Goal: Transaction & Acquisition: Subscribe to service/newsletter

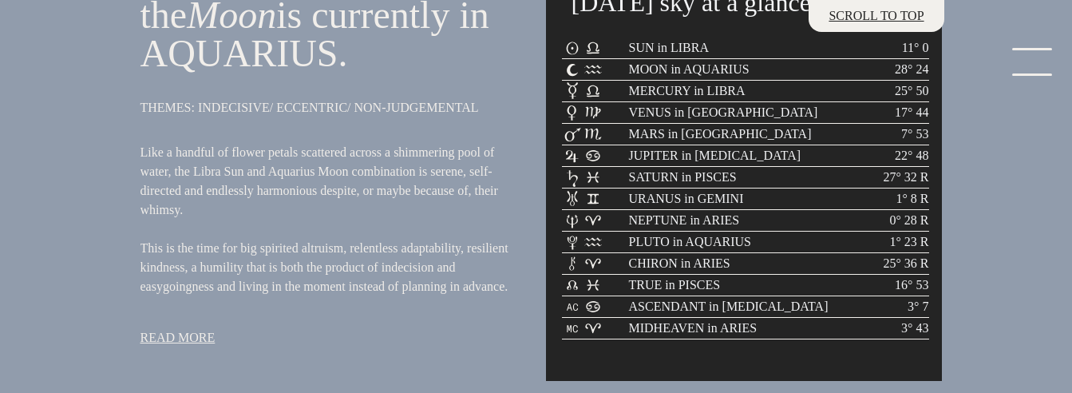
scroll to position [751, 0]
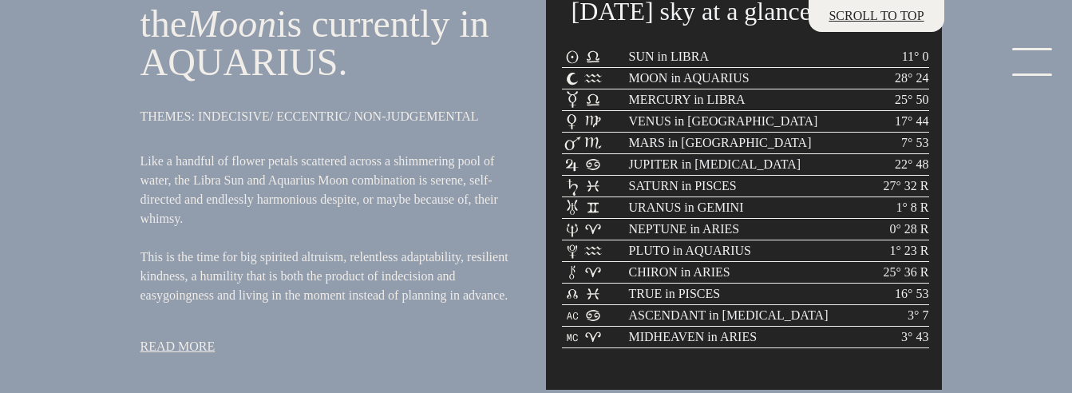
click at [1051, 61] on link "menu" at bounding box center [1028, 64] width 80 height 32
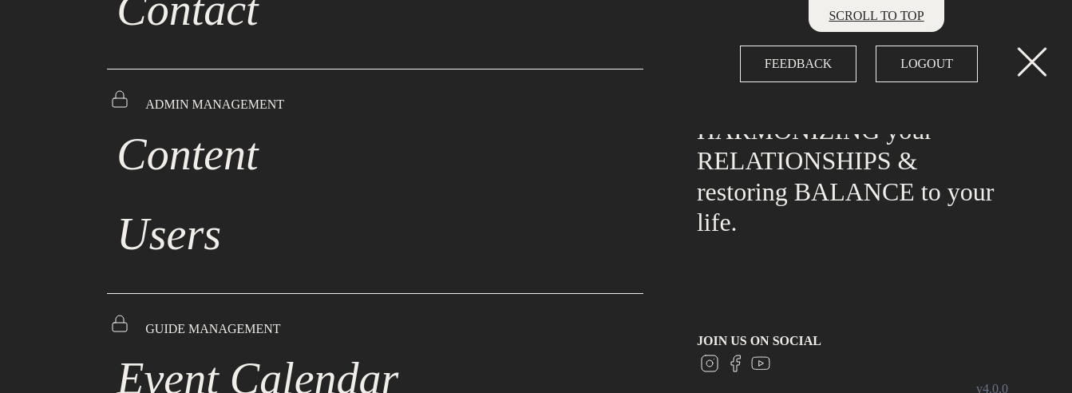
scroll to position [566, 0]
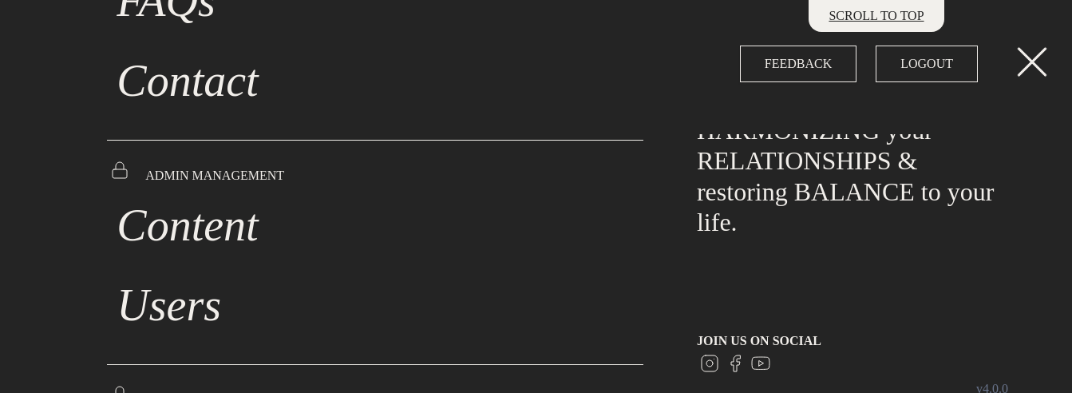
click at [216, 231] on link "Content" at bounding box center [375, 225] width 537 height 80
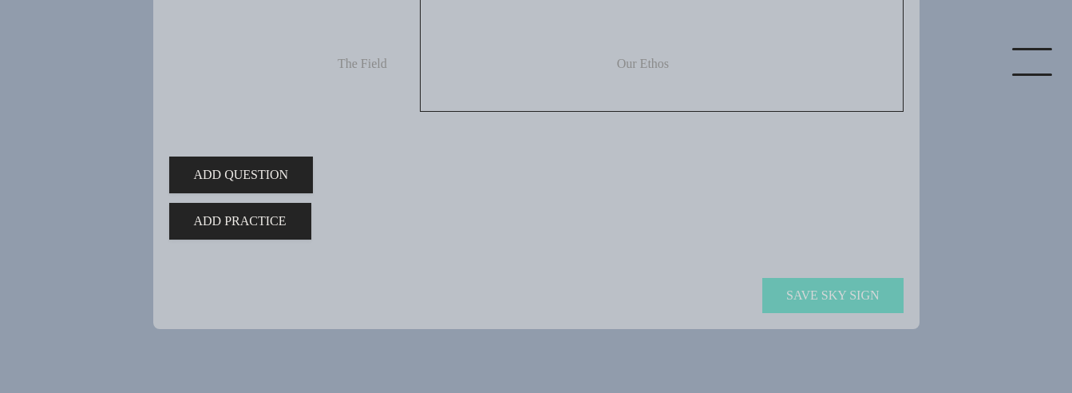
type input "Moon in Aquarius"
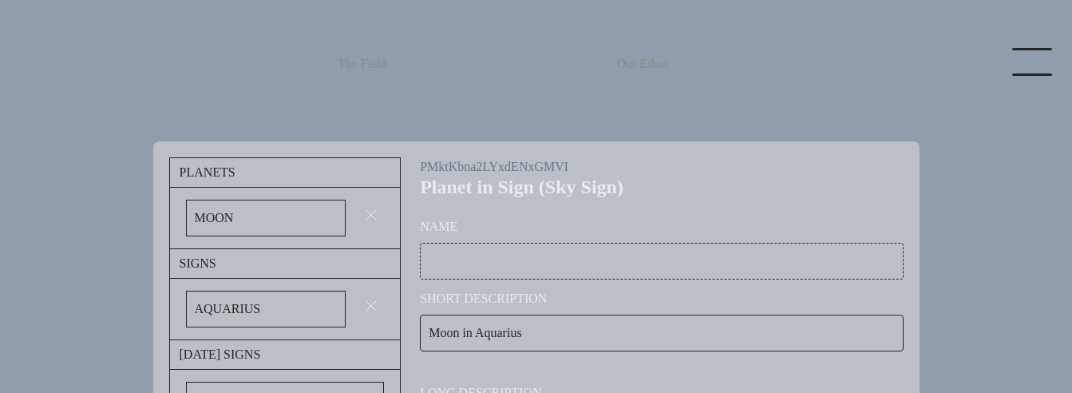
click at [355, 97] on link "The Field" at bounding box center [362, 64] width 69 height 128
click at [389, 125] on link "The Field" at bounding box center [362, 64] width 69 height 128
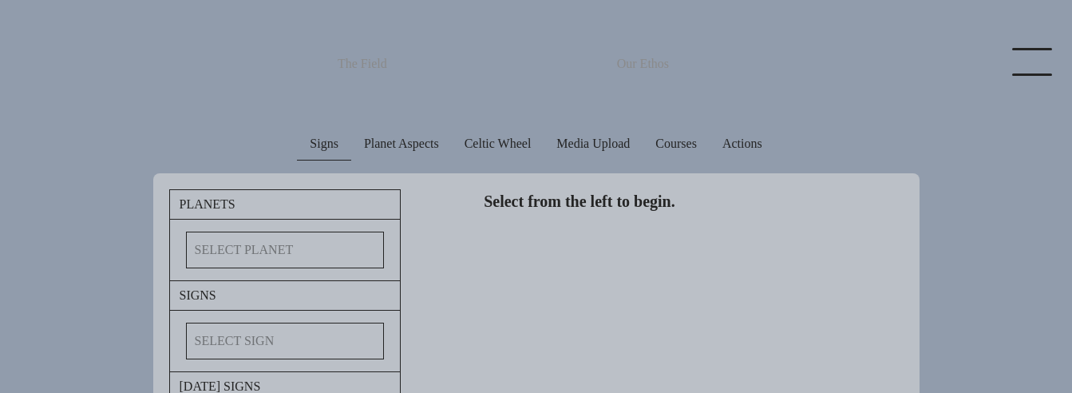
click at [914, 158] on ul "Signs Planet Aspects Celtic Wheel Media Upload Courses Actions" at bounding box center [537, 144] width 792 height 33
click at [1003, 81] on div "The Field Our Ethos The Field Your Inner Space Our Ethos Pricing About FAQs Con…" at bounding box center [536, 271] width 1072 height 543
click at [1032, 64] on link "menu" at bounding box center [1028, 64] width 80 height 32
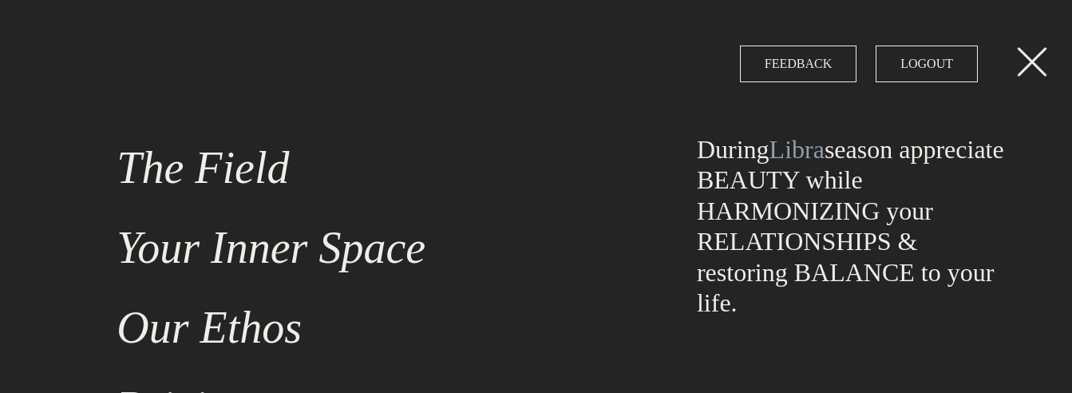
click at [1019, 61] on link "menu" at bounding box center [1028, 64] width 80 height 32
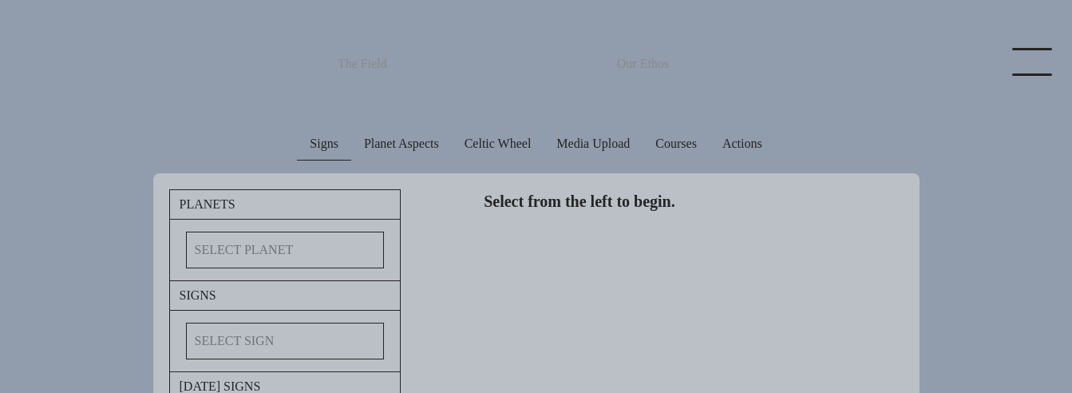
click at [194, 81] on section "Signs Planet Aspects Celtic Wheel Media Upload Courses Actions Planets Select P…" at bounding box center [537, 271] width 920 height 543
click at [30, 55] on div "The Field Our Ethos The Field Your Inner Space Our Ethos Pricing About FAQs Con…" at bounding box center [536, 271] width 1072 height 543
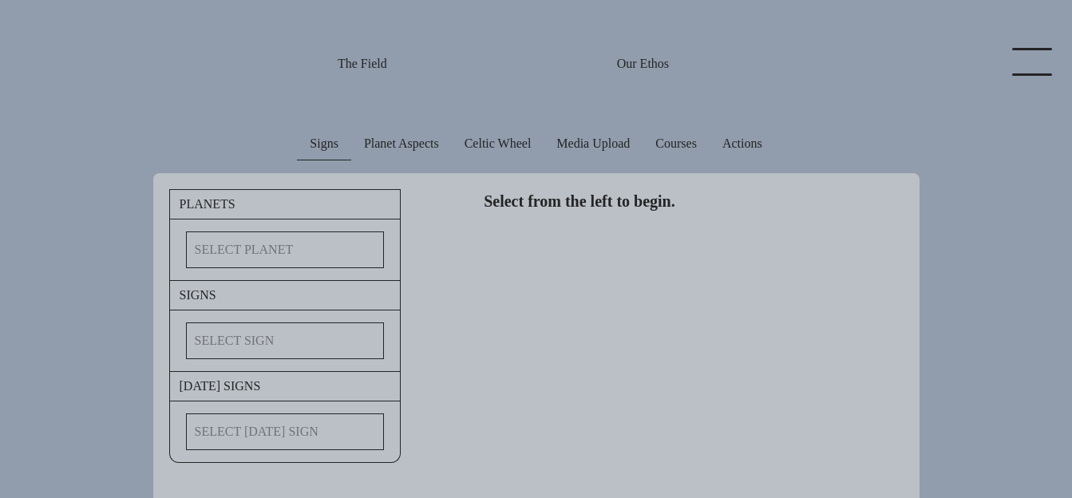
click at [1034, 57] on link "menu" at bounding box center [1028, 64] width 80 height 32
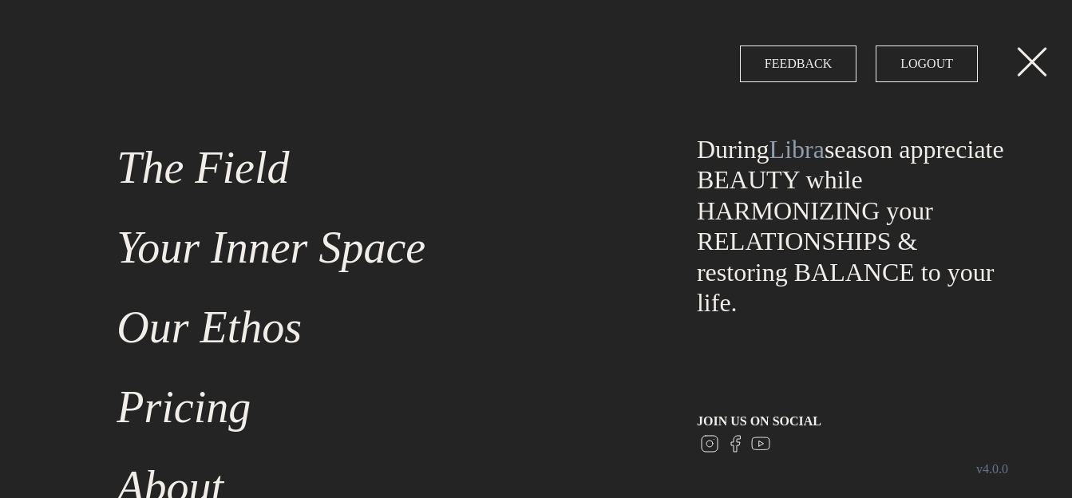
click at [221, 161] on link "The Field" at bounding box center [375, 168] width 537 height 80
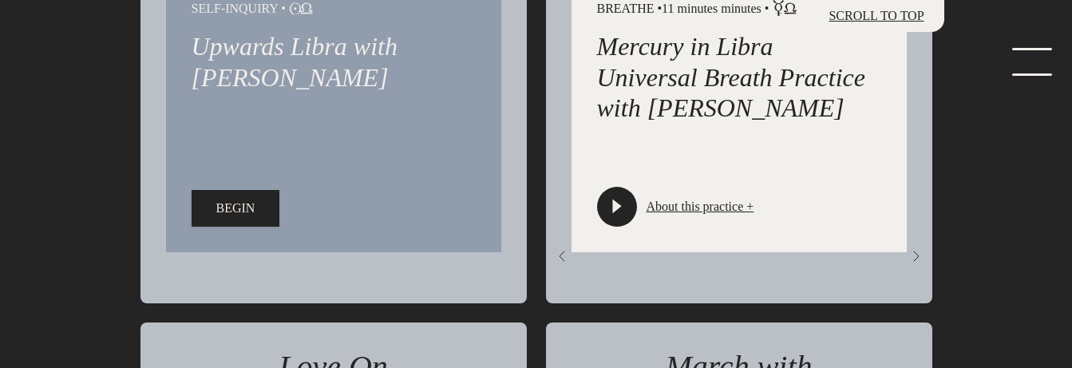
scroll to position [2503, 0]
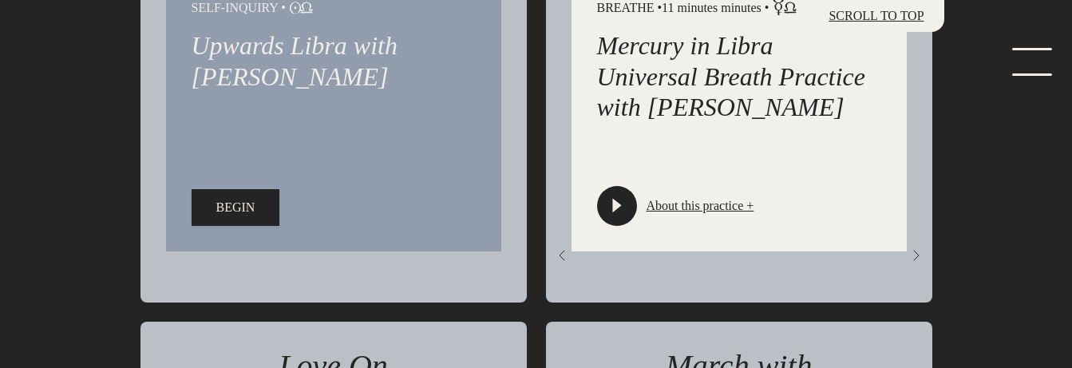
click at [913, 271] on span at bounding box center [916, 258] width 19 height 25
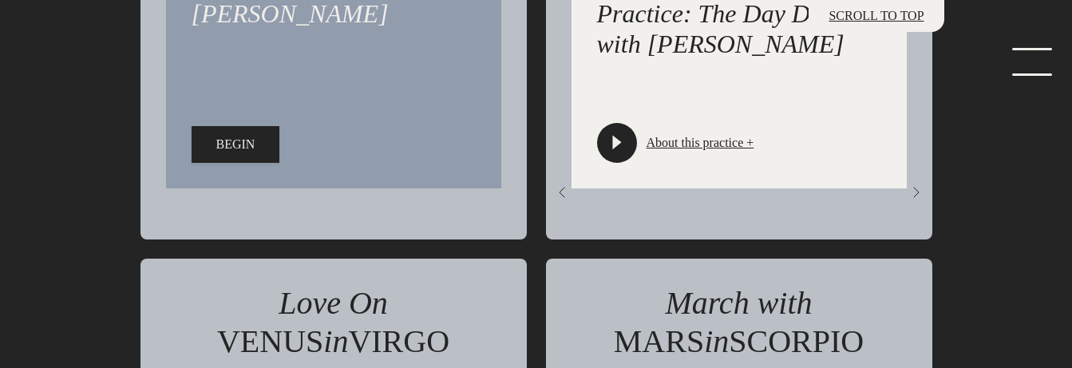
scroll to position [2493, 0]
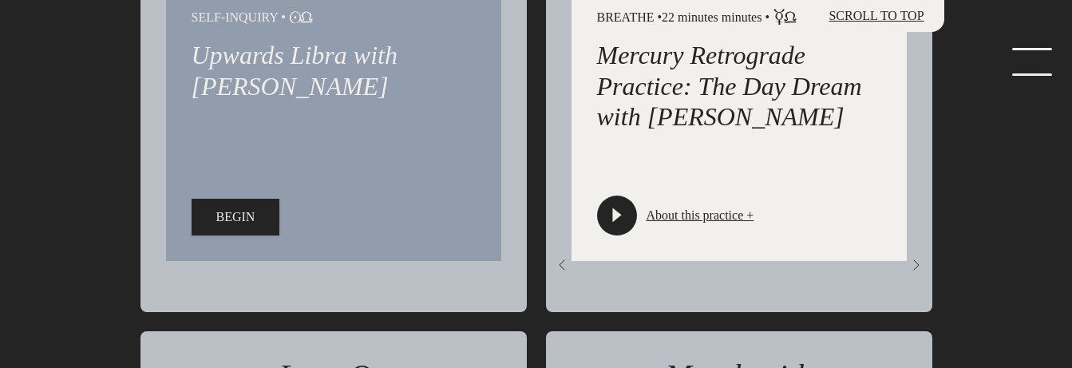
click at [913, 283] on span at bounding box center [917, 268] width 32 height 32
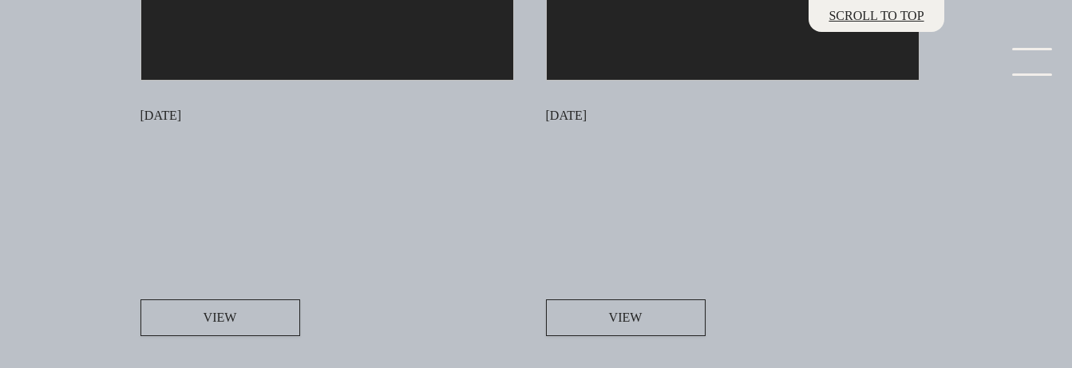
scroll to position [4350, 0]
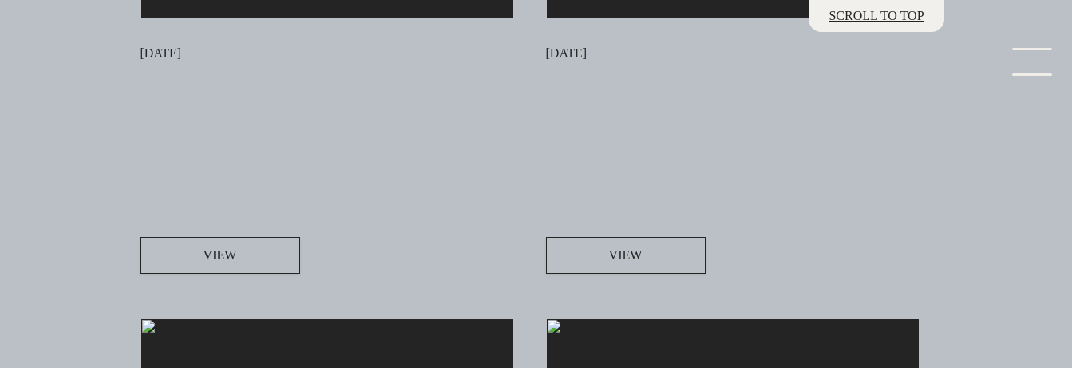
drag, startPoint x: 199, startPoint y: 77, endPoint x: 290, endPoint y: 216, distance: 166.1
click at [290, 216] on section "October 16th, 2025 VIEW" at bounding box center [328, 46] width 374 height 455
drag, startPoint x: 165, startPoint y: 109, endPoint x: 363, endPoint y: 295, distance: 271.7
click at [363, 274] on section "October 16th, 2025 VIEW" at bounding box center [328, 46] width 374 height 455
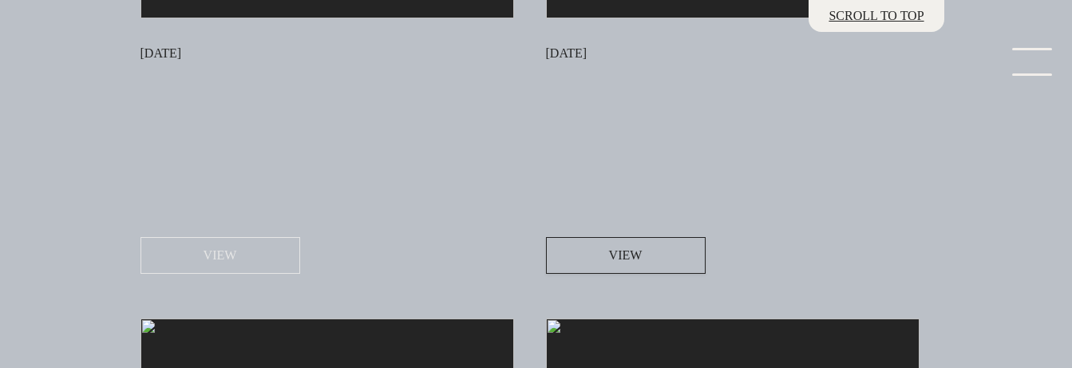
click at [260, 274] on button "VIEW" at bounding box center [221, 255] width 160 height 37
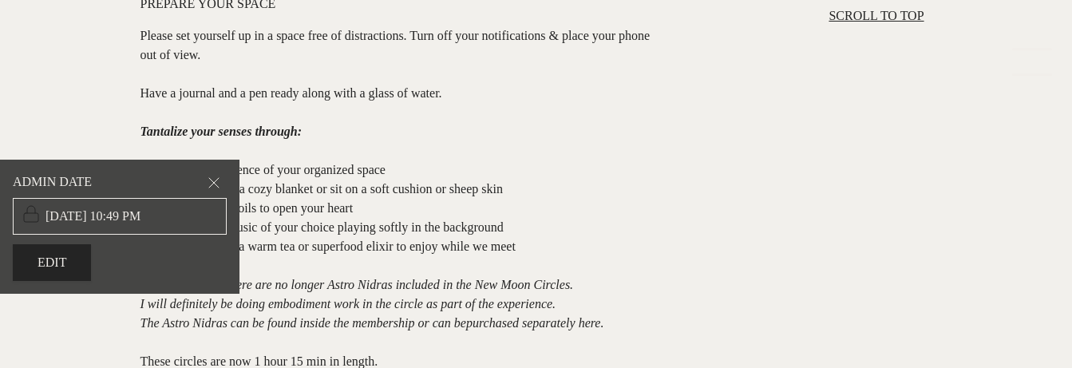
scroll to position [1190, 0]
click at [65, 213] on input "10/3/2025, 10:49 PM" at bounding box center [120, 216] width 214 height 37
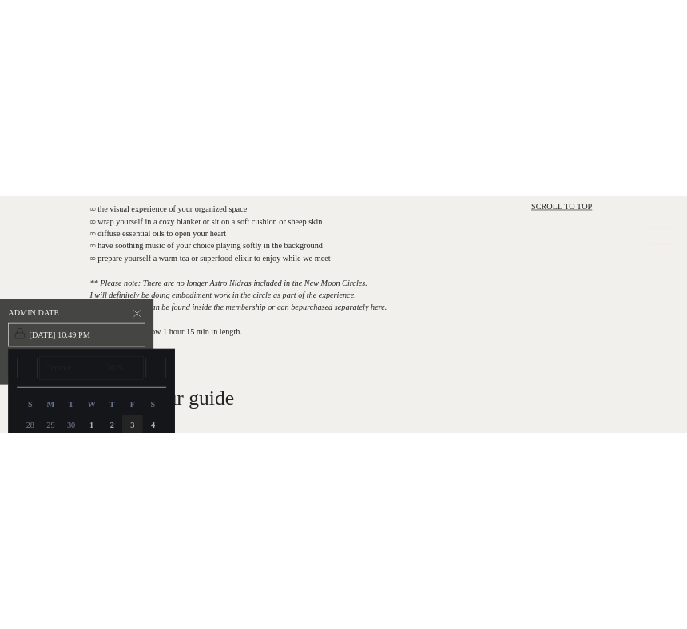
scroll to position [1342, 0]
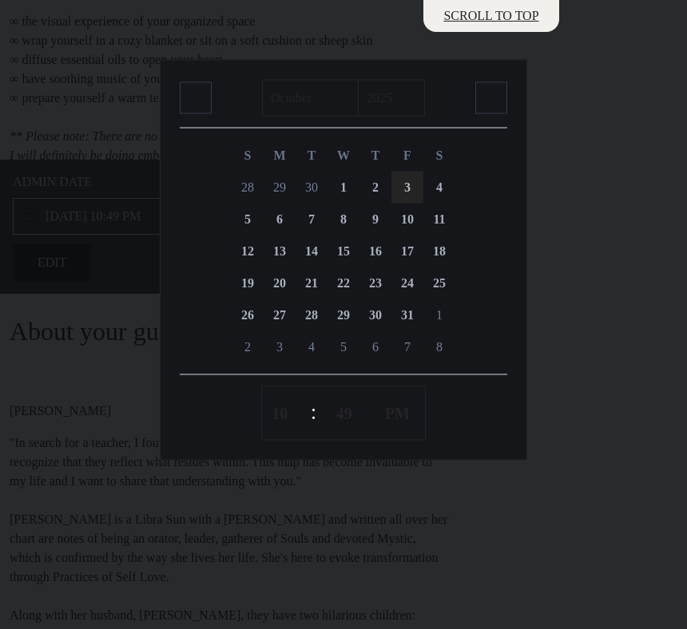
click at [645, 182] on div at bounding box center [343, 314] width 687 height 629
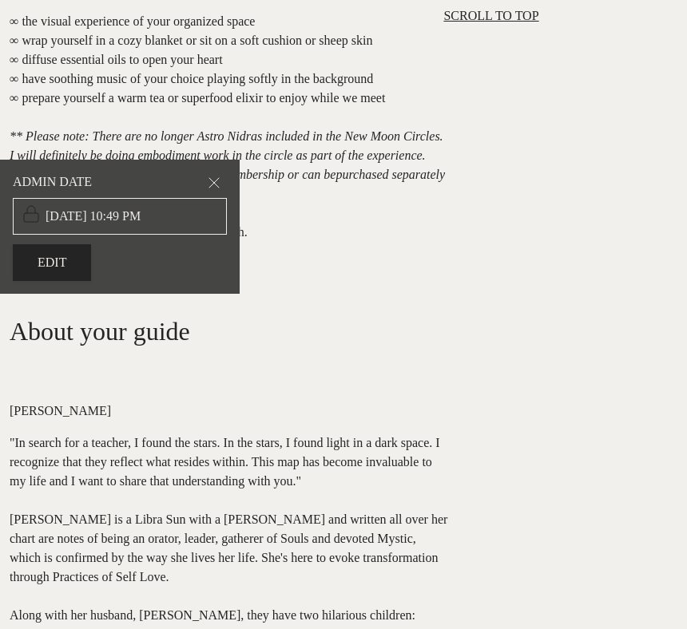
click at [141, 208] on input "10/3/2025, 10:49 PM" at bounding box center [120, 216] width 214 height 37
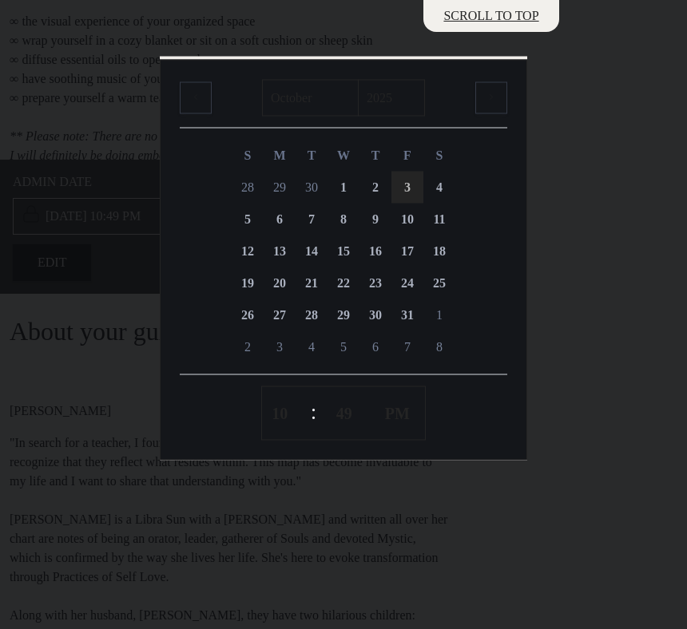
click at [509, 192] on div "January February March April May June July August September October November De…" at bounding box center [344, 260] width 366 height 386
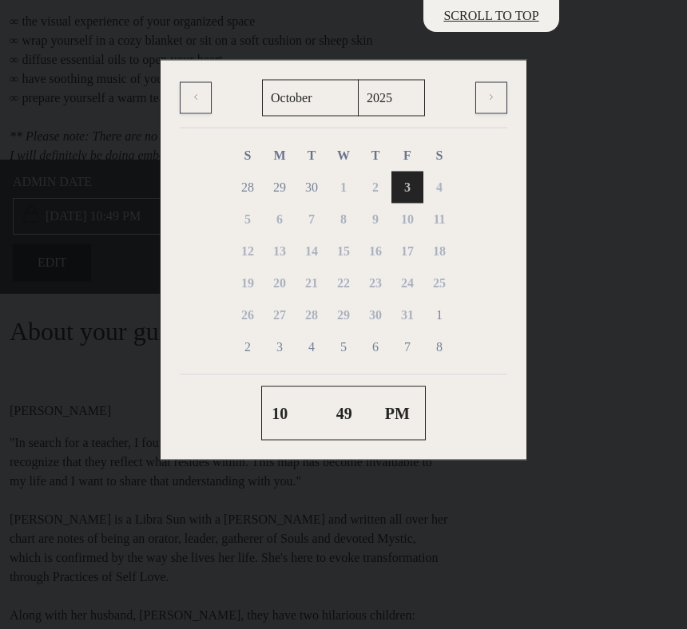
click at [589, 176] on div at bounding box center [343, 314] width 687 height 629
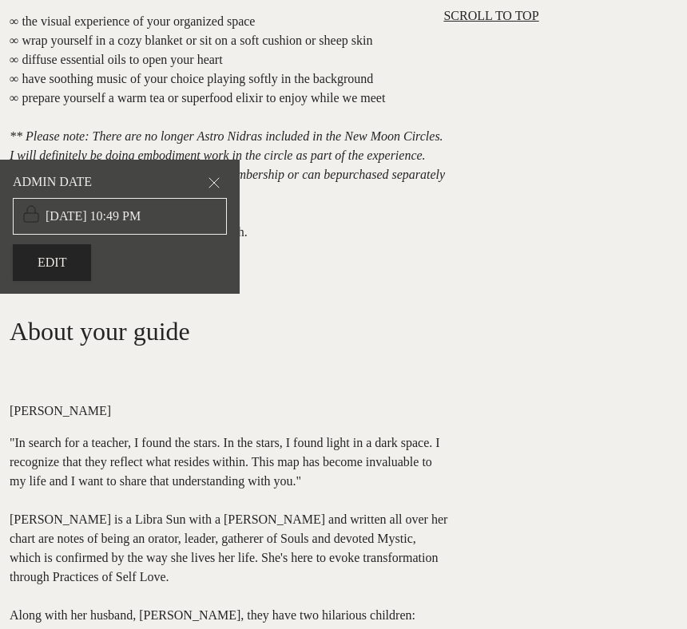
click at [137, 211] on input "10/3/2025, 10:49 PM" at bounding box center [120, 216] width 214 height 37
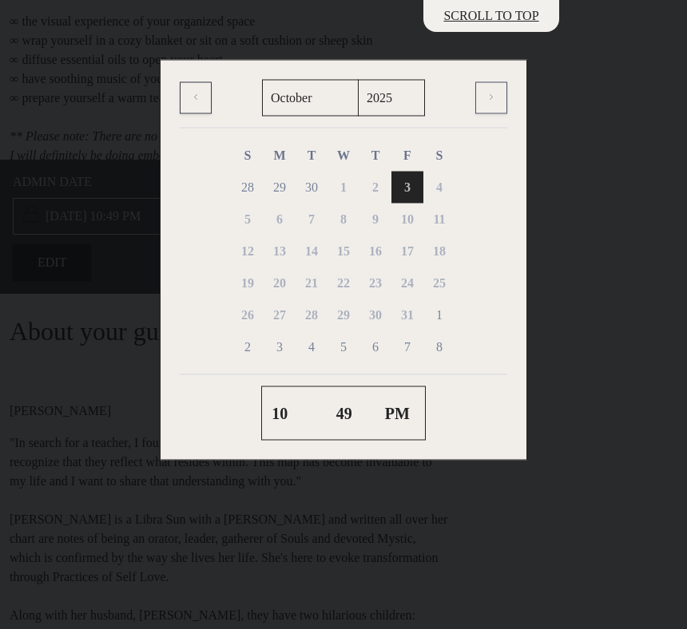
click at [497, 98] on link at bounding box center [491, 98] width 32 height 32
click at [193, 100] on span at bounding box center [196, 98] width 10 height 19
select select "9"
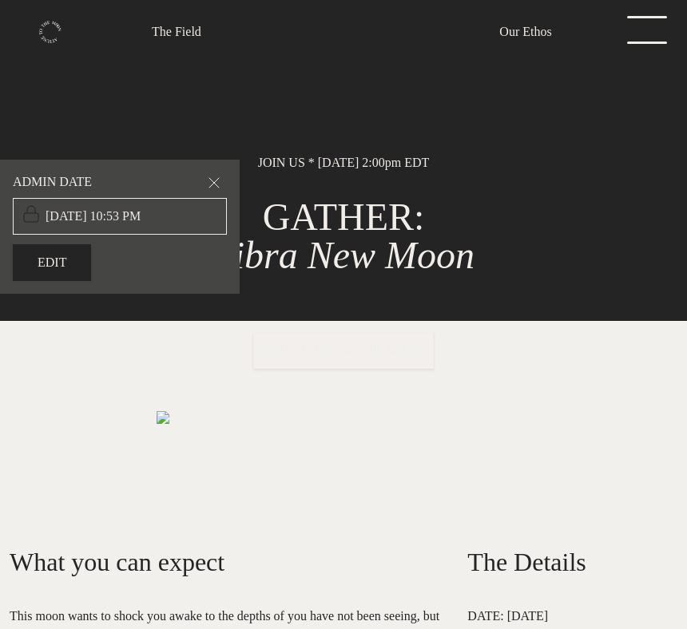
click at [87, 228] on input "[DATE] 10:53 PM" at bounding box center [120, 216] width 214 height 37
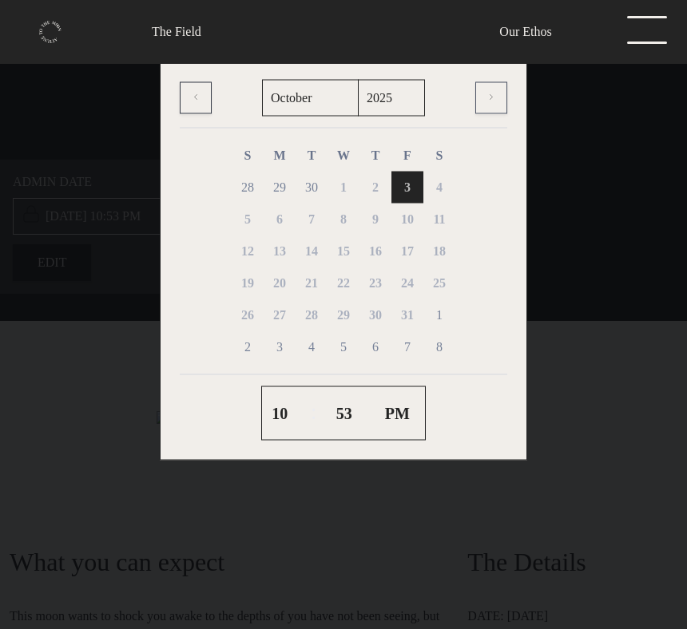
click at [495, 96] on span at bounding box center [491, 98] width 10 height 19
click at [195, 99] on span at bounding box center [196, 98] width 10 height 19
select select "9"
click at [399, 99] on select "2035 2034 2033 2032 2031 2030 2029 2028 2027 2026 2025 2024 2023 2022 2021 2020…" at bounding box center [391, 98] width 67 height 37
click at [586, 137] on div at bounding box center [343, 314] width 687 height 629
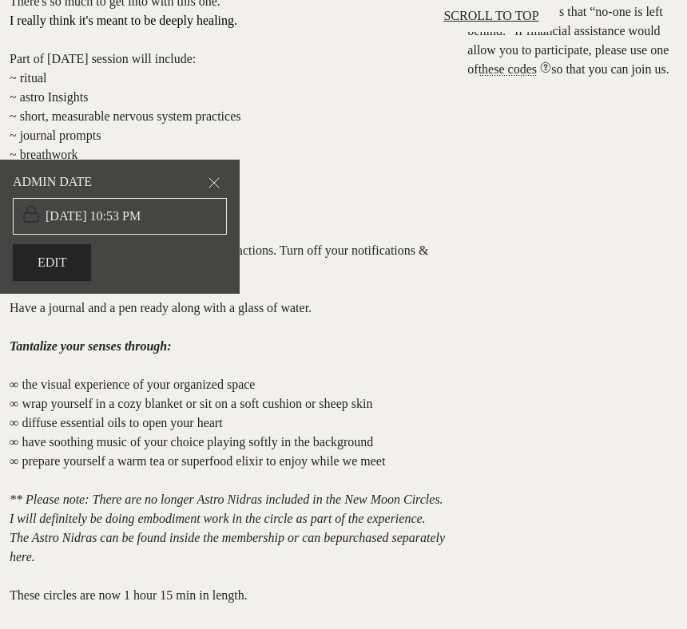
scroll to position [887, 0]
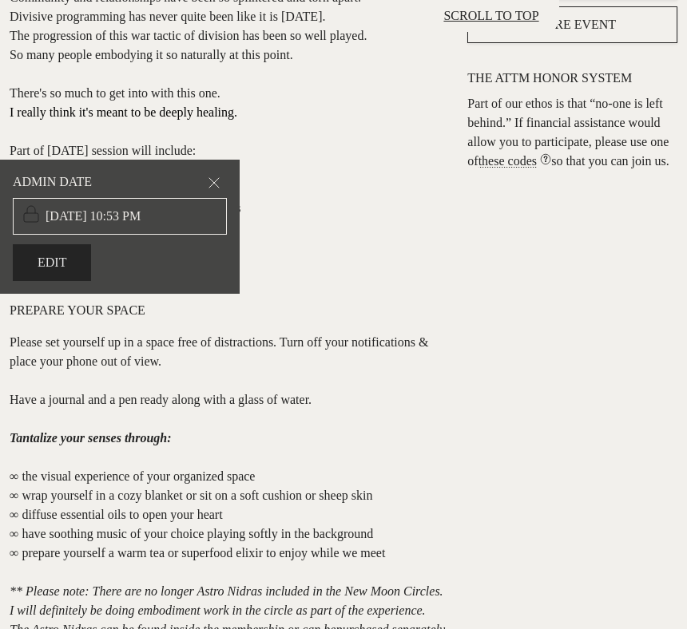
click at [25, 260] on button "Edit" at bounding box center [52, 262] width 78 height 37
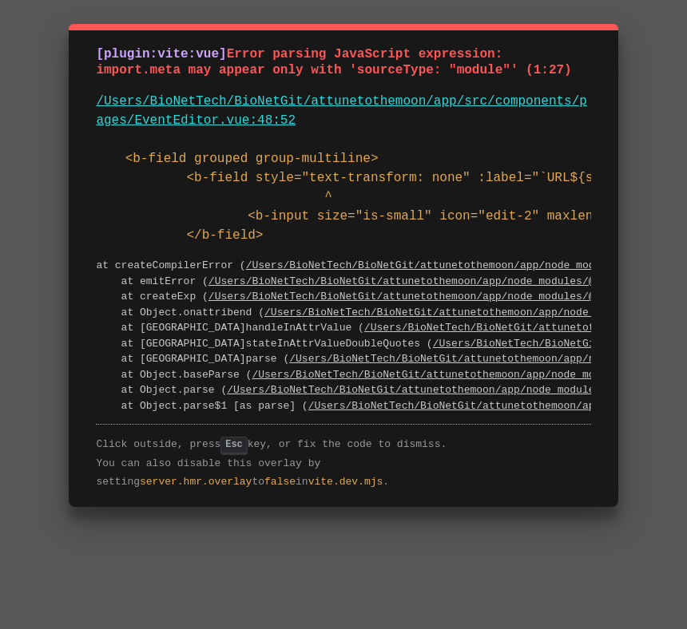
scroll to position [0, 224]
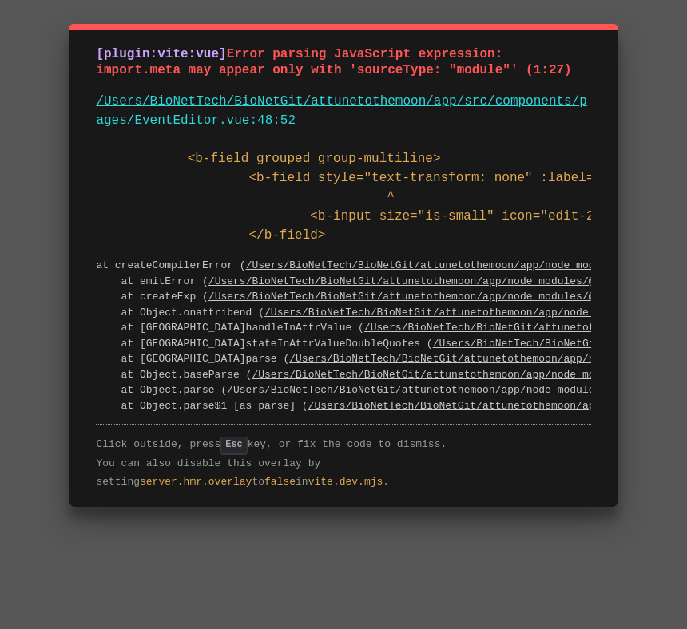
scroll to position [0, 168]
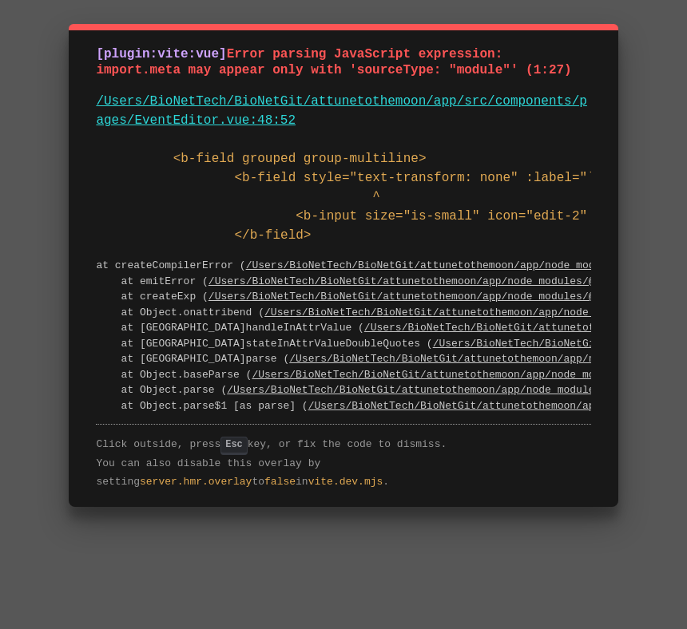
click at [283, 118] on link "/Users/BioNetTech/BioNetGit/attunetothemoon/app/src/components/pages/EventEdito…" at bounding box center [341, 111] width 491 height 34
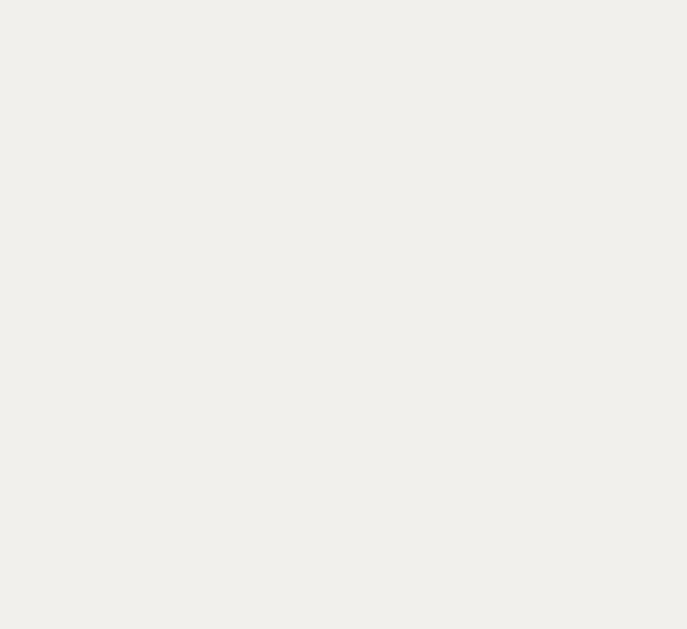
select select "4500"
select select "2"
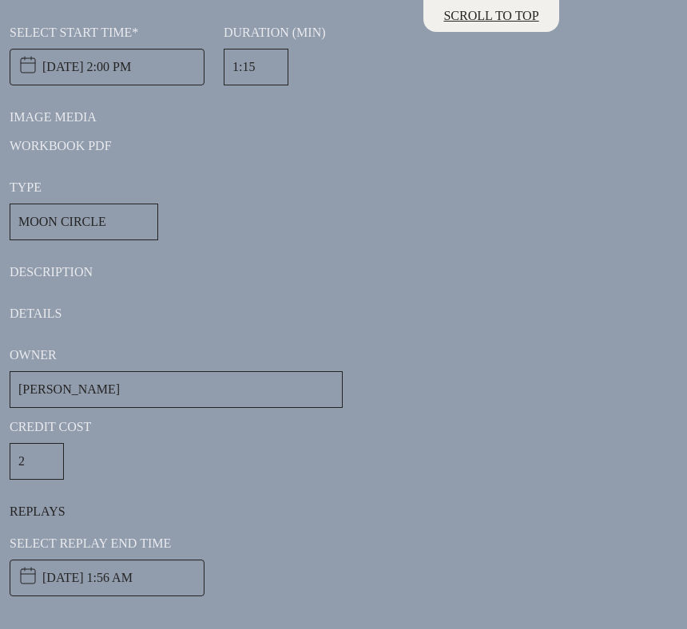
scroll to position [789, 0]
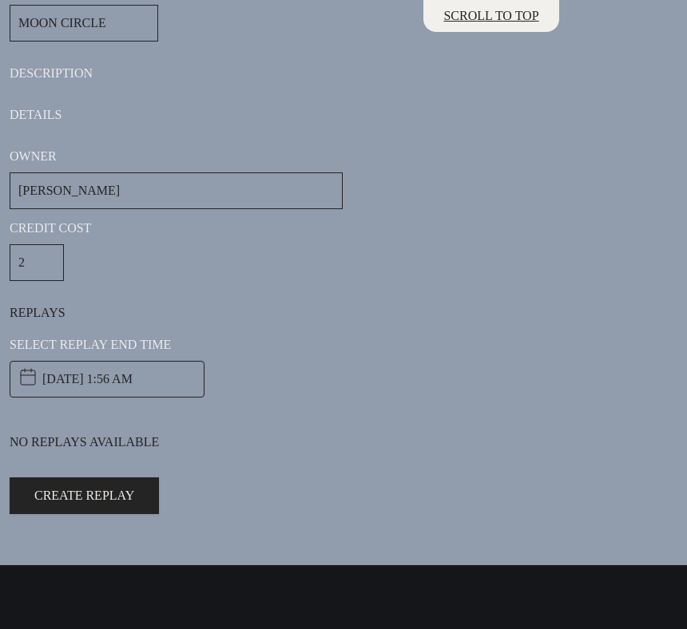
click at [121, 199] on select "Ally Bogard Alycia Two Bears Jessie Fiddler-Kiss Beverley Exley Cathy French Da…" at bounding box center [176, 190] width 333 height 37
click at [24, 115] on label "Details" at bounding box center [344, 114] width 668 height 19
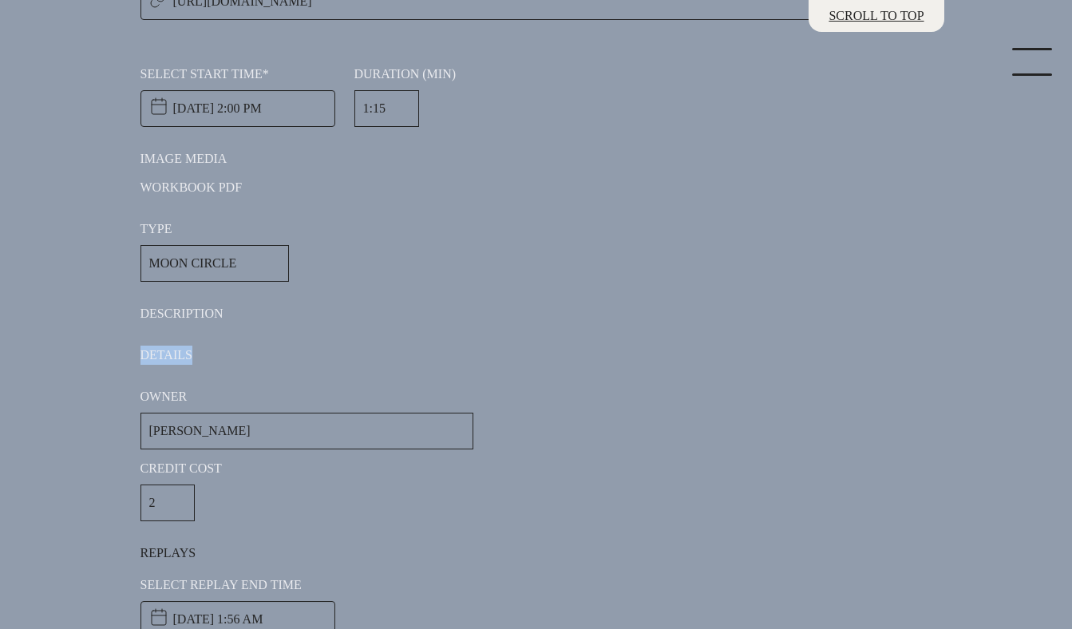
scroll to position [731, 0]
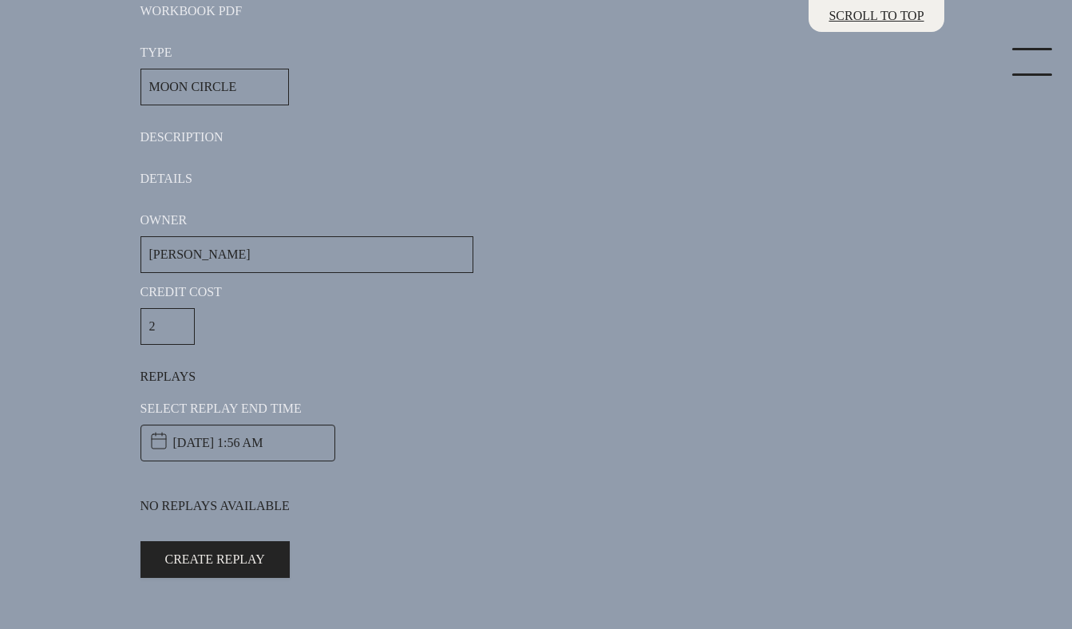
click at [653, 390] on div "Select Replay End Time 9/30/2026, 1:56 AM January February March April May June…" at bounding box center [537, 430] width 792 height 88
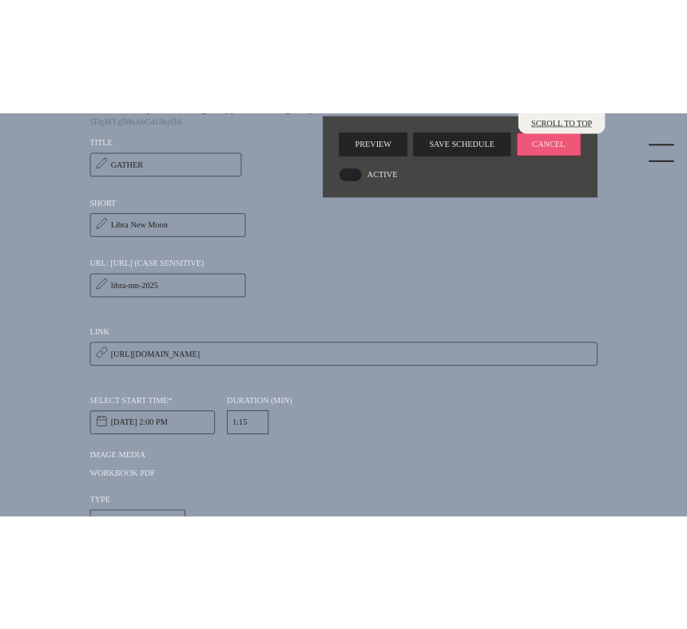
scroll to position [0, 0]
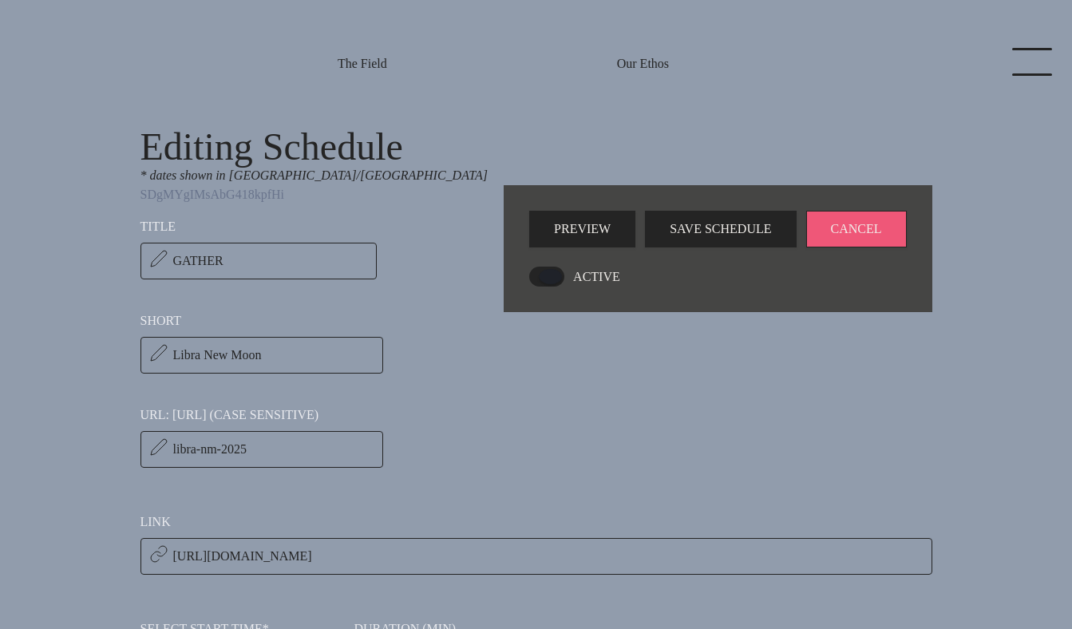
click at [553, 275] on span at bounding box center [546, 277] width 35 height 20
click at [540, 275] on input "ACTIVE" at bounding box center [534, 276] width 10 height 10
click at [550, 279] on span at bounding box center [546, 277] width 35 height 20
click at [540, 279] on input "NOT ACTIVE" at bounding box center [534, 276] width 10 height 10
click at [686, 356] on div "Title GATHER 6 / 100 Short Libra New Moon 15 / 100" at bounding box center [537, 300] width 792 height 192
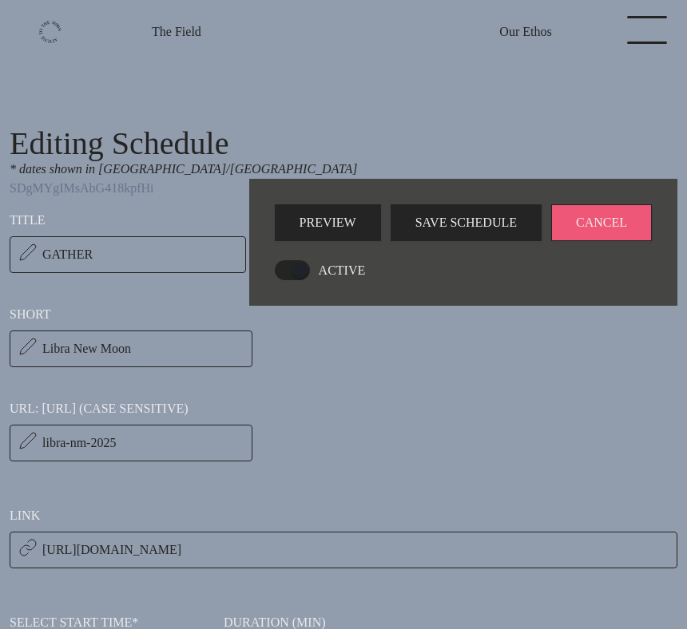
click at [355, 268] on span "ACTIVE" at bounding box center [338, 270] width 56 height 19
click at [285, 268] on input "ACTIVE" at bounding box center [280, 270] width 10 height 10
click at [355, 268] on span "NOT ACTIVE" at bounding box center [352, 270] width 84 height 19
click at [285, 268] on input "NOT ACTIVE" at bounding box center [280, 270] width 10 height 10
click at [488, 287] on div "Preview Save Schedule Cancel ACTIVE" at bounding box center [463, 242] width 428 height 127
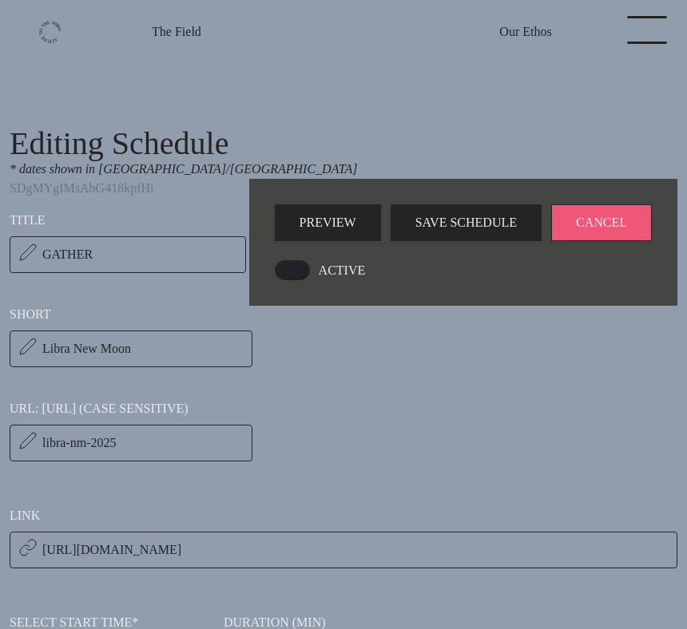
click at [290, 268] on span at bounding box center [292, 270] width 35 height 20
click at [285, 268] on input "ACTIVE" at bounding box center [280, 270] width 10 height 10
click at [290, 268] on span at bounding box center [292, 270] width 35 height 20
click at [285, 268] on input "NOT ACTIVE" at bounding box center [280, 270] width 10 height 10
click at [446, 264] on div "ACTIVE" at bounding box center [463, 270] width 377 height 20
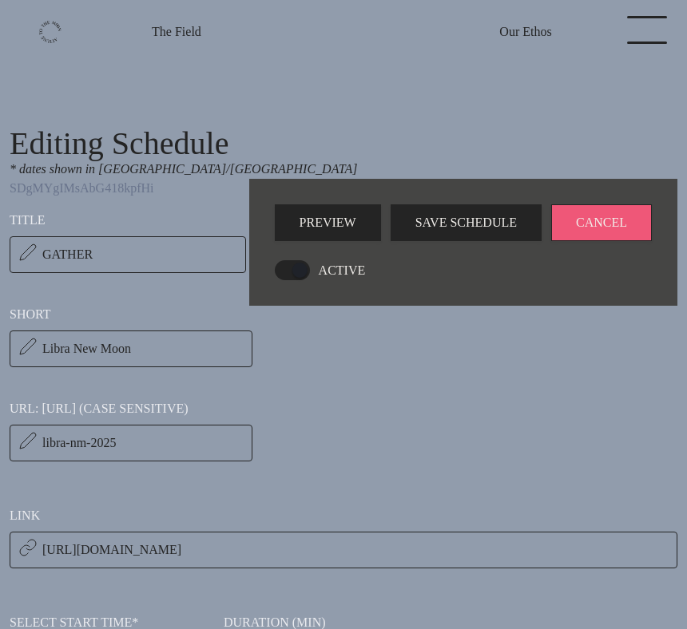
click at [507, 279] on div "ACTIVE" at bounding box center [463, 270] width 377 height 20
click at [294, 274] on span at bounding box center [292, 270] width 35 height 20
click at [285, 274] on input "ACTIVE" at bounding box center [280, 270] width 10 height 10
click at [291, 268] on span at bounding box center [292, 270] width 35 height 20
click at [285, 268] on input "NOT ACTIVE" at bounding box center [280, 270] width 10 height 10
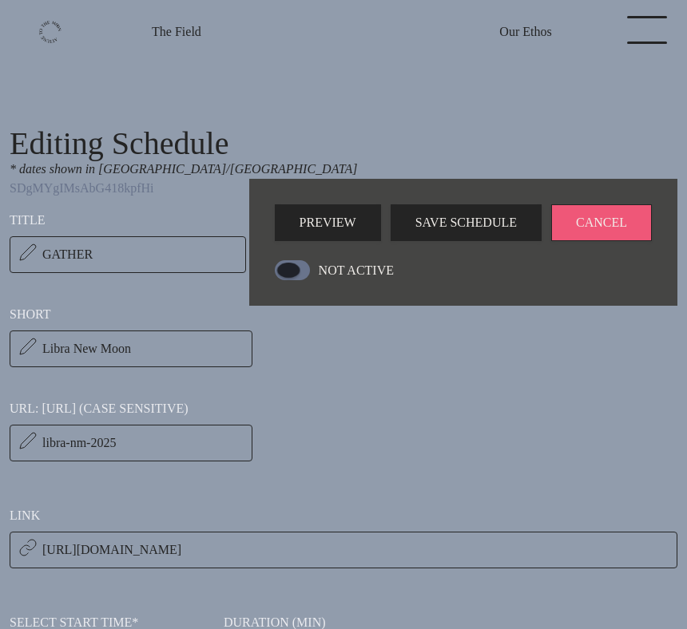
checkbox input "true"
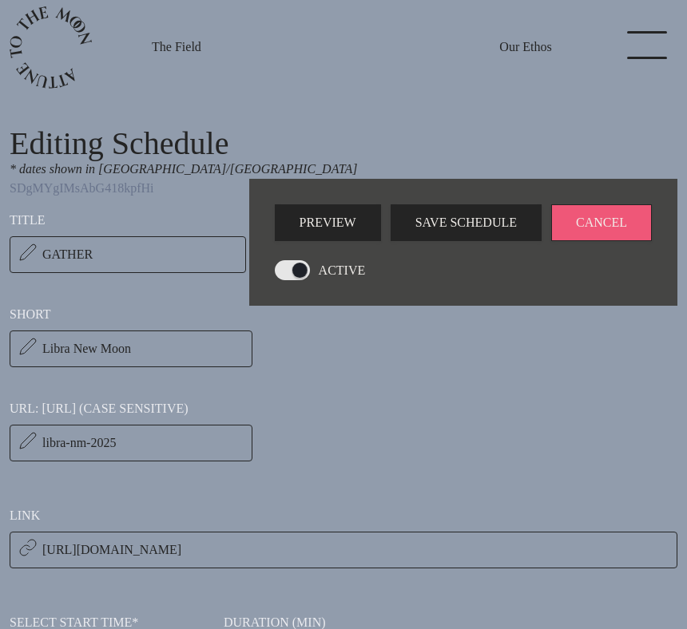
click at [184, 38] on link "The Field" at bounding box center [177, 47] width 50 height 19
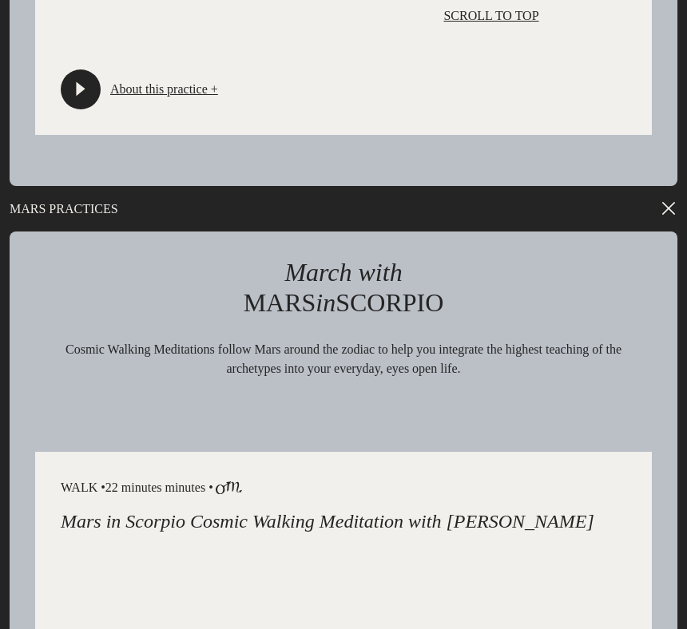
scroll to position [4914, 0]
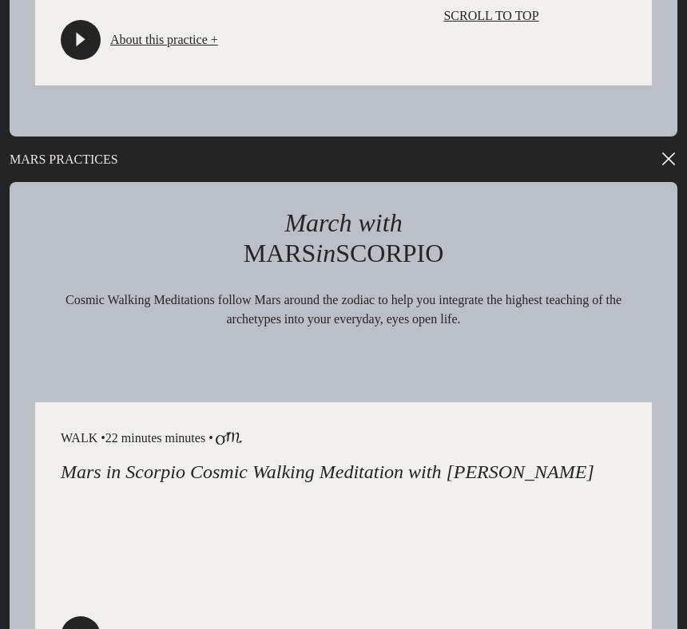
click at [609, 182] on p "MARS PRACTICES" at bounding box center [344, 159] width 668 height 45
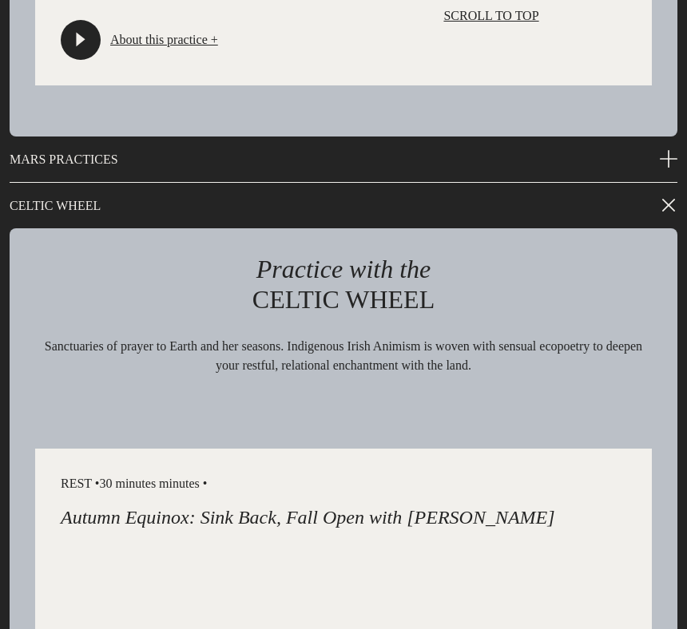
click at [609, 183] on p "MARS PRACTICES" at bounding box center [344, 160] width 668 height 46
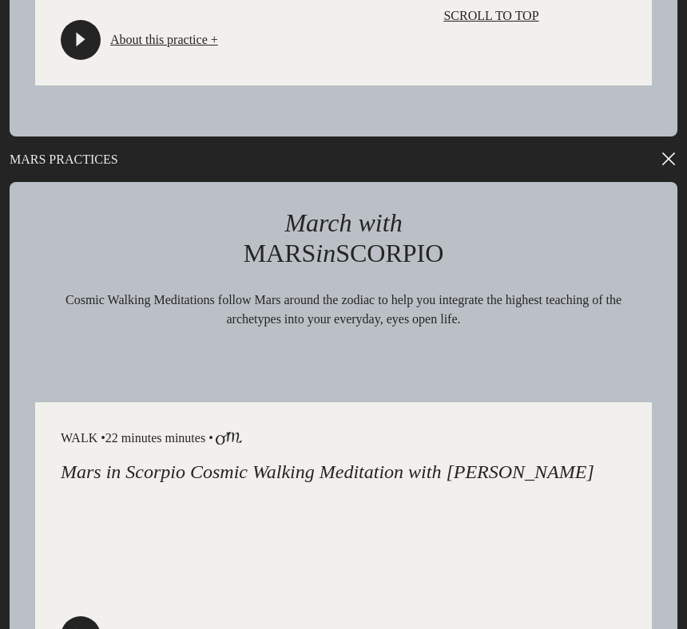
click at [609, 182] on p "MARS PRACTICES" at bounding box center [344, 159] width 668 height 45
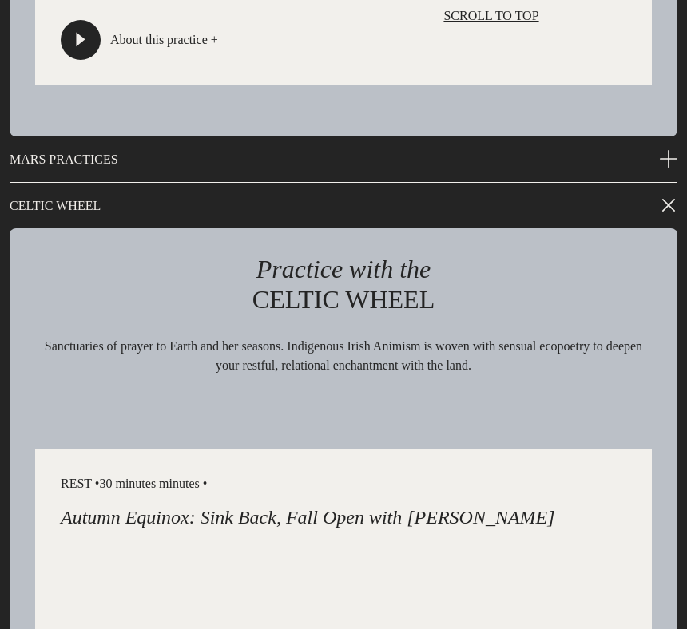
scroll to position [4915, 0]
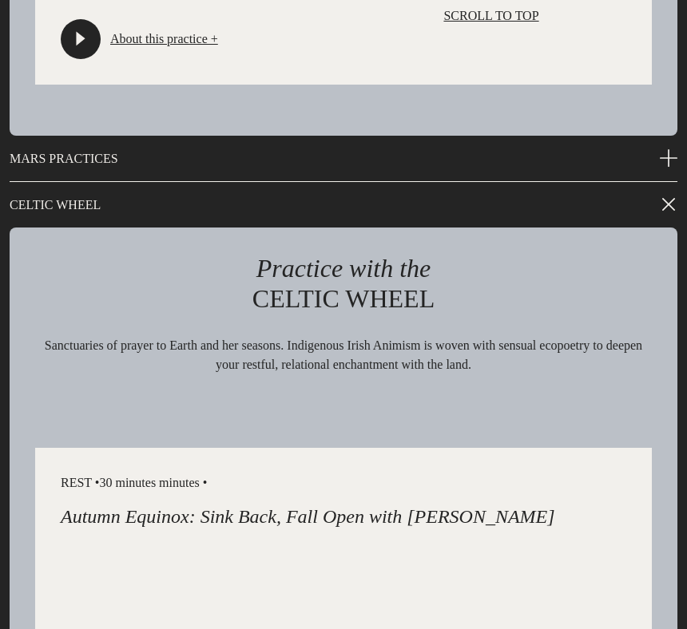
click at [609, 182] on p "MARS PRACTICES" at bounding box center [344, 160] width 668 height 46
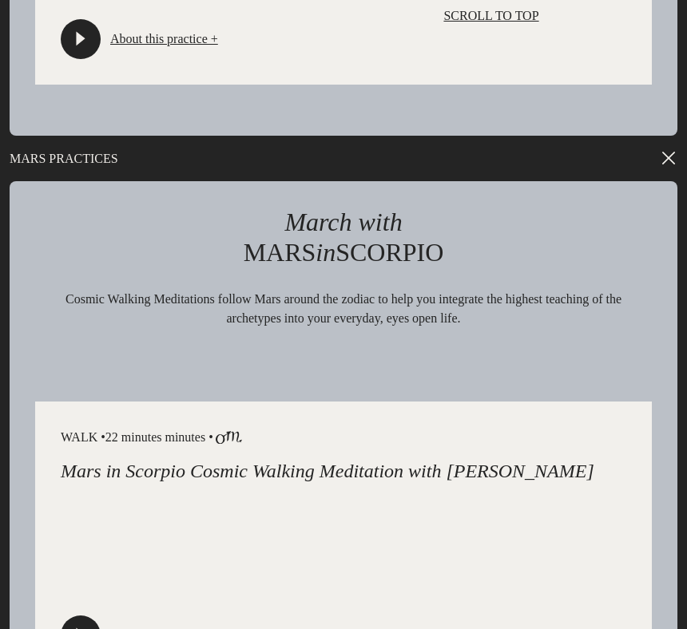
click at [609, 181] on p "MARS PRACTICES" at bounding box center [344, 159] width 668 height 45
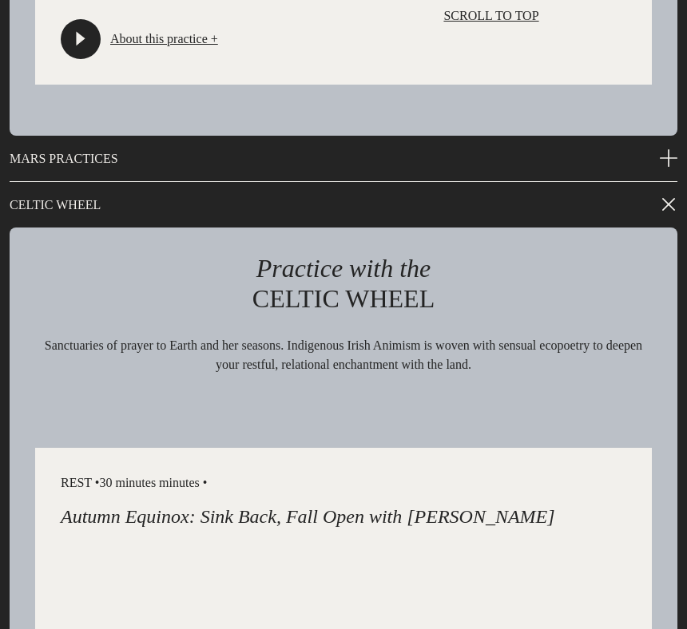
click at [647, 182] on p "MARS PRACTICES" at bounding box center [344, 160] width 668 height 46
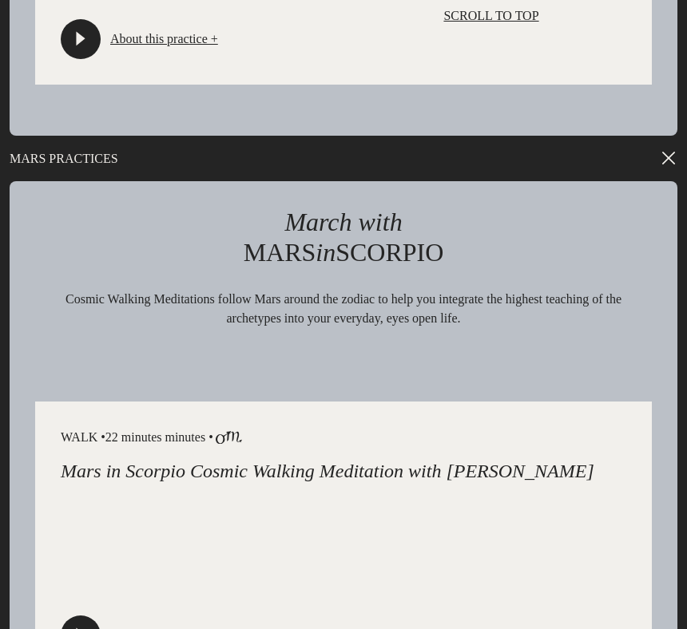
click at [631, 181] on p "MARS PRACTICES" at bounding box center [344, 159] width 668 height 45
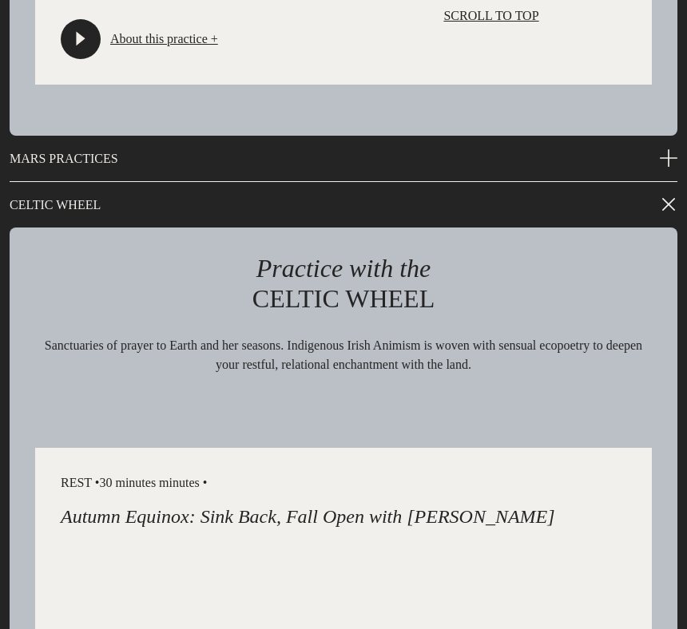
click at [631, 182] on p "MARS PRACTICES" at bounding box center [344, 160] width 668 height 46
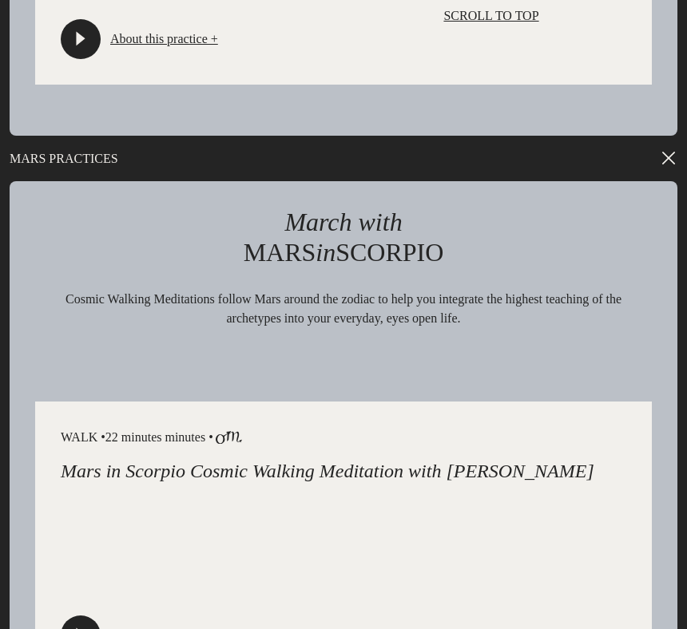
click at [631, 181] on p "MARS PRACTICES" at bounding box center [344, 159] width 668 height 45
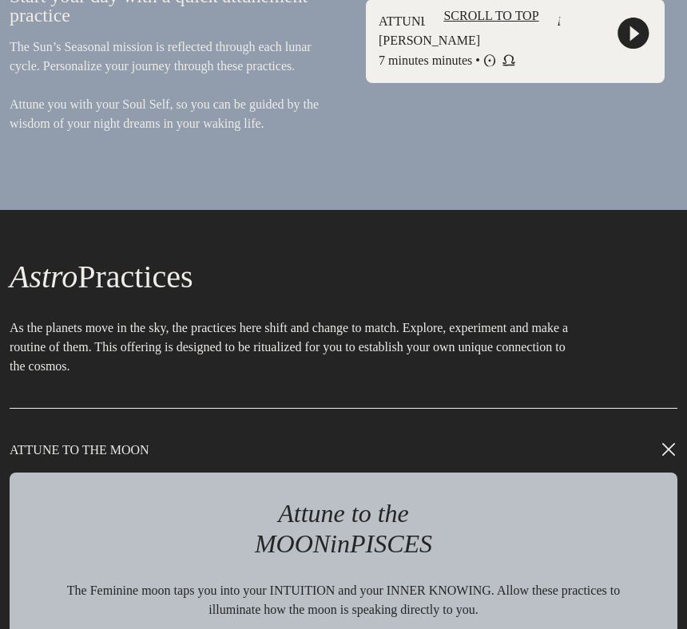
scroll to position [1642, 0]
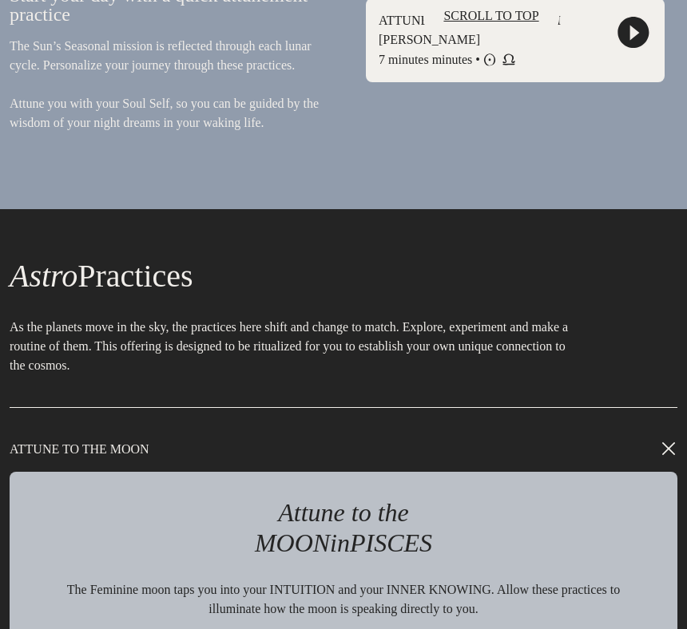
click at [545, 472] on p "ATTUNE TO THE MOON" at bounding box center [344, 449] width 668 height 45
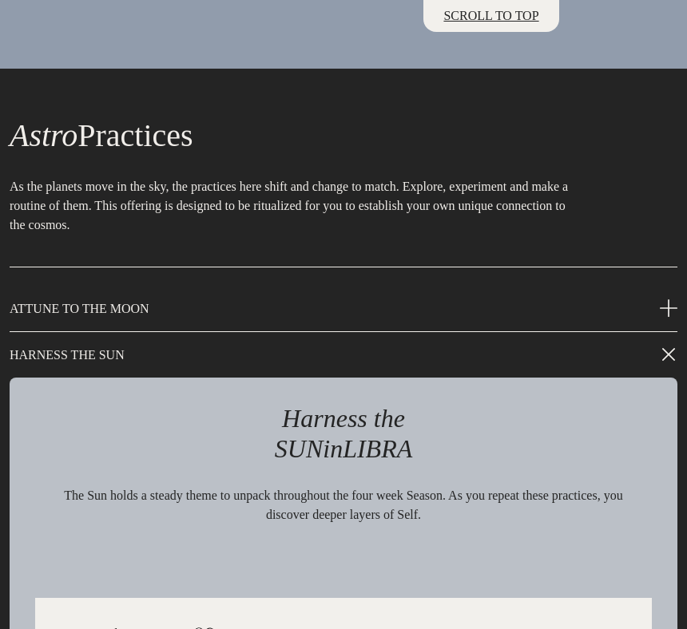
scroll to position [1835, 0]
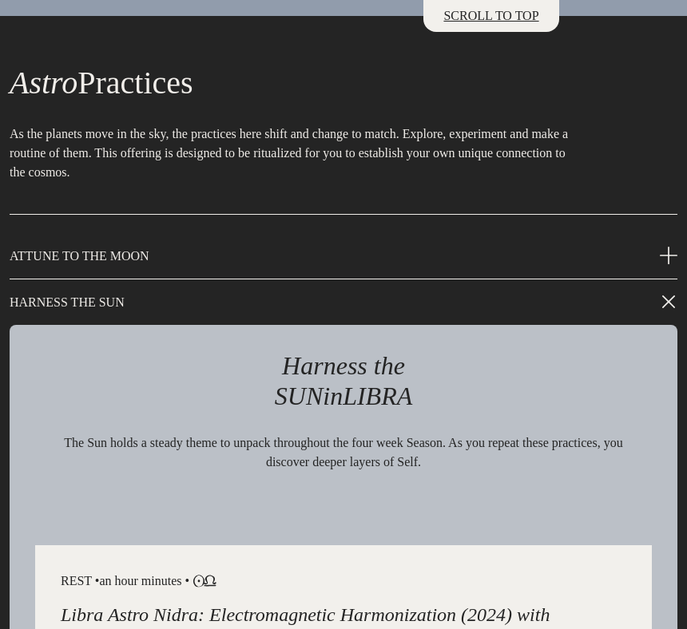
click at [523, 325] on p "HARNESS THE SUN" at bounding box center [344, 302] width 668 height 45
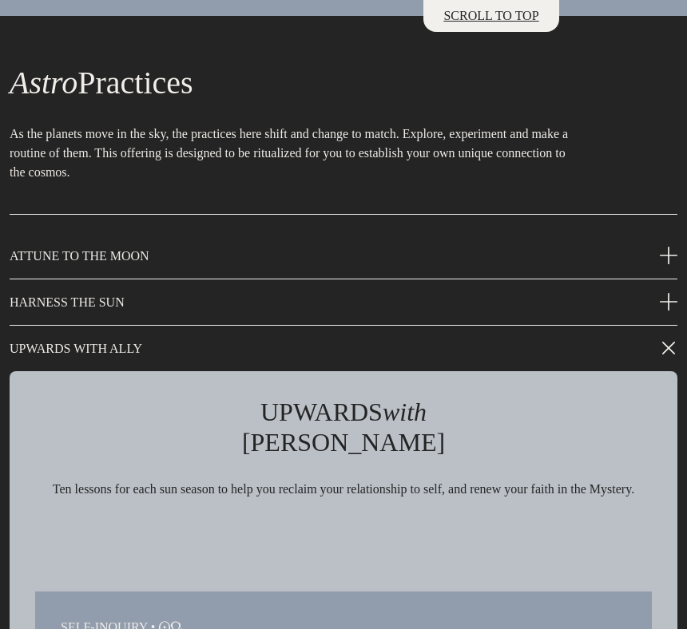
click at [536, 371] on p "UPWARDS WITH ALLY" at bounding box center [344, 349] width 668 height 45
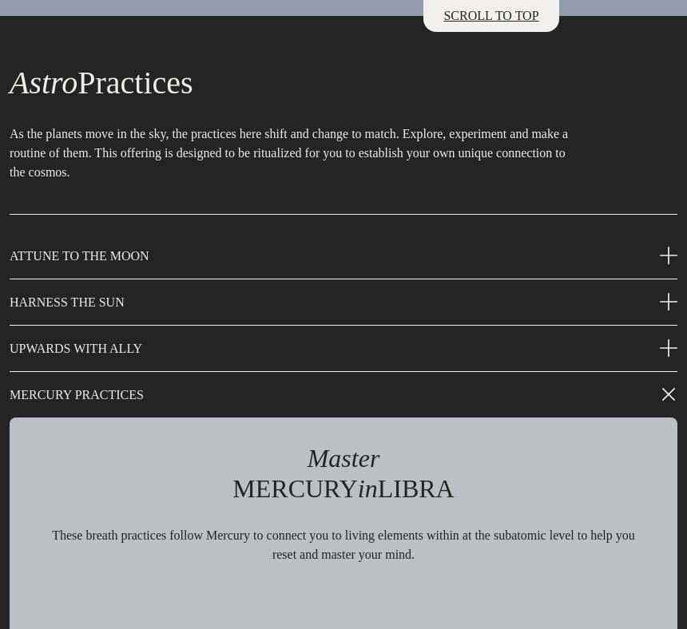
click at [538, 418] on p "MERCURY PRACTICES" at bounding box center [344, 395] width 668 height 45
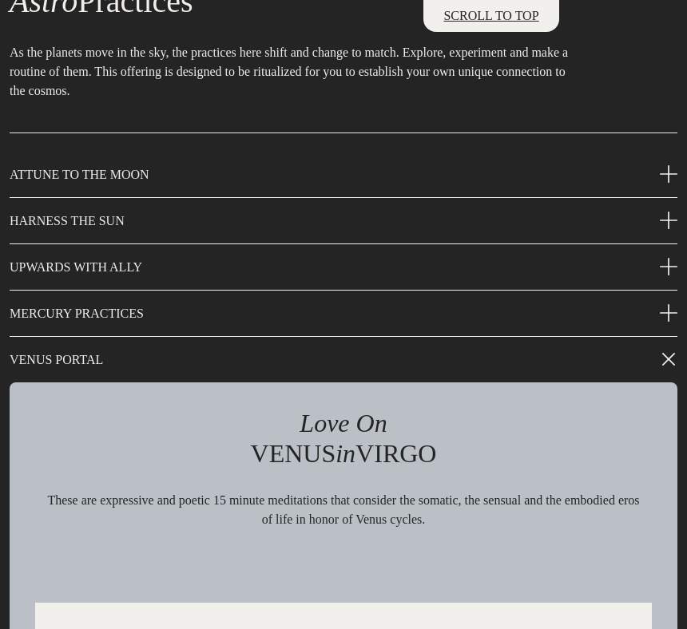
click at [514, 382] on p "VENUS PORTAL" at bounding box center [344, 360] width 668 height 45
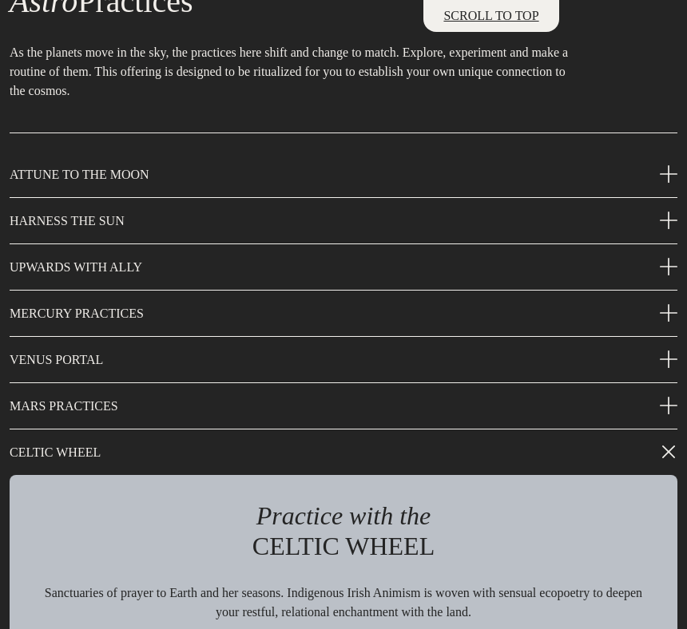
scroll to position [1989, 0]
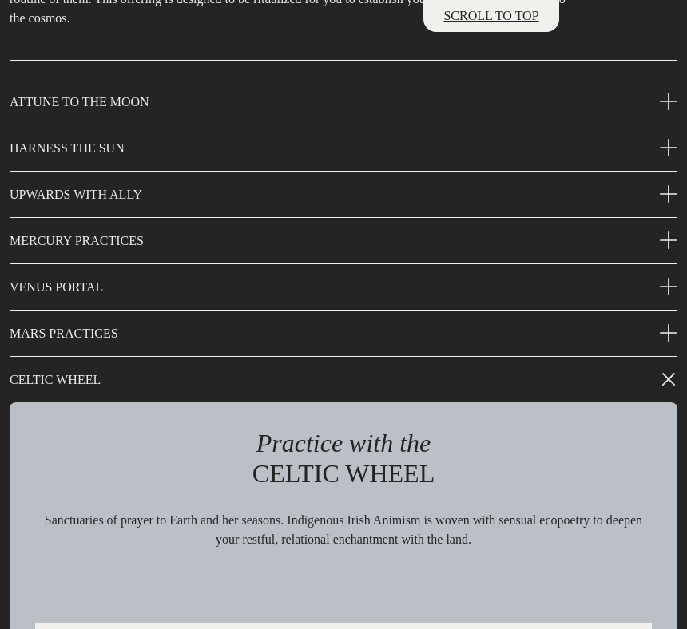
click at [500, 402] on p "CELTIC WHEEL" at bounding box center [344, 380] width 668 height 45
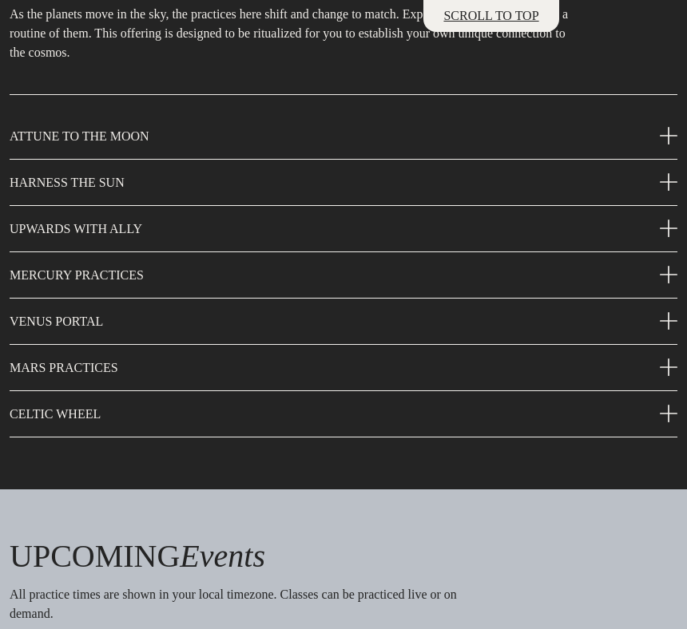
scroll to position [1944, 0]
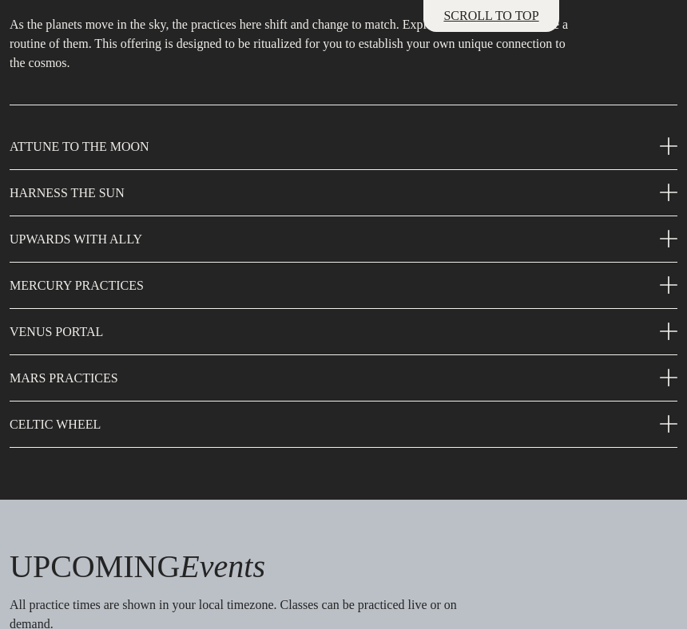
click at [487, 170] on p "ATTUNE TO THE MOON" at bounding box center [344, 148] width 668 height 46
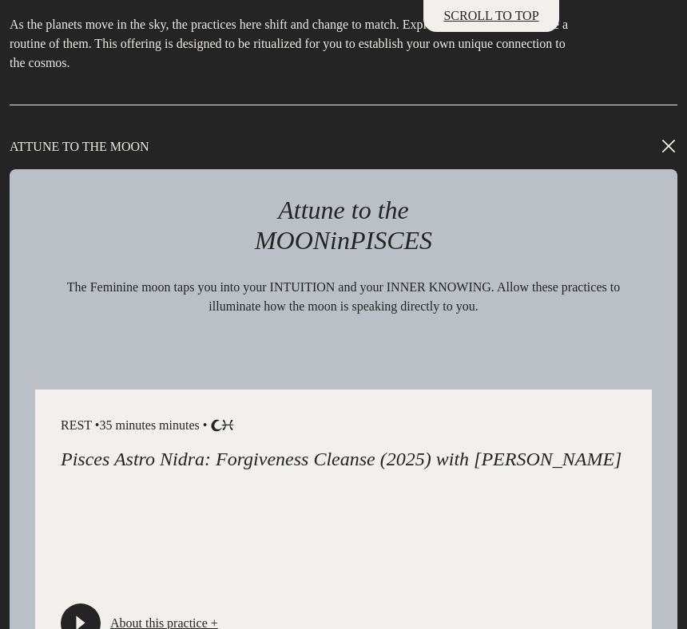
click at [487, 169] on p "ATTUNE TO THE MOON" at bounding box center [344, 147] width 668 height 45
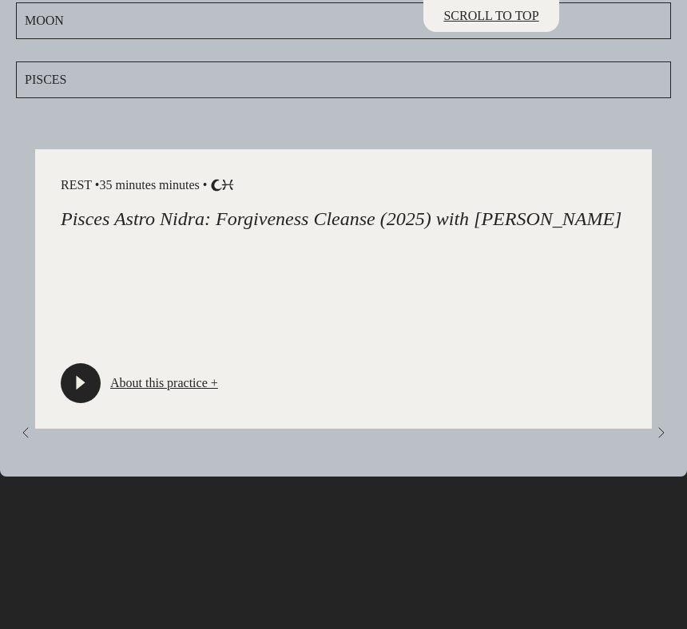
scroll to position [4272, 0]
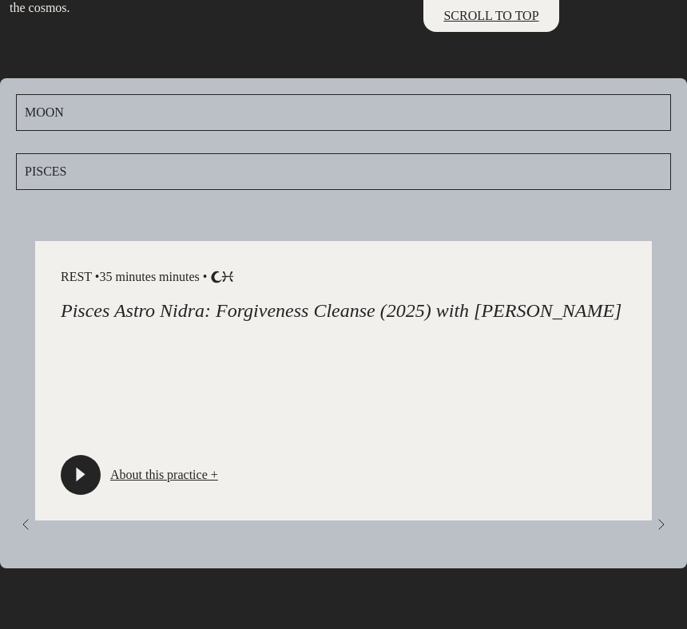
click at [369, 323] on p "Pisces Astro Nidra: Forgiveness Cleanse (2025) with [PERSON_NAME]" at bounding box center [343, 310] width 565 height 23
click at [207, 485] on link "About this practice +" at bounding box center [164, 475] width 108 height 19
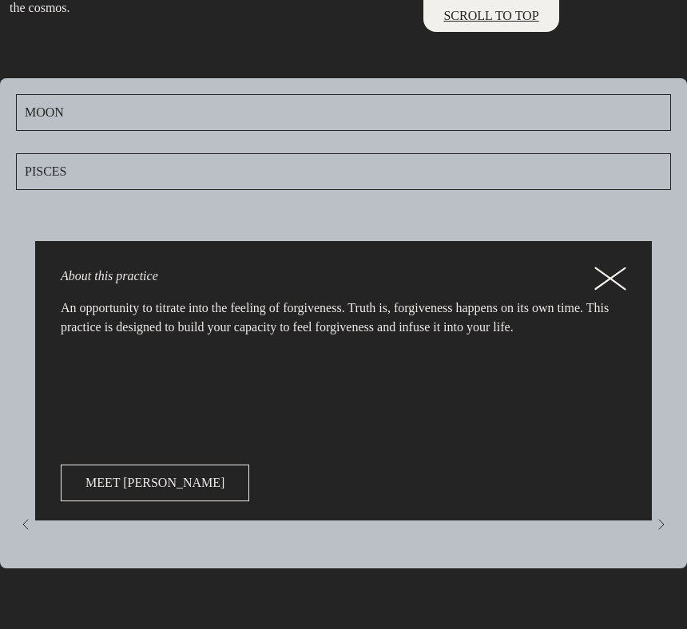
click at [612, 291] on icon at bounding box center [610, 279] width 32 height 24
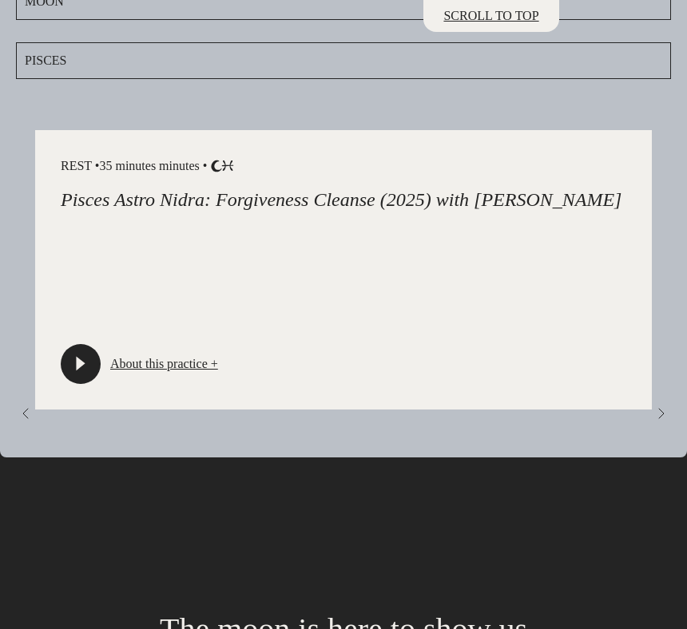
scroll to position [4873, 0]
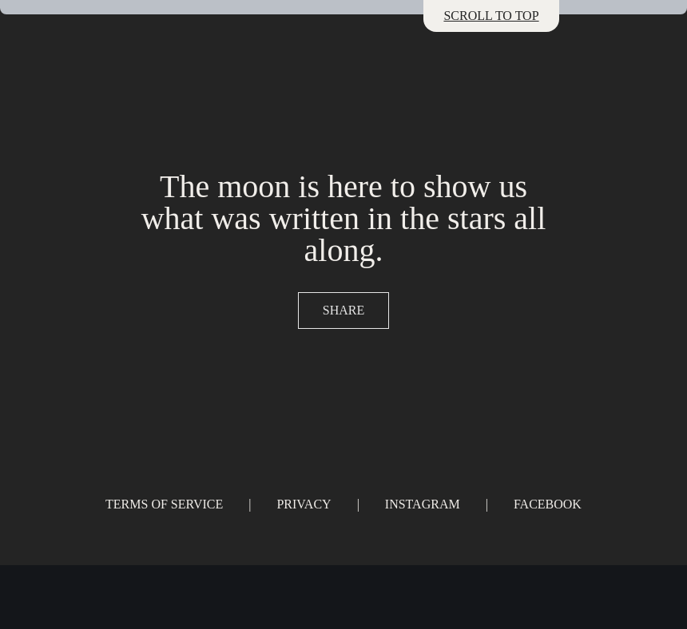
click at [352, 305] on span "SHARE" at bounding box center [344, 310] width 42 height 19
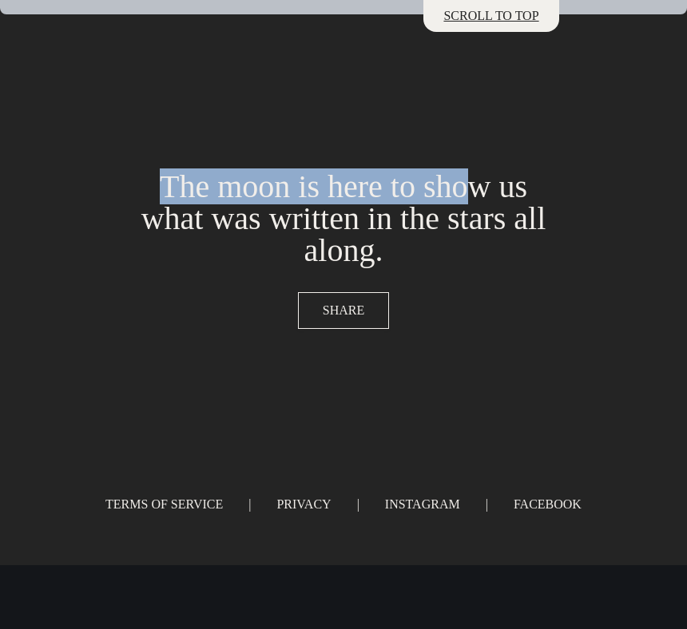
drag, startPoint x: 161, startPoint y: 182, endPoint x: 470, endPoint y: 182, distance: 309.8
click at [470, 182] on h1 "The moon is here to show us what was written in the stars all along." at bounding box center [343, 219] width 434 height 96
copy h1 "The moon is here to sho"
click at [345, 312] on span "SHARE" at bounding box center [344, 310] width 42 height 19
click at [343, 311] on span "SHARE" at bounding box center [344, 310] width 42 height 19
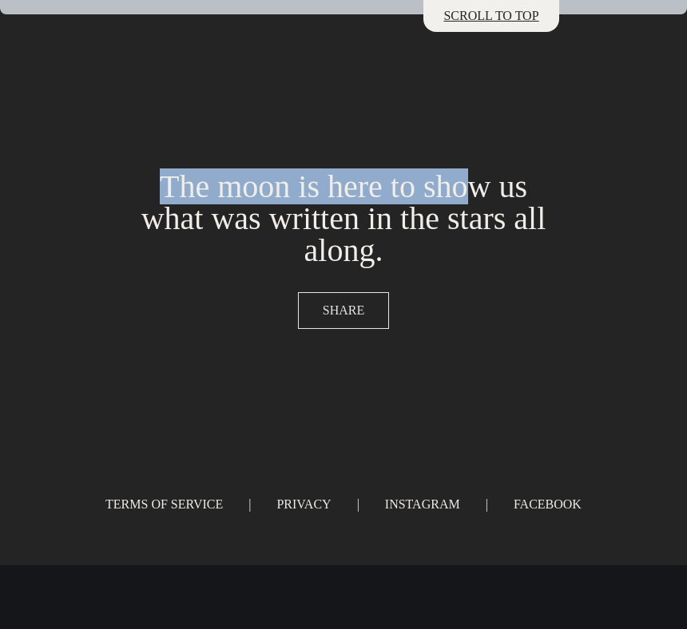
click at [343, 311] on span "SHARE" at bounding box center [344, 310] width 42 height 19
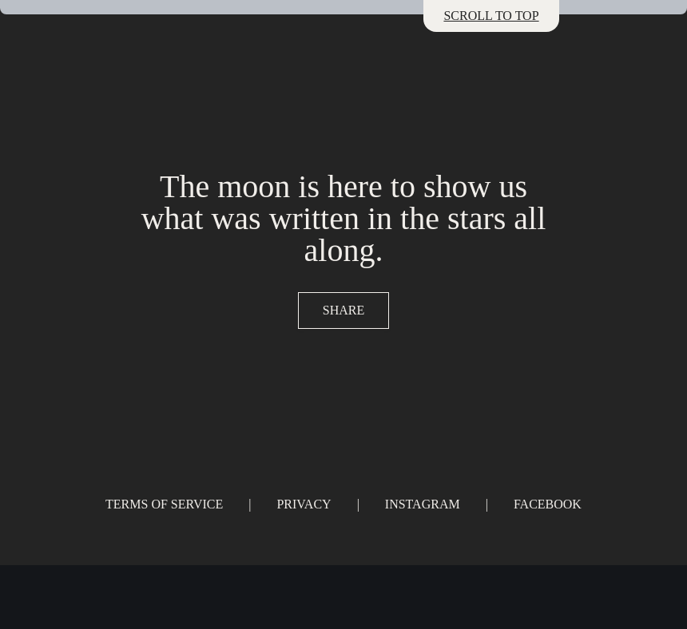
scroll to position [8646, 0]
click at [337, 313] on span "SHARE" at bounding box center [344, 310] width 42 height 19
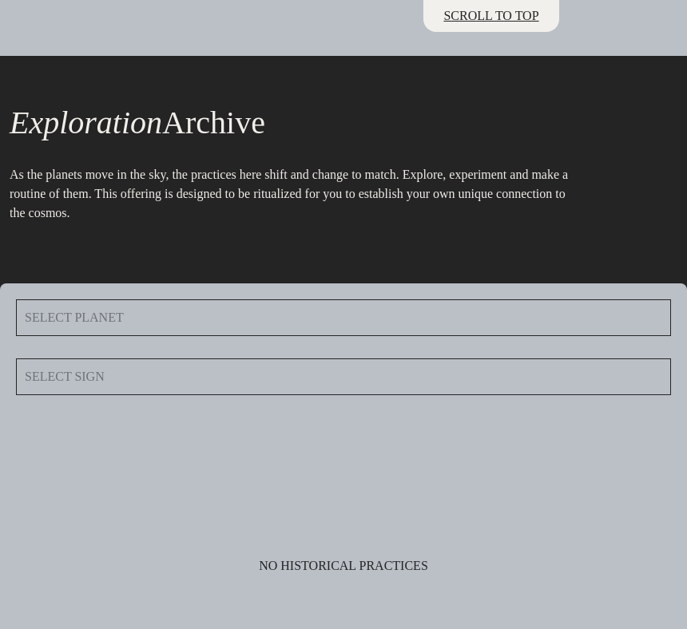
scroll to position [8646, 0]
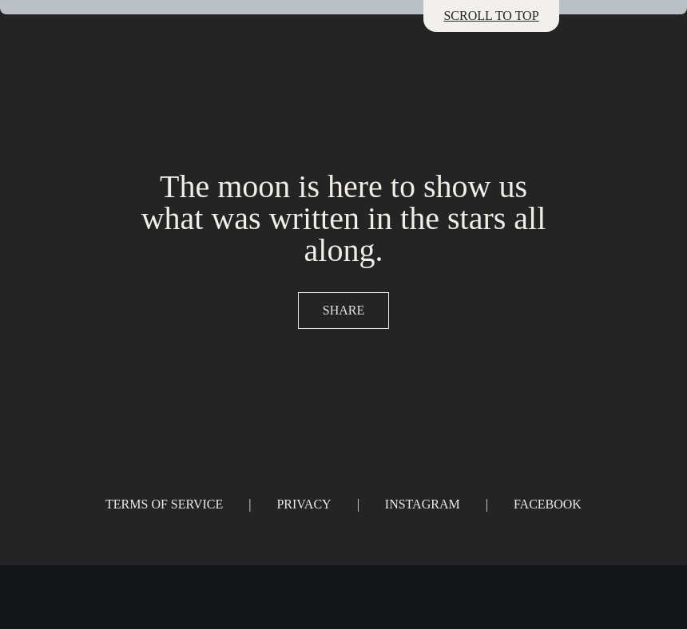
click at [342, 325] on button "SHARE" at bounding box center [343, 310] width 91 height 37
click at [342, 306] on span "SHARE" at bounding box center [344, 310] width 42 height 19
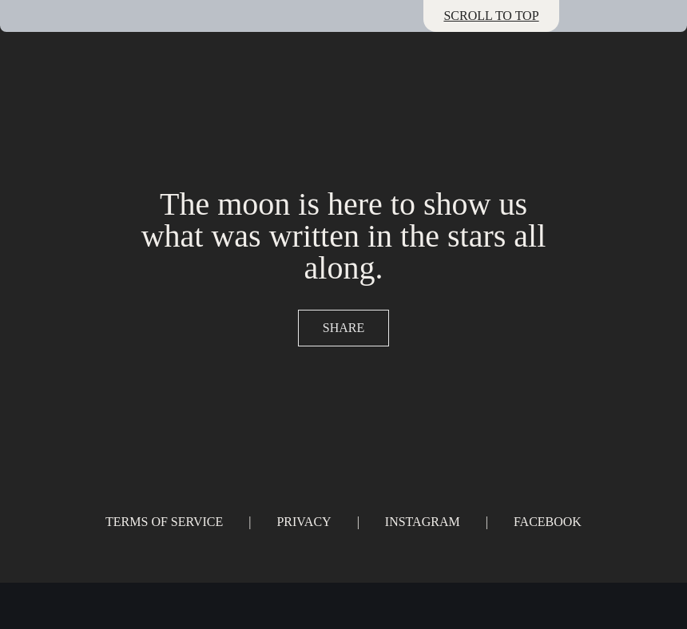
scroll to position [8575, 0]
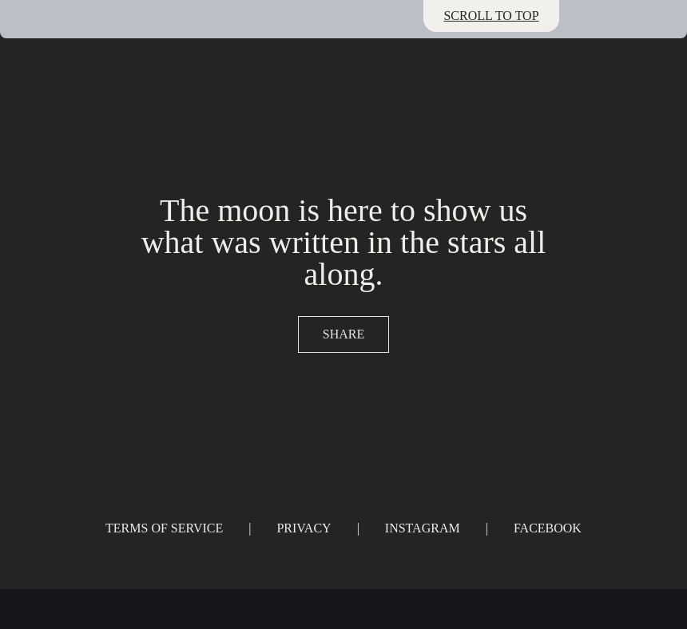
click at [321, 353] on button "SHARE" at bounding box center [343, 334] width 91 height 37
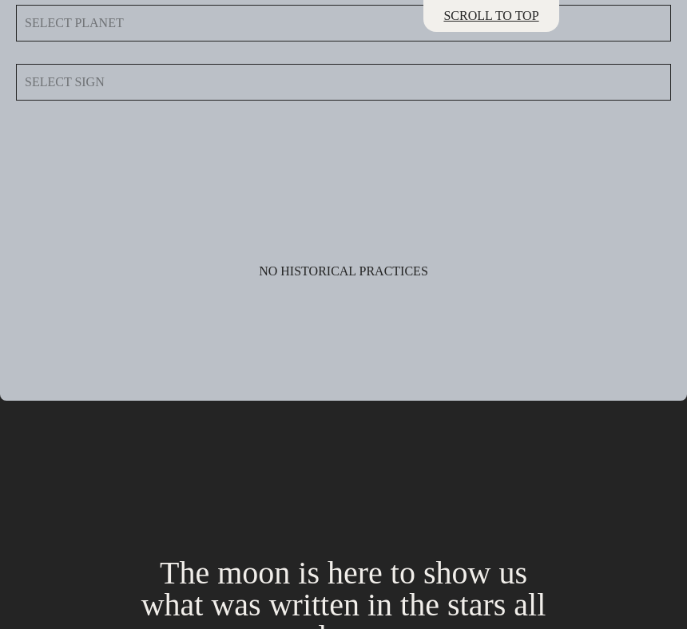
scroll to position [8646, 0]
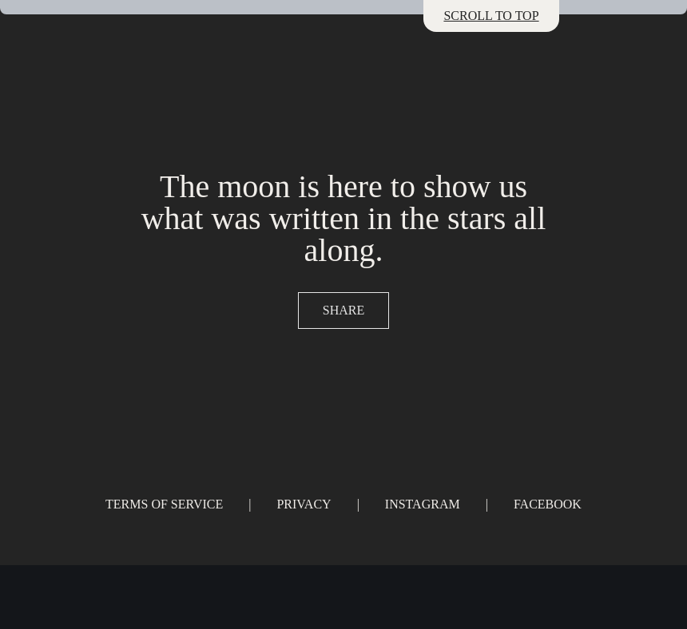
click at [355, 305] on span "SHARE" at bounding box center [344, 310] width 42 height 19
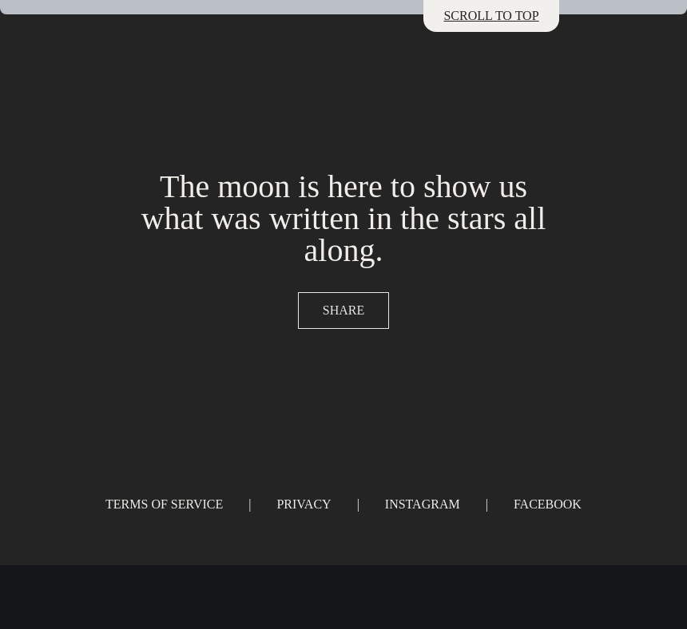
click at [337, 307] on span "SHARE" at bounding box center [344, 310] width 42 height 19
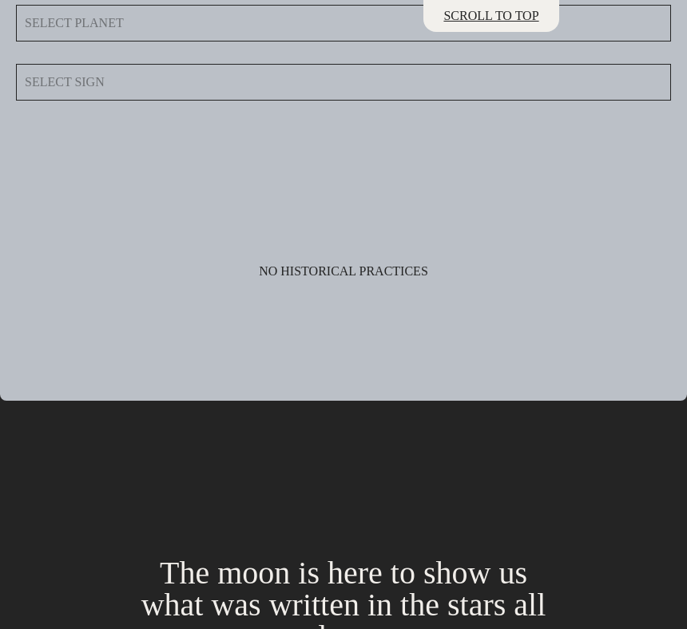
scroll to position [8646, 0]
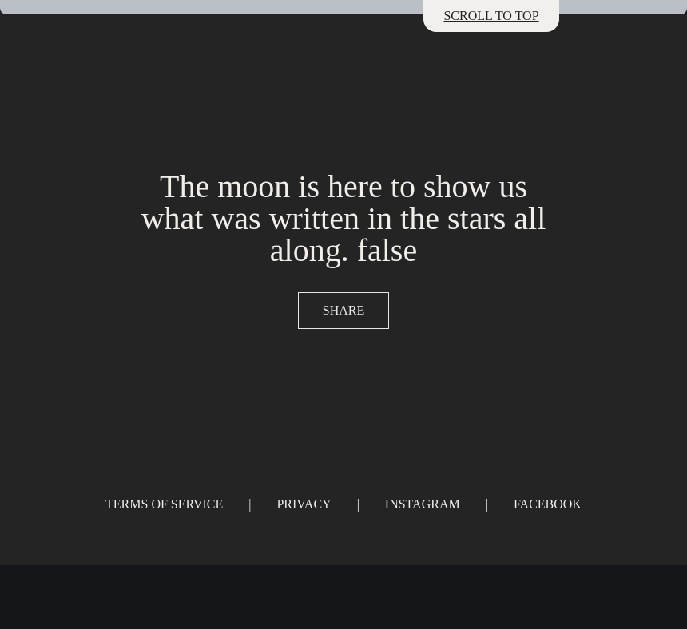
click at [339, 320] on span "SHARE" at bounding box center [344, 310] width 42 height 19
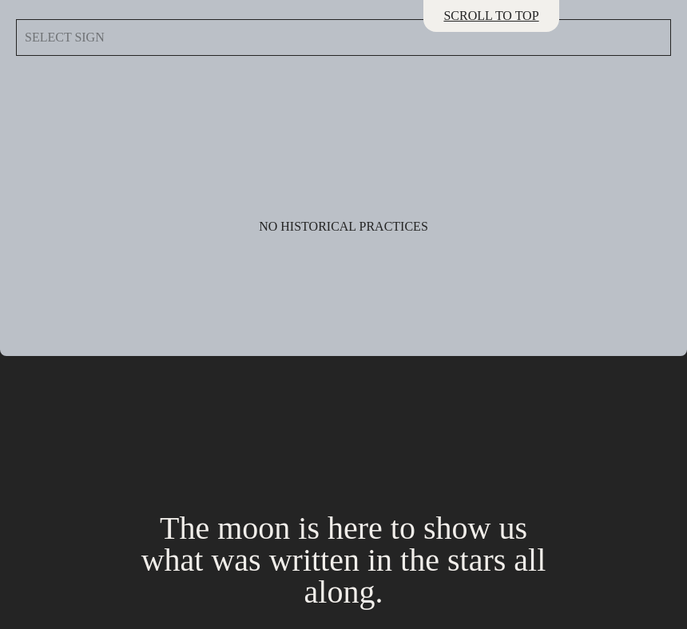
scroll to position [8646, 0]
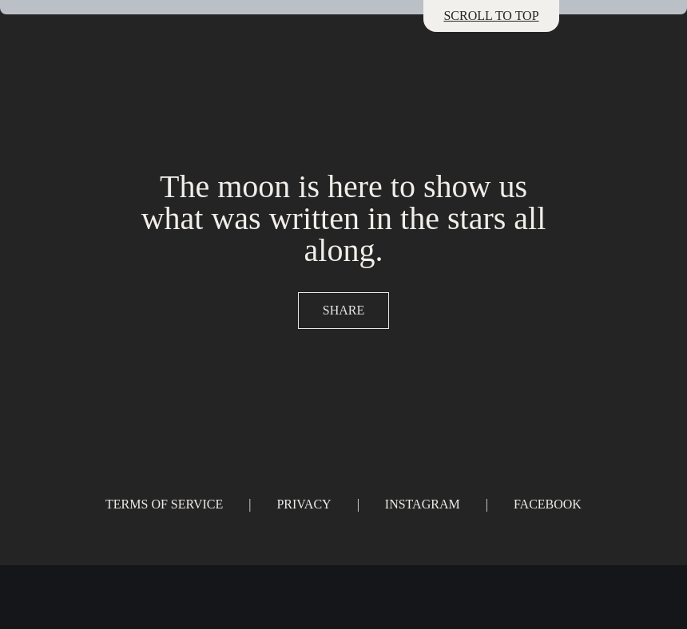
click at [347, 310] on span "SHARE" at bounding box center [344, 310] width 42 height 19
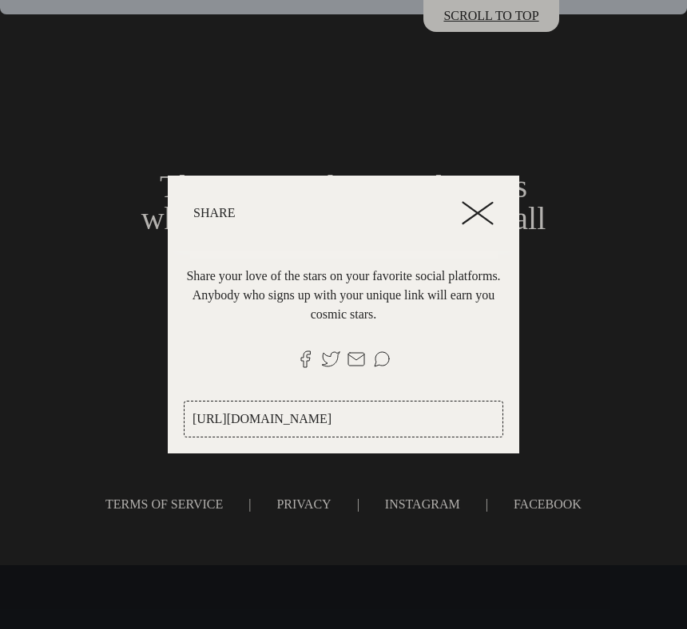
click at [474, 201] on icon at bounding box center [478, 213] width 32 height 24
click at [475, 203] on line at bounding box center [477, 214] width 30 height 22
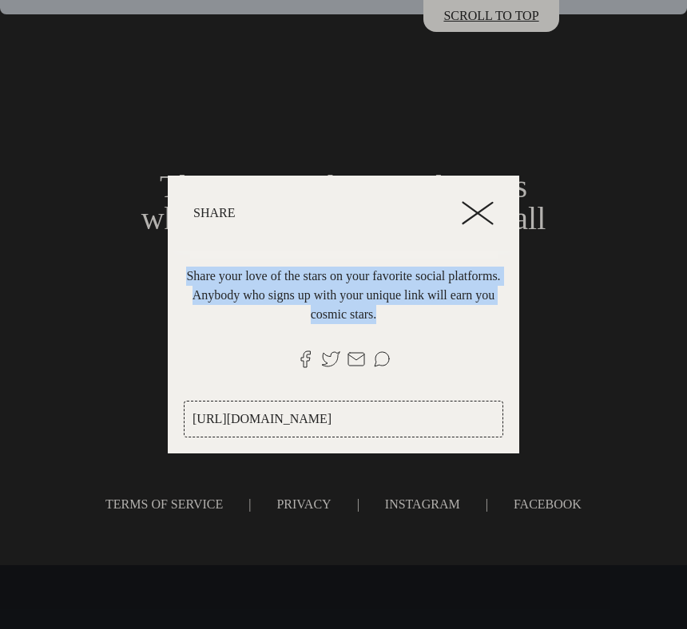
click at [475, 203] on line at bounding box center [477, 214] width 30 height 22
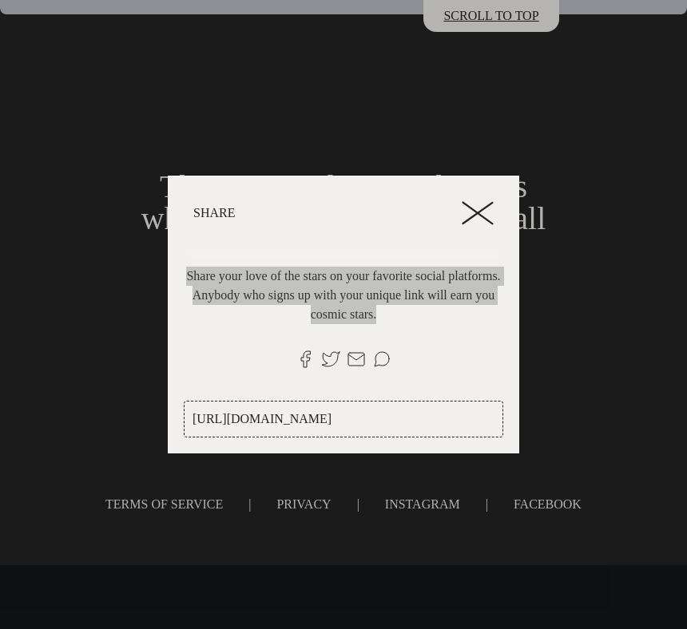
type input "[URL][DOMAIN_NAME]"
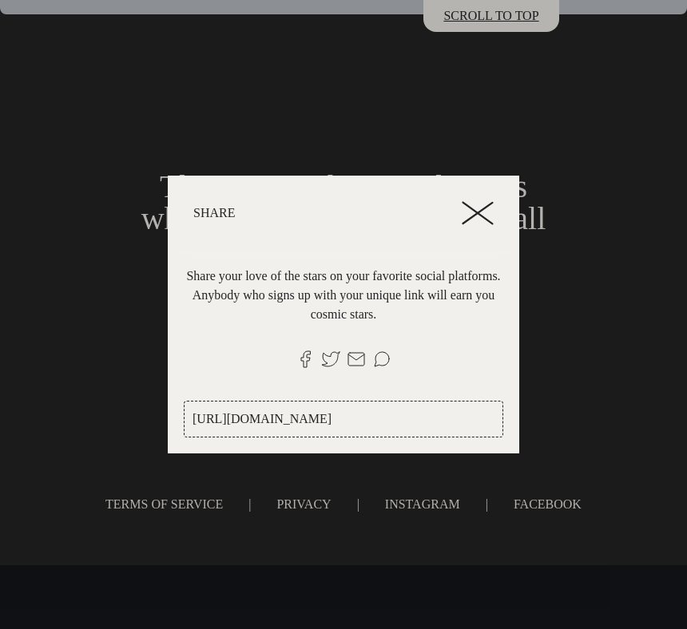
click at [461, 186] on header "Share" at bounding box center [343, 213] width 351 height 75
click at [469, 201] on icon at bounding box center [478, 213] width 32 height 24
click at [471, 208] on line at bounding box center [477, 213] width 30 height 21
click at [474, 201] on icon at bounding box center [478, 213] width 32 height 24
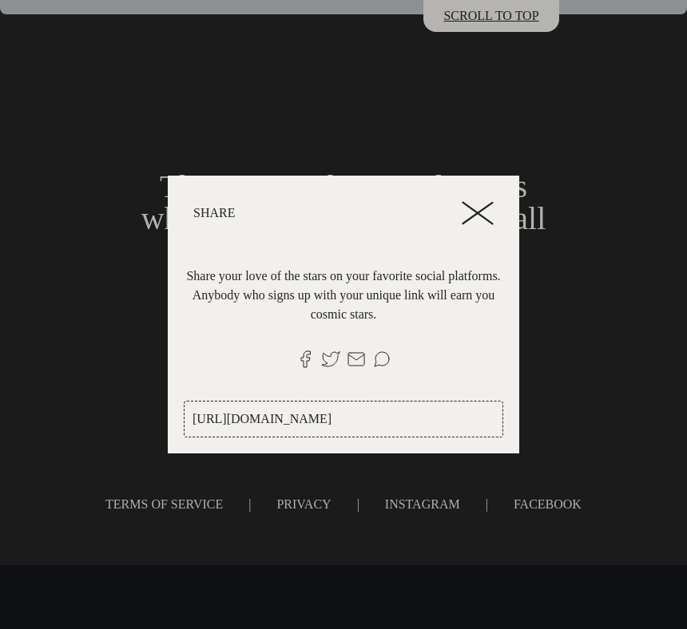
click at [474, 201] on icon at bounding box center [478, 213] width 32 height 24
click at [459, 179] on header "Share" at bounding box center [343, 213] width 351 height 75
click at [469, 201] on icon at bounding box center [478, 213] width 32 height 24
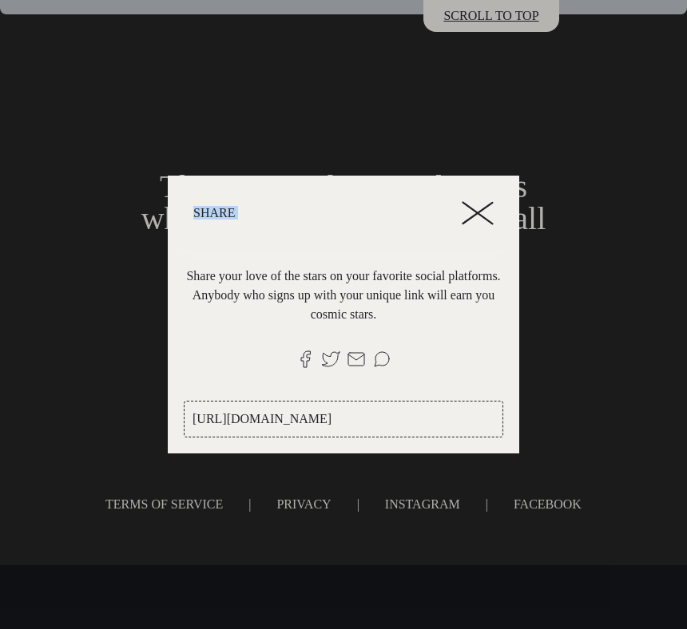
click at [469, 201] on icon at bounding box center [478, 213] width 32 height 24
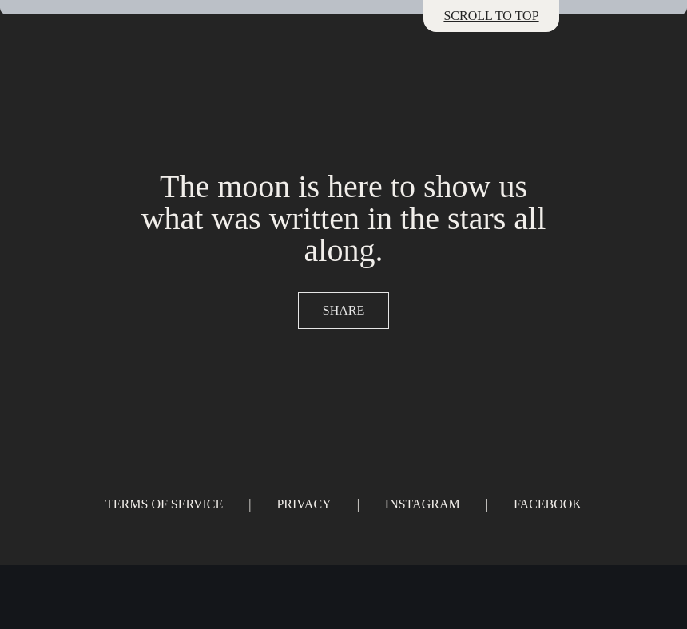
click at [334, 323] on button "SHARE" at bounding box center [343, 310] width 91 height 37
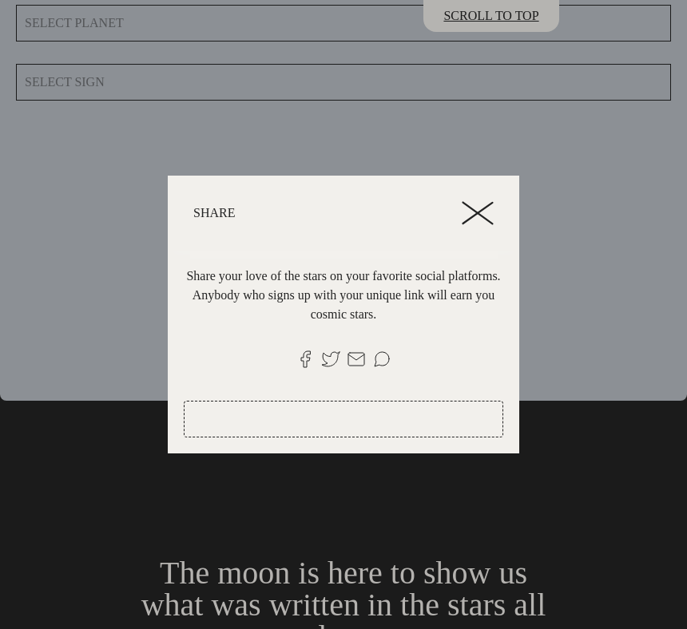
scroll to position [8646, 0]
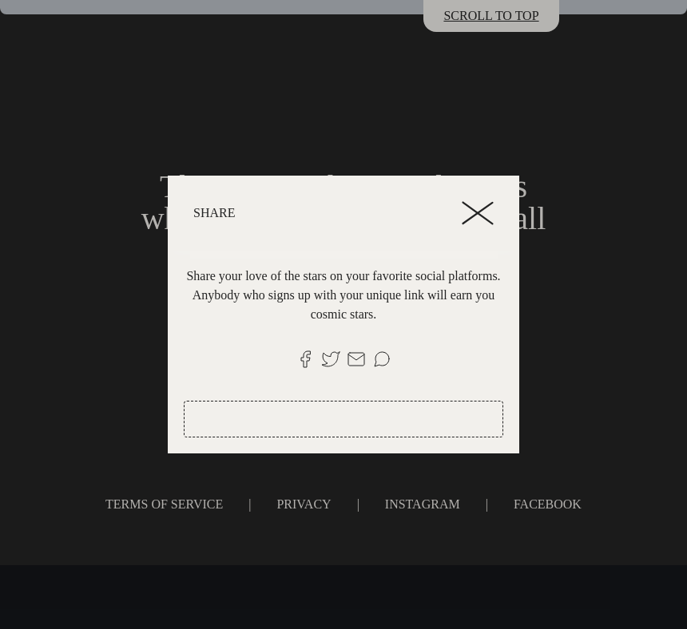
click at [478, 208] on icon at bounding box center [478, 213] width 32 height 24
click at [478, 201] on icon at bounding box center [478, 213] width 32 height 24
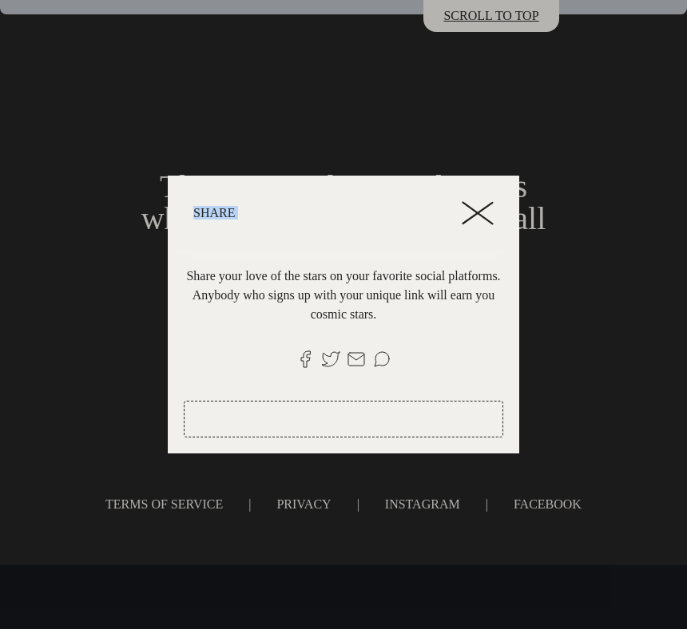
click at [478, 201] on icon at bounding box center [478, 213] width 32 height 24
click at [464, 212] on line at bounding box center [477, 213] width 30 height 21
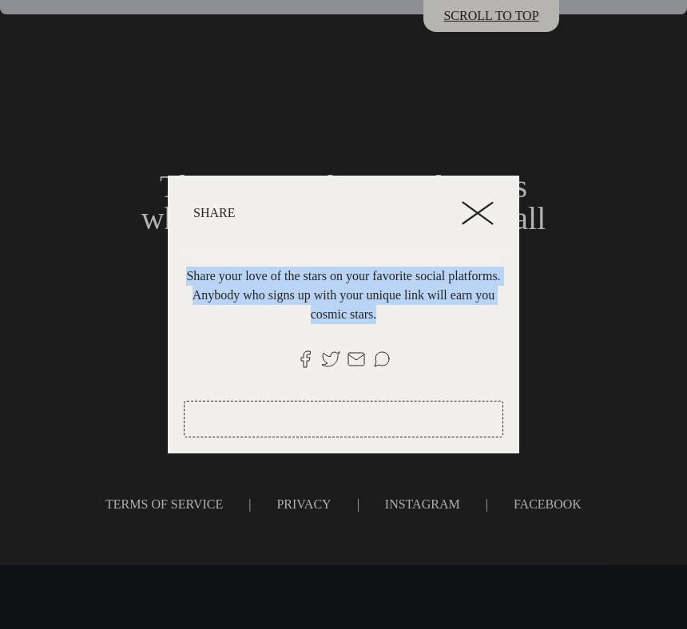
click at [464, 212] on line at bounding box center [477, 213] width 30 height 21
click at [472, 204] on icon at bounding box center [478, 213] width 32 height 24
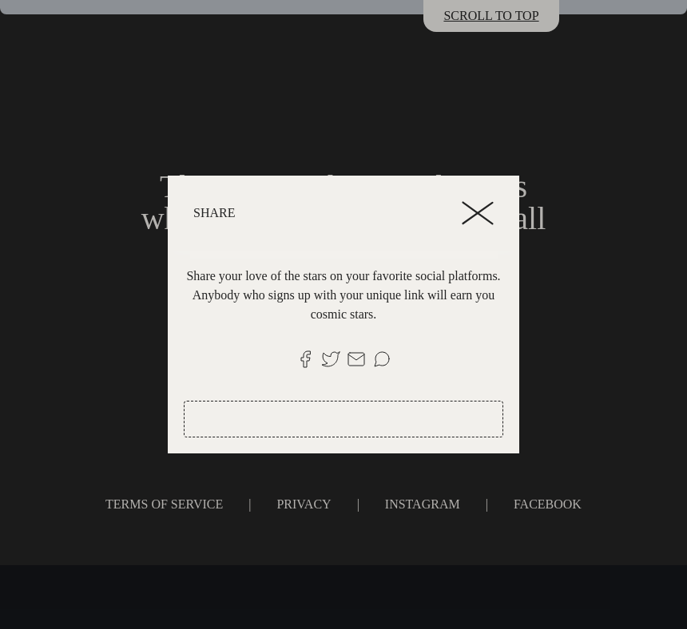
click at [472, 204] on icon at bounding box center [478, 213] width 32 height 24
click at [597, 219] on div at bounding box center [343, 314] width 687 height 629
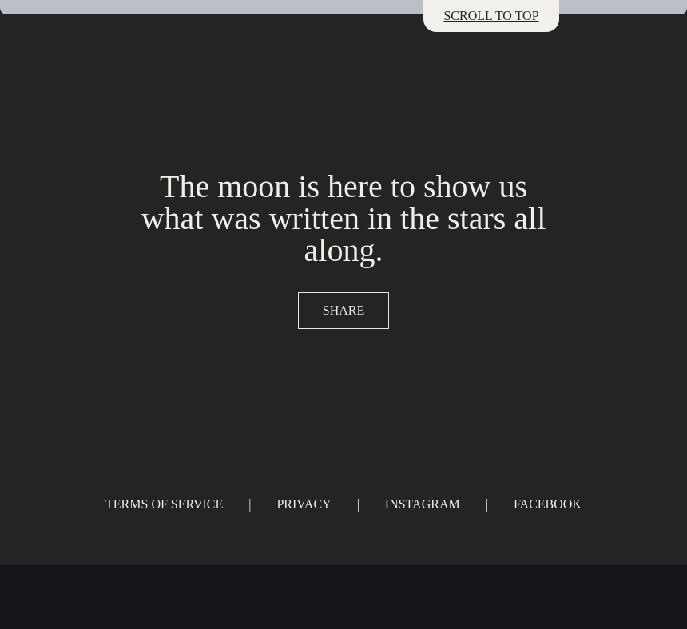
click at [356, 319] on span "SHARE" at bounding box center [344, 310] width 42 height 19
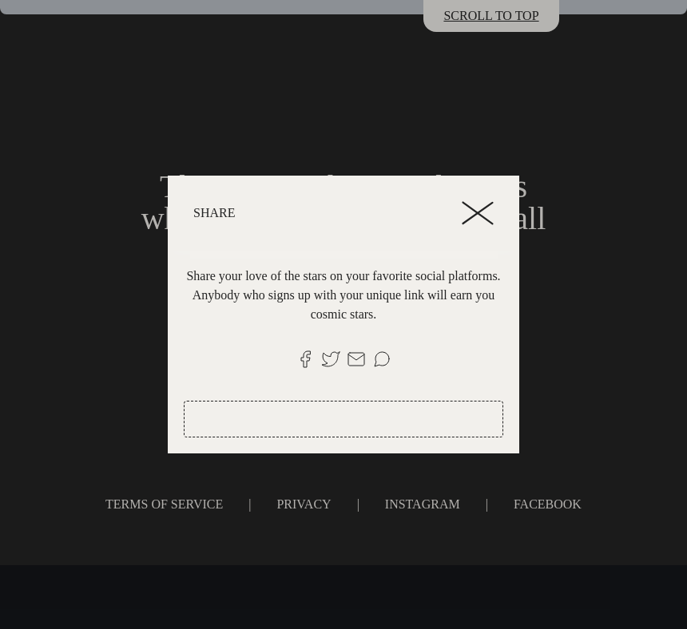
click at [470, 210] on icon at bounding box center [478, 213] width 32 height 24
click at [489, 216] on header "Share" at bounding box center [343, 213] width 351 height 75
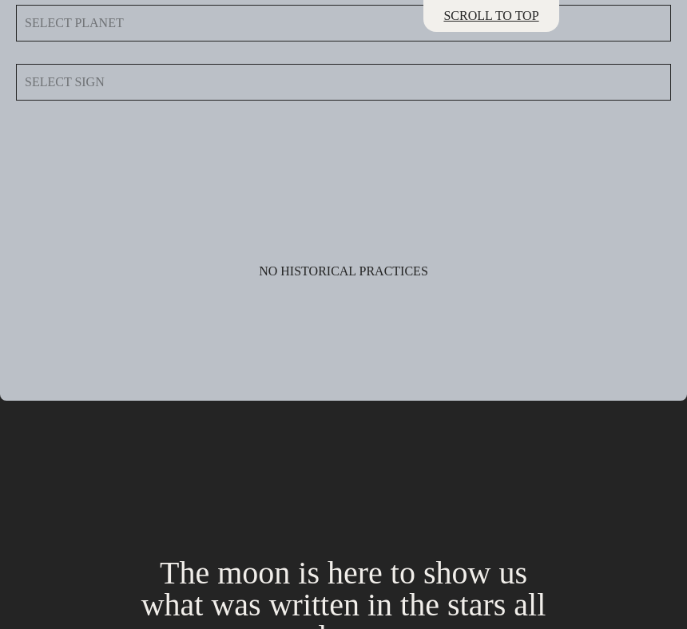
scroll to position [8646, 0]
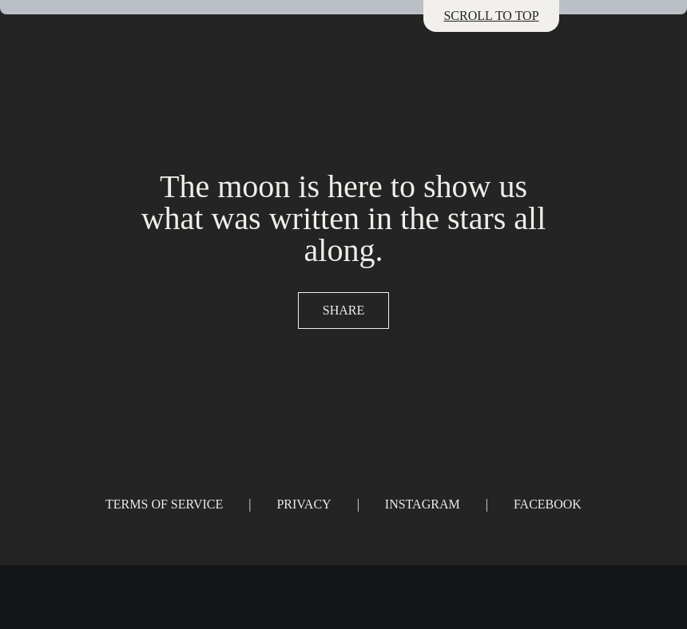
click at [343, 341] on div "The moon is here to show us what was written in the stars all along. SHARE" at bounding box center [343, 250] width 687 height 184
click at [346, 303] on span "SHARE" at bounding box center [344, 310] width 42 height 19
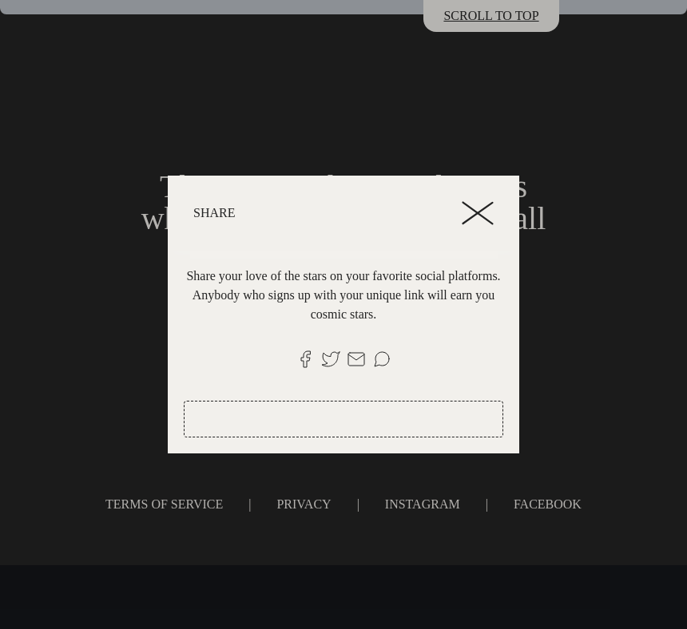
click at [478, 214] on icon at bounding box center [478, 213] width 32 height 24
click at [482, 201] on icon at bounding box center [478, 213] width 32 height 24
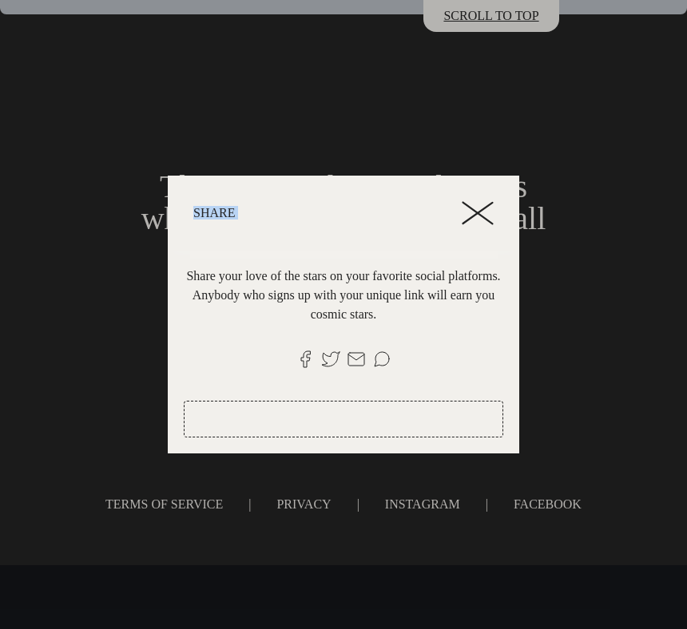
click at [482, 201] on icon at bounding box center [478, 213] width 32 height 24
click at [473, 201] on icon at bounding box center [478, 213] width 32 height 24
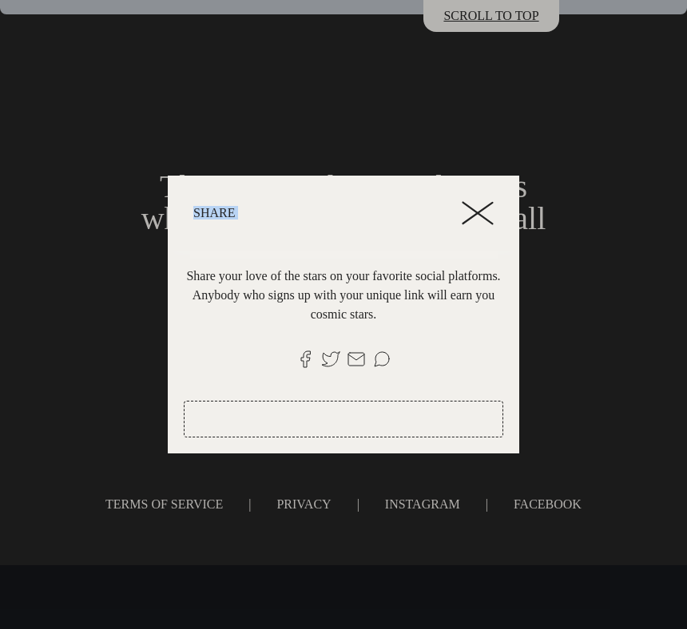
click at [473, 201] on icon at bounding box center [478, 213] width 32 height 24
click at [374, 207] on p "Share" at bounding box center [327, 213] width 268 height 13
click at [496, 201] on header "Share" at bounding box center [343, 213] width 351 height 75
click at [485, 201] on icon at bounding box center [478, 213] width 32 height 24
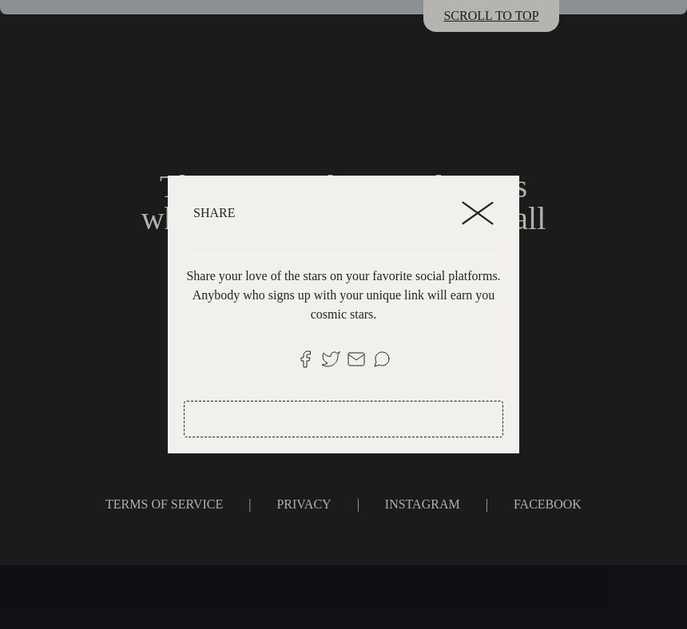
click at [485, 201] on icon at bounding box center [478, 213] width 32 height 24
click at [515, 194] on header "Share" at bounding box center [343, 213] width 351 height 75
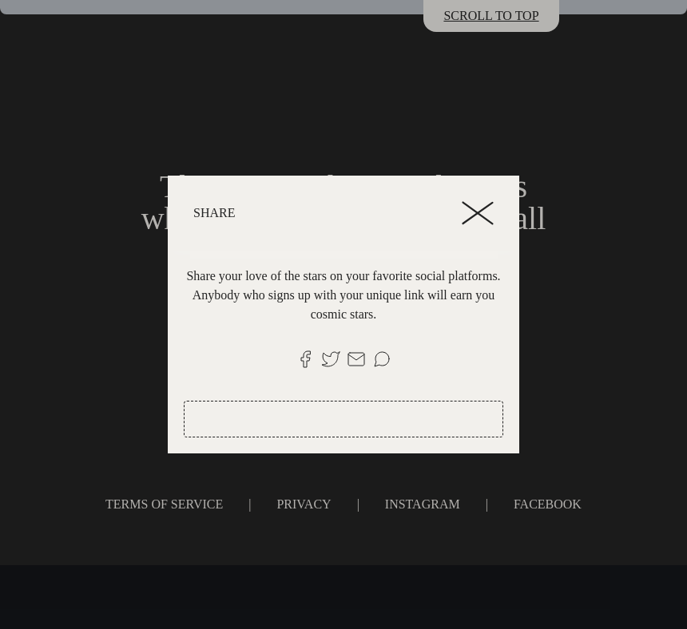
click at [481, 215] on icon at bounding box center [478, 213] width 32 height 24
click at [307, 369] on span at bounding box center [304, 362] width 19 height 25
click at [470, 212] on icon at bounding box center [478, 213] width 32 height 24
click at [583, 207] on div at bounding box center [343, 314] width 687 height 629
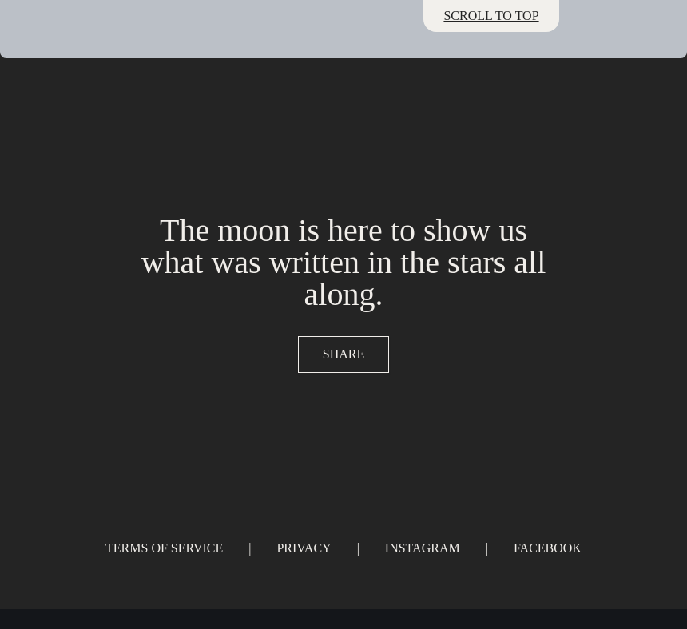
scroll to position [8543, 0]
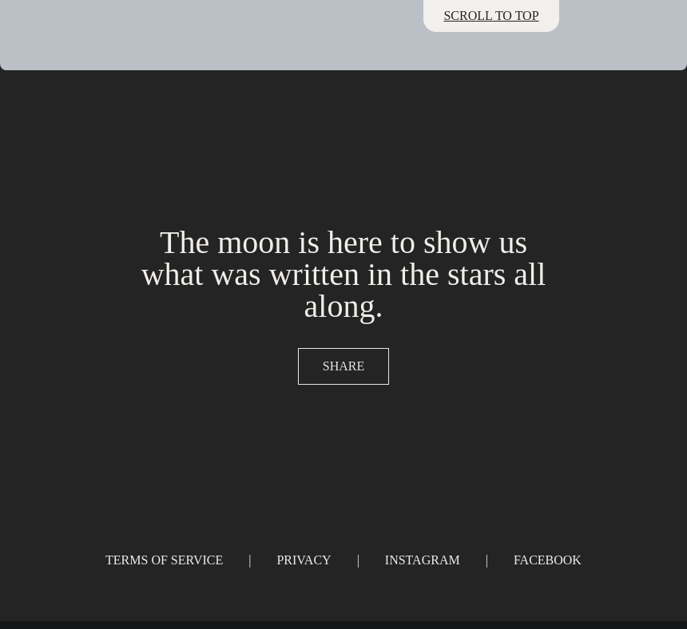
click at [356, 376] on span "SHARE" at bounding box center [344, 366] width 42 height 19
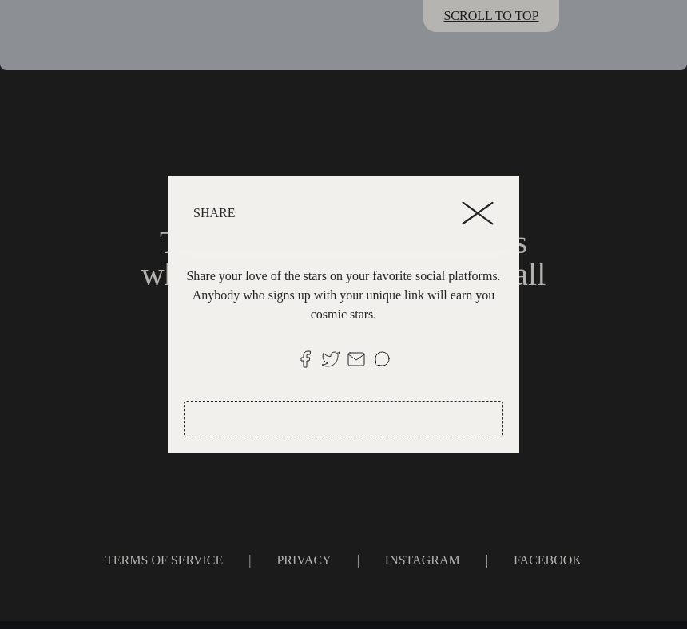
click at [476, 204] on line at bounding box center [477, 213] width 30 height 21
click at [488, 203] on line at bounding box center [477, 213] width 30 height 21
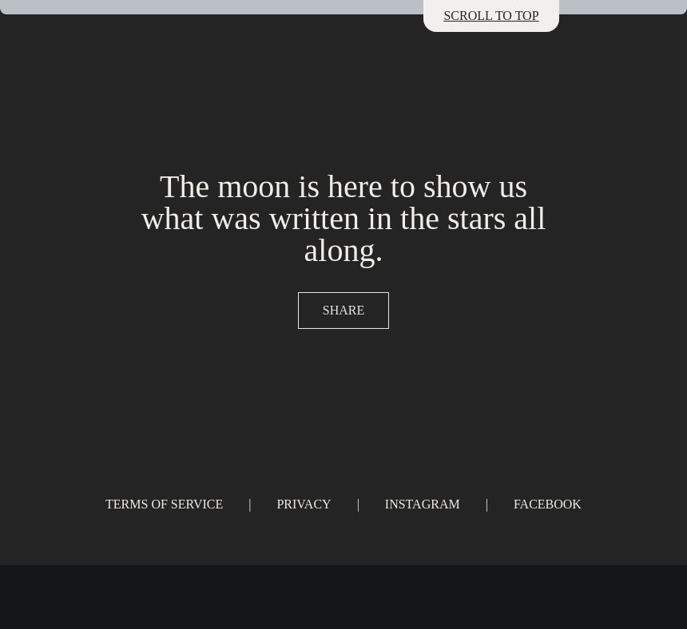
click at [342, 295] on button "SHARE" at bounding box center [343, 310] width 91 height 37
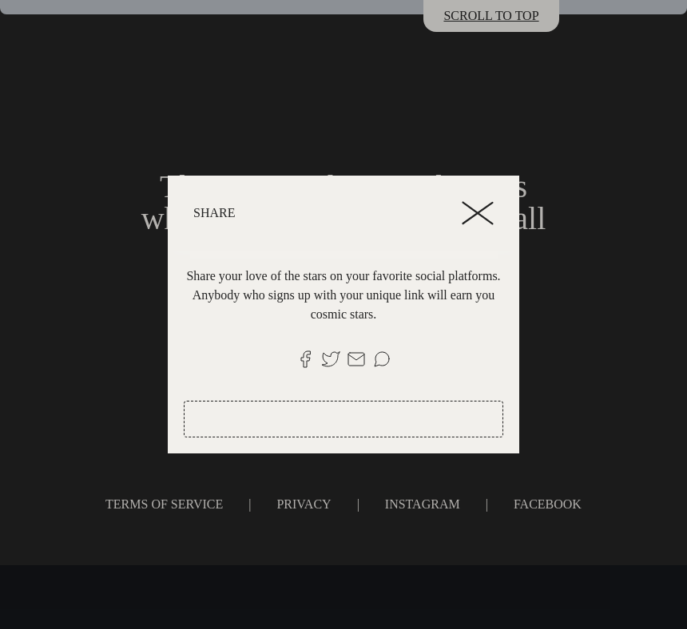
click at [481, 206] on line at bounding box center [477, 214] width 30 height 22
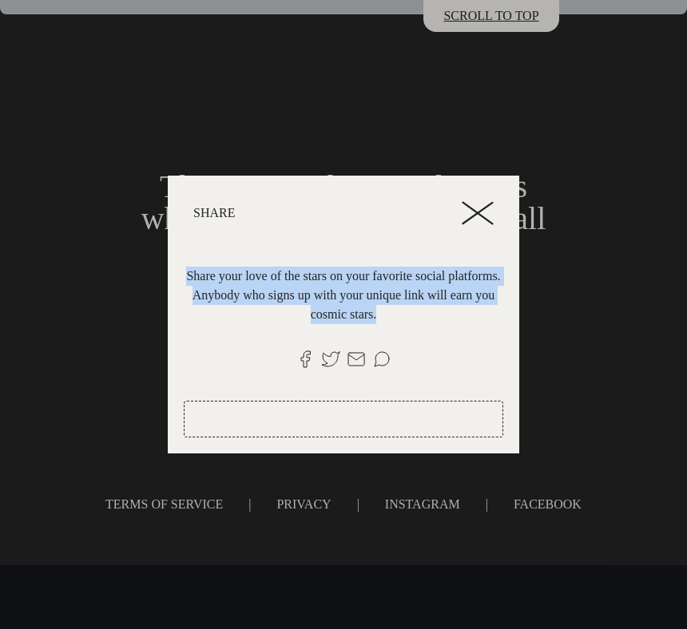
click at [481, 206] on line at bounding box center [477, 214] width 30 height 22
click at [318, 207] on p "Share" at bounding box center [327, 213] width 268 height 13
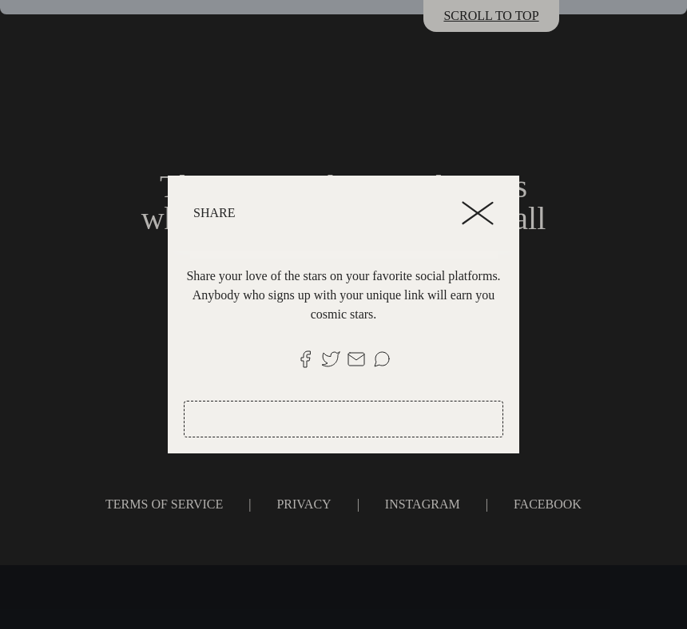
click at [480, 205] on line at bounding box center [477, 214] width 30 height 22
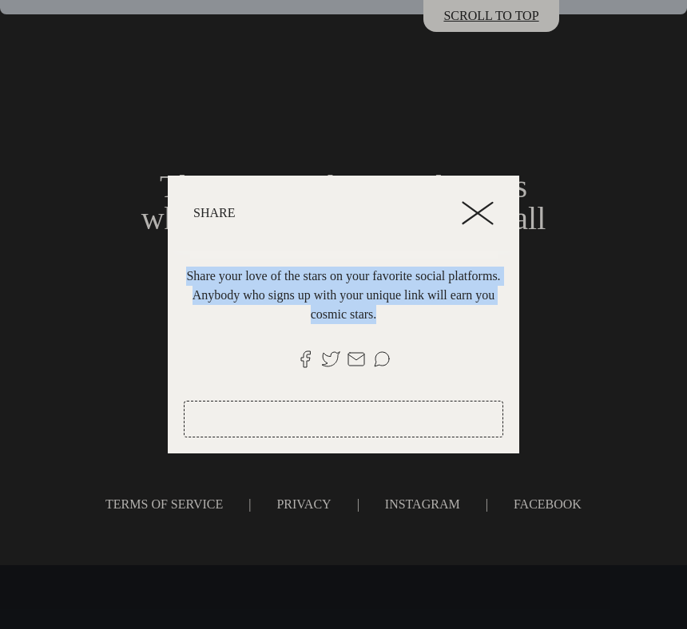
click at [480, 205] on line at bounding box center [477, 214] width 30 height 22
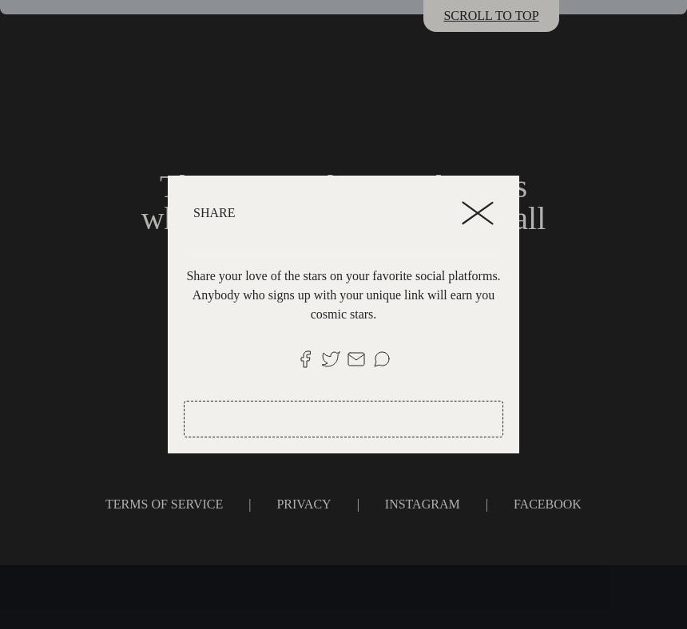
click at [455, 308] on p "Share your love of the stars on your favorite social platforms. Anybody who sig…" at bounding box center [343, 295] width 319 height 57
click at [479, 201] on icon at bounding box center [478, 213] width 32 height 24
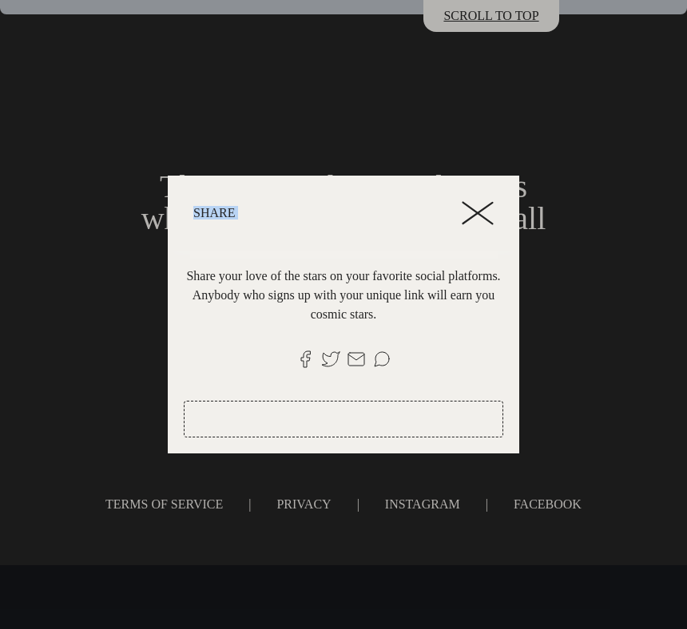
click at [479, 201] on icon at bounding box center [478, 213] width 32 height 24
click at [582, 212] on div at bounding box center [343, 314] width 687 height 629
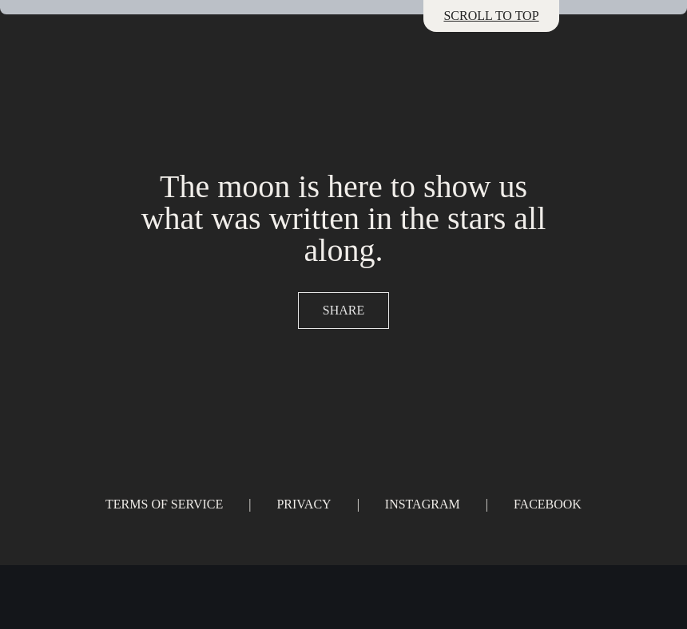
click at [345, 307] on span "SHARE" at bounding box center [344, 310] width 42 height 19
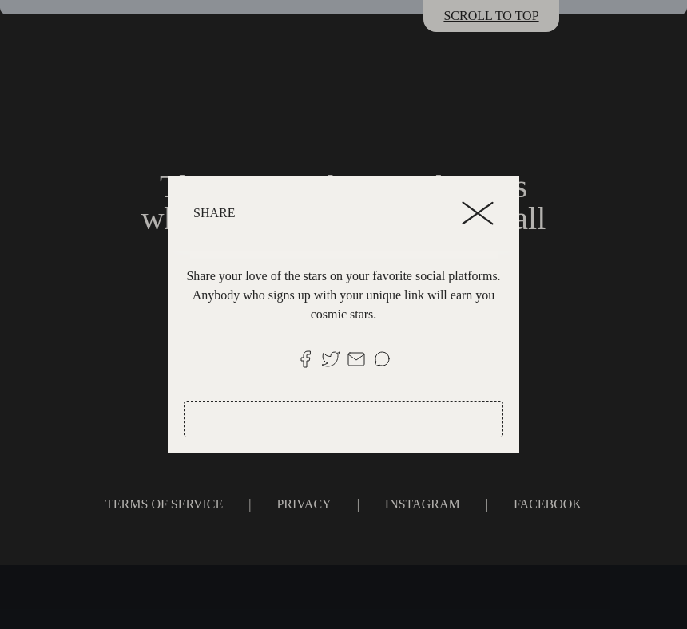
click at [482, 204] on icon at bounding box center [478, 213] width 32 height 24
click at [515, 203] on header "Share" at bounding box center [343, 213] width 351 height 75
click at [487, 203] on icon at bounding box center [478, 213] width 32 height 24
click at [562, 203] on div at bounding box center [343, 314] width 687 height 629
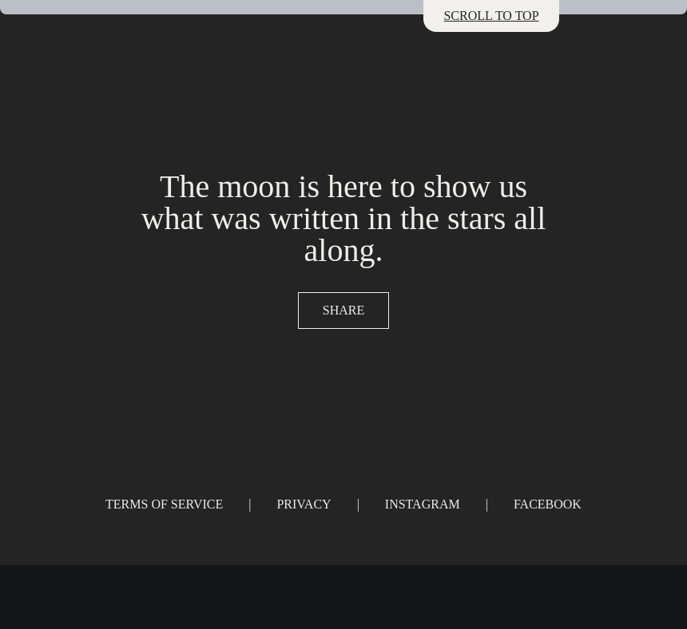
drag, startPoint x: 234, startPoint y: 561, endPoint x: 163, endPoint y: 598, distance: 80.0
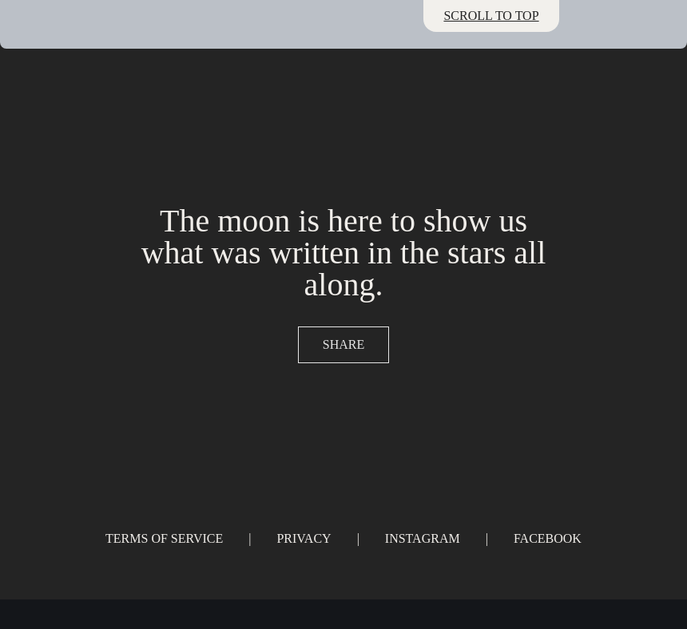
click at [358, 363] on button "SHARE" at bounding box center [343, 345] width 91 height 37
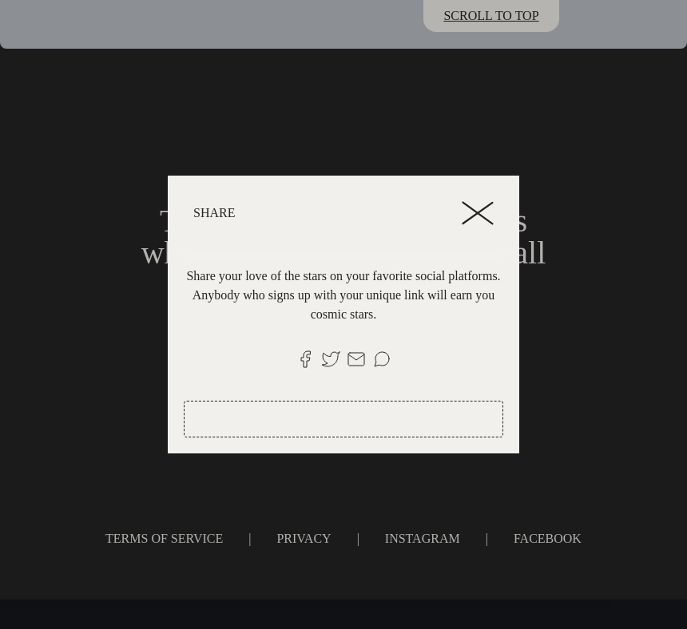
click at [463, 210] on icon at bounding box center [478, 213] width 32 height 24
click at [479, 186] on header "Share" at bounding box center [343, 213] width 351 height 75
click at [479, 203] on line at bounding box center [477, 213] width 30 height 21
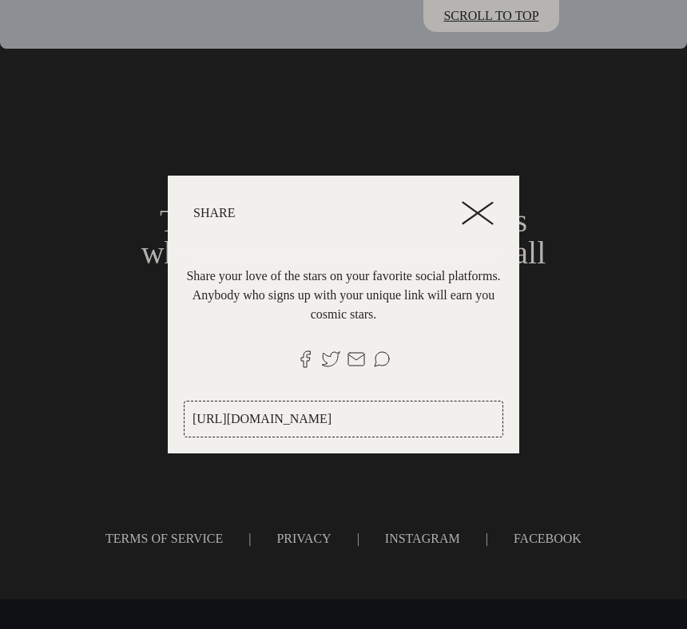
click at [479, 203] on line at bounding box center [477, 213] width 30 height 21
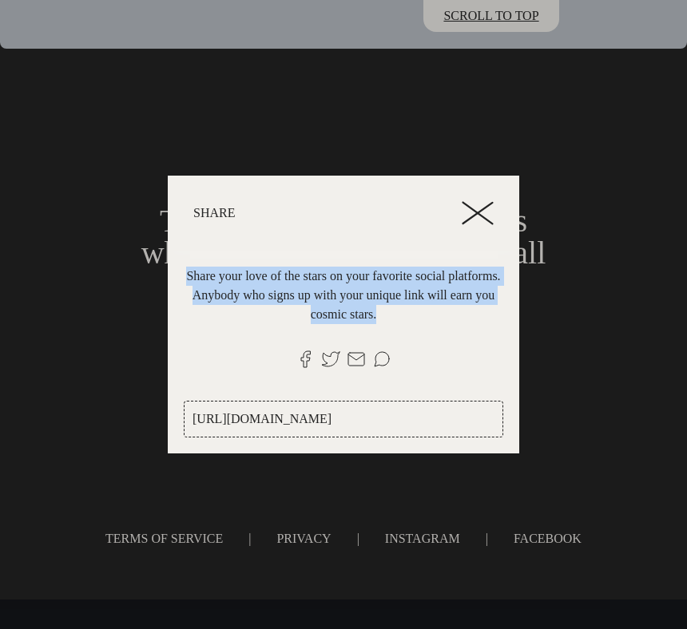
click at [479, 203] on line at bounding box center [477, 213] width 30 height 21
click at [564, 219] on div at bounding box center [343, 314] width 687 height 629
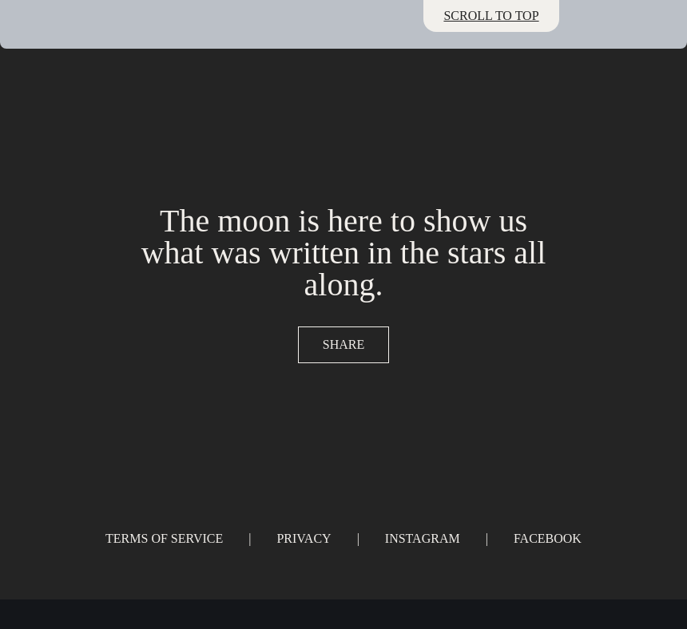
click at [348, 355] on span "SHARE" at bounding box center [344, 344] width 42 height 19
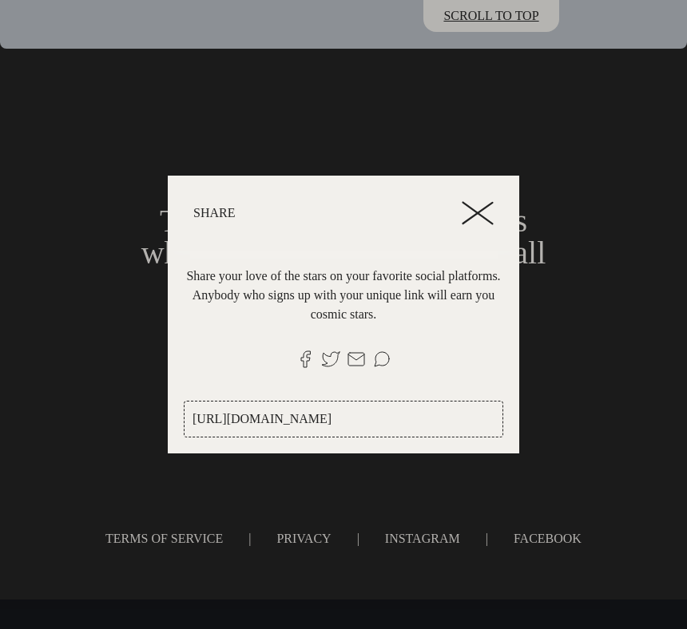
click at [470, 202] on icon at bounding box center [478, 213] width 32 height 24
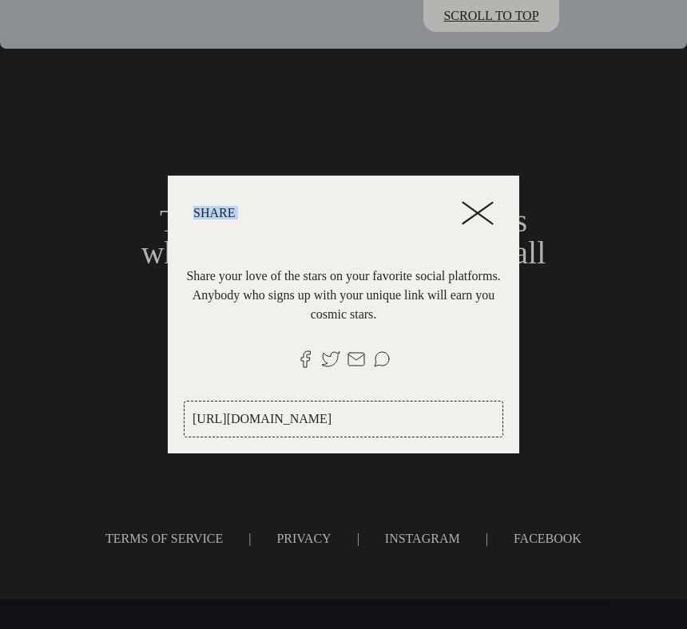
click at [470, 202] on icon at bounding box center [478, 213] width 32 height 24
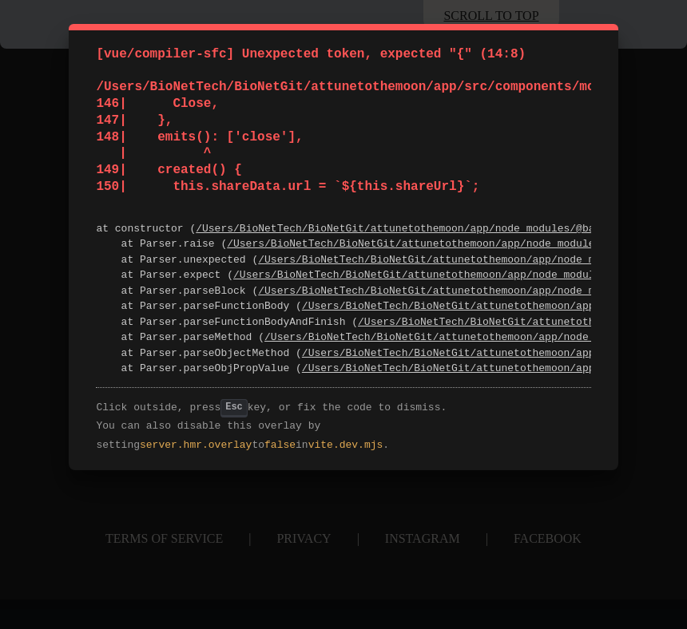
type input "https://attunetothemoon.com?ref=34rJgpubQPPxXEEGmPfFHSpvxsZ2"
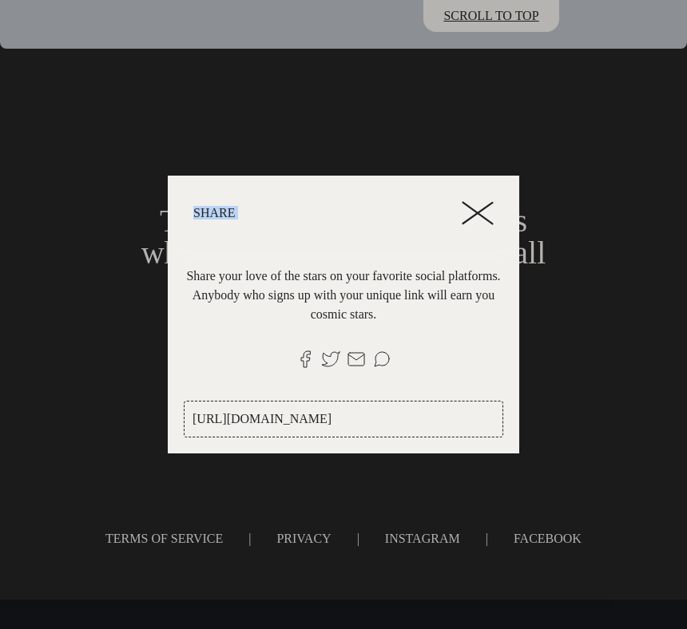
click at [486, 203] on icon at bounding box center [478, 213] width 32 height 24
click at [472, 218] on header "Share" at bounding box center [343, 213] width 351 height 75
click at [475, 204] on line at bounding box center [477, 213] width 30 height 21
click at [598, 203] on div at bounding box center [343, 314] width 687 height 629
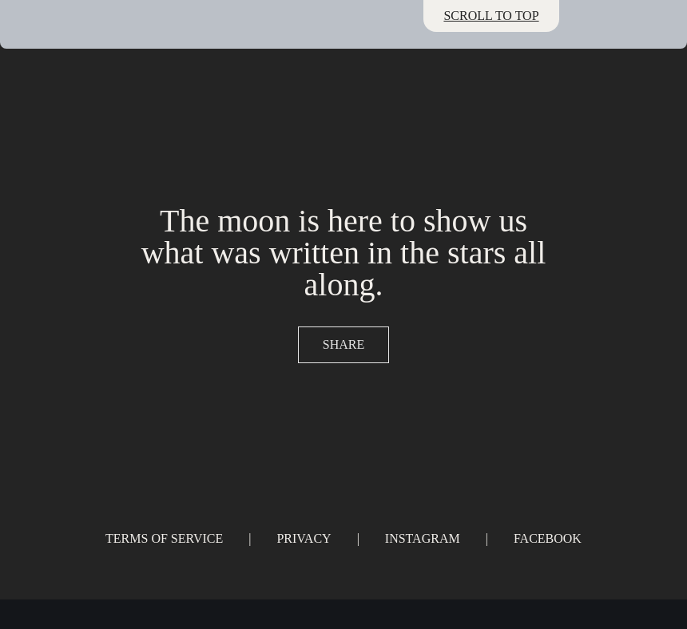
click at [355, 363] on button "SHARE" at bounding box center [343, 345] width 91 height 37
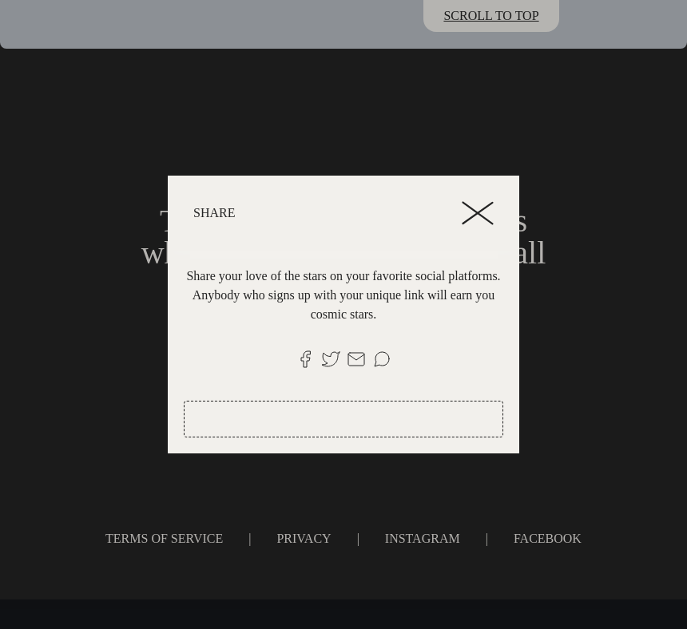
click at [478, 188] on header "Share" at bounding box center [343, 213] width 351 height 75
click at [478, 203] on line at bounding box center [477, 213] width 30 height 21
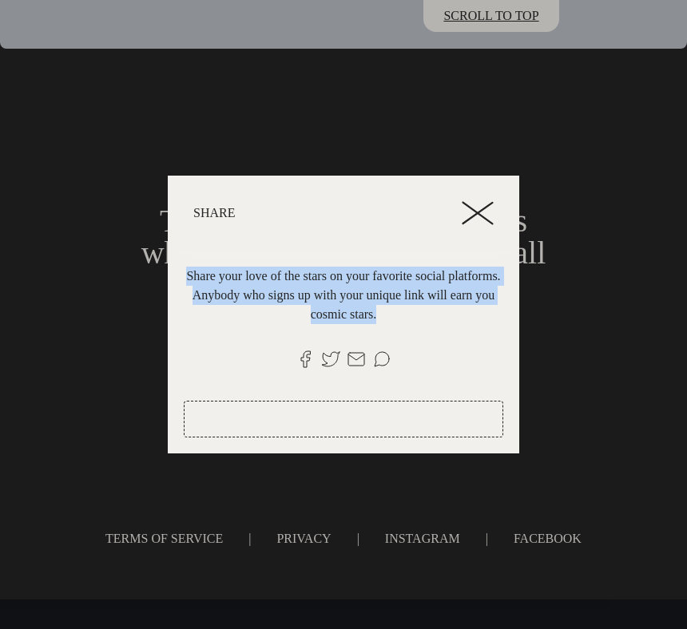
click at [478, 203] on line at bounding box center [477, 213] width 30 height 21
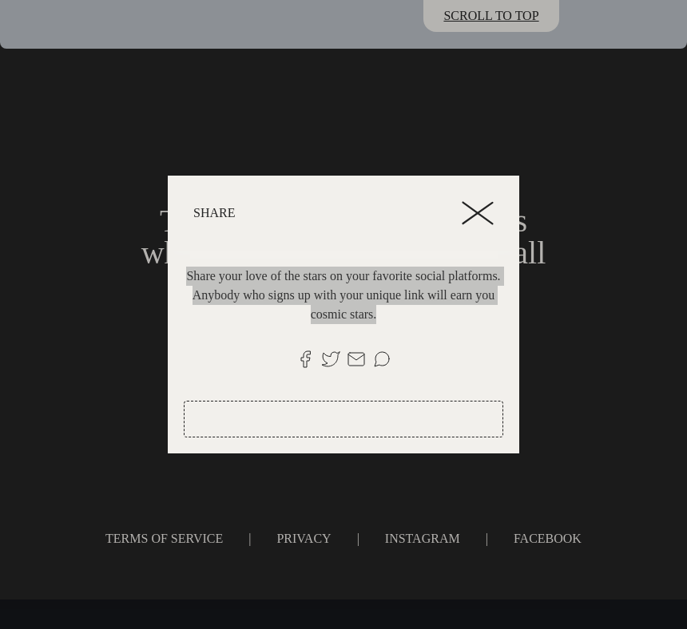
type input "https://attunetothemoon.com?ref=34rJgpubQPPxXEEGmPfFHSpvxsZ2"
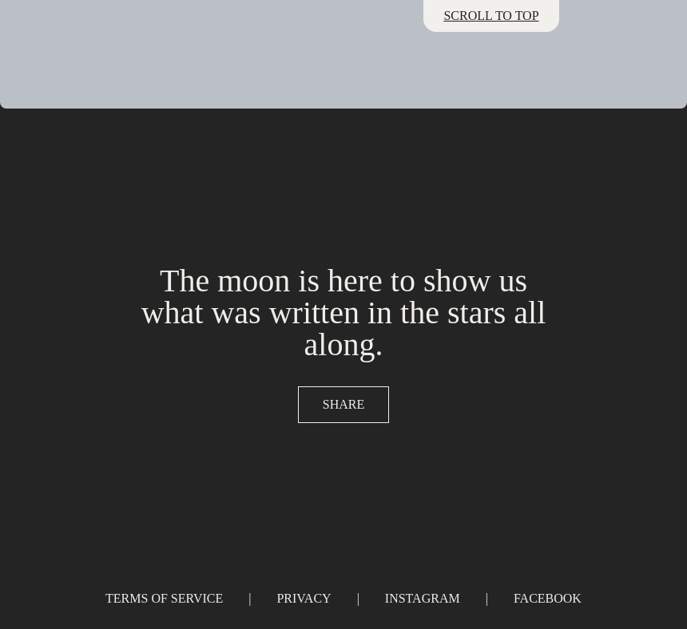
scroll to position [8646, 0]
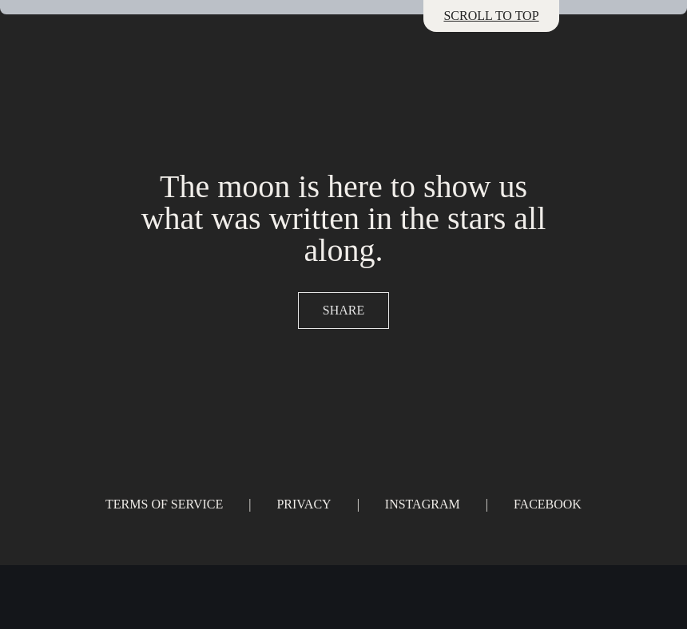
click at [339, 299] on button "SHARE" at bounding box center [343, 310] width 91 height 37
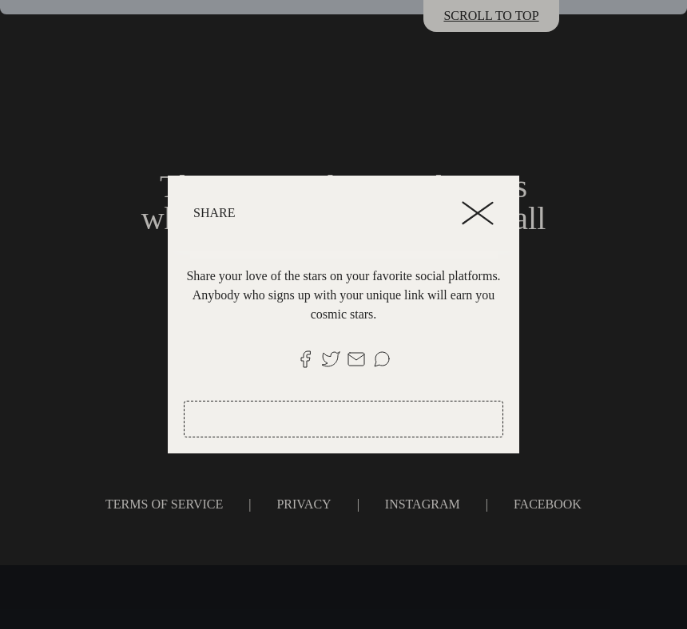
click at [476, 211] on icon at bounding box center [478, 213] width 32 height 24
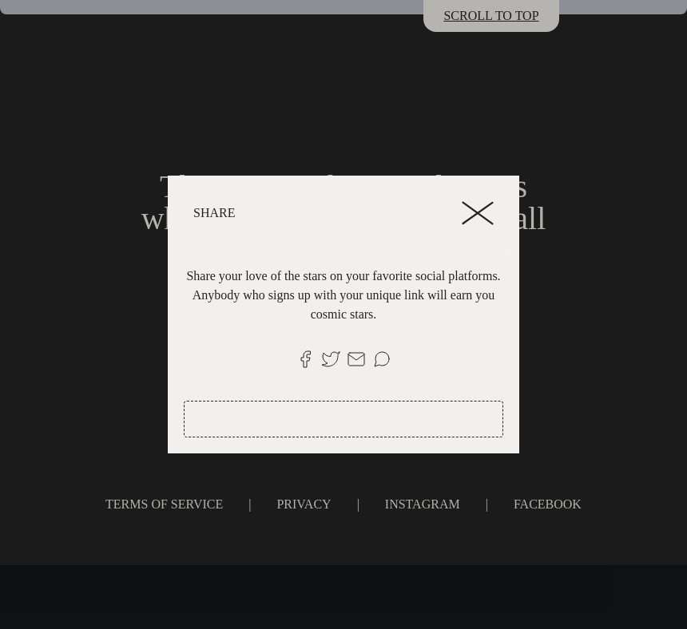
click at [476, 201] on icon at bounding box center [478, 213] width 32 height 24
click at [577, 326] on div at bounding box center [343, 314] width 687 height 629
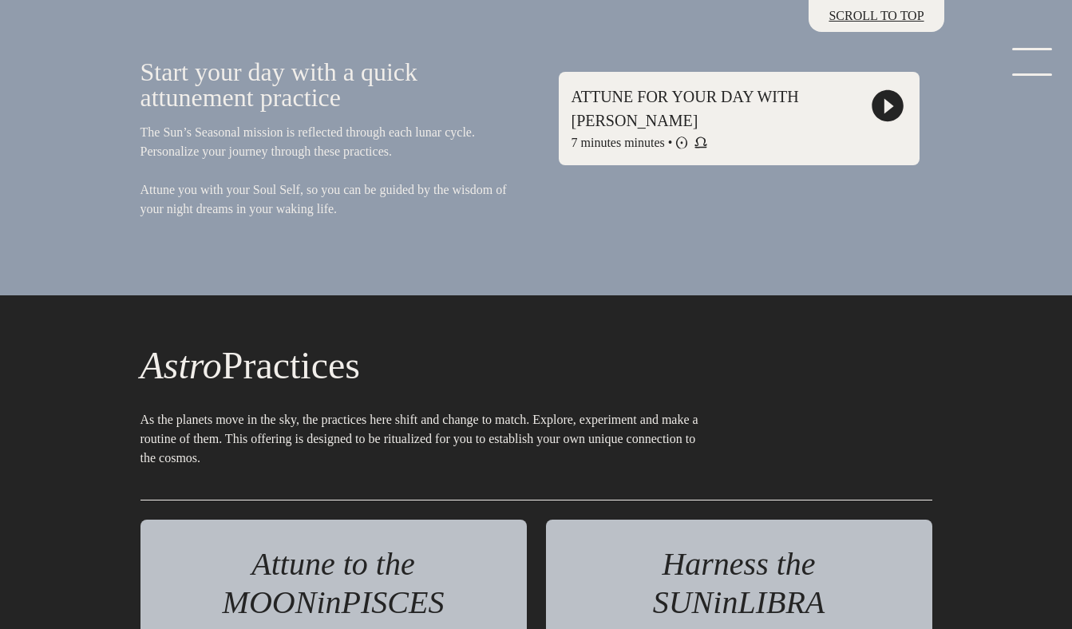
scroll to position [0, 0]
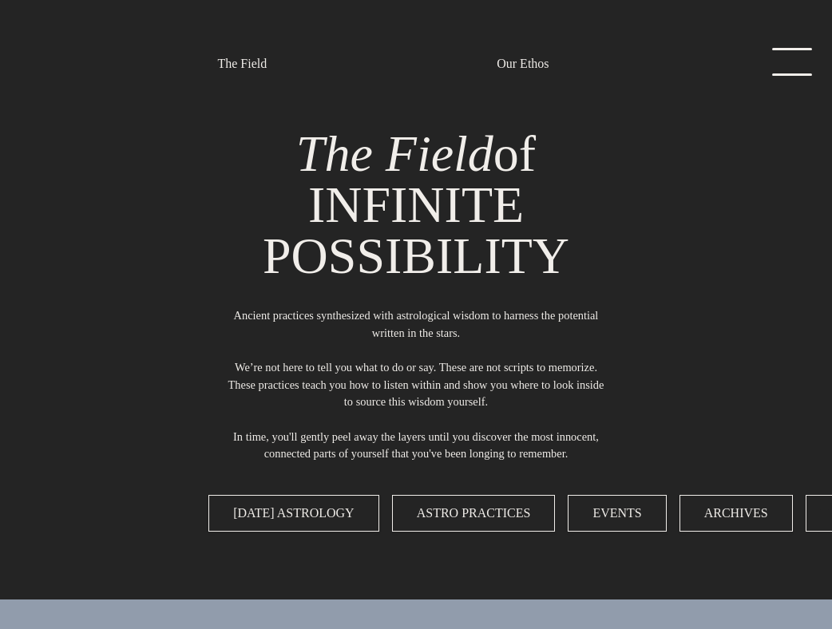
click at [688, 252] on div "The Field of INFINITE POSSIBILITY Ancient practices synthesized with astrologic…" at bounding box center [416, 333] width 671 height 428
click at [593, 203] on h1 "The Field of INFINITE POSSIBILITY" at bounding box center [416, 205] width 428 height 153
click at [450, 61] on link "menu" at bounding box center [410, 64] width 80 height 32
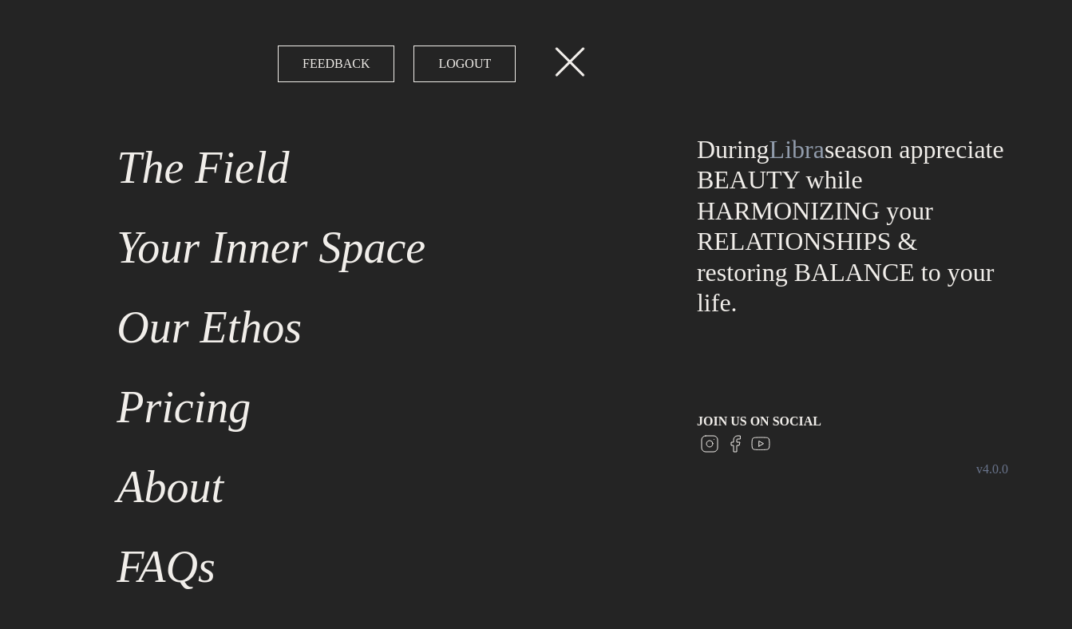
click at [549, 59] on link "menu" at bounding box center [565, 64] width 80 height 32
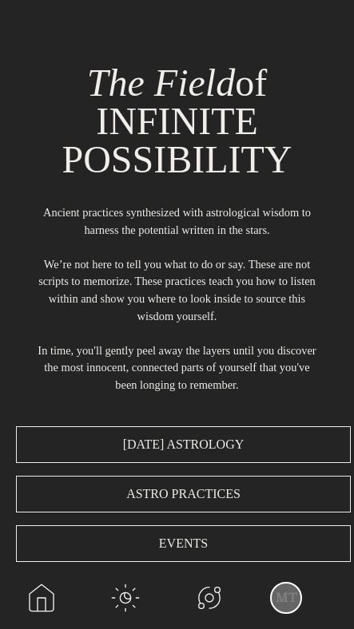
click at [285, 602] on link "MT" at bounding box center [302, 597] width 103 height 64
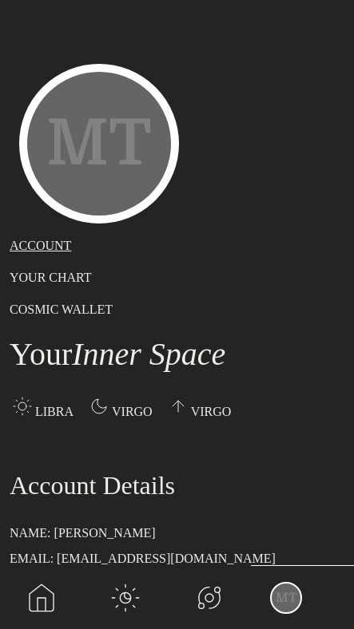
click at [114, 171] on div "MT" at bounding box center [99, 144] width 160 height 160
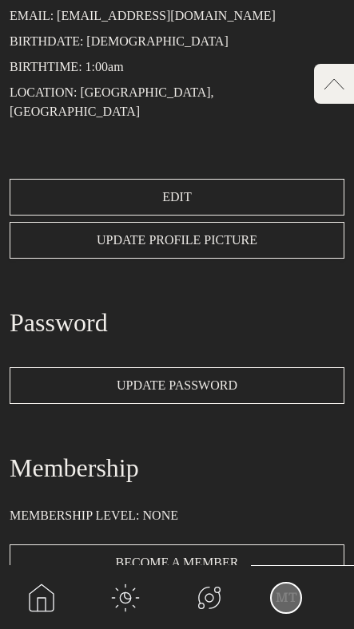
scroll to position [537, 0]
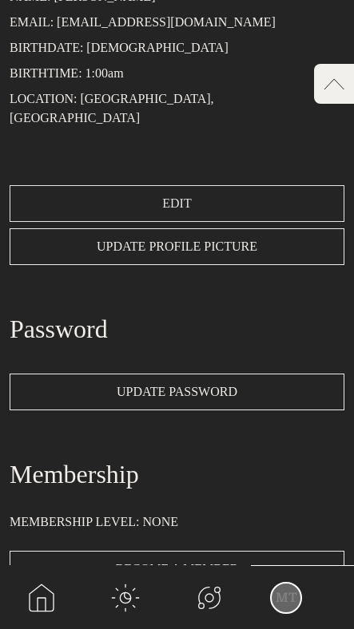
click at [173, 194] on span "EDIT" at bounding box center [176, 203] width 29 height 19
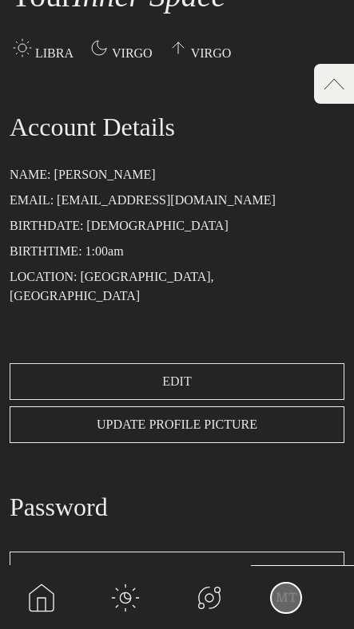
scroll to position [370, 0]
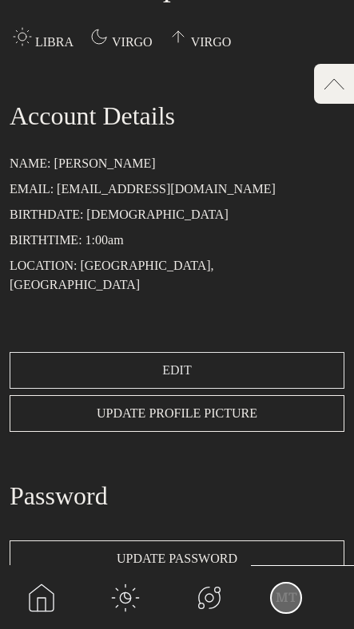
click at [206, 352] on button "EDIT" at bounding box center [177, 370] width 335 height 37
click at [200, 404] on span "UPDATE PROFILE PICTURE" at bounding box center [177, 413] width 161 height 19
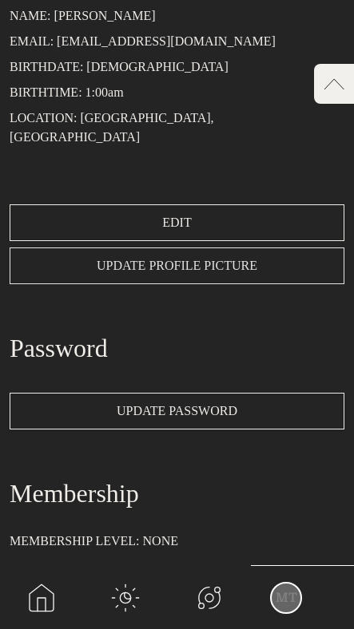
scroll to position [521, 0]
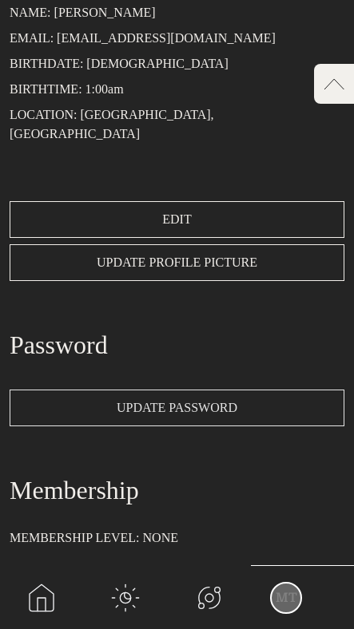
click at [181, 398] on span "UPDATE PASSWORD" at bounding box center [177, 407] width 121 height 19
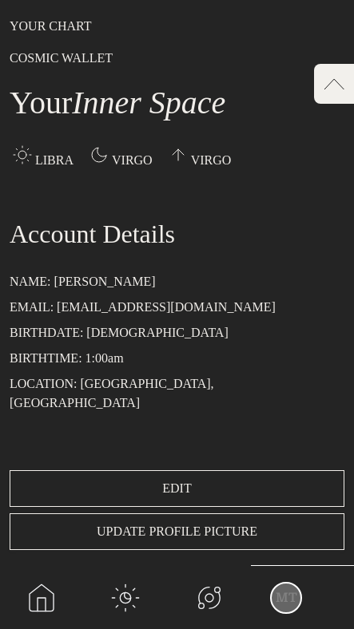
scroll to position [530, 0]
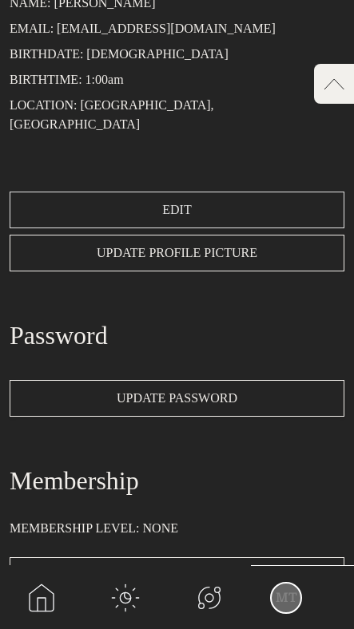
click at [165, 200] on span "EDIT" at bounding box center [176, 209] width 29 height 19
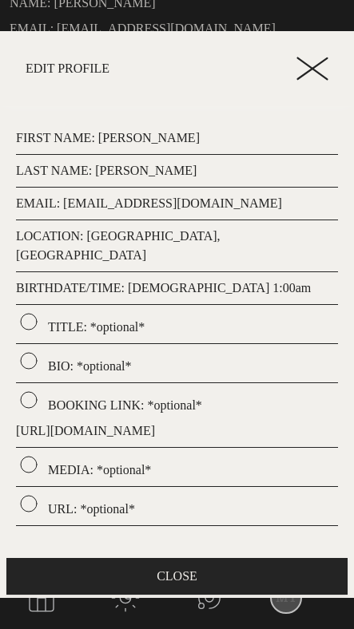
click at [29, 312] on span at bounding box center [28, 324] width 19 height 25
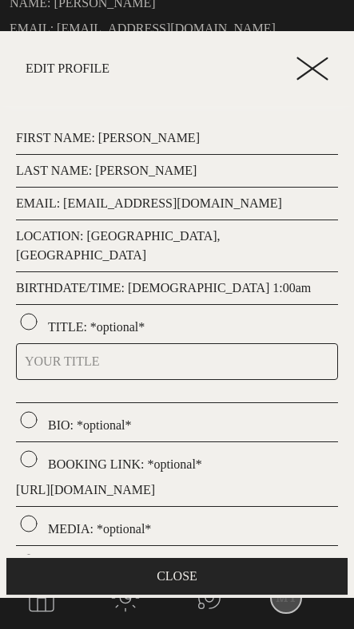
click at [138, 311] on p "TITLE: *optional*" at bounding box center [177, 324] width 322 height 26
click at [57, 311] on p "TITLE: *optional*" at bounding box center [177, 324] width 322 height 26
click at [21, 312] on span at bounding box center [28, 324] width 19 height 25
click at [32, 312] on span at bounding box center [28, 324] width 19 height 25
click at [107, 349] on input "text" at bounding box center [177, 361] width 322 height 37
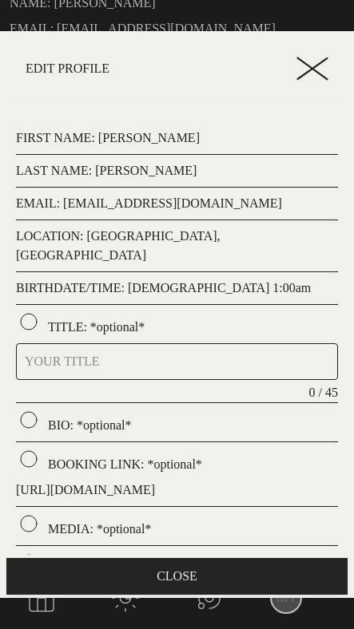
scroll to position [47, 0]
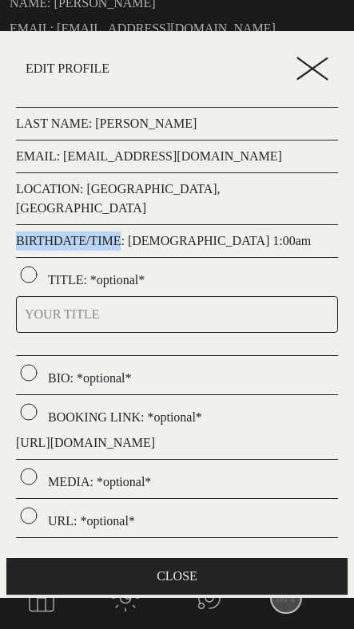
drag, startPoint x: 18, startPoint y: 219, endPoint x: 127, endPoint y: 221, distance: 109.4
click at [127, 232] on p "BIRTHDATE/TIME: October 7th, 1988, 1:00am" at bounding box center [177, 241] width 322 height 19
copy p "BIRTHDATE/TIME"
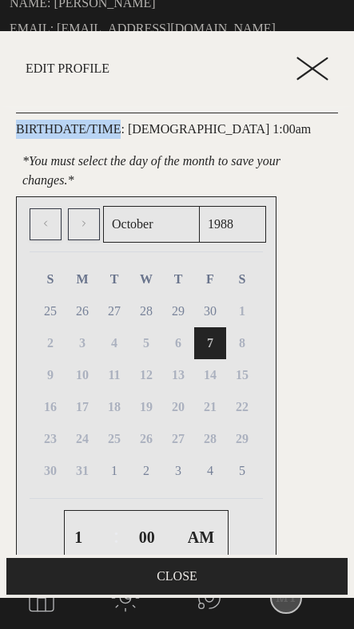
scroll to position [0, 0]
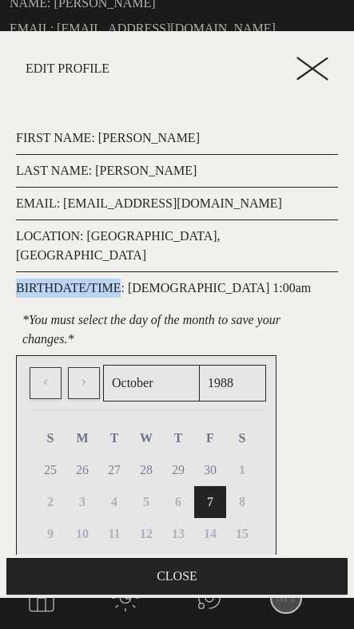
click at [82, 279] on p "BIRTHDATE/TIME: October 7th, 1988, 1:00am" at bounding box center [177, 288] width 322 height 19
click at [61, 279] on p "BIRTHDATE/TIME: October 7th, 1988, 1:00am" at bounding box center [177, 288] width 322 height 19
click at [90, 240] on p "LOCATION: [GEOGRAPHIC_DATA], [GEOGRAPHIC_DATA]" at bounding box center [177, 246] width 322 height 38
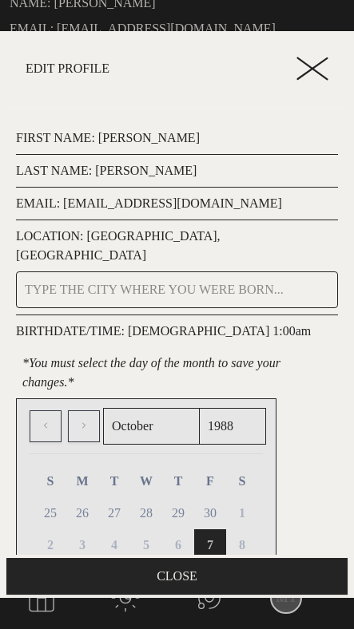
click at [158, 200] on p "EMAIL: [EMAIL_ADDRESS][DOMAIN_NAME]" at bounding box center [177, 203] width 322 height 19
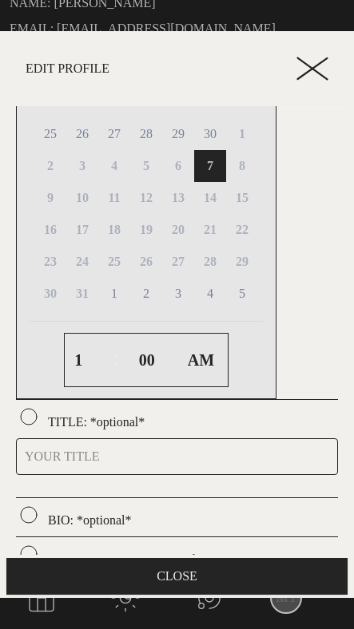
scroll to position [581, 0]
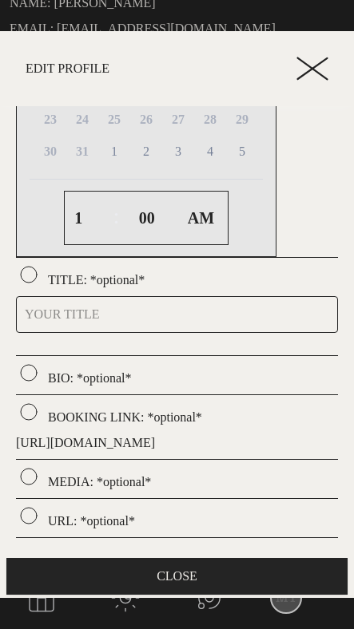
click at [113, 264] on p "TITLE: *optional*" at bounding box center [177, 277] width 322 height 26
drag, startPoint x: 47, startPoint y: 400, endPoint x: 148, endPoint y: 398, distance: 100.6
click at [148, 402] on p "BOOKING LINK: *optional*" at bounding box center [177, 415] width 322 height 26
copy p "BOOKING LINK:"
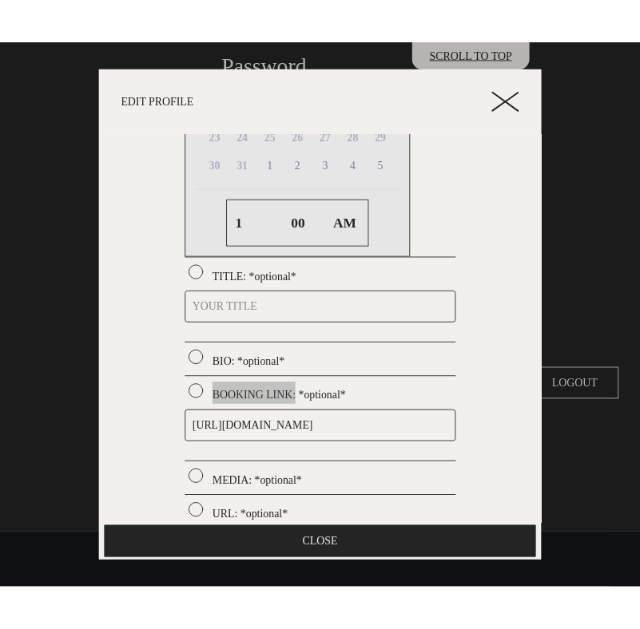
scroll to position [594, 0]
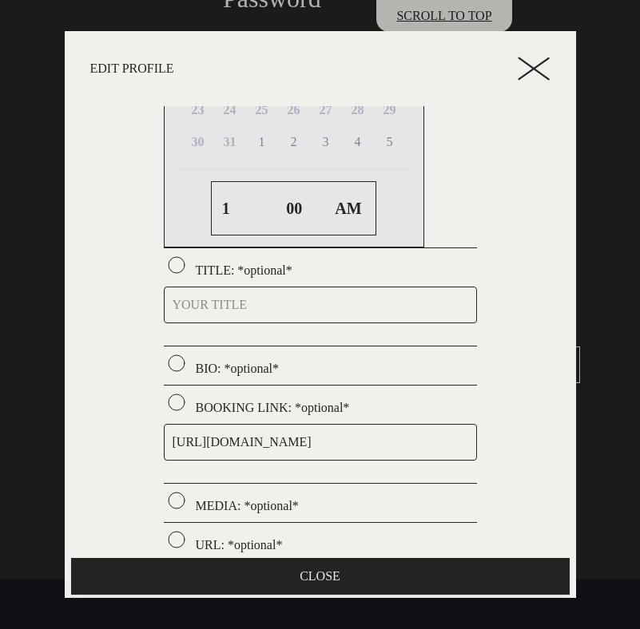
click at [353, 78] on icon at bounding box center [533, 69] width 32 height 24
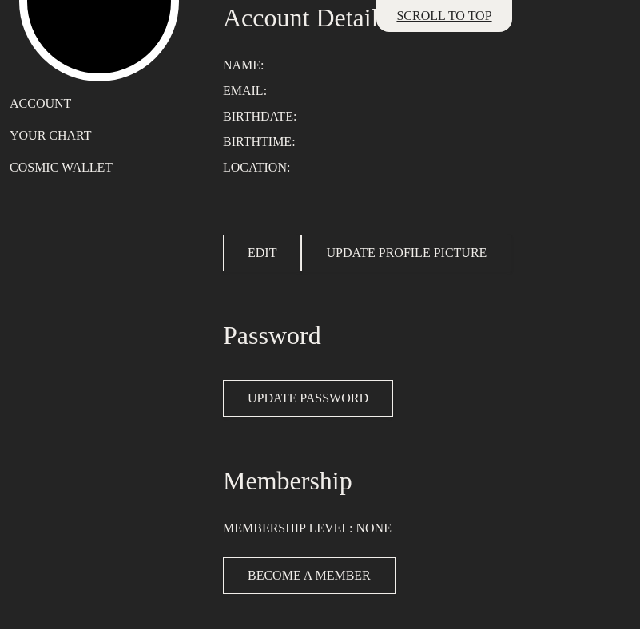
scroll to position [207, 0]
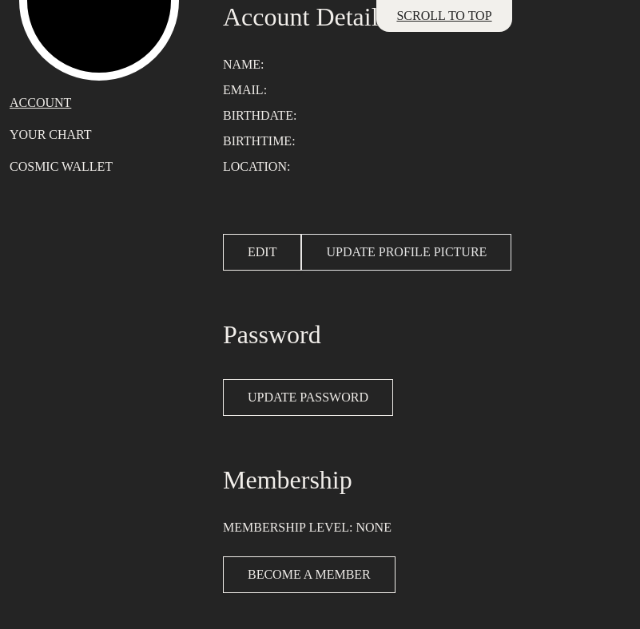
click at [365, 243] on button "UPDATE PROFILE PICTURE" at bounding box center [406, 252] width 210 height 37
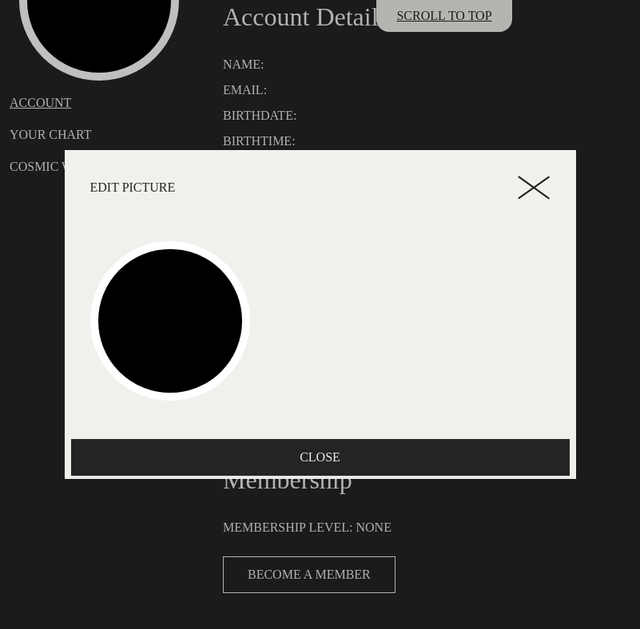
click at [538, 190] on line at bounding box center [534, 188] width 30 height 22
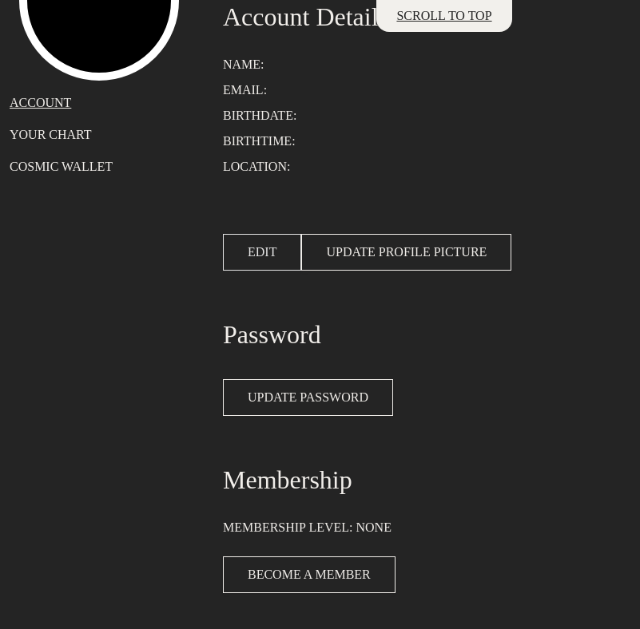
click at [259, 252] on span "EDIT" at bounding box center [262, 252] width 29 height 19
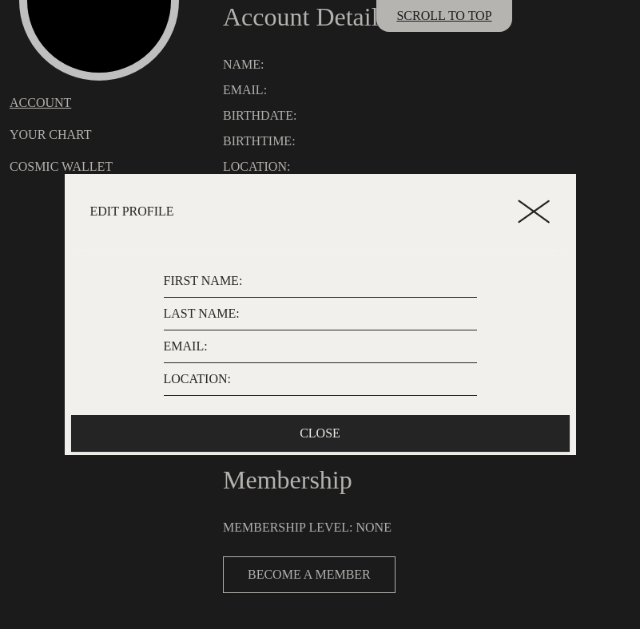
click at [537, 203] on icon at bounding box center [533, 212] width 32 height 24
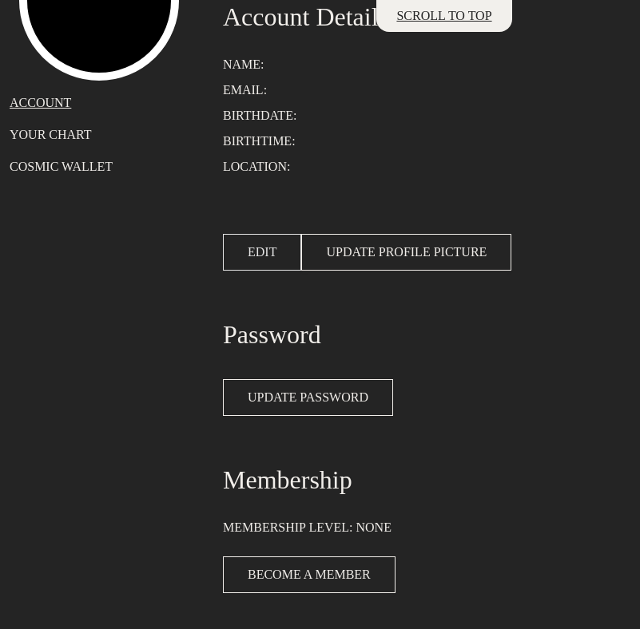
click at [271, 251] on span "EDIT" at bounding box center [262, 252] width 29 height 19
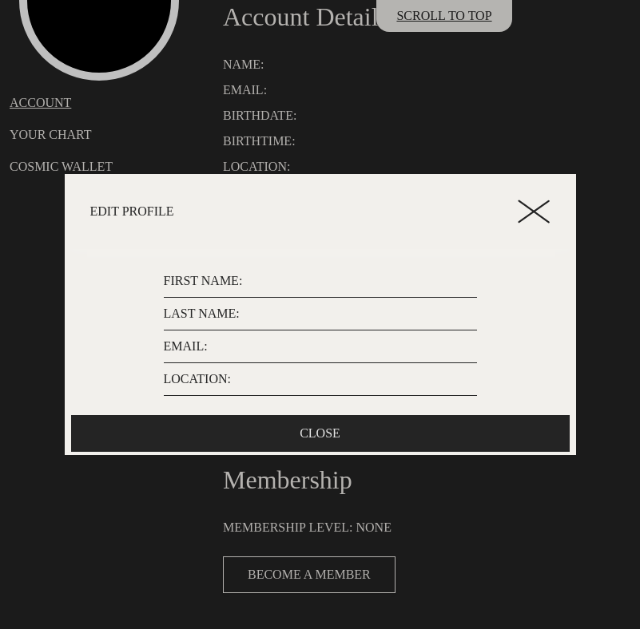
click at [340, 426] on button "CLOSE" at bounding box center [320, 433] width 498 height 37
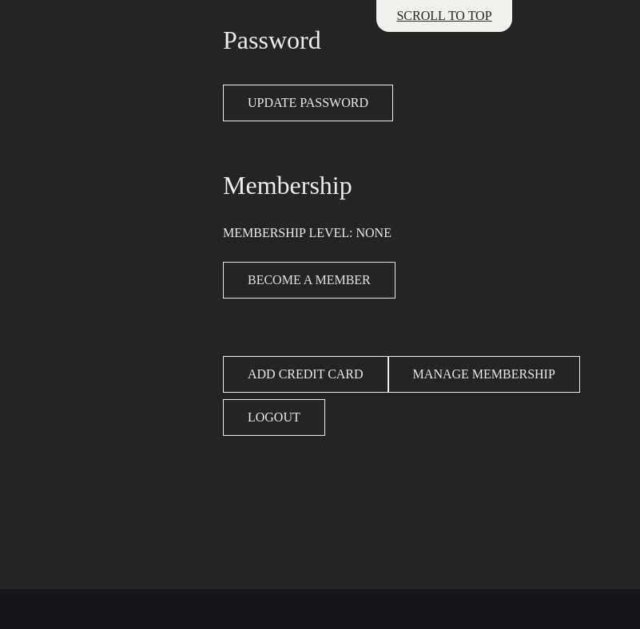
scroll to position [0, 0]
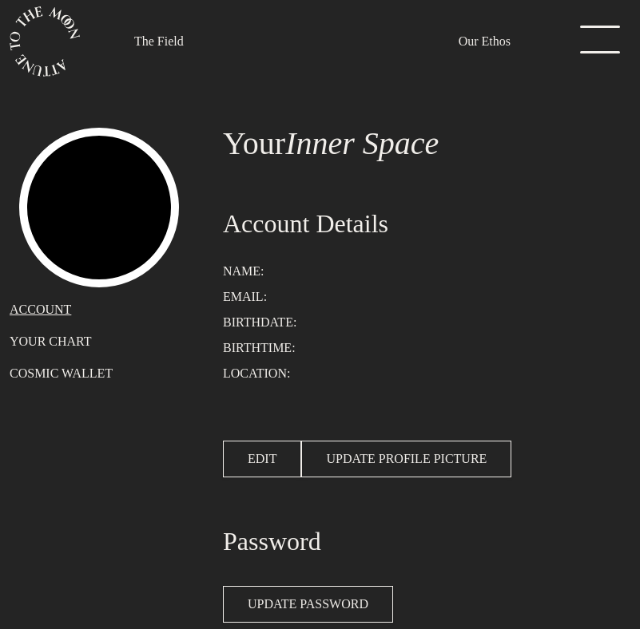
click at [50, 341] on p "YOUR CHART" at bounding box center [107, 341] width 194 height 19
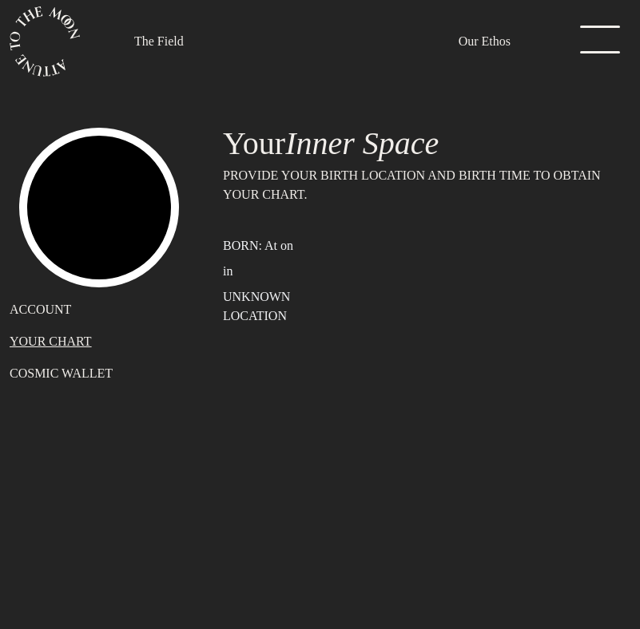
click at [57, 375] on p "COSMIC WALLET" at bounding box center [107, 373] width 194 height 19
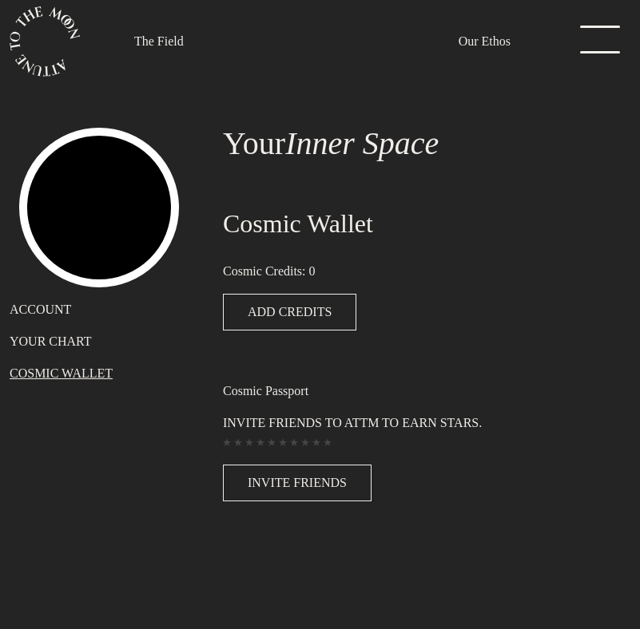
click at [58, 343] on p "YOUR CHART" at bounding box center [107, 341] width 194 height 19
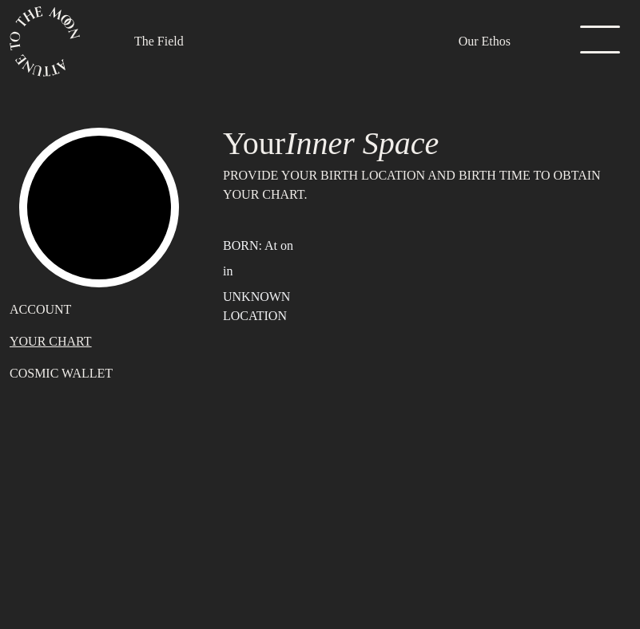
click at [52, 303] on p "ACCOUNT" at bounding box center [107, 309] width 194 height 19
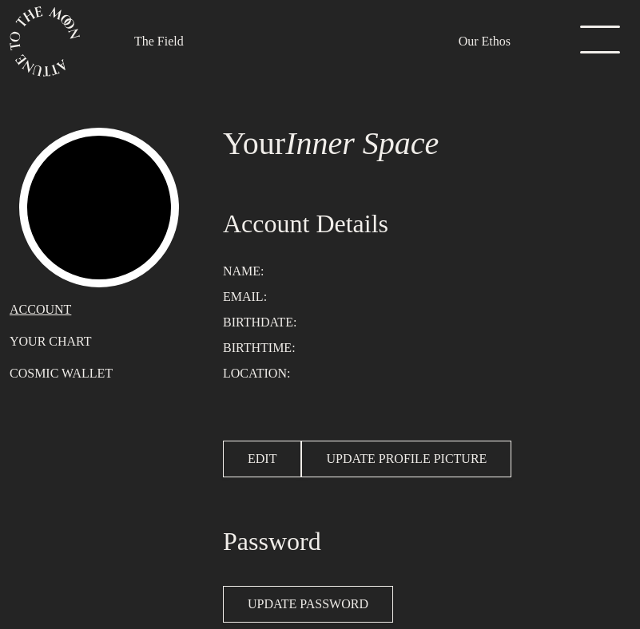
click at [598, 40] on link "menu" at bounding box center [595, 42] width 80 height 32
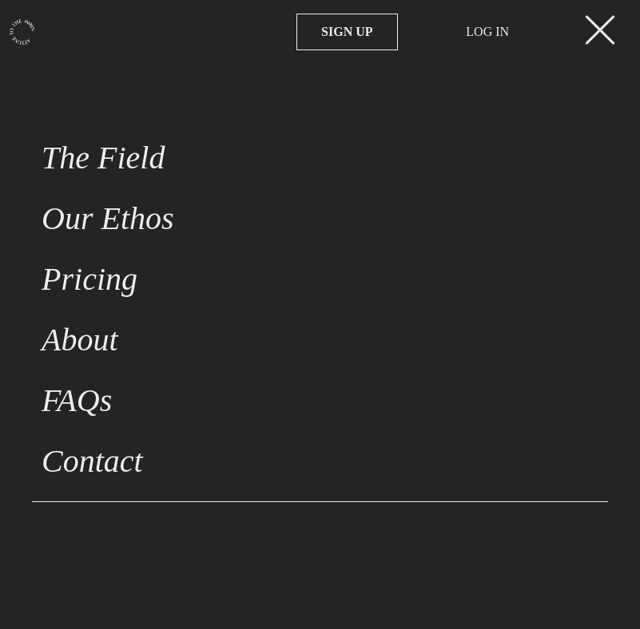
click at [98, 150] on link "The Field" at bounding box center [320, 158] width 576 height 61
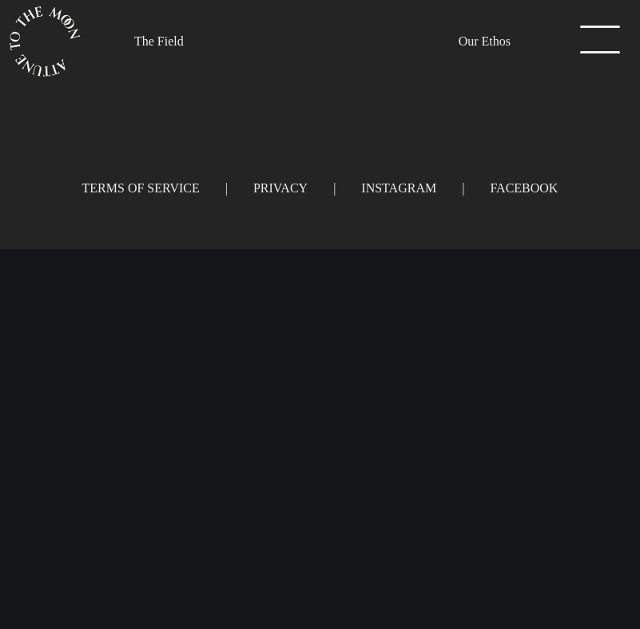
click at [605, 44] on link "menu" at bounding box center [595, 42] width 80 height 32
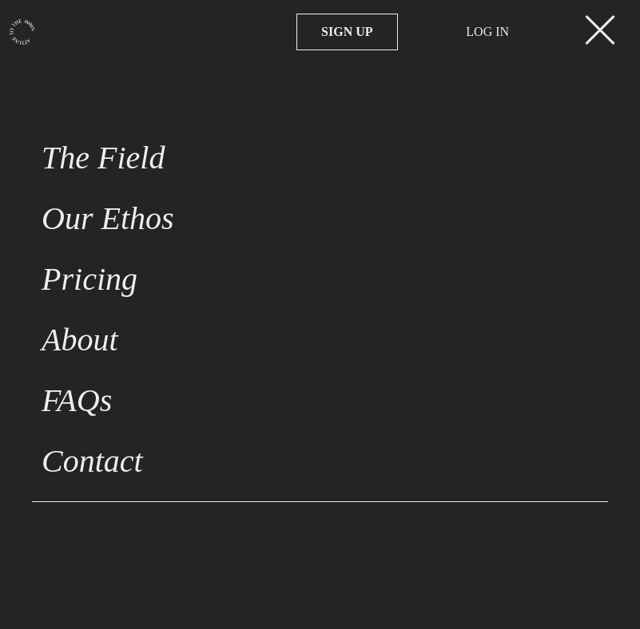
click at [605, 44] on link "menu" at bounding box center [595, 32] width 80 height 32
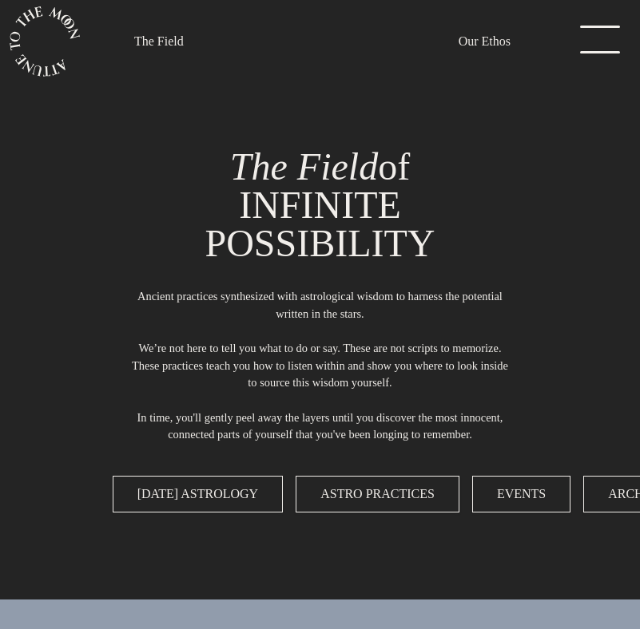
click at [594, 43] on link "menu" at bounding box center [595, 42] width 80 height 32
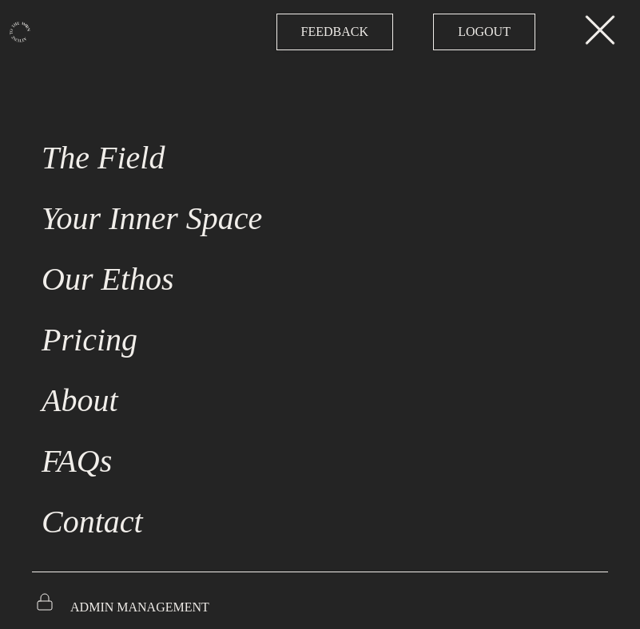
click at [129, 156] on link "The Field" at bounding box center [320, 158] width 576 height 61
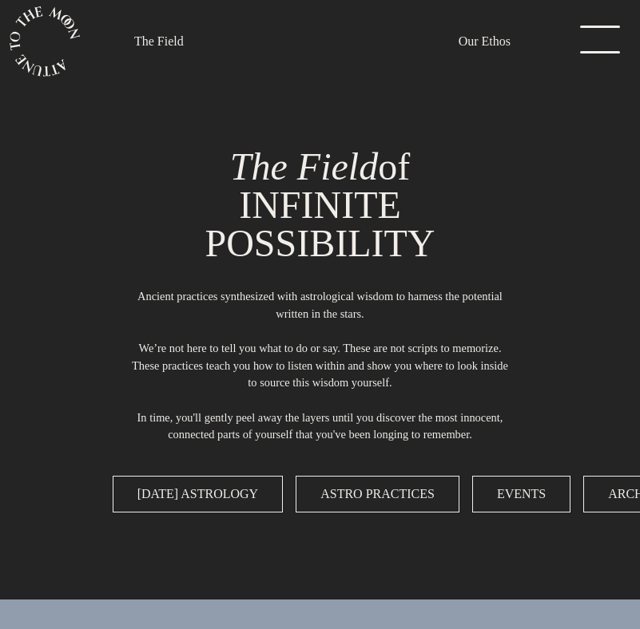
click at [581, 34] on link "menu" at bounding box center [595, 42] width 80 height 32
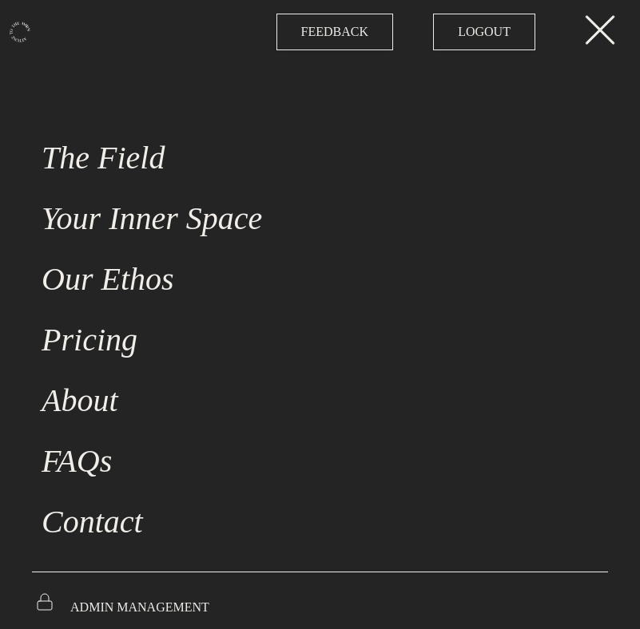
click at [156, 208] on link "Your Inner Space" at bounding box center [320, 218] width 576 height 61
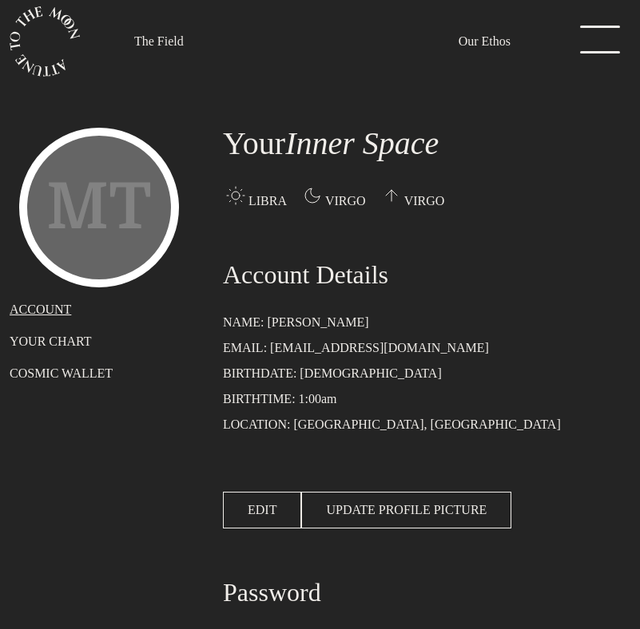
click at [58, 355] on div "MT ACCOUNT YOUR CHART COSMIC WALLET" at bounding box center [106, 574] width 213 height 912
click at [49, 343] on p "YOUR CHART" at bounding box center [107, 341] width 194 height 19
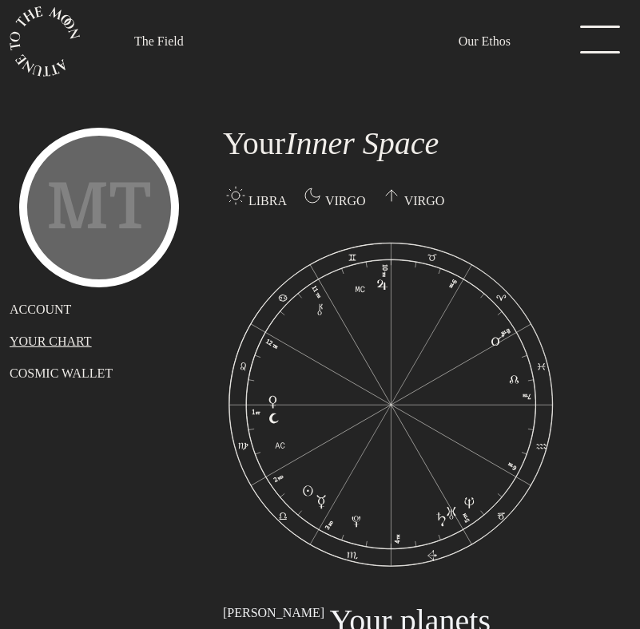
click at [46, 373] on p "COSMIC WALLET" at bounding box center [107, 373] width 194 height 19
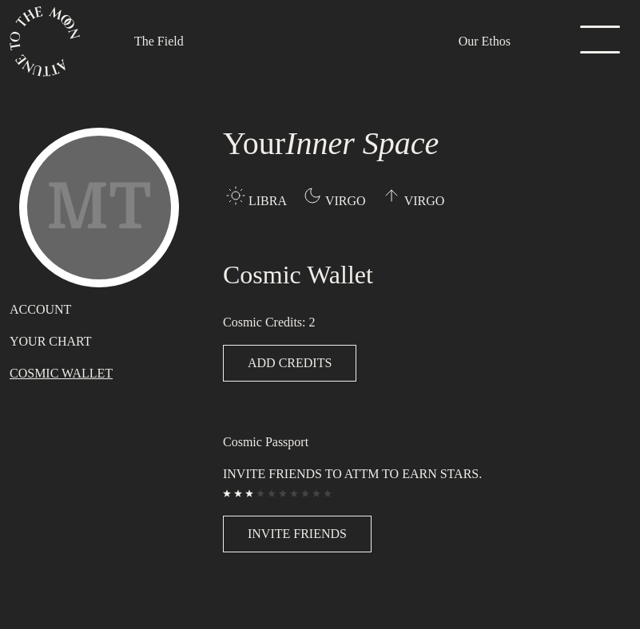
click at [39, 322] on div "MT ACCOUNT YOUR CHART COSMIC WALLET" at bounding box center [106, 340] width 213 height 444
click at [32, 311] on p "ACCOUNT" at bounding box center [107, 309] width 194 height 19
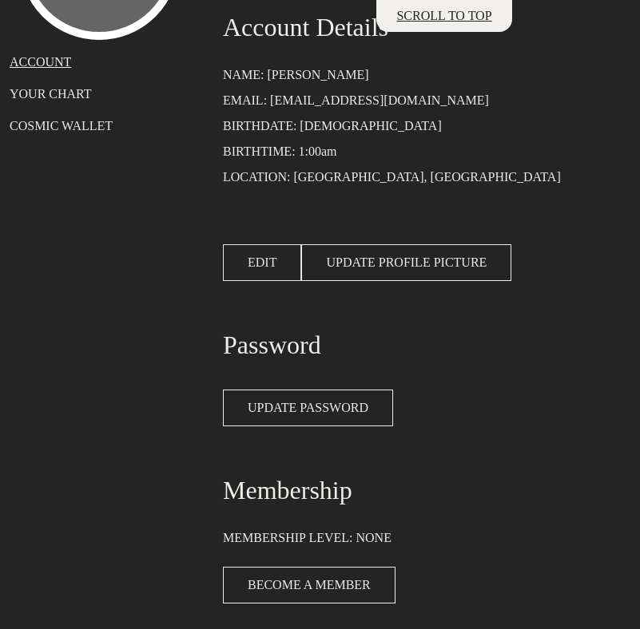
scroll to position [247, 0]
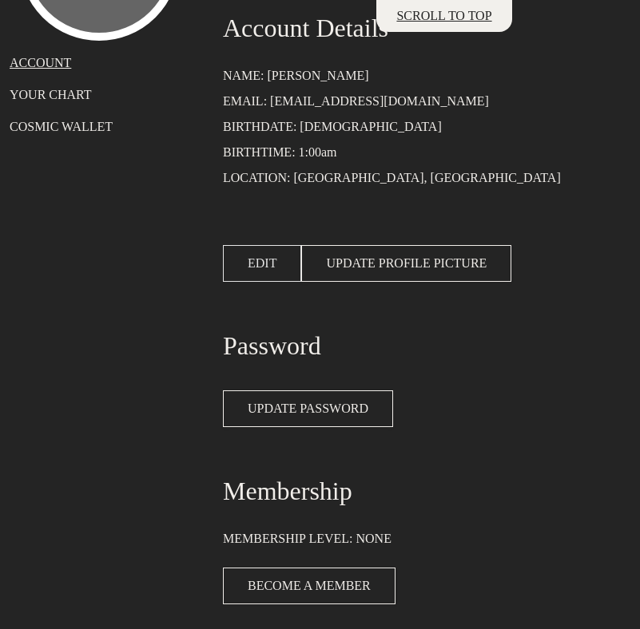
click at [266, 256] on span "EDIT" at bounding box center [262, 263] width 29 height 19
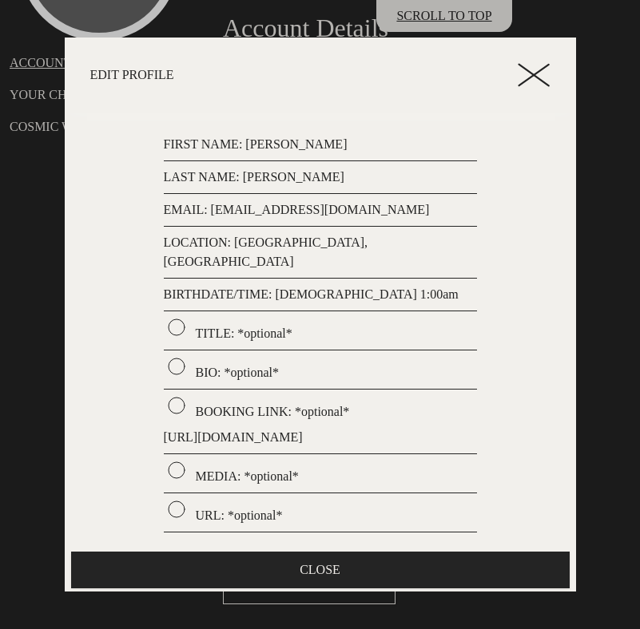
click at [232, 323] on p "TITLE: *optional*" at bounding box center [320, 331] width 313 height 26
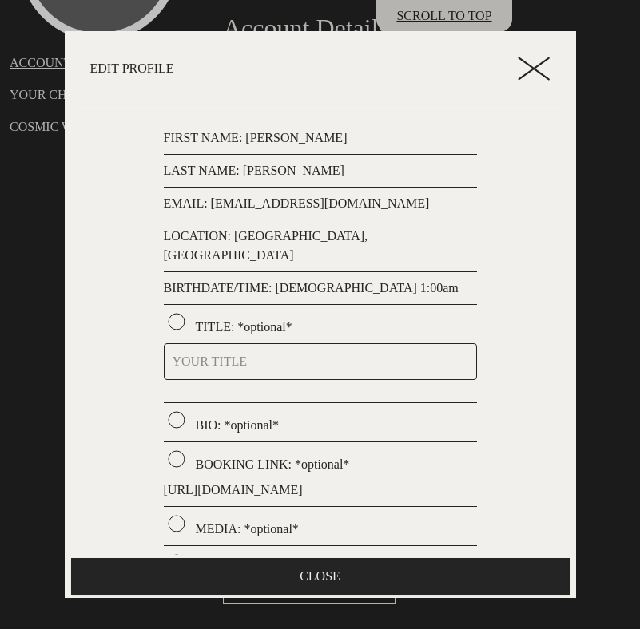
click at [248, 311] on p "TITLE: *optional*" at bounding box center [320, 324] width 313 height 26
click at [212, 311] on p "TITLE: *optional*" at bounding box center [320, 324] width 313 height 26
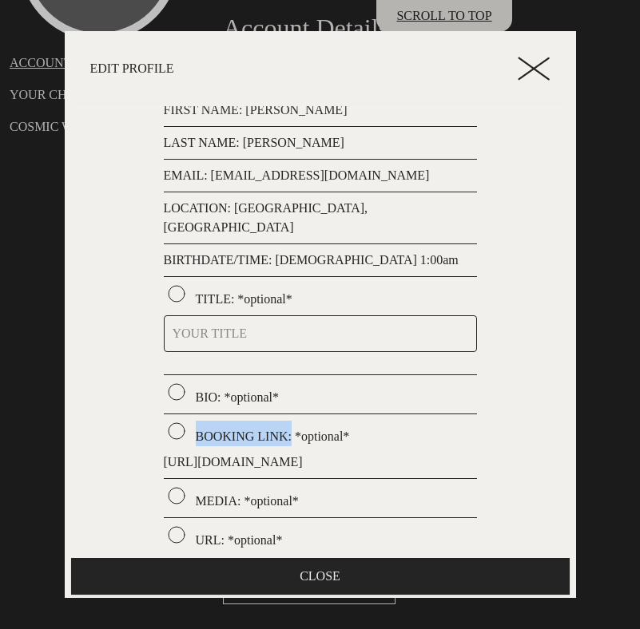
drag, startPoint x: 196, startPoint y: 418, endPoint x: 293, endPoint y: 423, distance: 96.8
click at [293, 423] on p "BOOKING LINK: *optional*" at bounding box center [320, 434] width 313 height 26
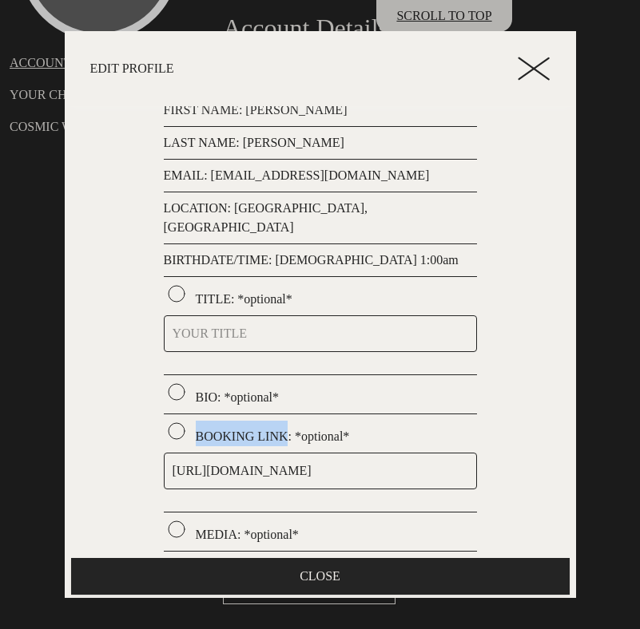
copy p "BOOKING LINK"
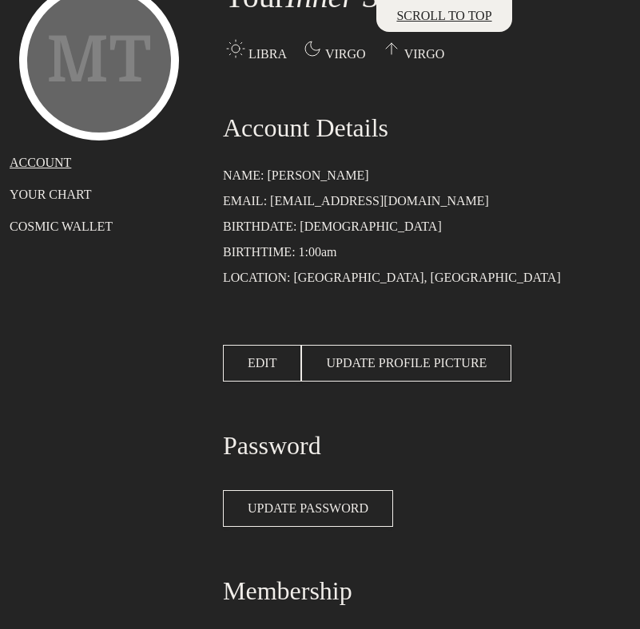
scroll to position [153, 0]
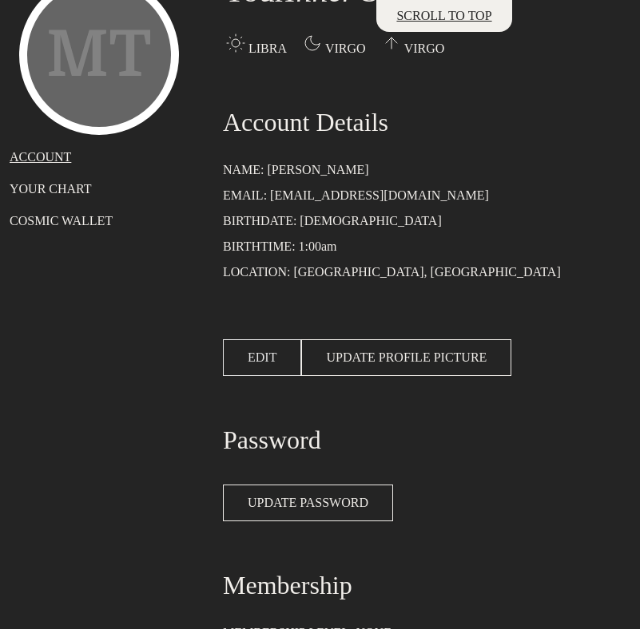
click at [271, 376] on button "EDIT" at bounding box center [262, 357] width 78 height 37
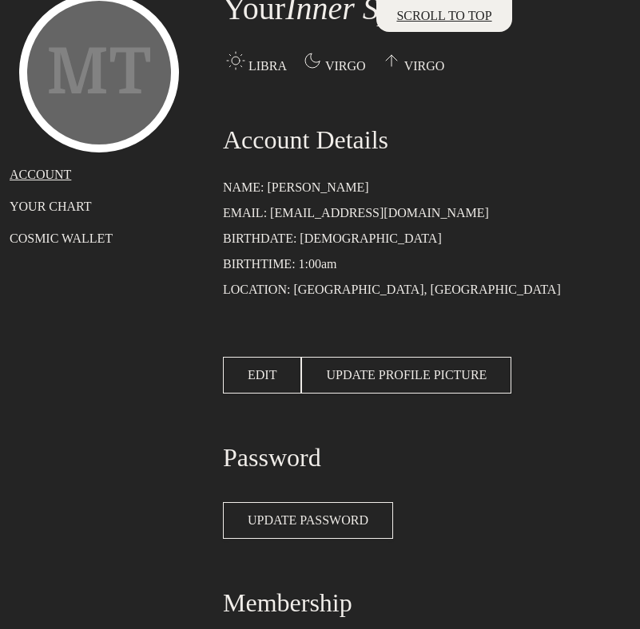
scroll to position [138, 0]
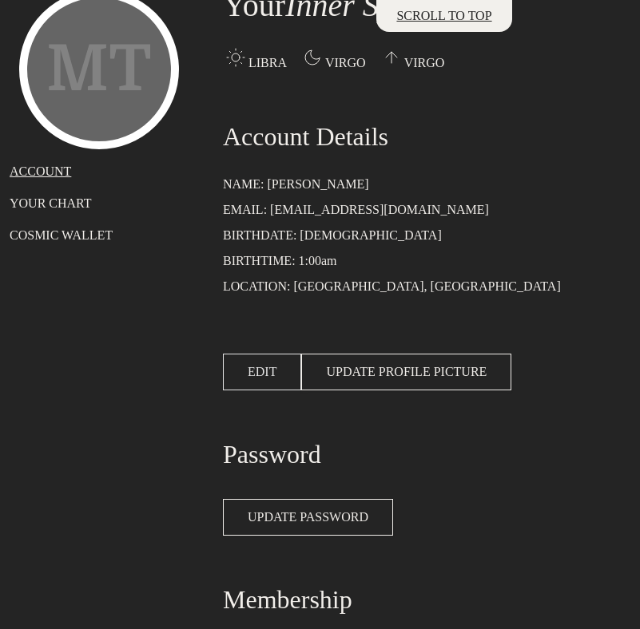
click at [264, 371] on span "EDIT" at bounding box center [262, 372] width 29 height 19
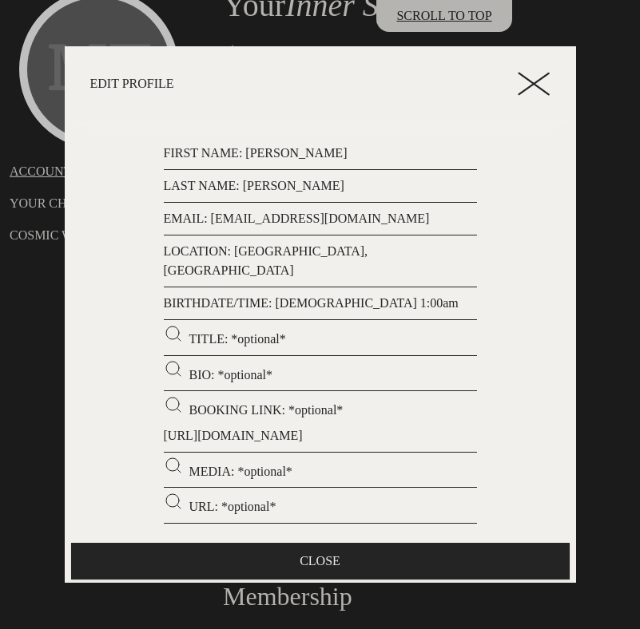
click at [529, 94] on icon at bounding box center [533, 84] width 32 height 24
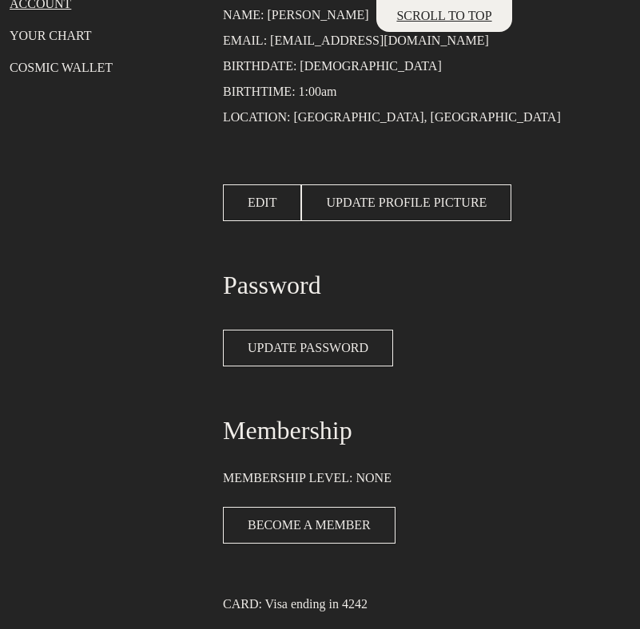
scroll to position [241, 0]
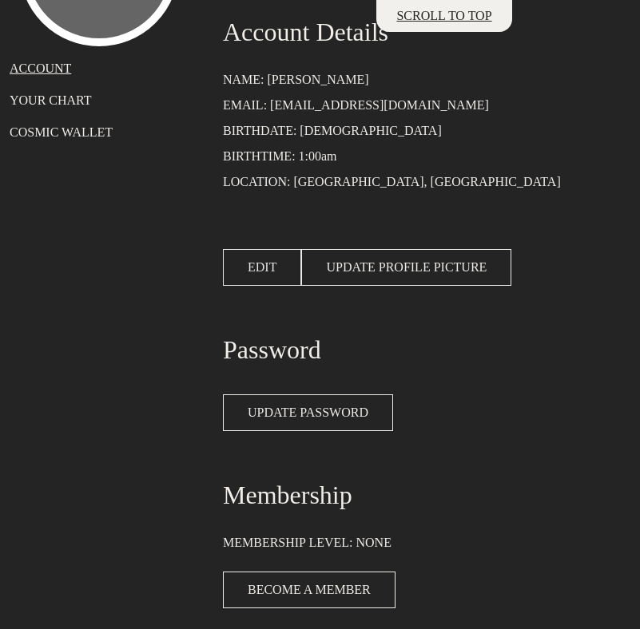
click at [268, 265] on span "EDIT" at bounding box center [262, 267] width 29 height 19
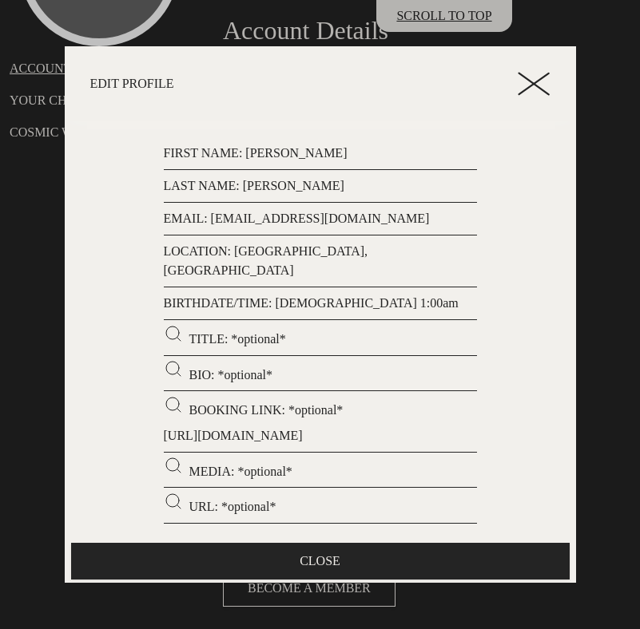
click at [523, 96] on icon at bounding box center [533, 84] width 32 height 24
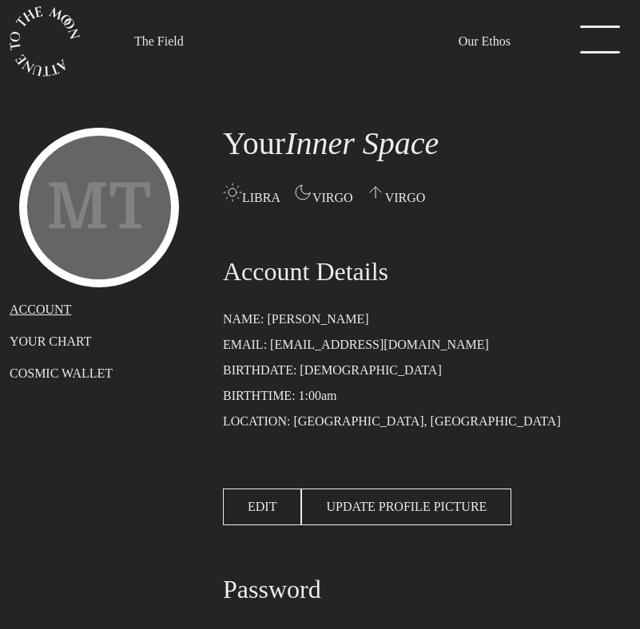
click at [307, 149] on span "Inner Space" at bounding box center [361, 143] width 153 height 36
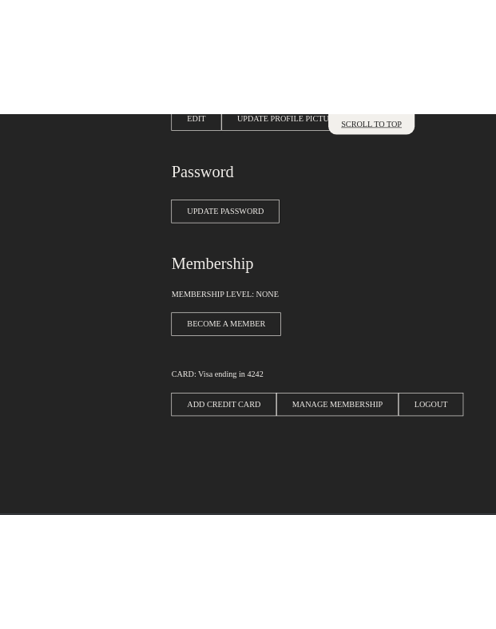
scroll to position [478, 0]
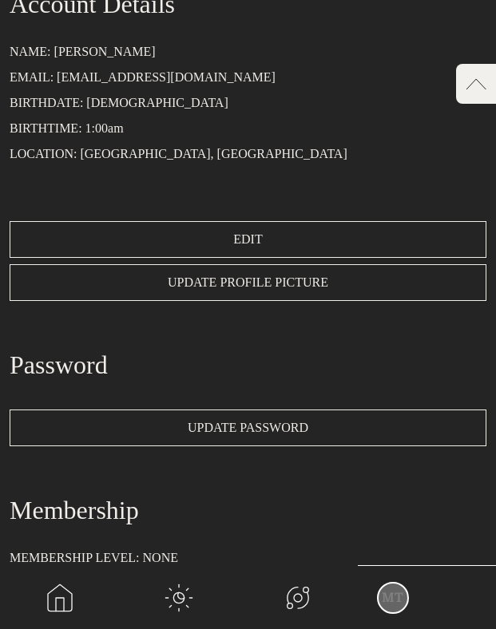
click at [59, 593] on link "main navigation" at bounding box center [59, 597] width 119 height 64
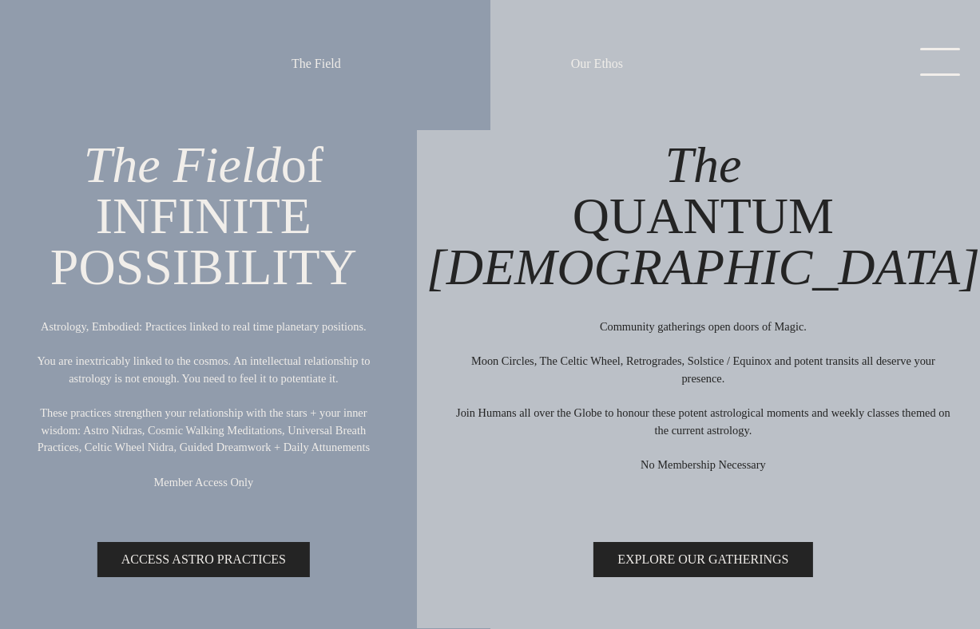
click at [639, 71] on link "menu" at bounding box center [935, 64] width 80 height 32
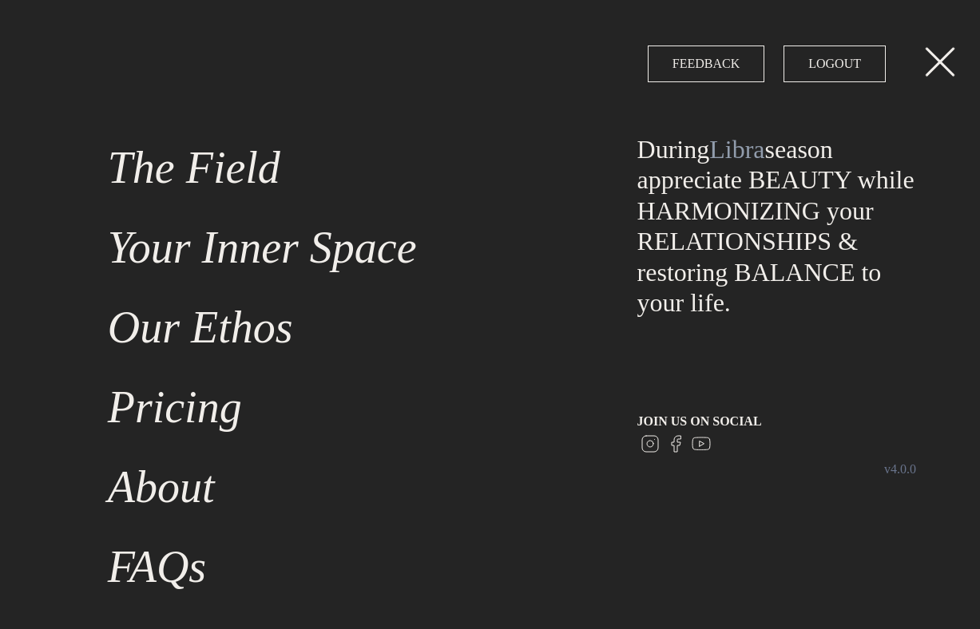
click at [209, 324] on link "Our Ethos" at bounding box center [343, 327] width 490 height 80
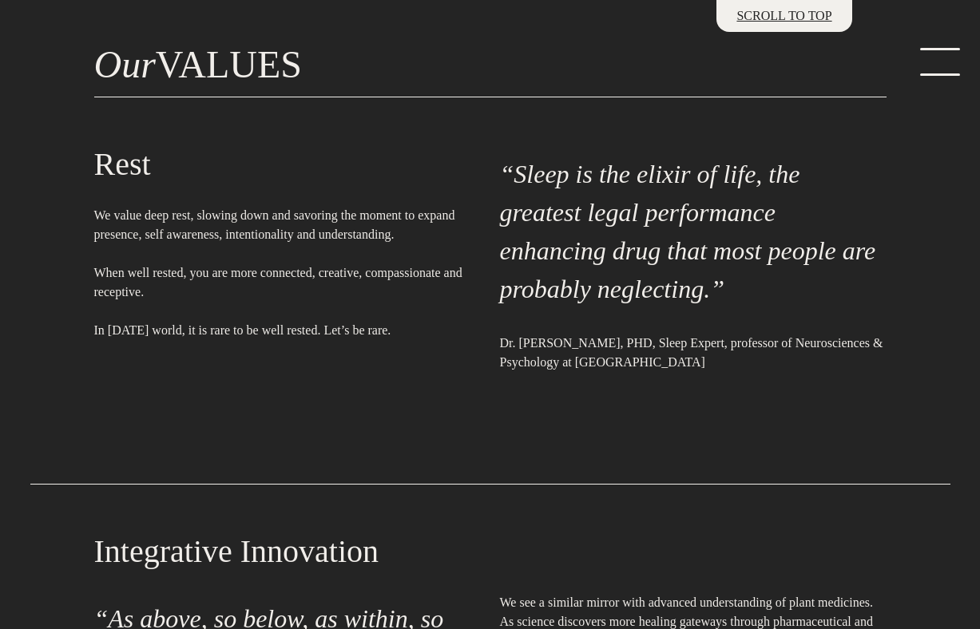
scroll to position [593, 0]
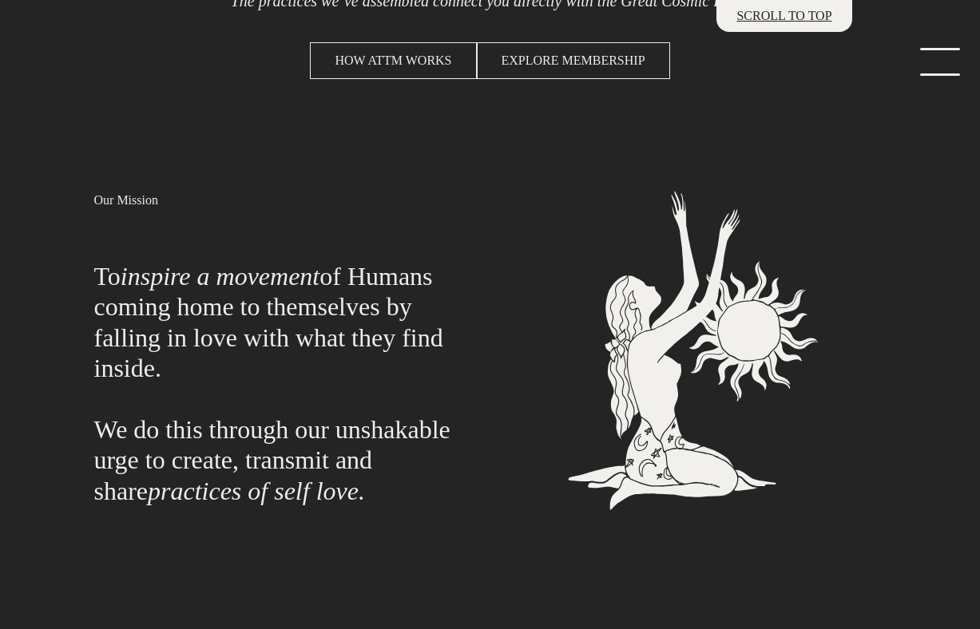
click at [639, 57] on link "menu" at bounding box center [935, 64] width 80 height 32
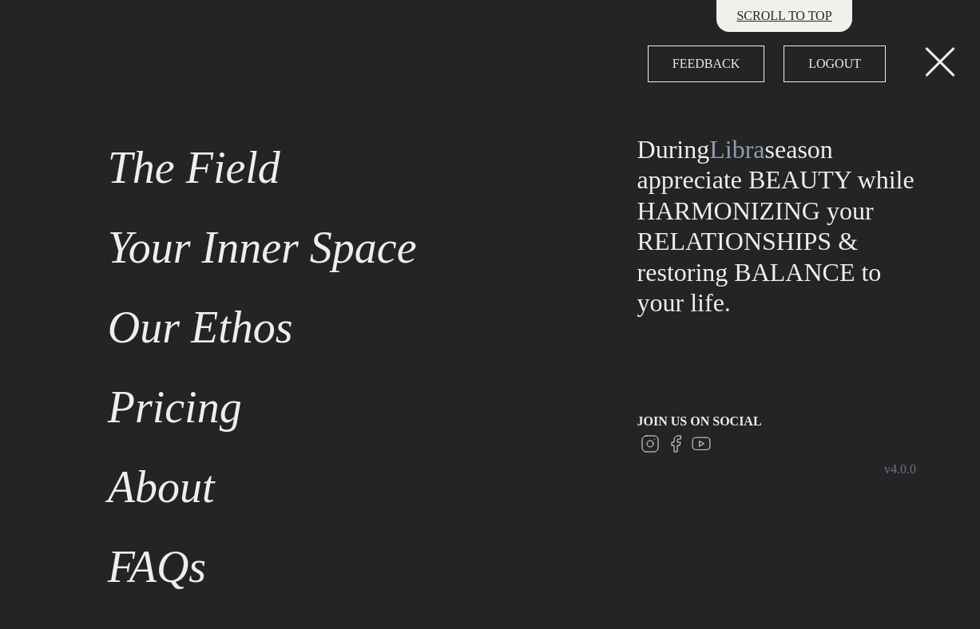
click at [188, 403] on link "Pricing" at bounding box center [343, 407] width 490 height 80
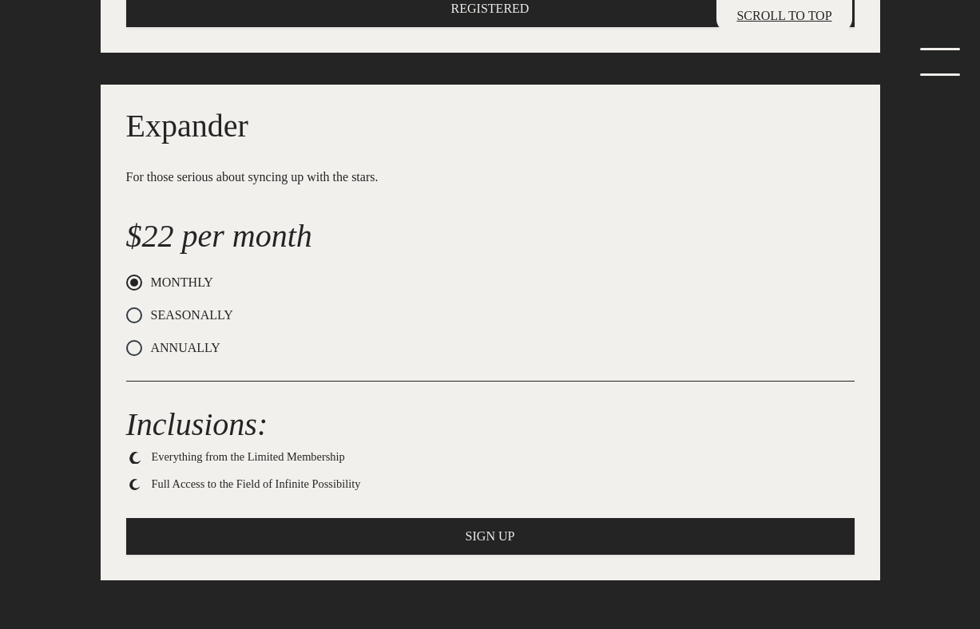
scroll to position [651, 0]
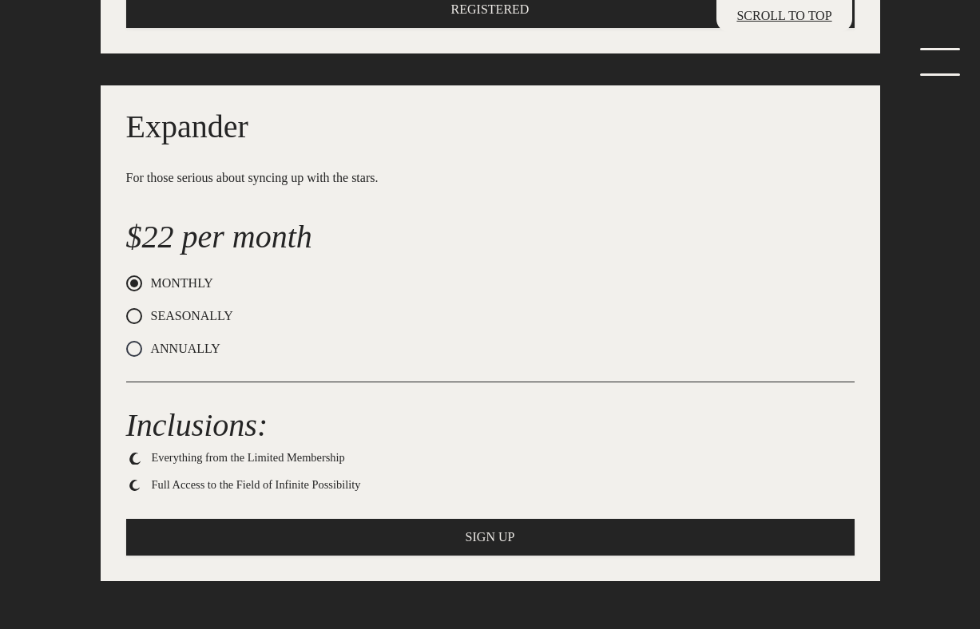
click at [167, 318] on span "SEASONALLY" at bounding box center [187, 316] width 91 height 19
click at [137, 318] on input "SEASONALLY" at bounding box center [131, 316] width 10 height 10
radio input "true"
click at [167, 285] on span "MONTHLY" at bounding box center [177, 283] width 71 height 19
click at [137, 285] on input "MONTHLY" at bounding box center [131, 284] width 10 height 10
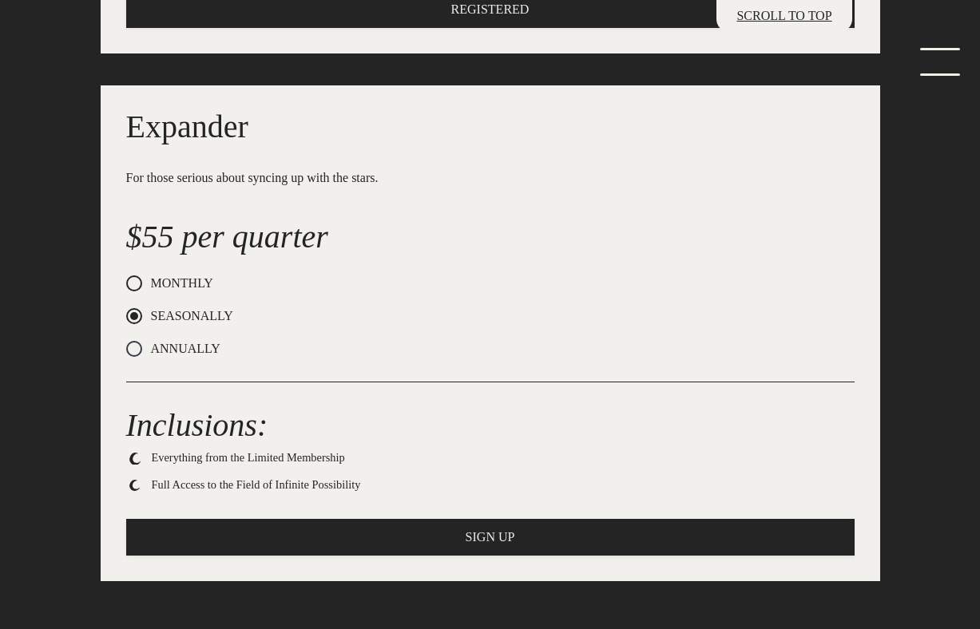
radio input "true"
click at [168, 327] on div "SEASONALLY" at bounding box center [490, 318] width 728 height 23
click at [448, 545] on button "SIGN UP" at bounding box center [490, 537] width 728 height 37
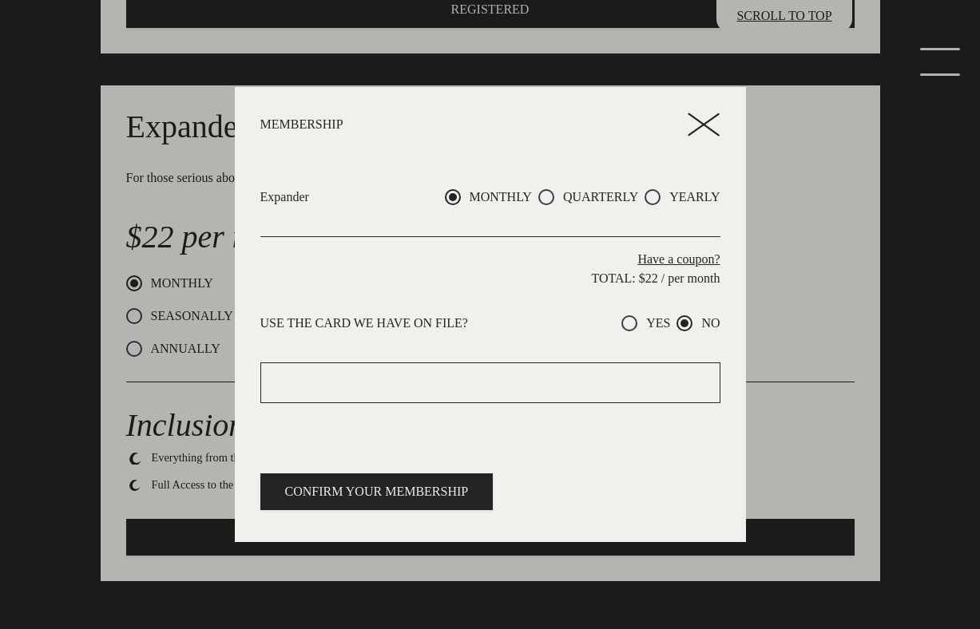
radio input "true"
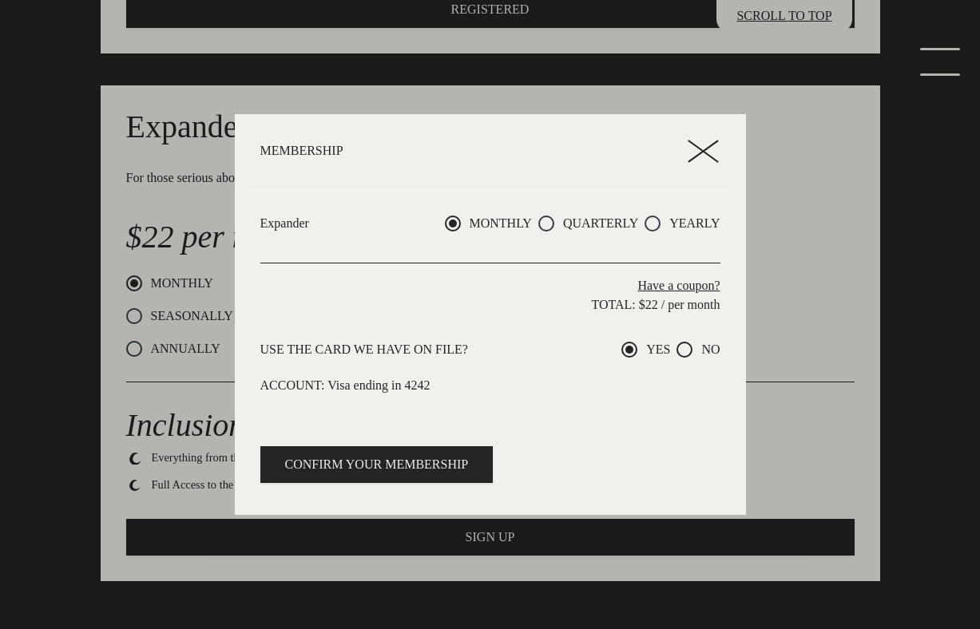
click at [639, 350] on span "NO" at bounding box center [705, 349] width 27 height 19
click at [639, 350] on input "NO" at bounding box center [681, 350] width 10 height 10
radio input "true"
radio input "false"
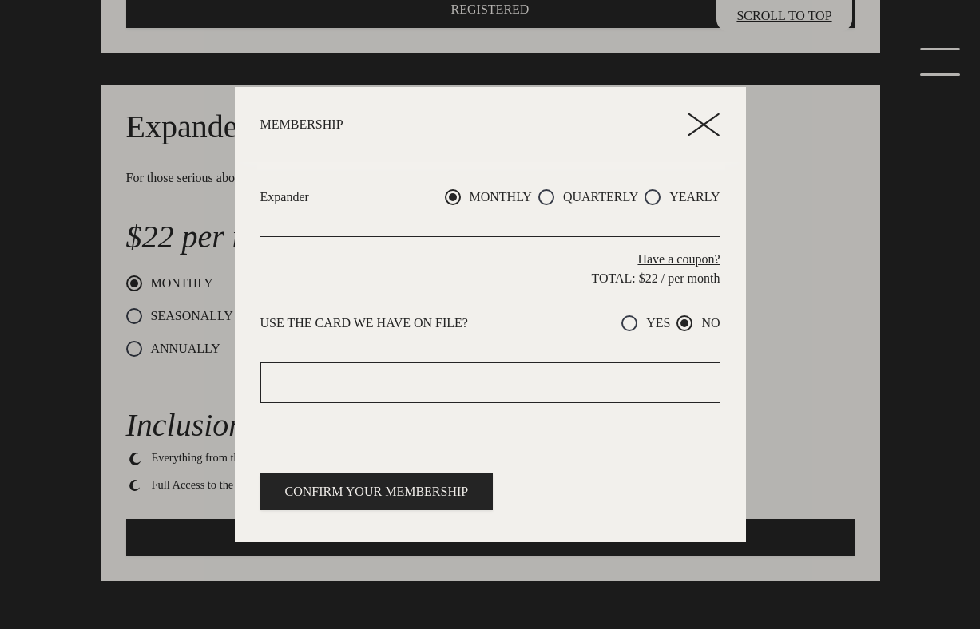
click at [639, 105] on header "MEMBERSHIP ADD CREDIT CARD ADD CREDITS REPLAY CONFIRMATION ACCESS REPLAY CONFIR…" at bounding box center [490, 124] width 511 height 75
click at [639, 133] on icon at bounding box center [704, 125] width 32 height 24
click at [639, 118] on icon at bounding box center [704, 125] width 32 height 24
click at [304, 125] on p "MEMBERSHIP" at bounding box center [474, 124] width 428 height 13
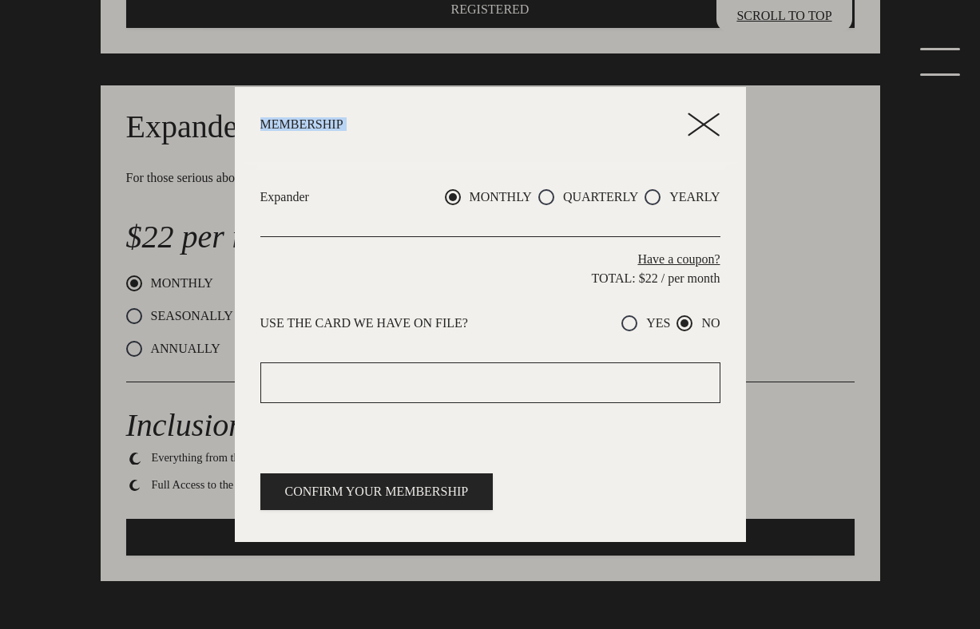
click at [304, 125] on p "MEMBERSHIP" at bounding box center [474, 124] width 428 height 13
copy header "MEMBERSHIP ADD CREDIT CARD ADD CREDITS REPLAY CONFIRMATION ACCESS REPLAY CONFIR…"
click at [371, 396] on div at bounding box center [490, 383] width 460 height 41
click at [363, 341] on div "USE THE CARD WE HAVE ON FILE?" at bounding box center [410, 325] width 319 height 42
click at [639, 258] on p "Have a coupon?" at bounding box center [490, 259] width 460 height 19
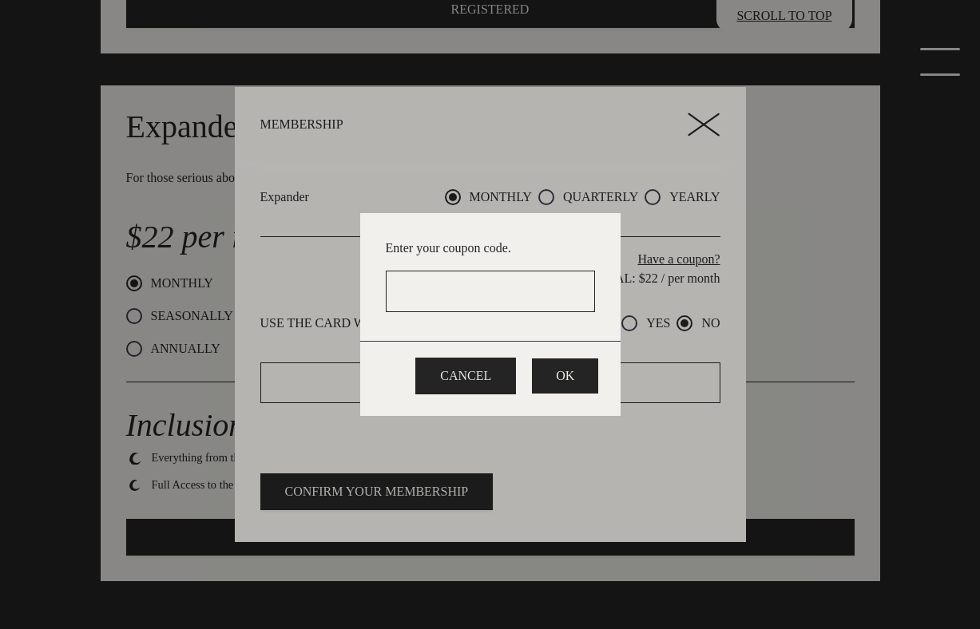
click at [491, 383] on button "Cancel" at bounding box center [465, 376] width 101 height 37
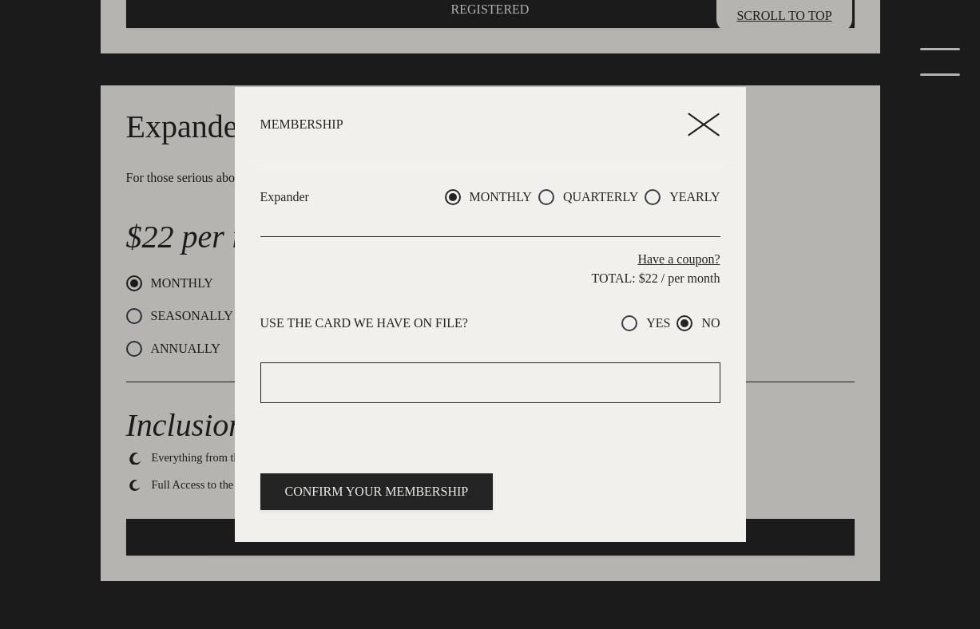
click at [639, 252] on p "Have a coupon?" at bounding box center [490, 259] width 460 height 19
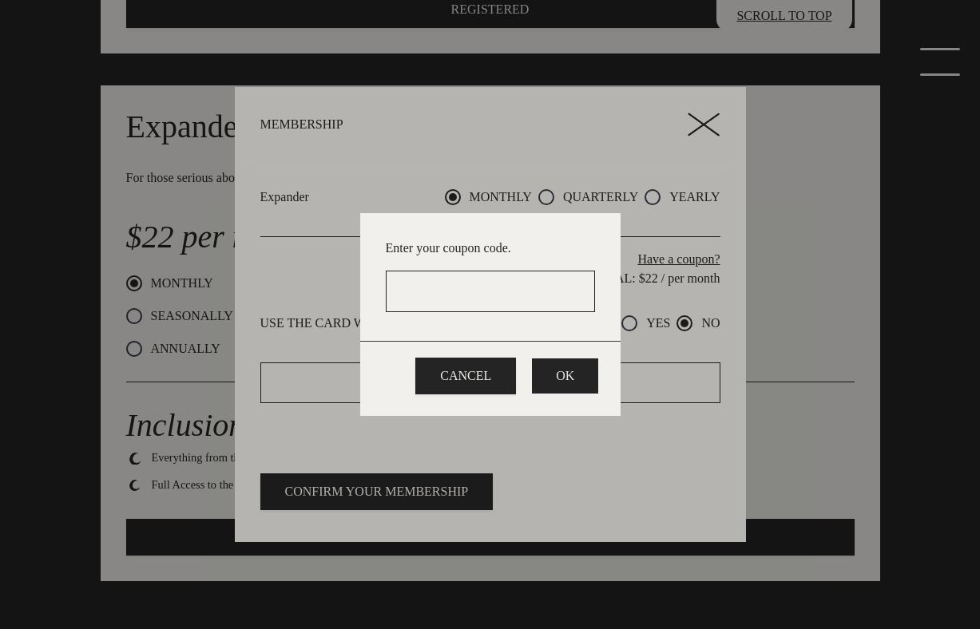
click at [553, 373] on button "OK" at bounding box center [565, 376] width 66 height 35
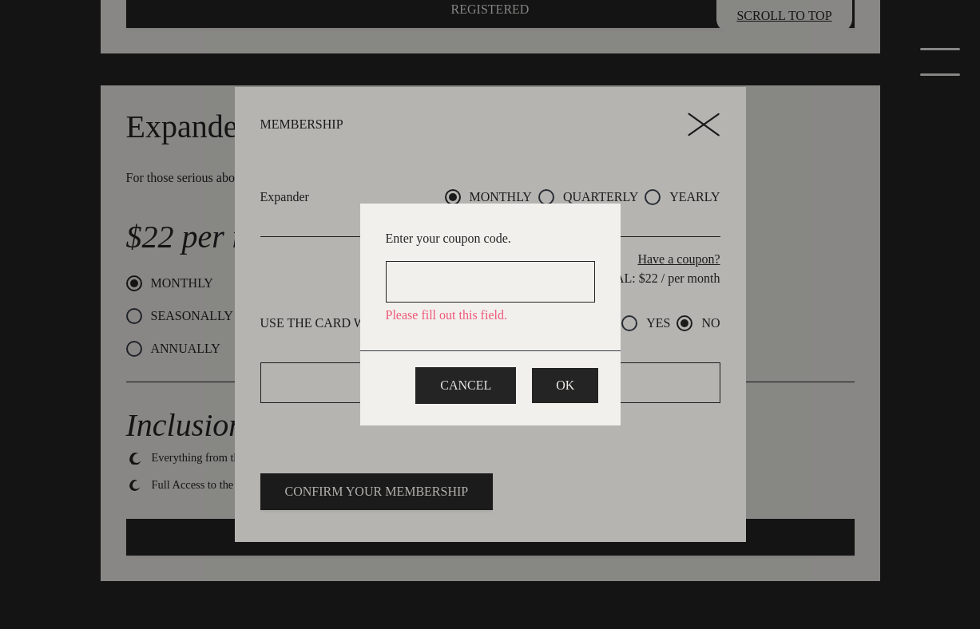
click at [461, 373] on button "Cancel" at bounding box center [465, 385] width 101 height 37
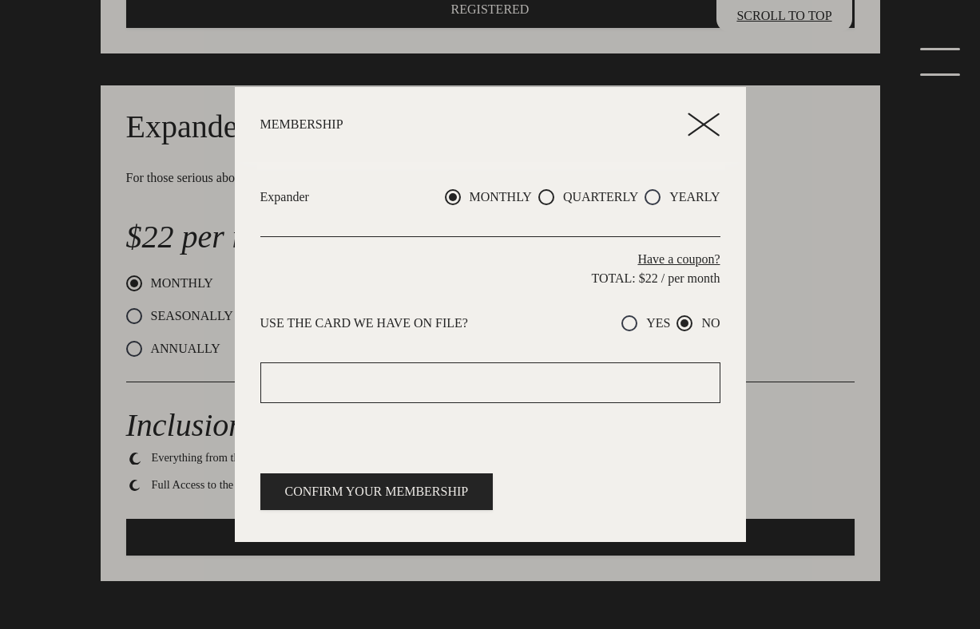
click at [573, 199] on span "QUARTERLY" at bounding box center [596, 197] width 84 height 19
click at [549, 199] on input "QUARTERLY" at bounding box center [543, 197] width 10 height 10
radio input "true"
click at [639, 197] on span "YEARLY" at bounding box center [689, 197] width 59 height 19
click at [639, 197] on input "YEARLY" at bounding box center [649, 197] width 10 height 10
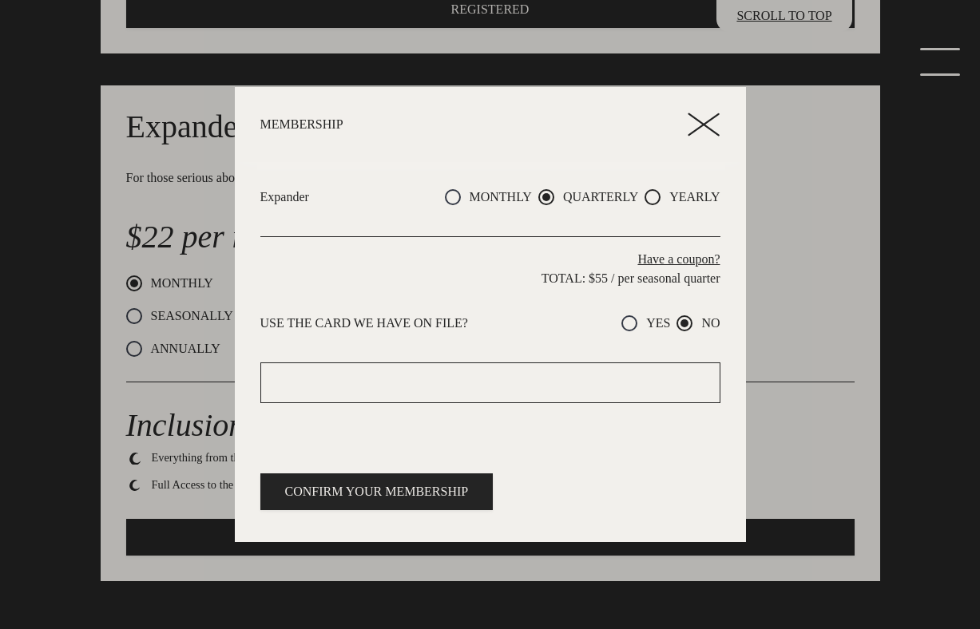
radio input "true"
click at [626, 195] on span "QUARTERLY" at bounding box center [596, 197] width 84 height 19
click at [549, 195] on input "QUARTERLY" at bounding box center [543, 197] width 10 height 10
radio input "true"
click at [486, 196] on span "MONTHLY" at bounding box center [496, 197] width 71 height 19
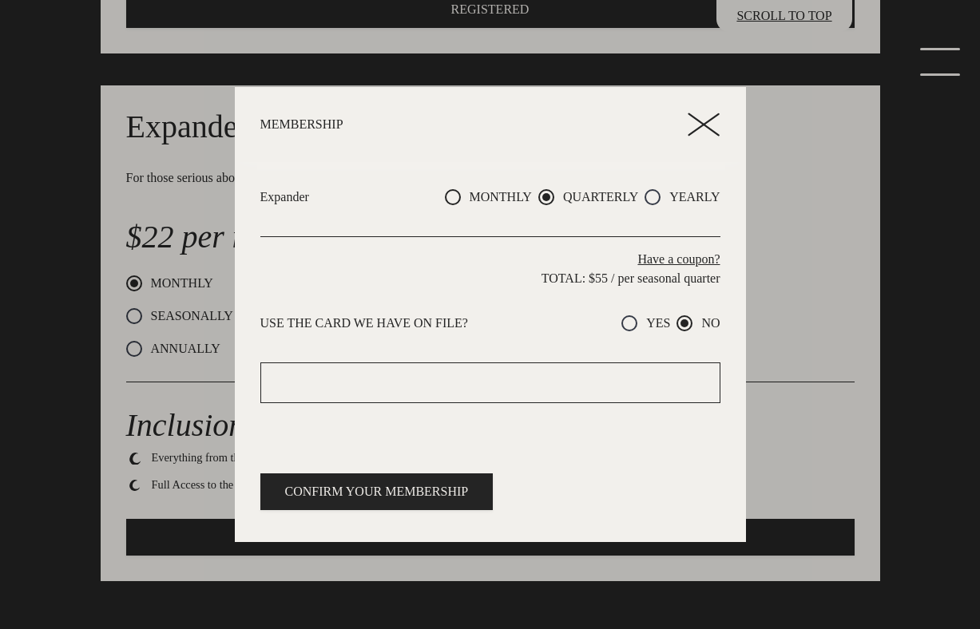
click at [455, 196] on input "MONTHLY" at bounding box center [450, 197] width 10 height 10
radio input "true"
click at [310, 125] on p "MEMBERSHIP" at bounding box center [474, 124] width 428 height 13
click at [639, 122] on icon at bounding box center [704, 125] width 32 height 24
click at [339, 324] on p "USE THE CARD WE HAVE ON FILE?" at bounding box center [410, 323] width 300 height 19
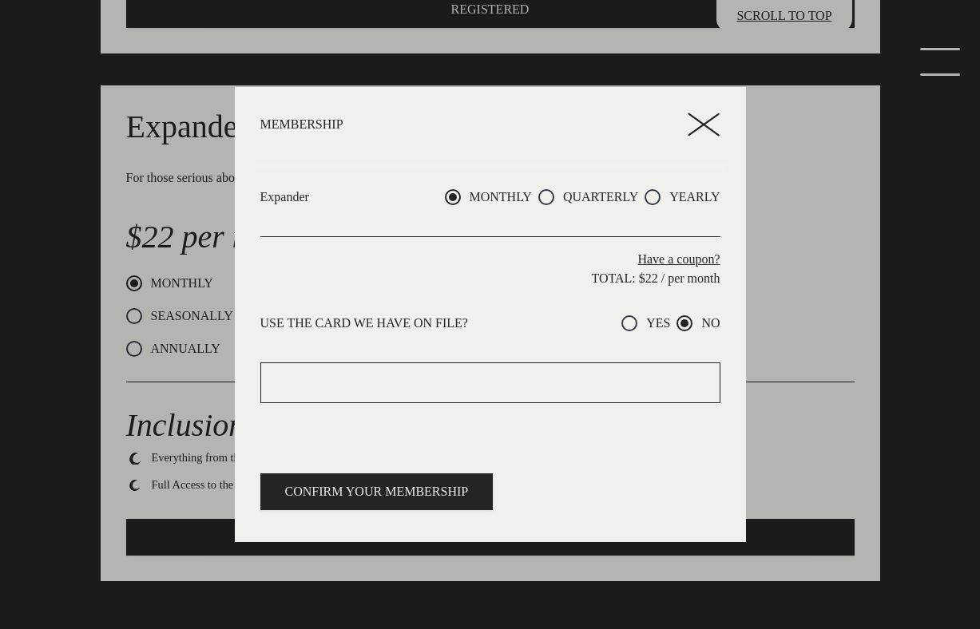
click at [339, 324] on p "USE THE CARD WE HAVE ON FILE?" at bounding box center [410, 323] width 300 height 19
copy div "USE THE CARD WE HAVE ON FILE? YES NO"
click at [639, 129] on line at bounding box center [704, 124] width 30 height 21
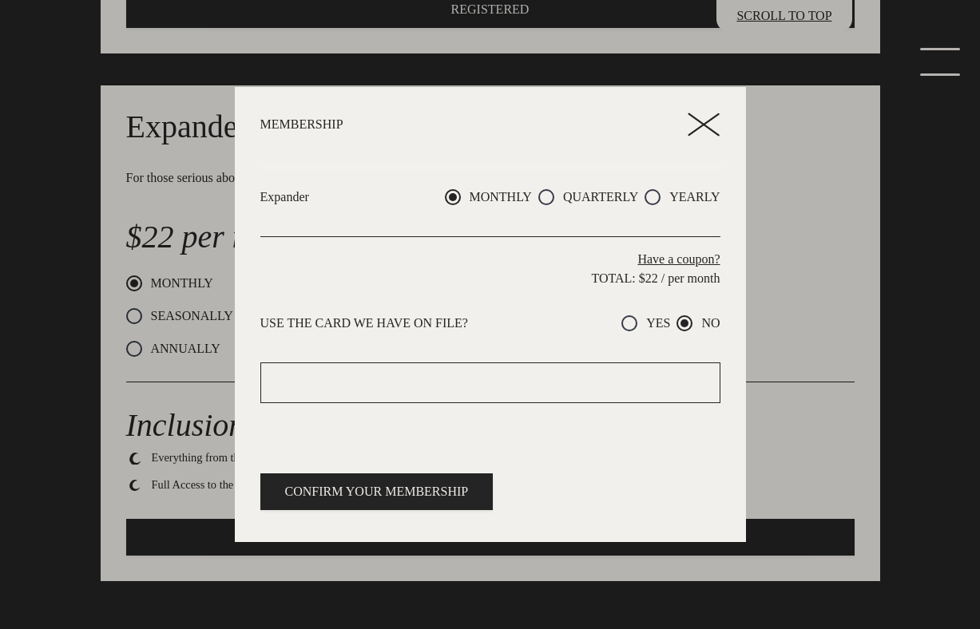
click at [639, 185] on div at bounding box center [490, 314] width 980 height 629
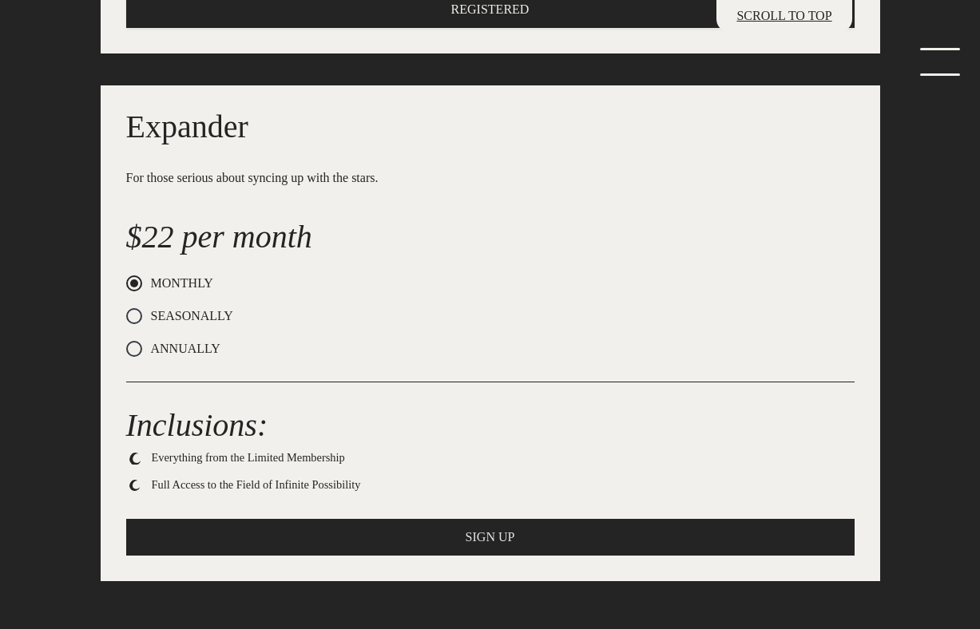
click at [486, 528] on span "SIGN UP" at bounding box center [491, 537] width 50 height 19
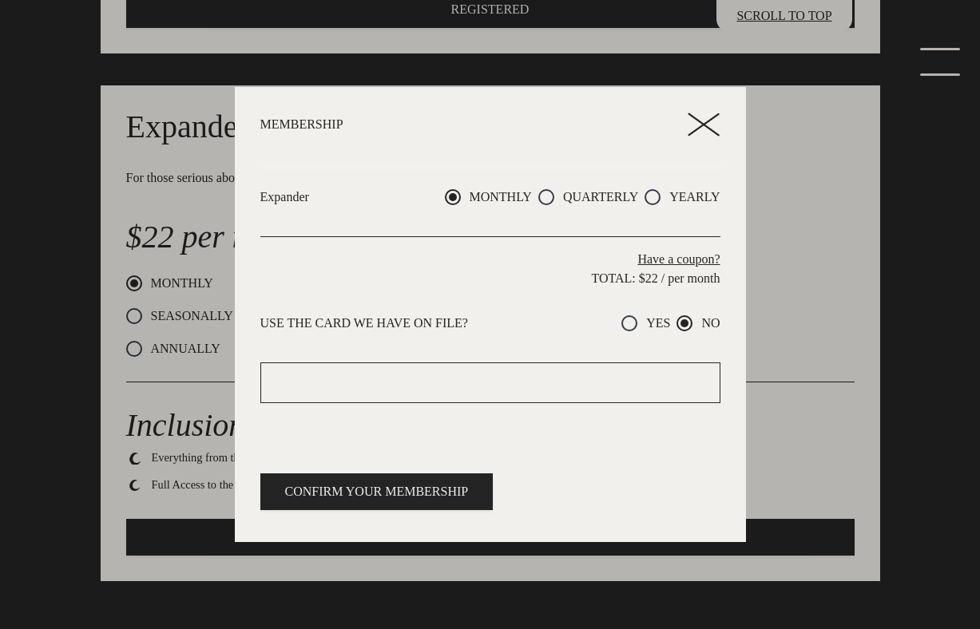
radio input "true"
radio input "false"
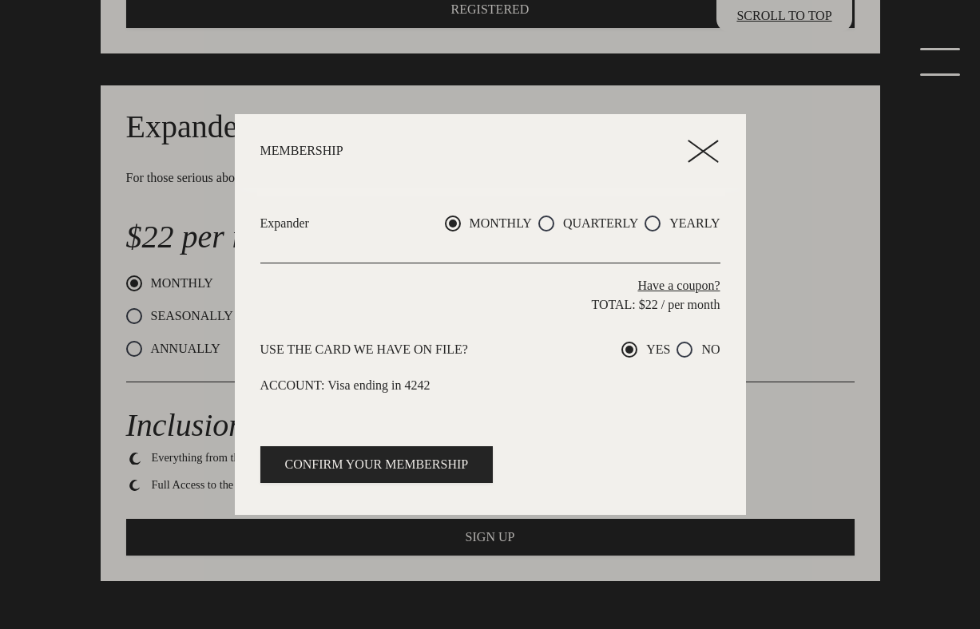
click at [639, 125] on header "MEMBERSHIP ADD CREDIT CARD ADD CREDITS REPLAY CONFIRMATION ACCESS REPLAY CONFIR…" at bounding box center [490, 151] width 511 height 75
click at [639, 180] on header "MEMBERSHIP ADD CREDIT CARD ADD CREDITS REPLAY CONFIRMATION ACCESS REPLAY CONFIR…" at bounding box center [490, 151] width 511 height 75
click at [639, 157] on icon at bounding box center [704, 152] width 32 height 24
click at [639, 153] on icon at bounding box center [704, 152] width 32 height 24
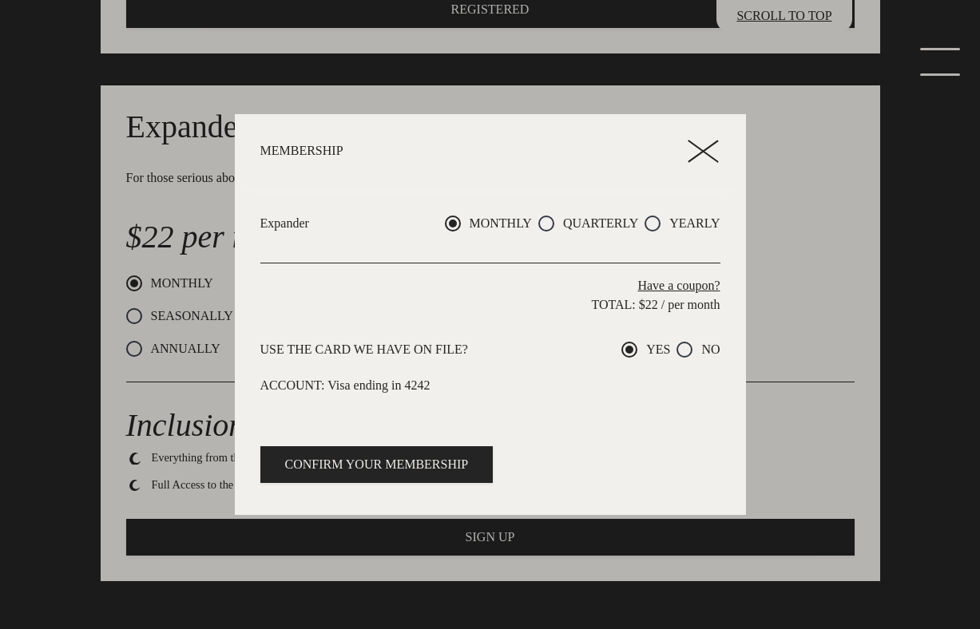
click at [639, 153] on icon at bounding box center [704, 152] width 32 height 24
click at [639, 142] on icon at bounding box center [704, 152] width 32 height 24
click at [639, 65] on div at bounding box center [490, 314] width 980 height 629
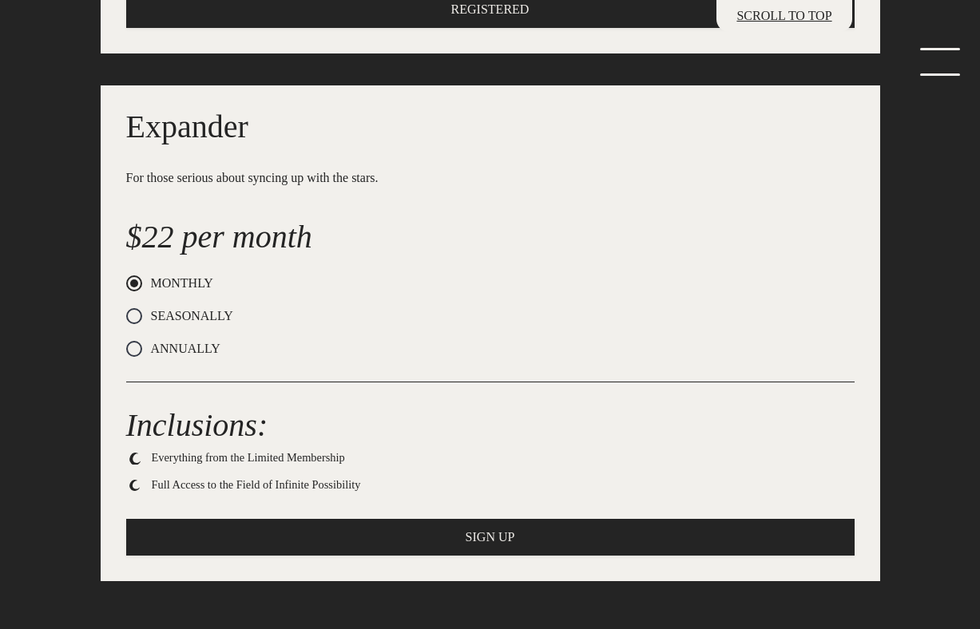
click at [639, 67] on link "menu" at bounding box center [935, 64] width 80 height 32
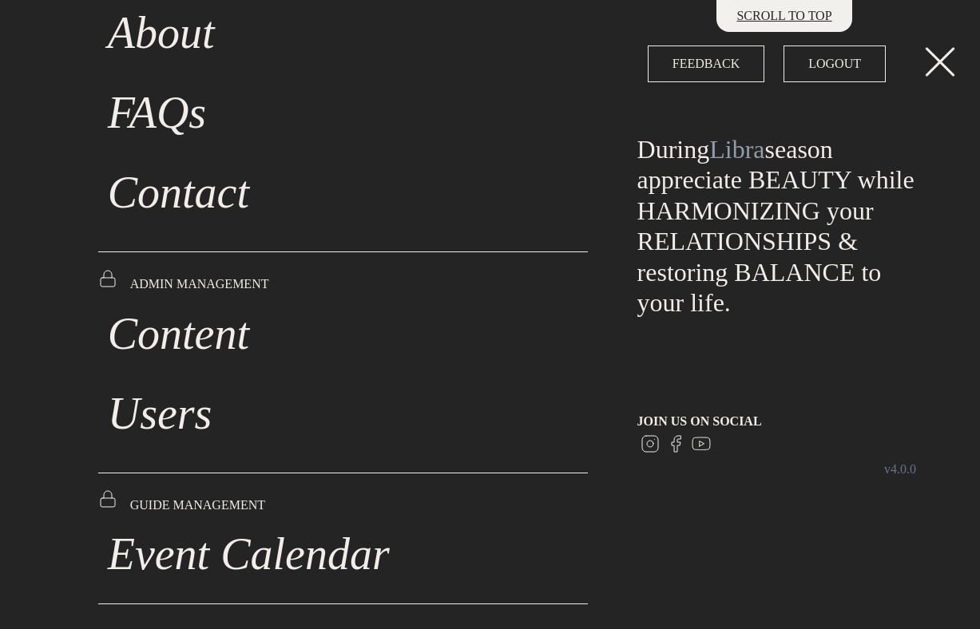
scroll to position [0, 0]
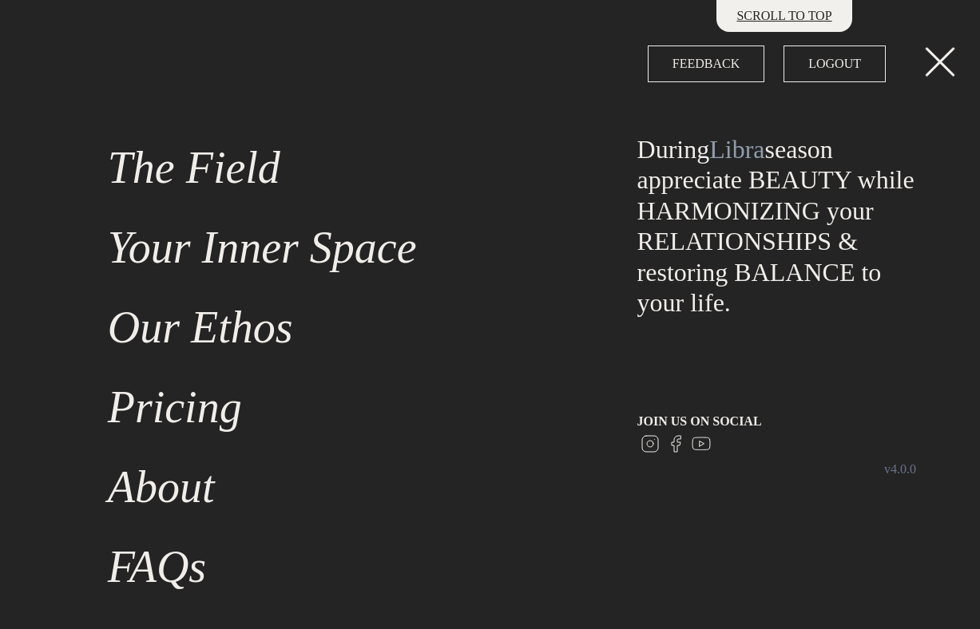
click at [158, 400] on link "Pricing" at bounding box center [343, 407] width 490 height 80
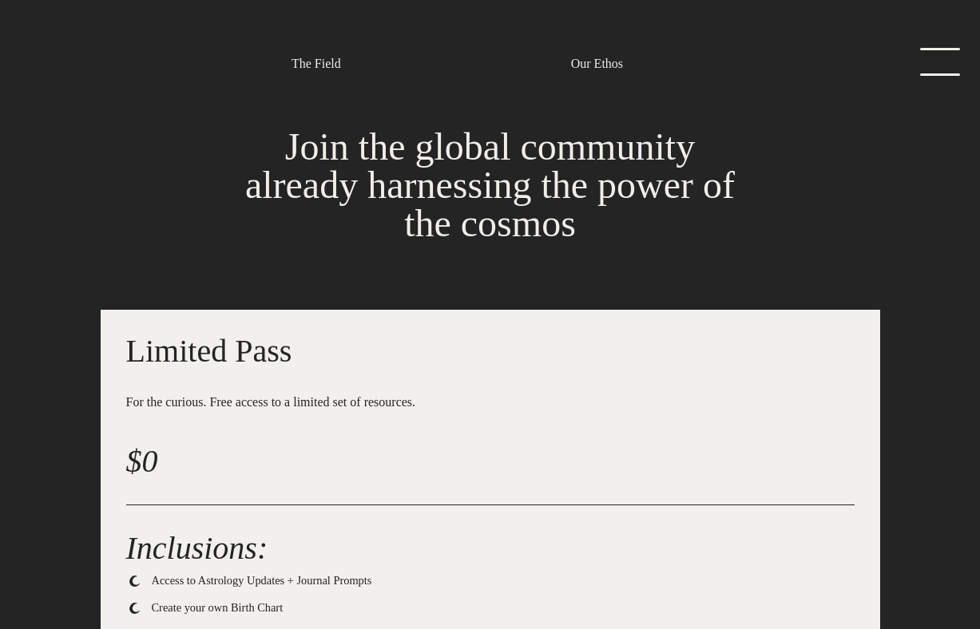
click at [639, 51] on link "menu" at bounding box center [935, 64] width 80 height 32
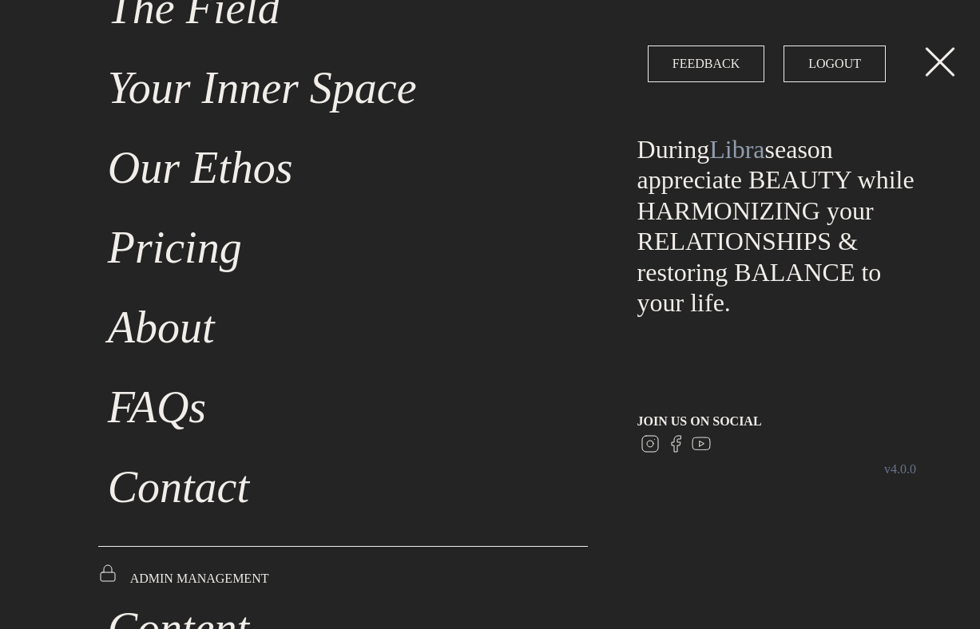
scroll to position [109, 0]
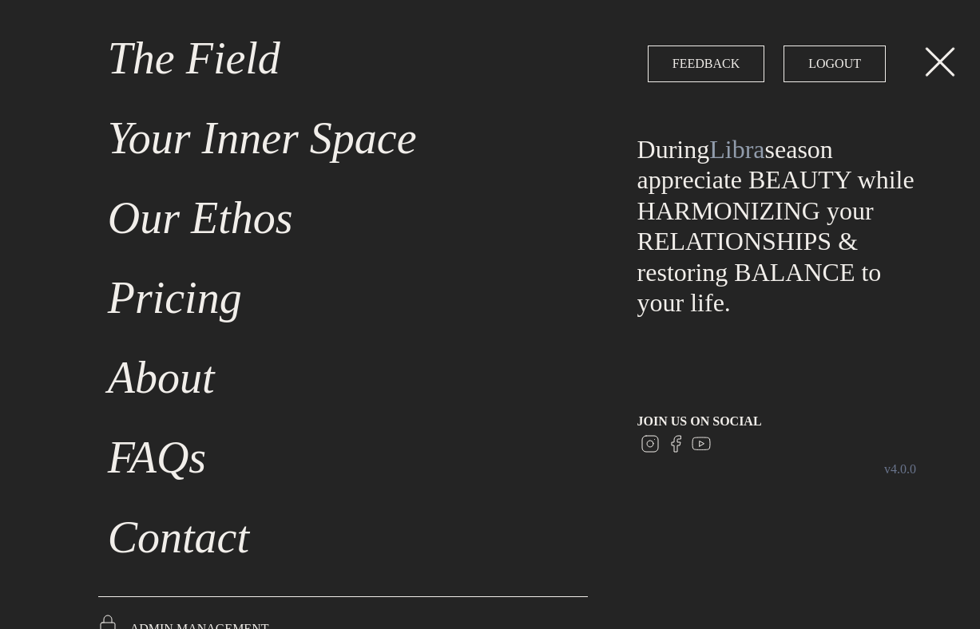
click at [187, 137] on link "Your Inner Space" at bounding box center [343, 138] width 490 height 80
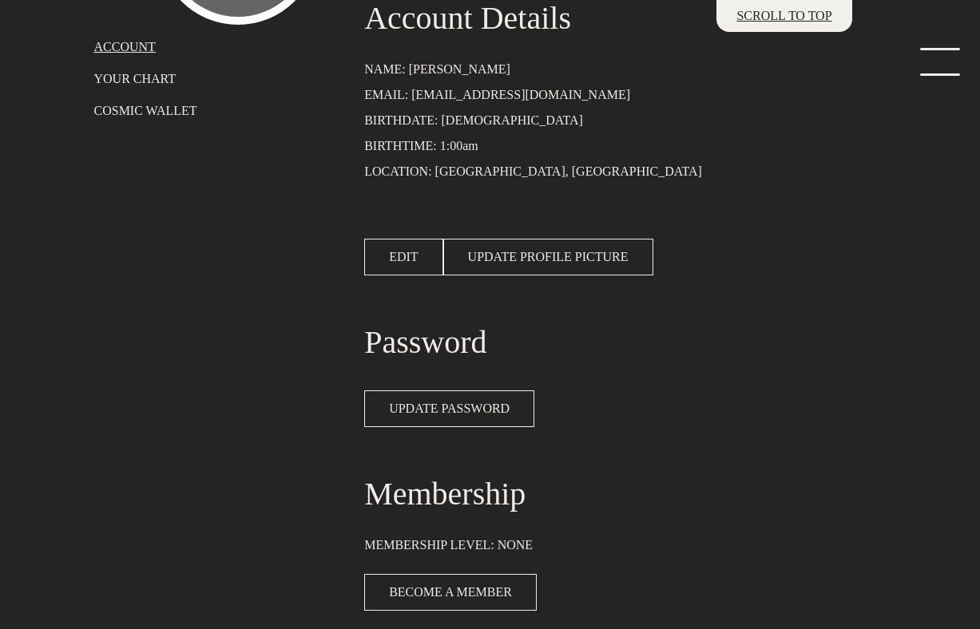
scroll to position [201, 0]
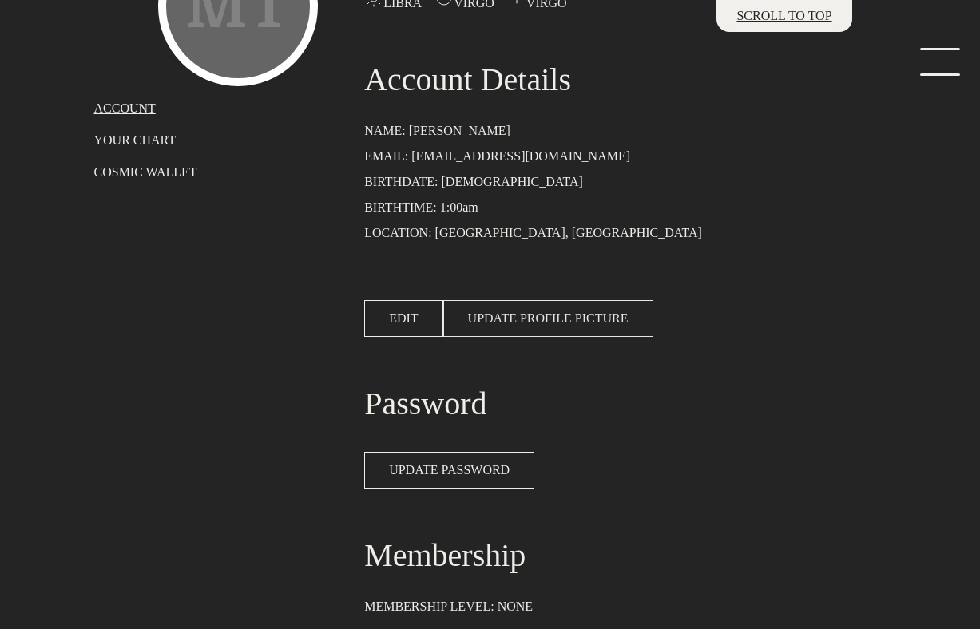
click at [509, 318] on span "UPDATE PROFILE PICTURE" at bounding box center [548, 318] width 161 height 19
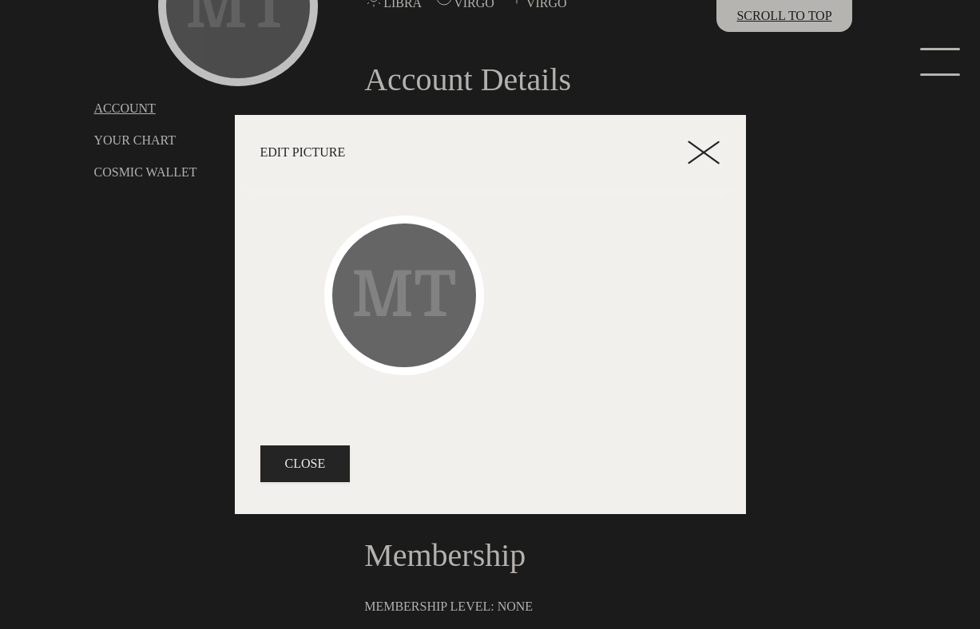
click at [639, 145] on line at bounding box center [704, 152] width 30 height 21
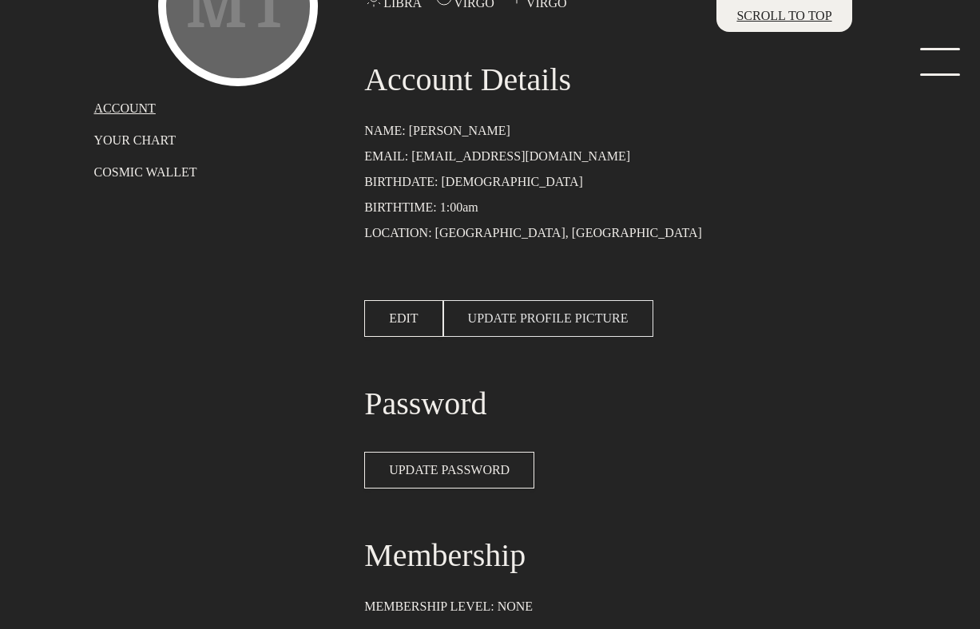
click at [538, 316] on span "UPDATE PROFILE PICTURE" at bounding box center [548, 318] width 161 height 19
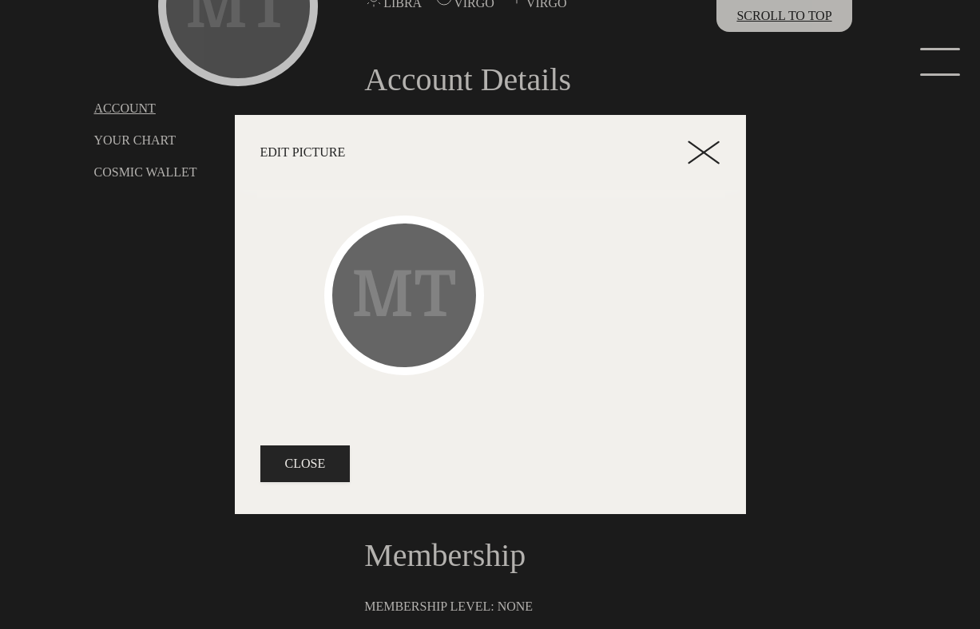
click at [639, 137] on header "Edit Picture" at bounding box center [490, 152] width 511 height 75
click at [639, 145] on icon at bounding box center [704, 153] width 32 height 24
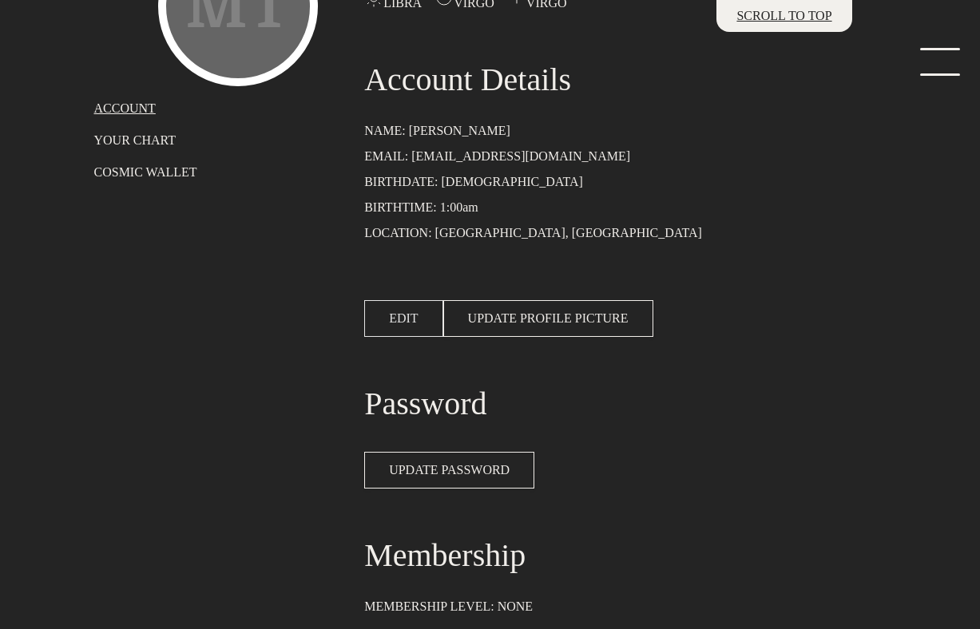
click at [394, 311] on span "EDIT" at bounding box center [403, 318] width 29 height 19
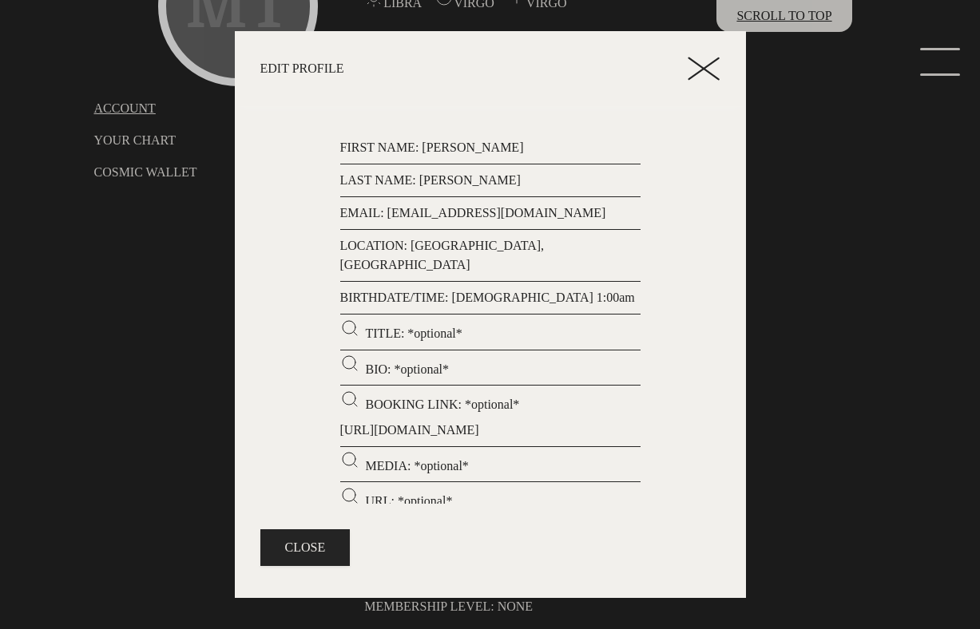
click at [639, 85] on header "Edit Profile" at bounding box center [490, 68] width 511 height 75
click at [639, 65] on icon at bounding box center [704, 69] width 32 height 24
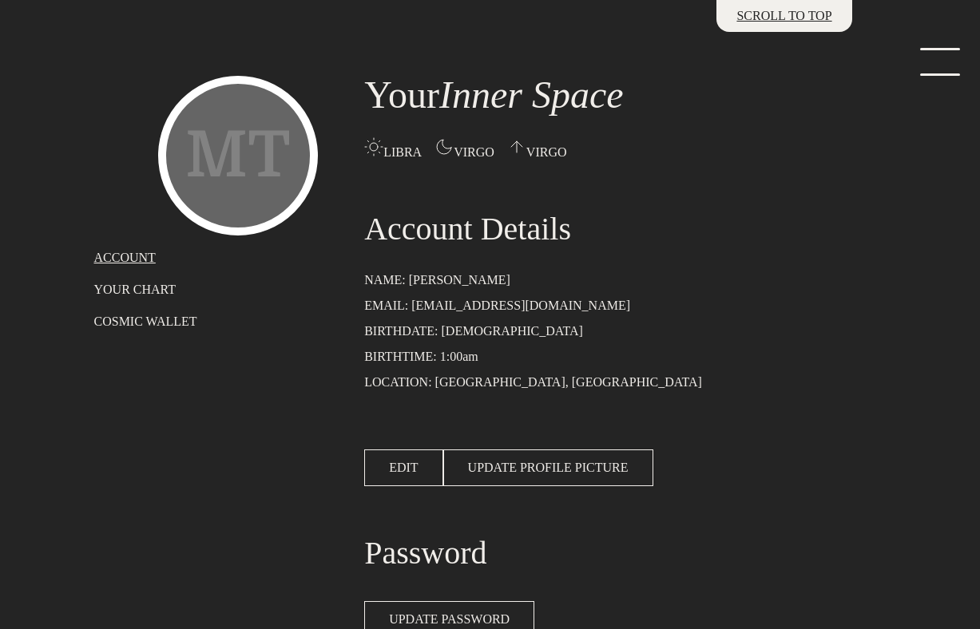
scroll to position [179, 0]
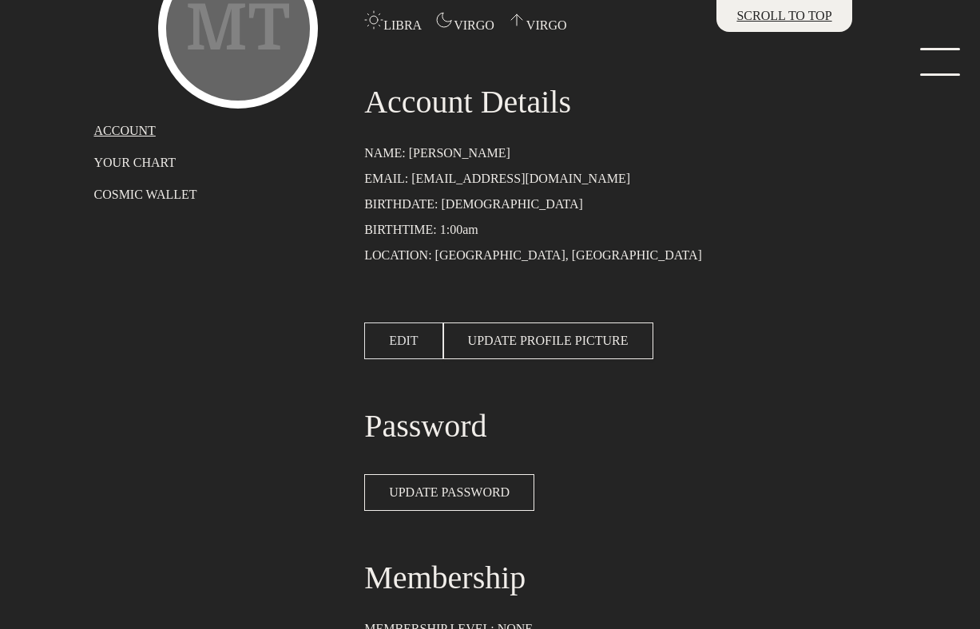
click at [406, 335] on span "EDIT" at bounding box center [403, 340] width 29 height 19
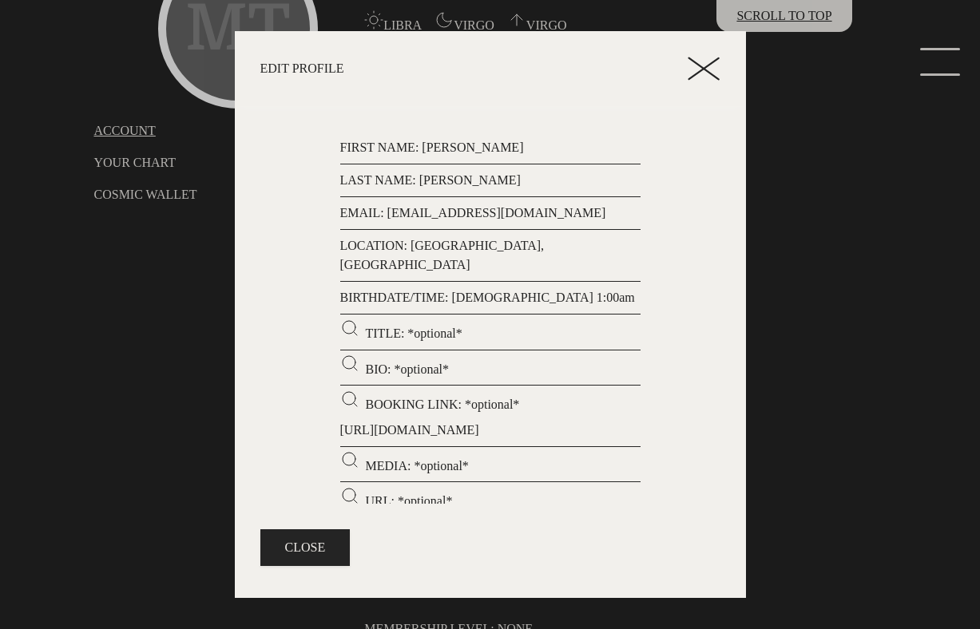
click at [709, 65] on icon at bounding box center [704, 69] width 32 height 24
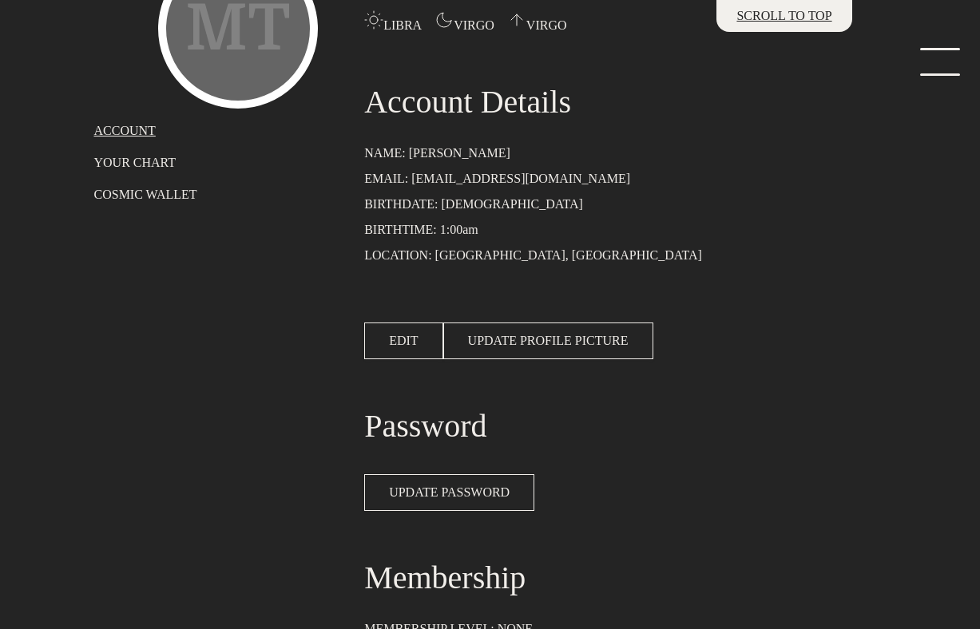
scroll to position [0, 0]
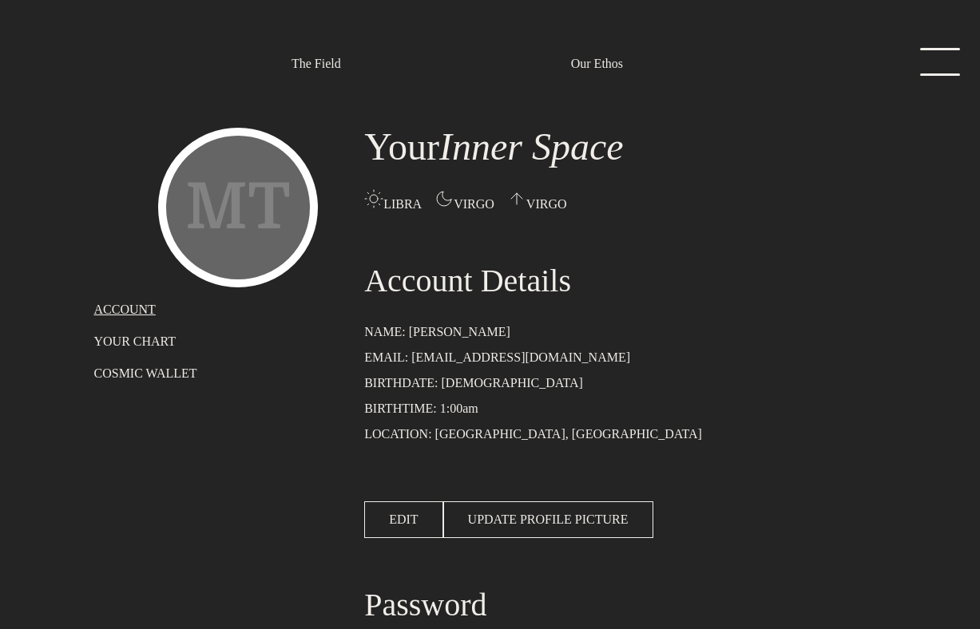
click at [940, 50] on link "menu" at bounding box center [935, 64] width 80 height 32
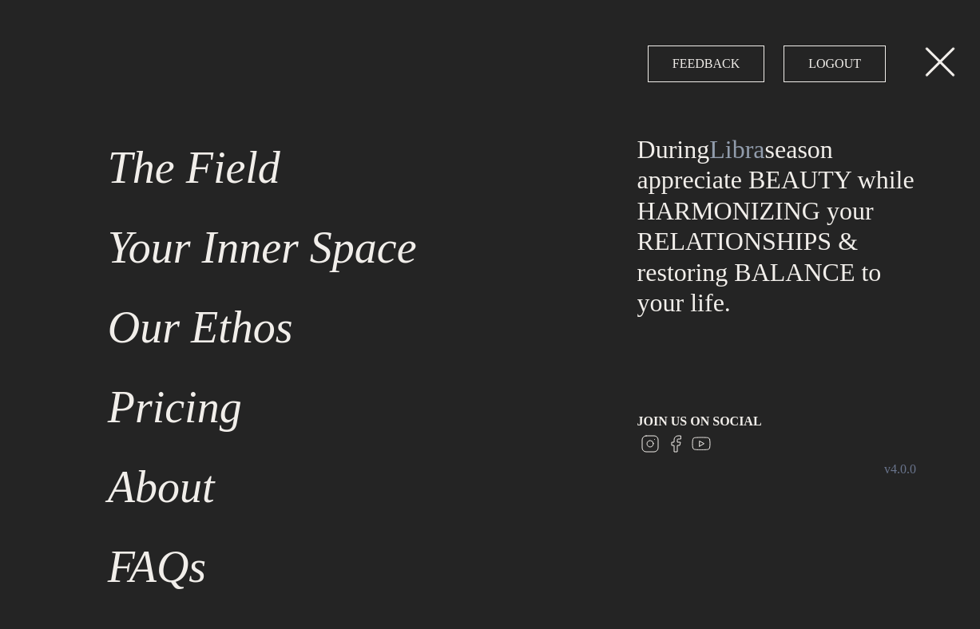
click at [175, 406] on link "Pricing" at bounding box center [343, 407] width 490 height 80
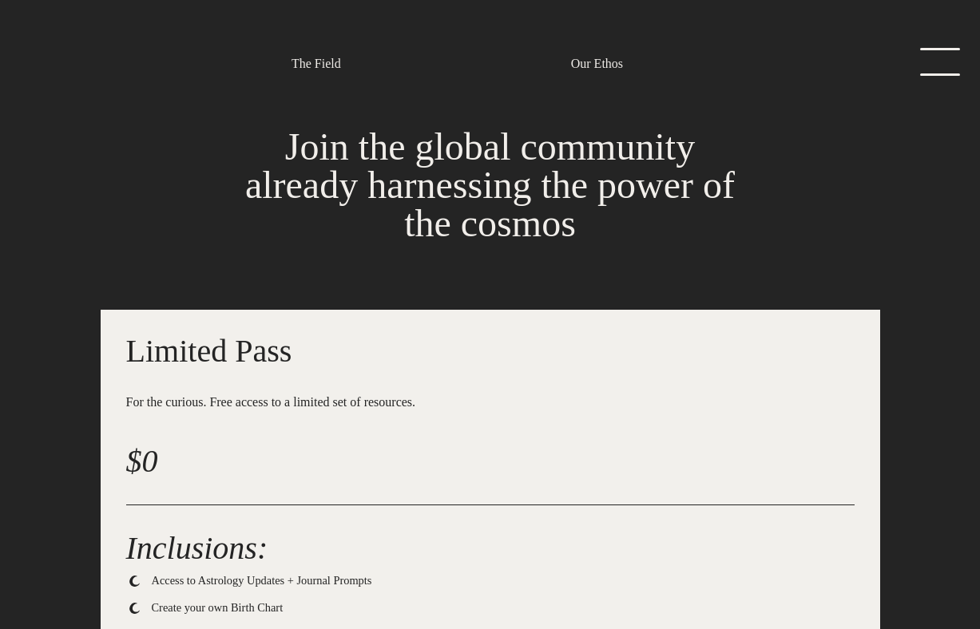
click at [904, 63] on link "menu" at bounding box center [935, 64] width 80 height 32
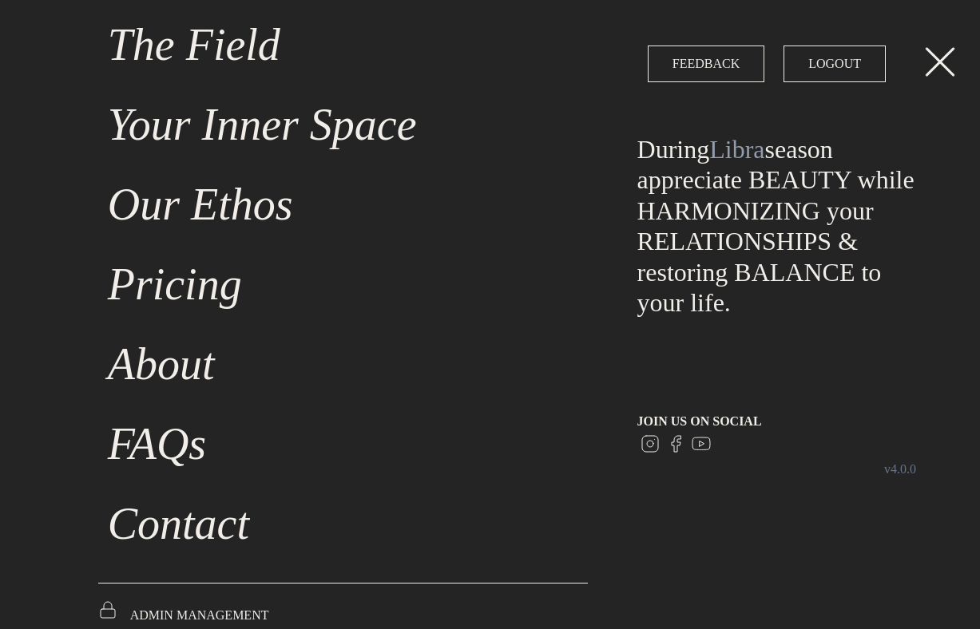
scroll to position [129, 0]
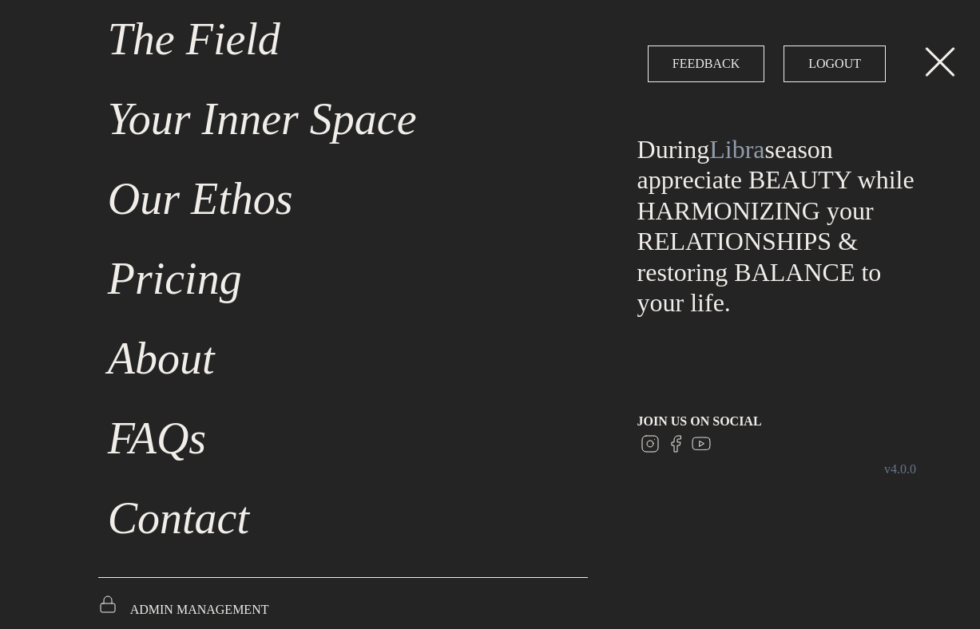
click at [180, 345] on link "About" at bounding box center [343, 359] width 490 height 80
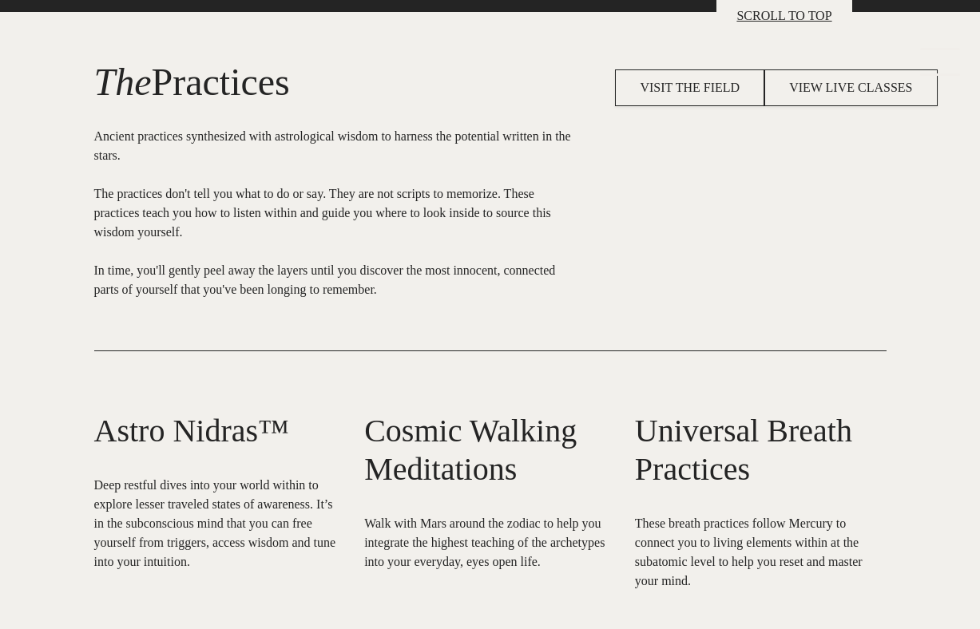
scroll to position [616, 0]
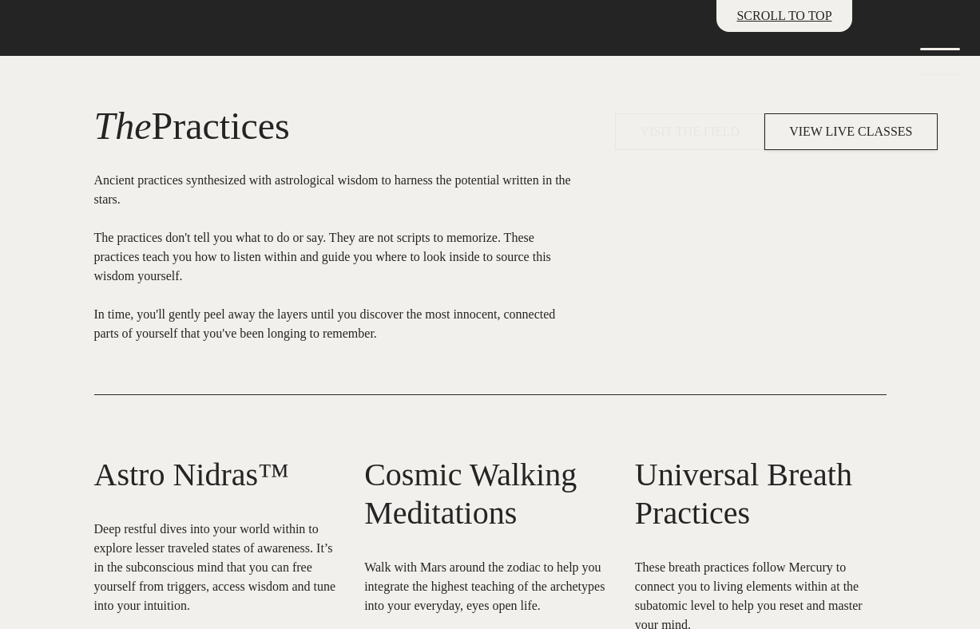
click at [669, 141] on span "VISIT THE FIELD" at bounding box center [690, 131] width 100 height 19
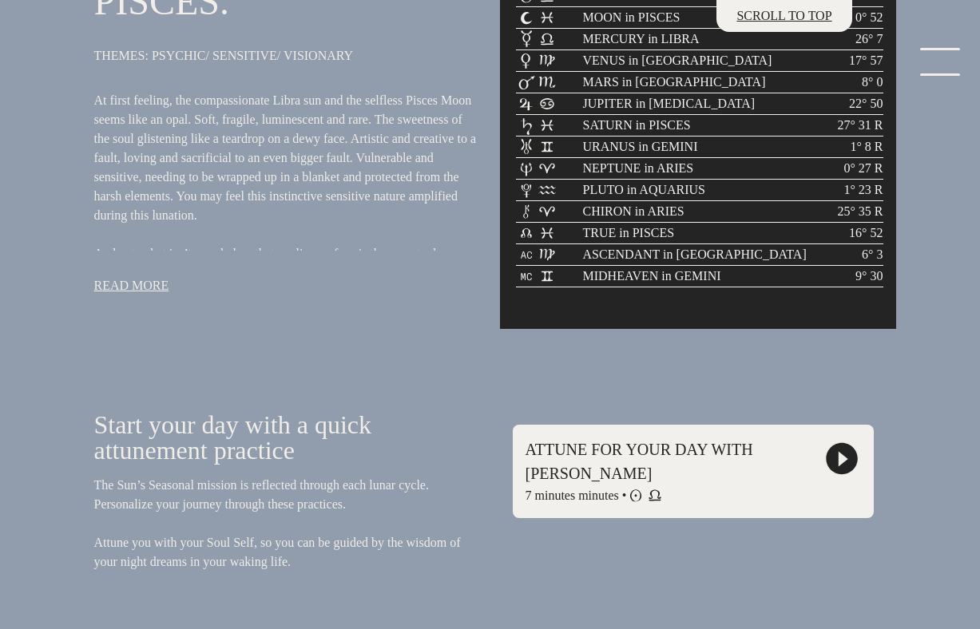
scroll to position [263, 0]
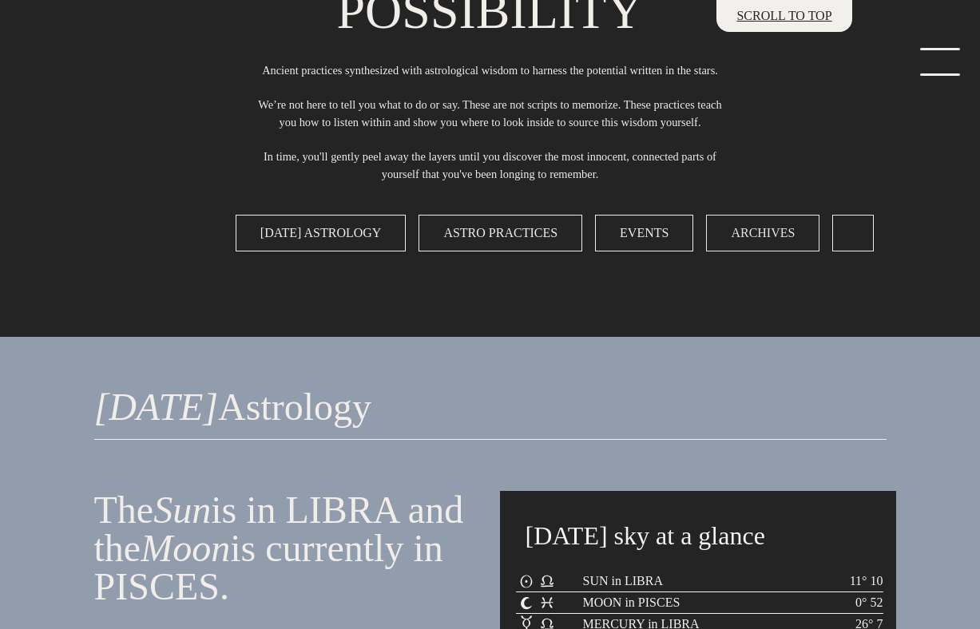
click at [771, 243] on span "Archives" at bounding box center [763, 233] width 64 height 19
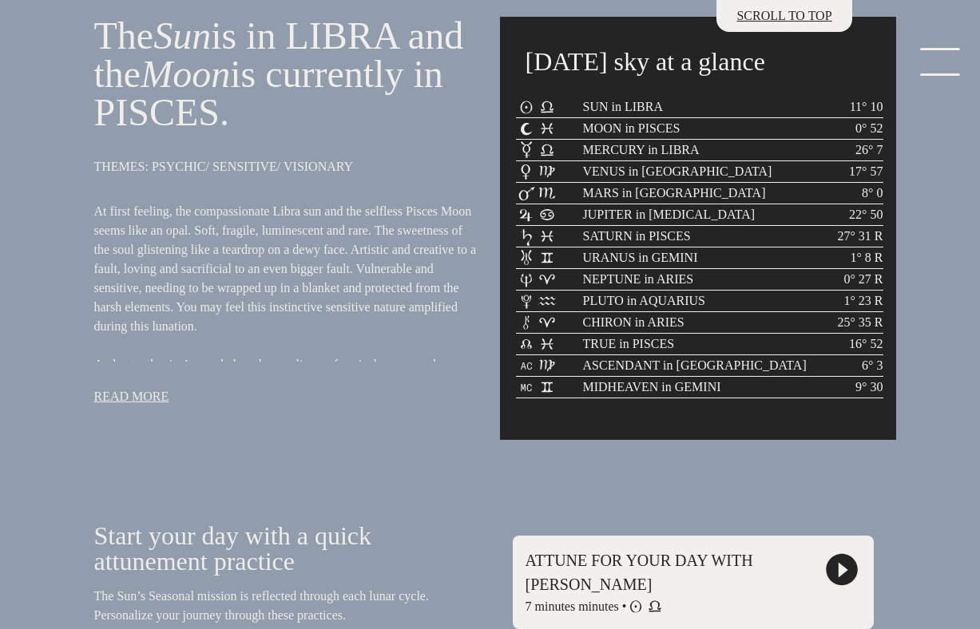
scroll to position [0, 0]
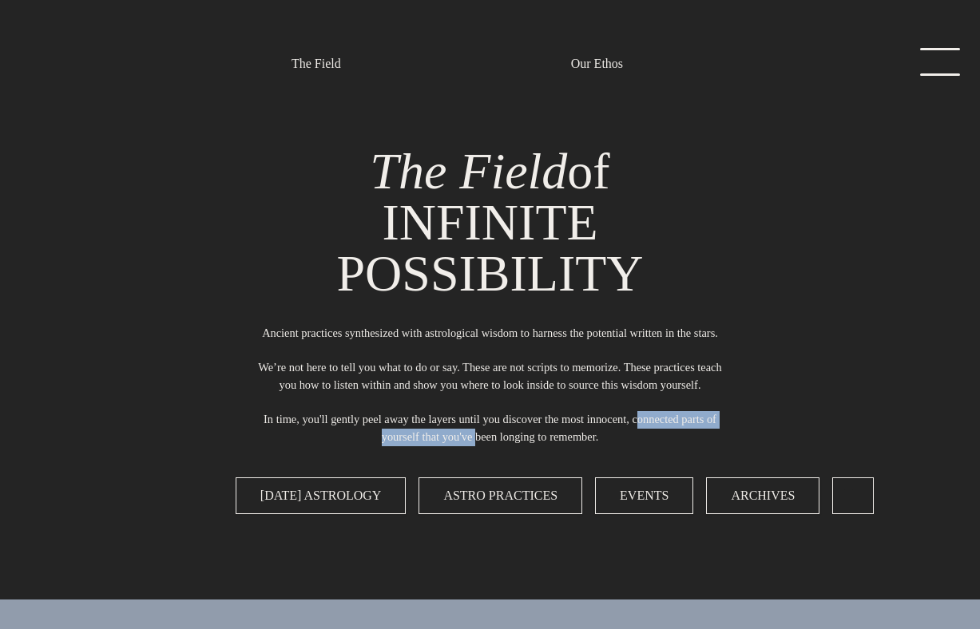
drag, startPoint x: 299, startPoint y: 459, endPoint x: 523, endPoint y: 459, distance: 224.4
click at [523, 446] on p "Ancient practices synthesized with astrological wisdom to harness the potential…" at bounding box center [490, 385] width 470 height 121
copy p "connected parts of yourself that you've"
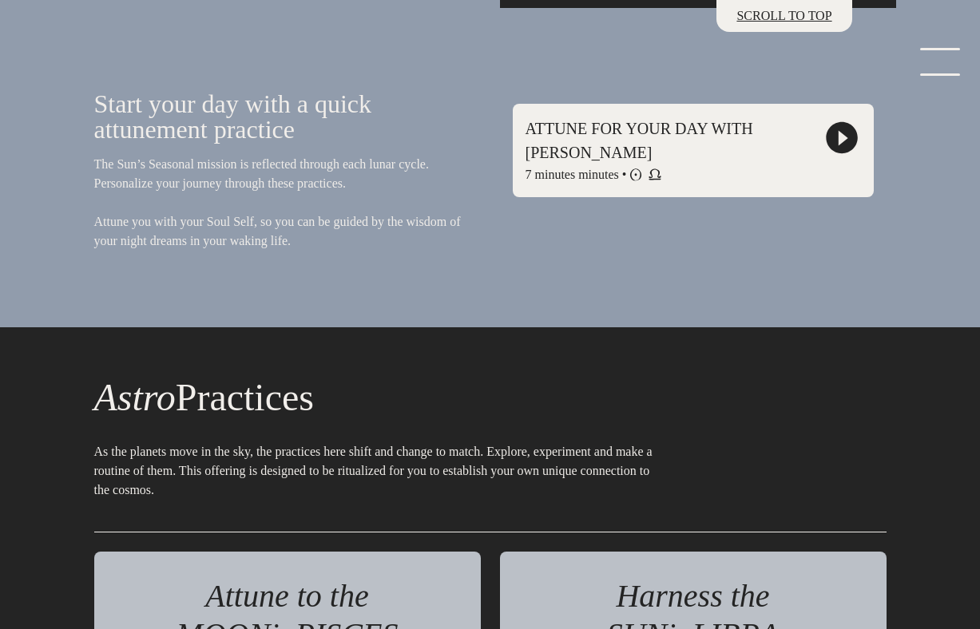
scroll to position [1194, 0]
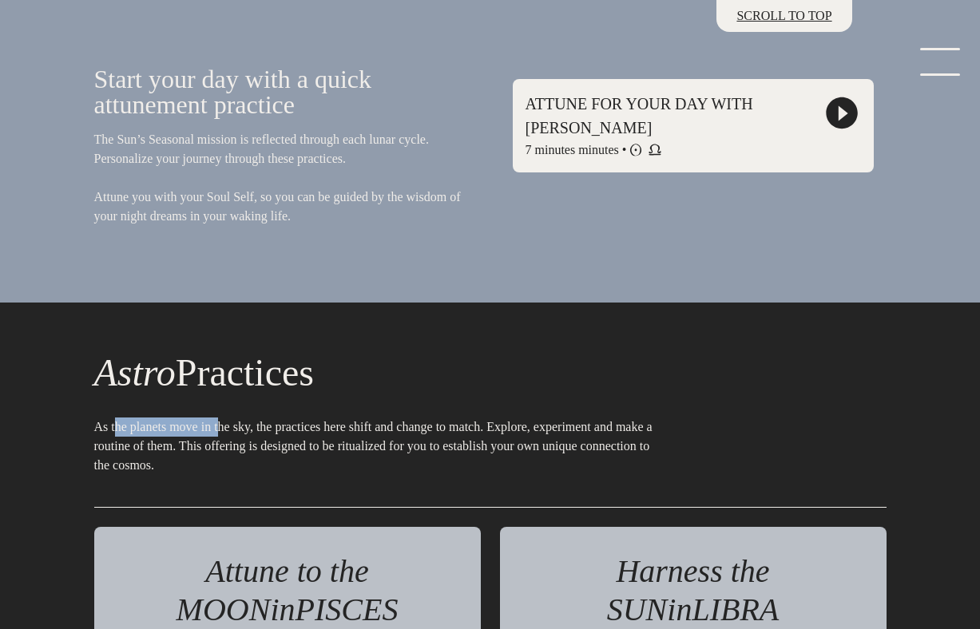
drag, startPoint x: 114, startPoint y: 427, endPoint x: 240, endPoint y: 427, distance: 125.4
click at [240, 427] on p "As the planets move in the sky, the practices here shift and change to match. E…" at bounding box center [373, 433] width 559 height 83
copy p "the planets move in"
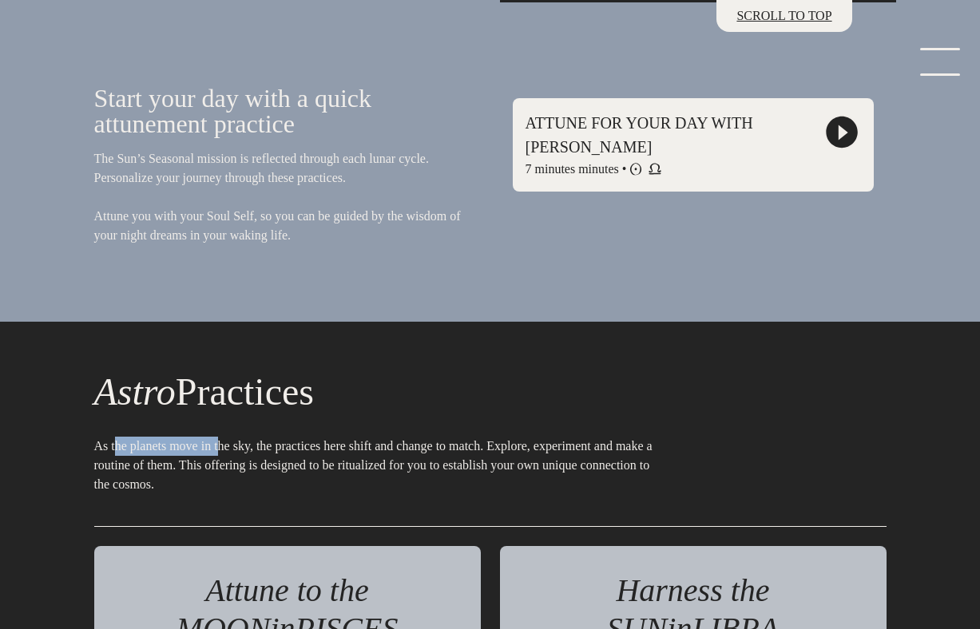
click at [838, 134] on polygon at bounding box center [843, 132] width 10 height 15
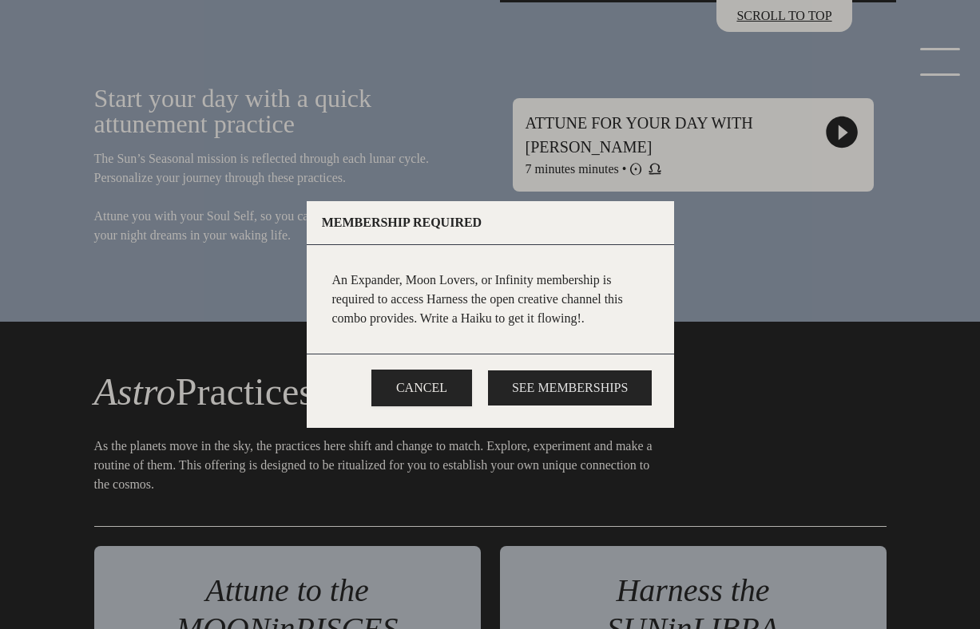
click at [538, 386] on button "See Memberships" at bounding box center [570, 388] width 164 height 35
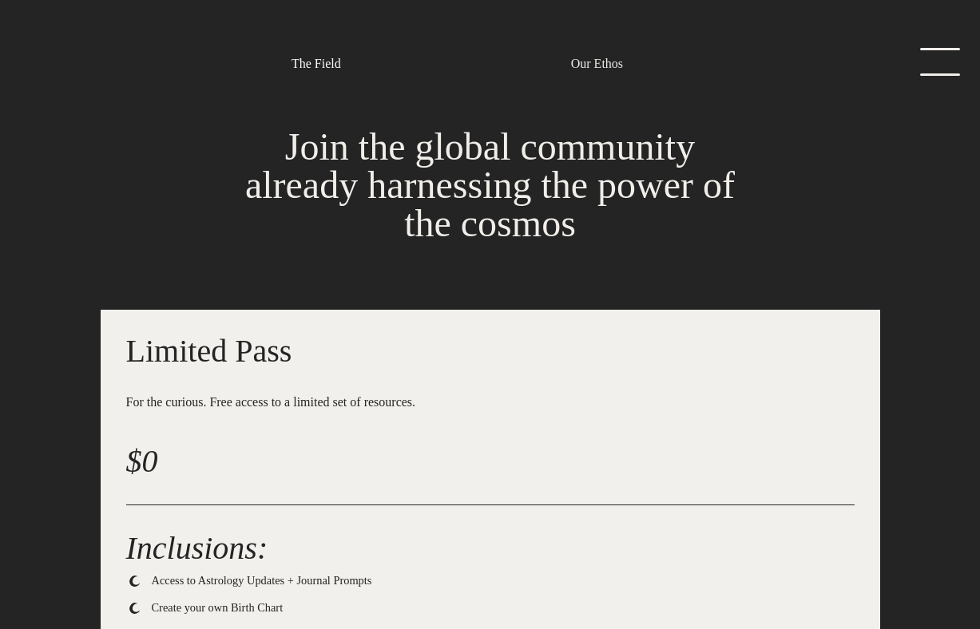
click at [299, 66] on link "The Field" at bounding box center [316, 63] width 50 height 19
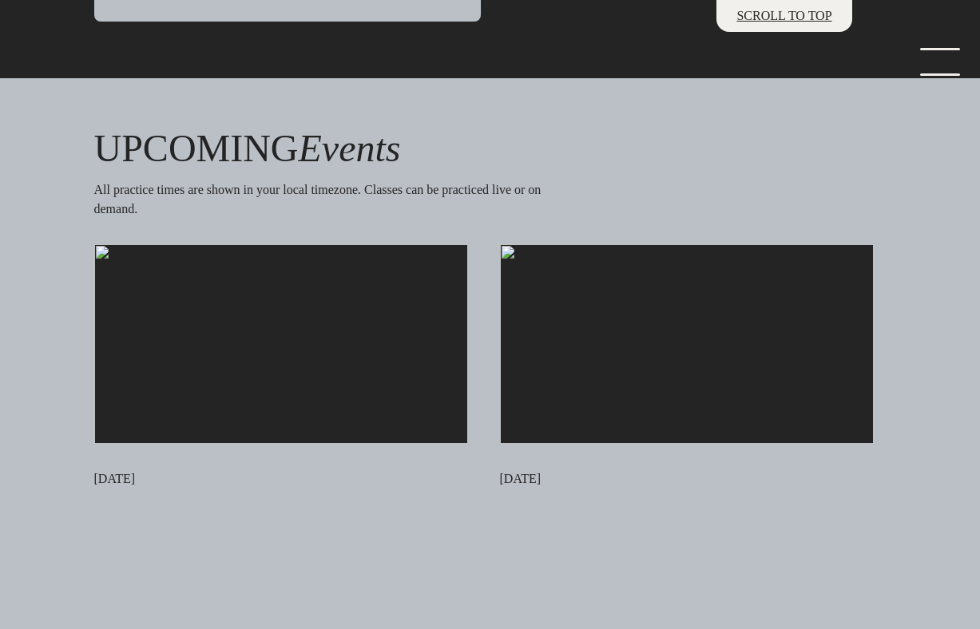
scroll to position [3962, 0]
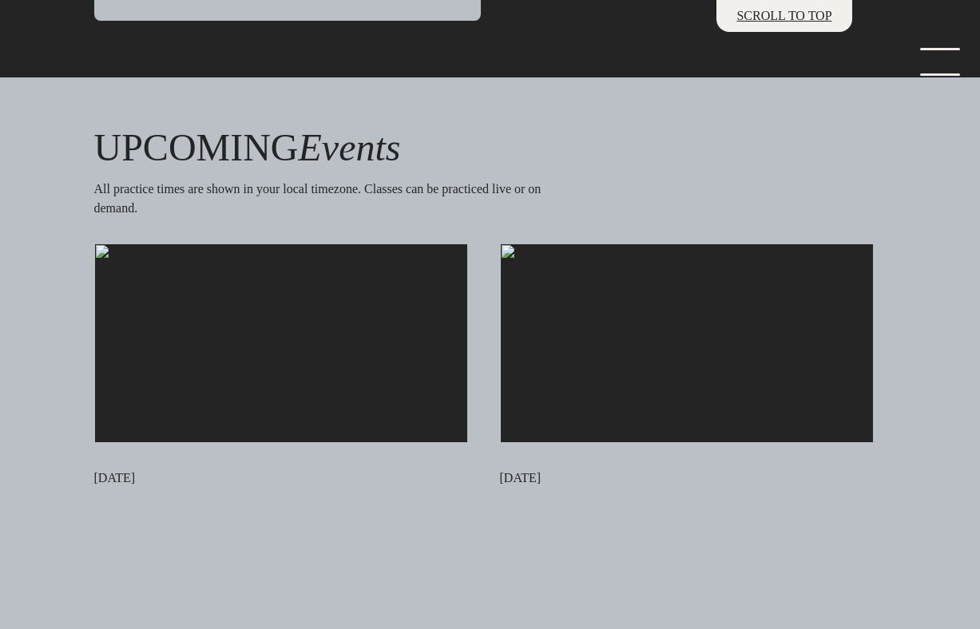
click at [280, 363] on img at bounding box center [281, 344] width 374 height 200
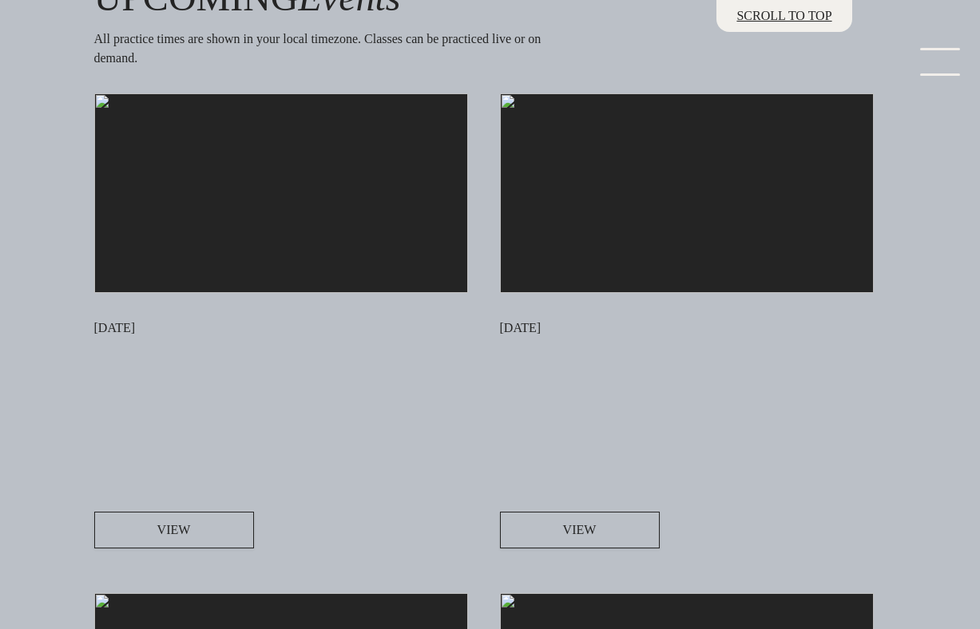
scroll to position [4116, 0]
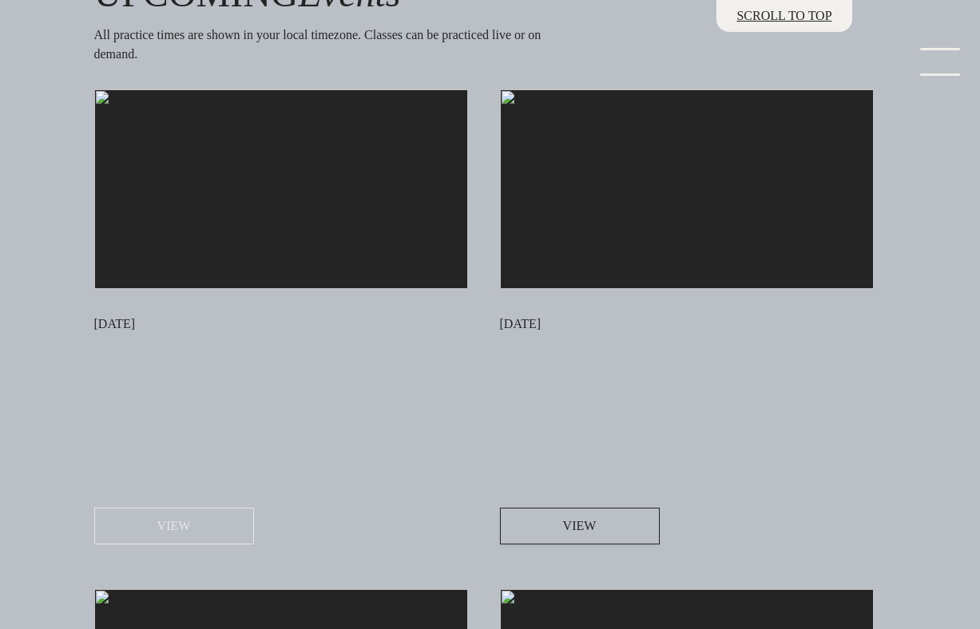
click at [180, 536] on span "VIEW" at bounding box center [174, 526] width 34 height 19
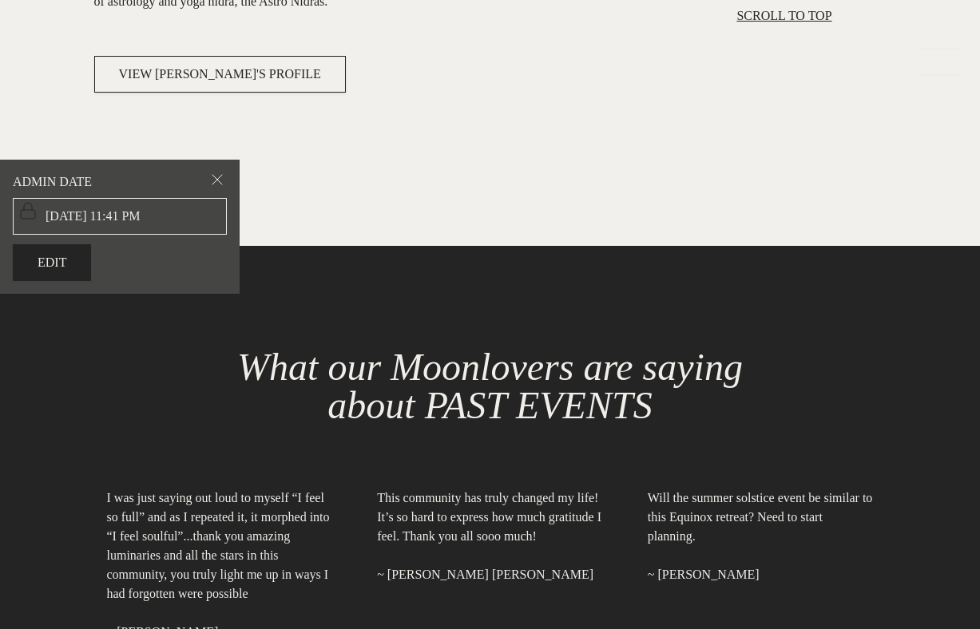
scroll to position [2093, 0]
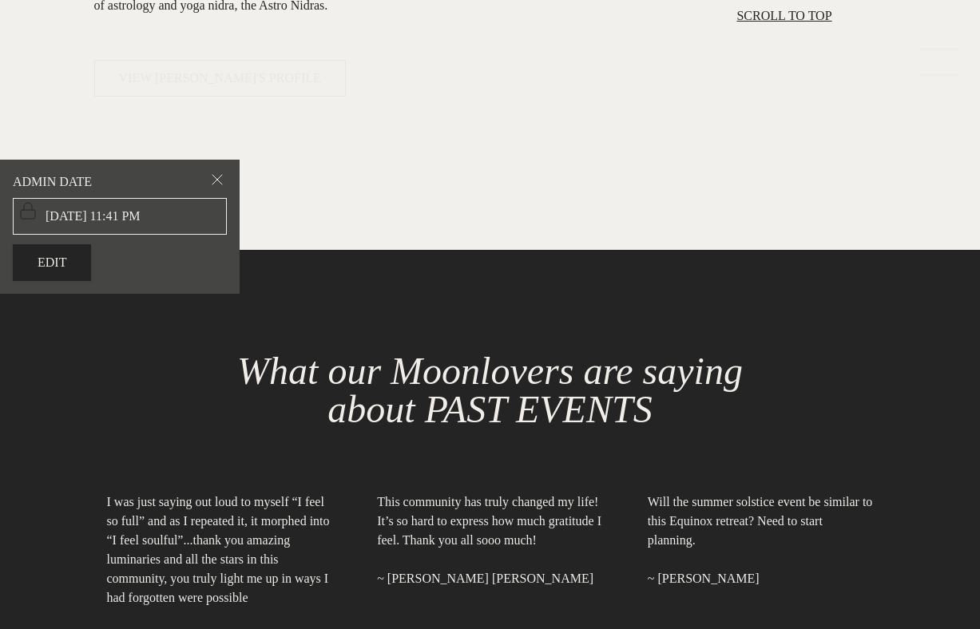
click at [213, 88] on span "VIEW Jana'S PROFILE" at bounding box center [220, 78] width 202 height 19
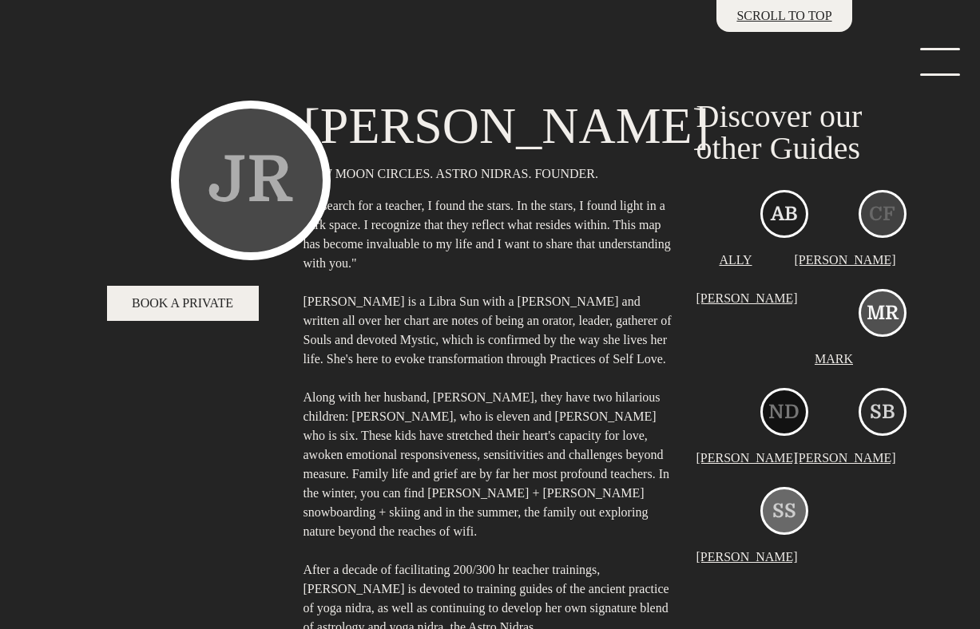
scroll to position [12, 0]
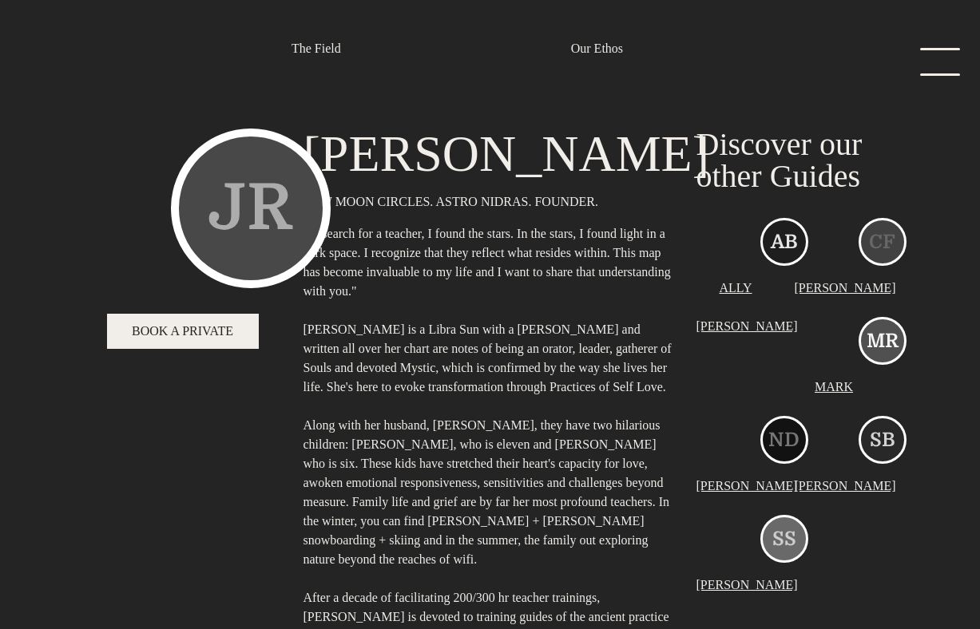
click at [233, 214] on div "JR" at bounding box center [251, 209] width 160 height 160
click at [192, 330] on span "Book a Private" at bounding box center [182, 331] width 101 height 19
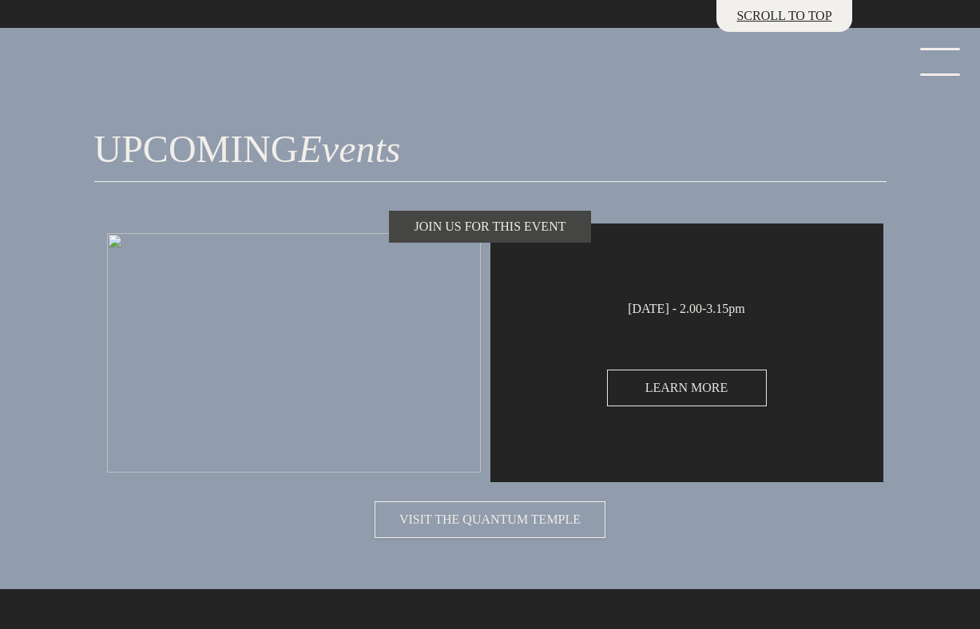
scroll to position [5227, 0]
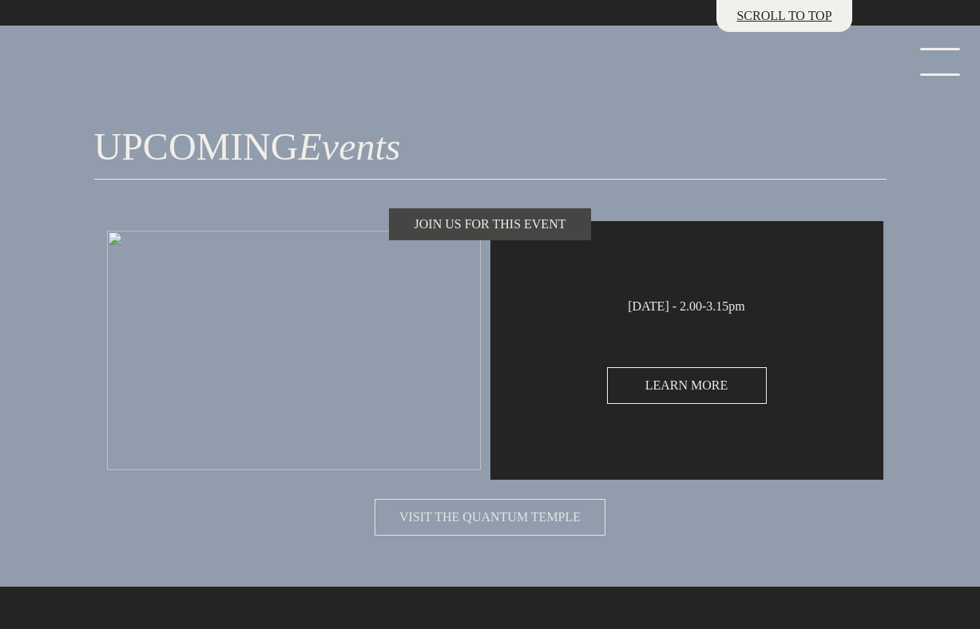
click at [514, 527] on span "VISIT THE QUANTUM TEMPLE" at bounding box center [489, 517] width 181 height 19
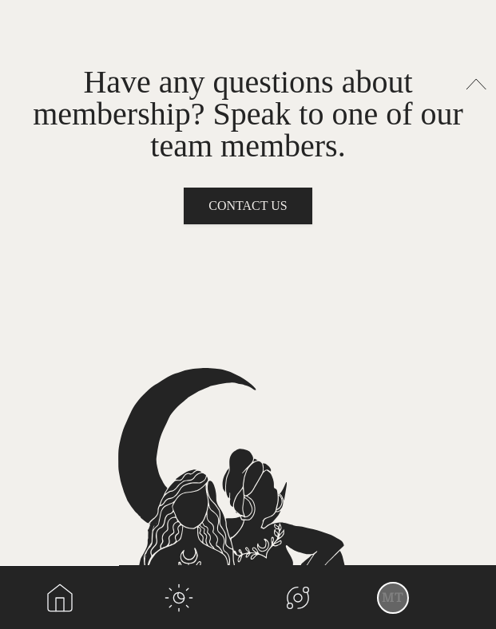
scroll to position [3263, 0]
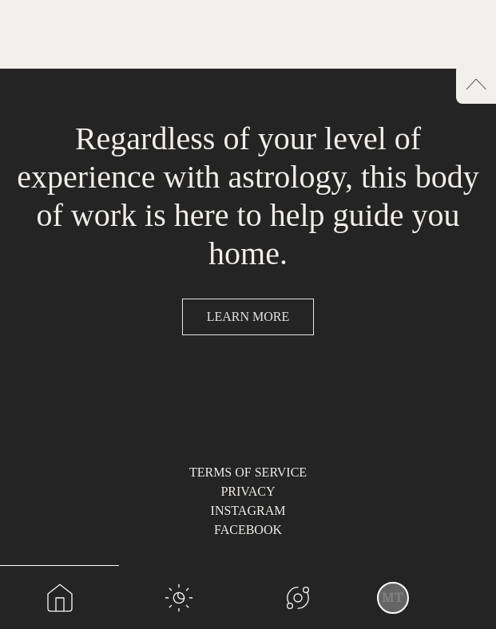
click at [253, 320] on span "LEARN MORE" at bounding box center [248, 316] width 83 height 19
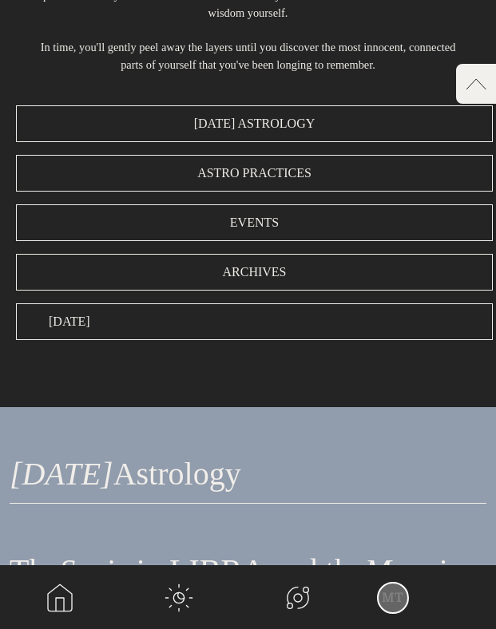
scroll to position [278, 0]
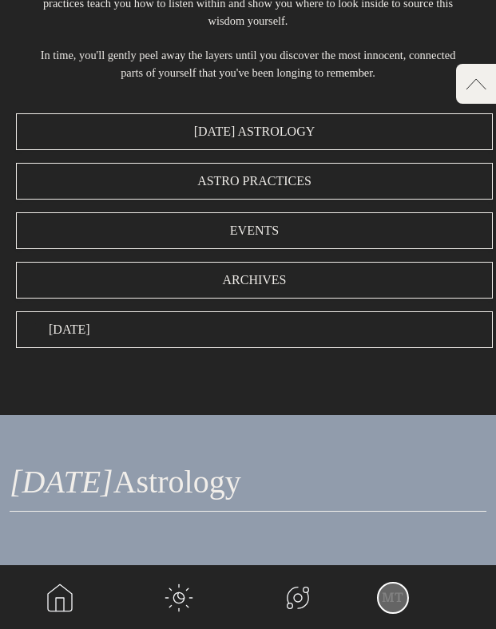
click at [136, 325] on input "[DATE]" at bounding box center [254, 329] width 477 height 37
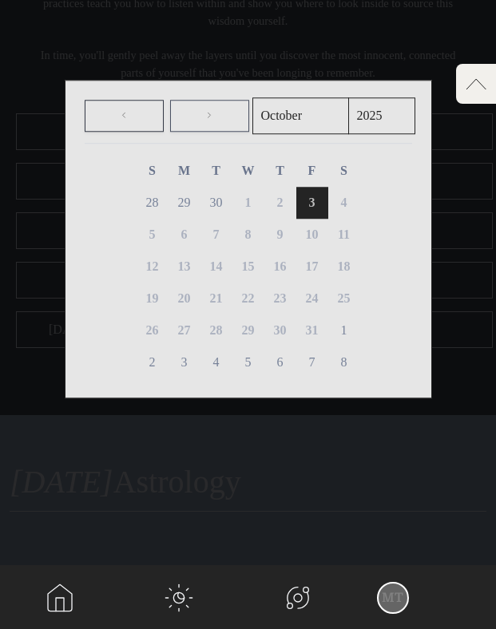
click at [180, 115] on link at bounding box center [209, 116] width 79 height 32
click at [119, 119] on span at bounding box center [124, 115] width 10 height 19
select select "9"
click at [203, 448] on div at bounding box center [248, 314] width 496 height 629
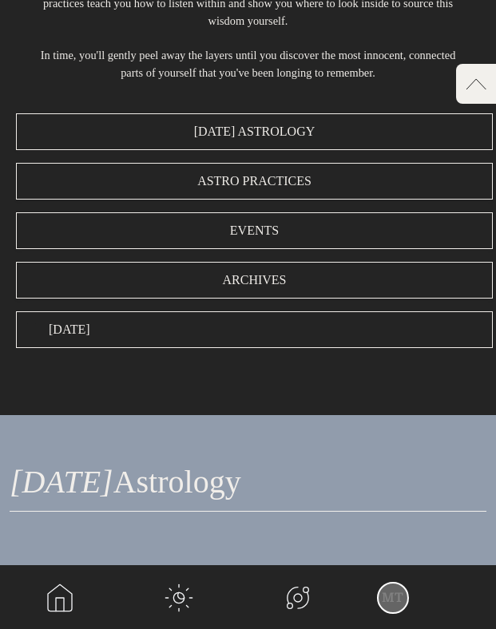
click at [59, 325] on input "[DATE]" at bounding box center [254, 329] width 477 height 37
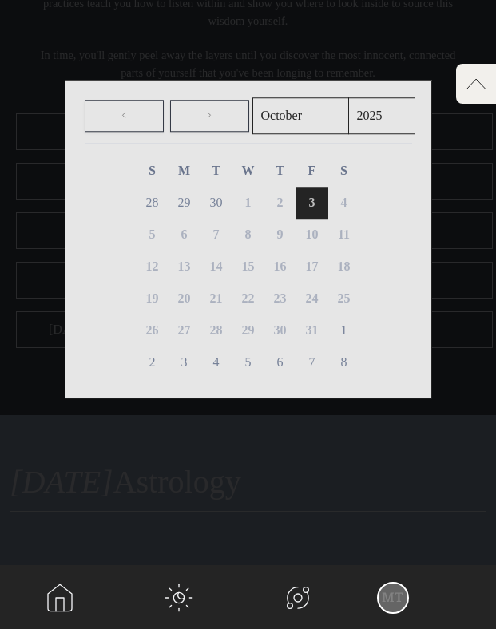
click at [391, 41] on div at bounding box center [248, 314] width 496 height 629
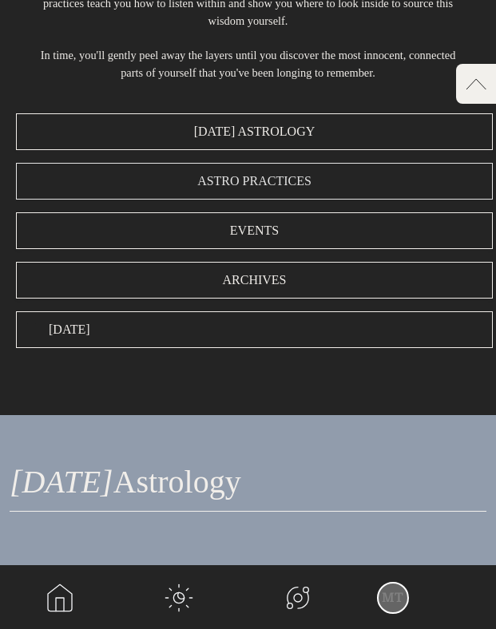
click at [275, 188] on span "Astro Practices" at bounding box center [254, 181] width 114 height 19
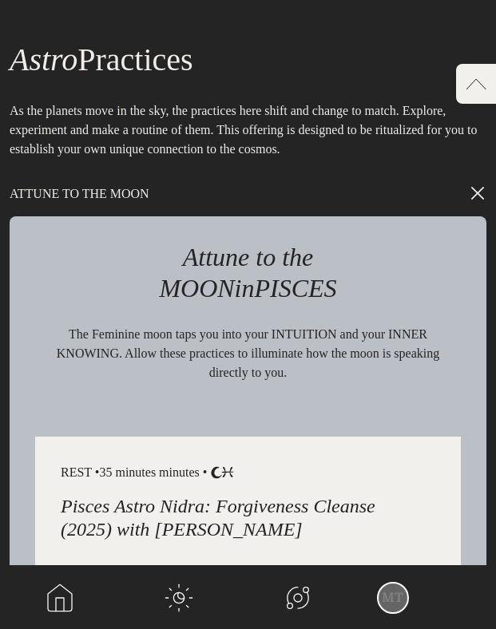
click at [275, 188] on p "ATTUNE TO THE MOON" at bounding box center [248, 194] width 477 height 45
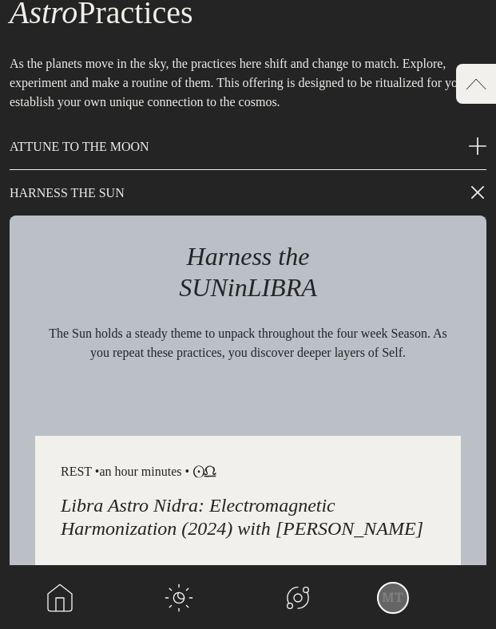
click at [244, 206] on p "HARNESS THE SUN" at bounding box center [248, 193] width 477 height 45
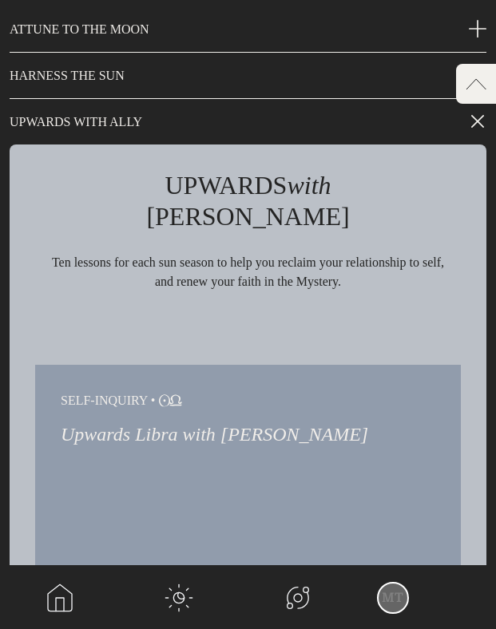
scroll to position [2202, 0]
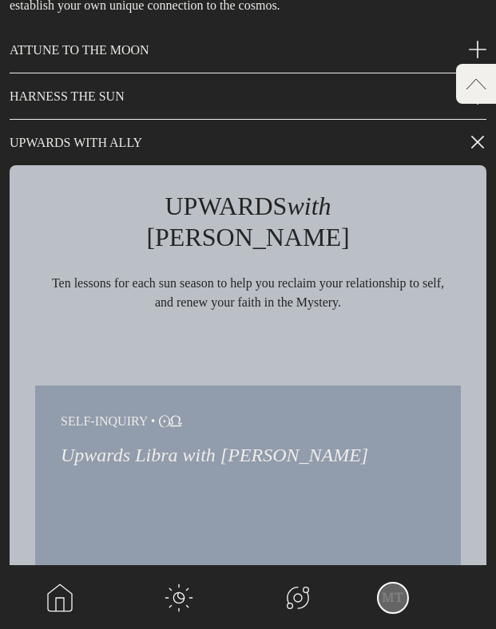
click at [225, 145] on p "UPWARDS WITH ALLY" at bounding box center [248, 143] width 477 height 45
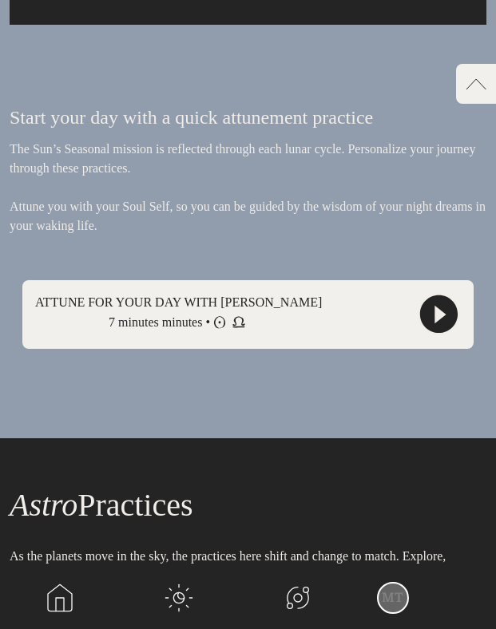
scroll to position [1571, 0]
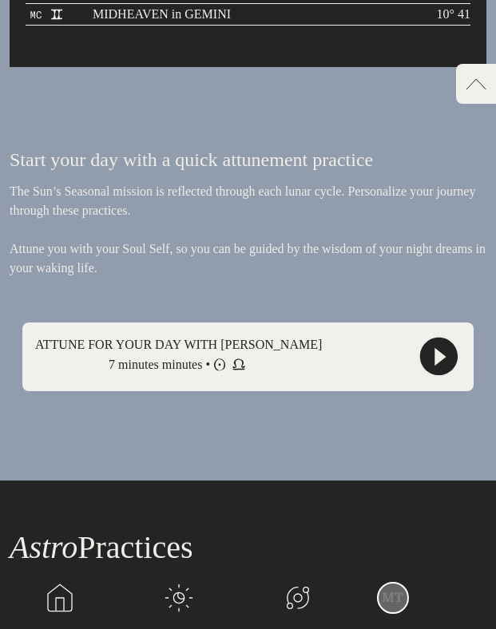
click at [441, 362] on polygon at bounding box center [439, 357] width 11 height 18
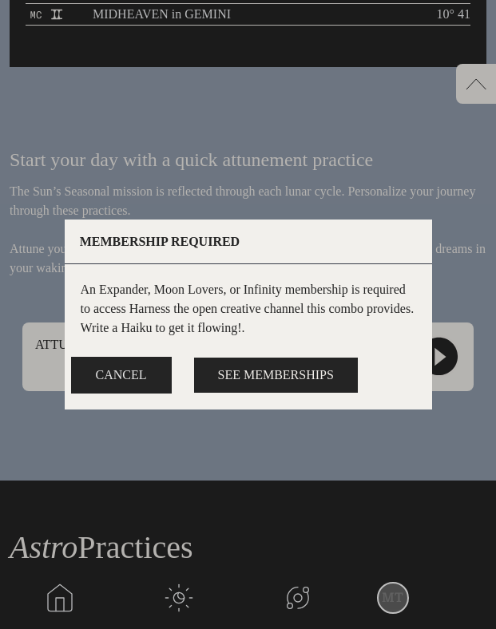
click at [172, 357] on button "Cancel" at bounding box center [121, 375] width 101 height 37
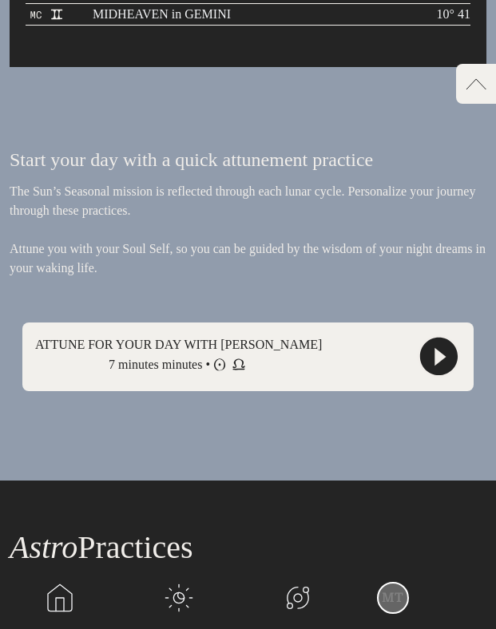
click at [197, 350] on p "ATTUNE FOR YOUR DAY WITH [PERSON_NAME]" at bounding box center [178, 344] width 287 height 19
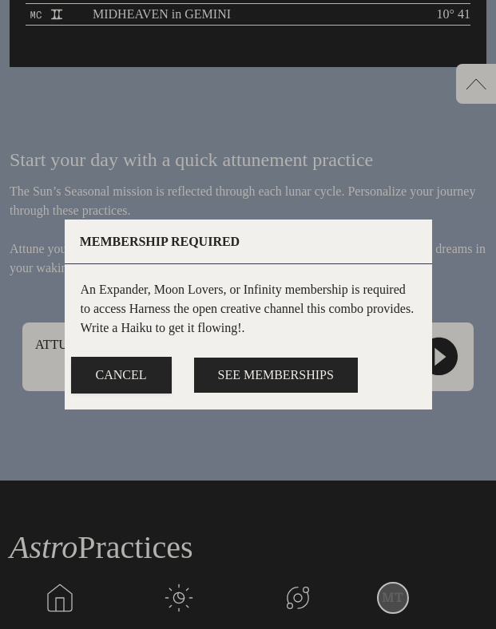
drag, startPoint x: 88, startPoint y: 264, endPoint x: 388, endPoint y: 254, distance: 300.4
click at [388, 280] on div "An Expander, Moon Lovers, or Infinity membership is required to access Harness …" at bounding box center [248, 308] width 335 height 57
click at [374, 280] on div "An Expander, Moon Lovers, or Infinity membership is required to access Harness …" at bounding box center [248, 308] width 335 height 57
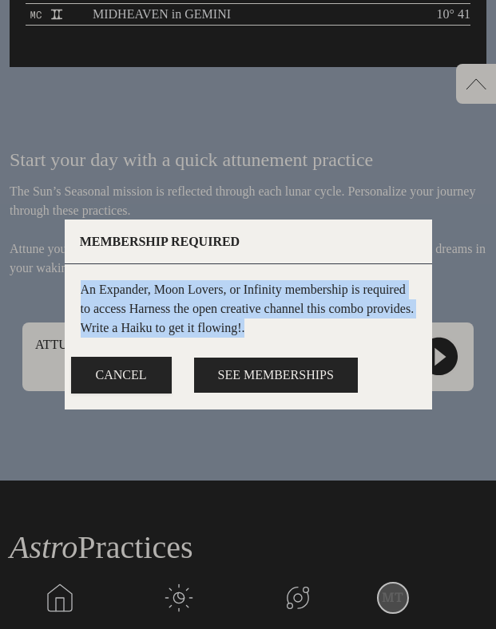
click at [374, 280] on div "An Expander, Moon Lovers, or Infinity membership is required to access Harness …" at bounding box center [248, 308] width 335 height 57
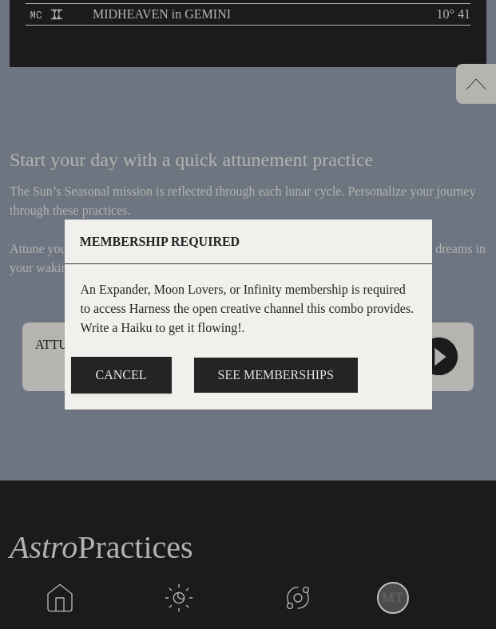
click at [244, 389] on button "See Memberships" at bounding box center [276, 375] width 164 height 35
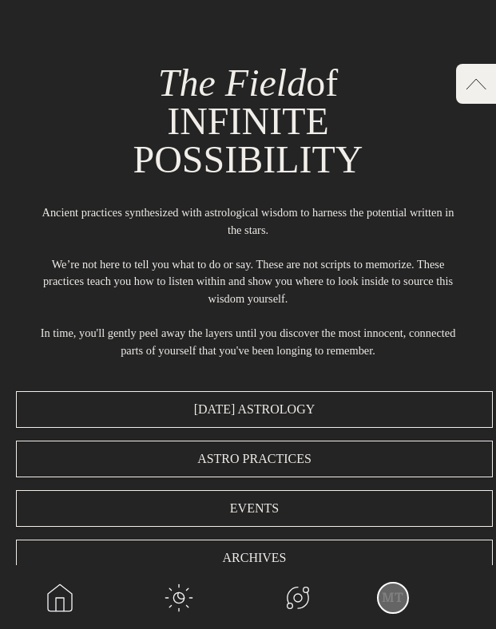
scroll to position [1571, 0]
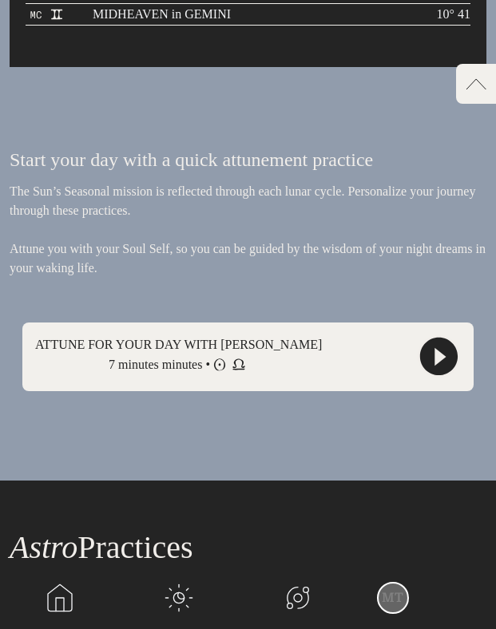
click at [442, 359] on polygon at bounding box center [439, 357] width 11 height 18
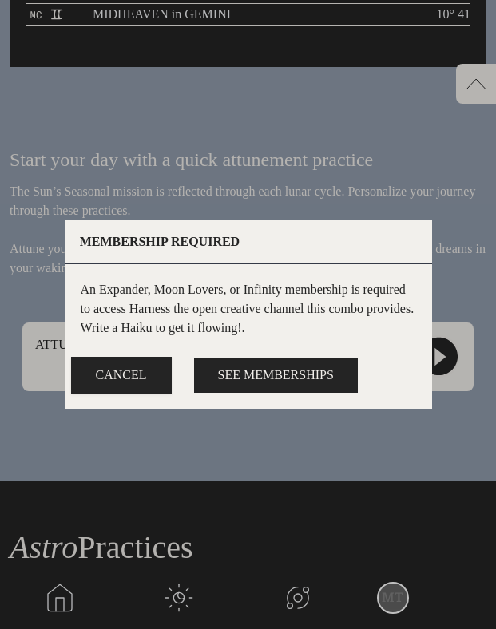
click at [159, 236] on p "Membership Required" at bounding box center [248, 242] width 337 height 13
copy div "Membership Required"
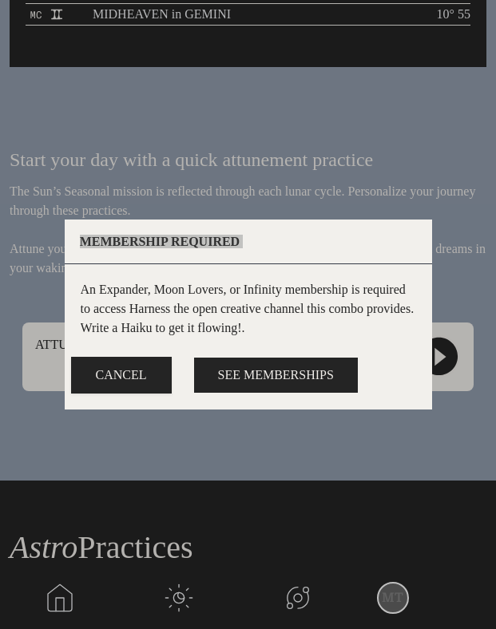
scroll to position [0, 0]
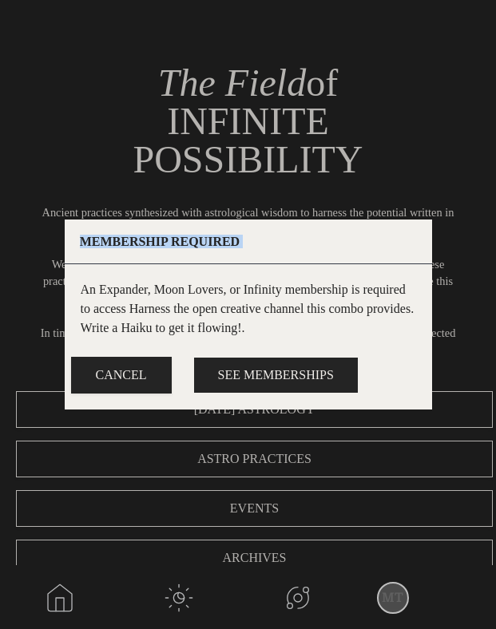
click at [305, 143] on div at bounding box center [248, 314] width 496 height 629
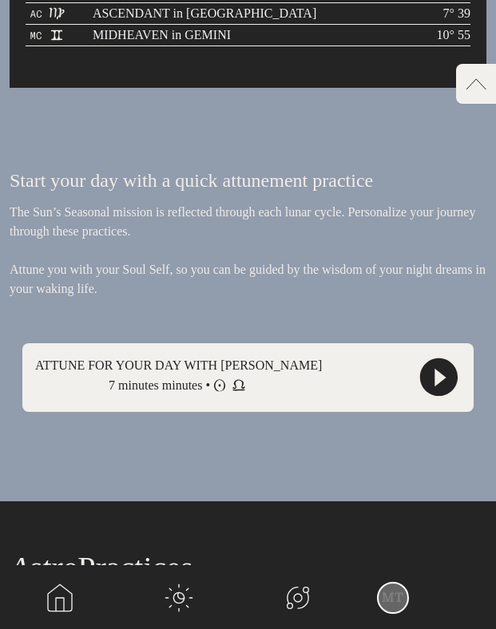
scroll to position [1551, 0]
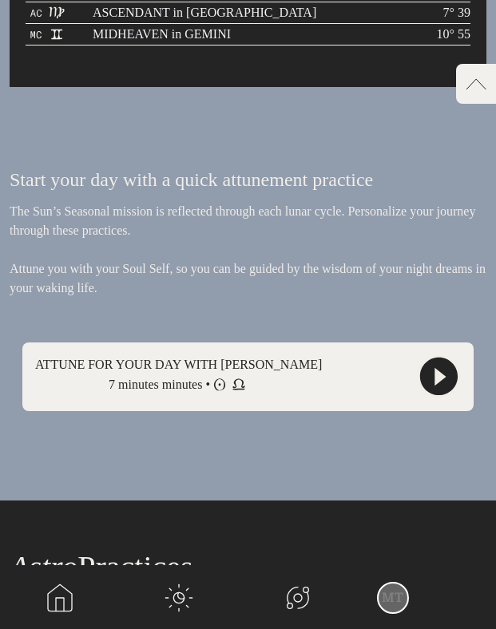
click at [290, 390] on div "ATTUNE FOR YOUR DAY WITH Jana 7 minutes minutes • Sun .cls-1{fill:none;} Libra …" at bounding box center [247, 377] width 451 height 69
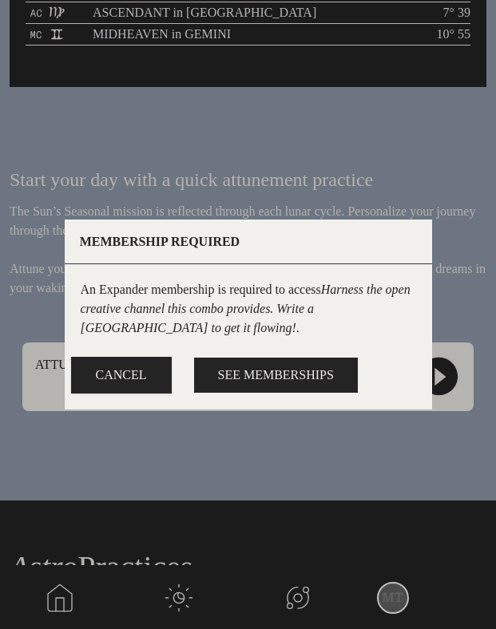
scroll to position [0, 0]
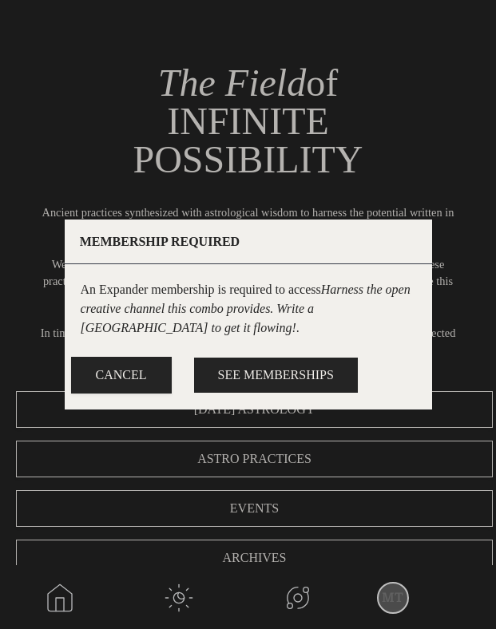
click at [308, 105] on div at bounding box center [248, 314] width 496 height 629
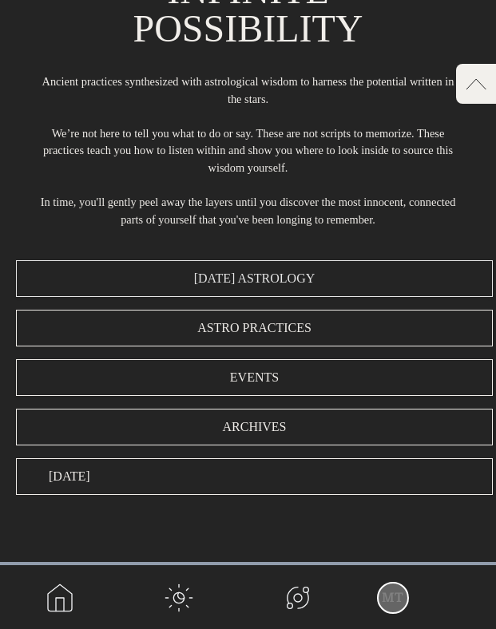
scroll to position [310, 0]
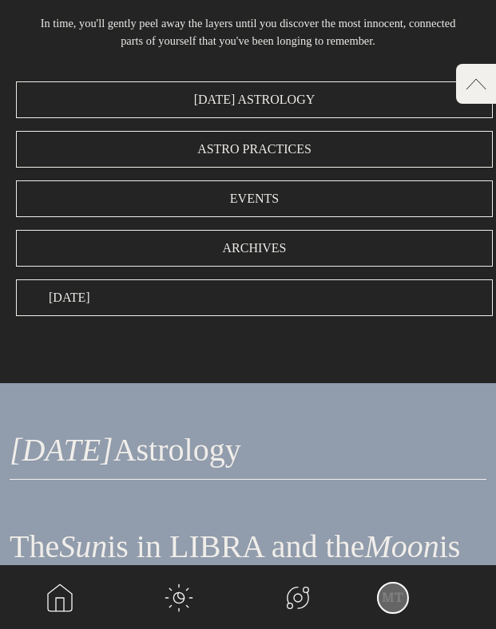
click at [242, 290] on input "[DATE]" at bounding box center [254, 297] width 477 height 37
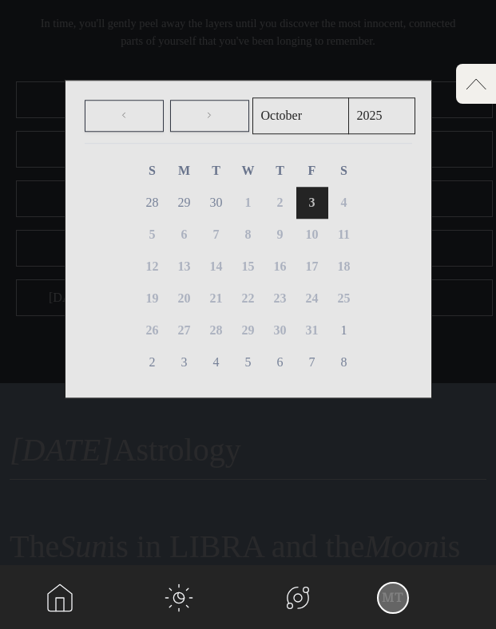
click at [306, 54] on div at bounding box center [248, 314] width 496 height 629
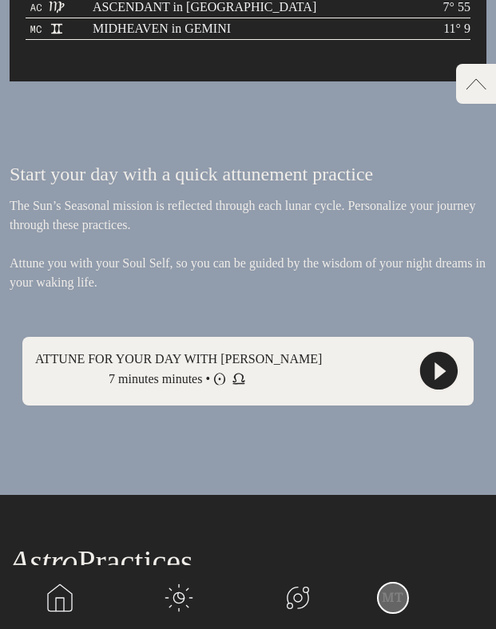
scroll to position [1554, 0]
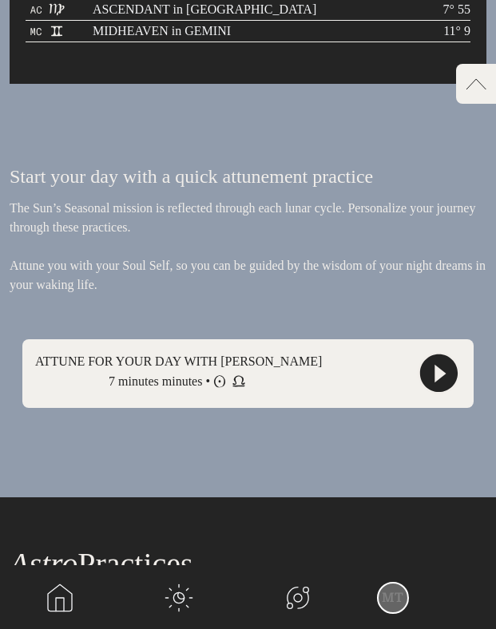
click at [192, 359] on p "ATTUNE FOR YOUR DAY WITH [PERSON_NAME]" at bounding box center [178, 361] width 287 height 19
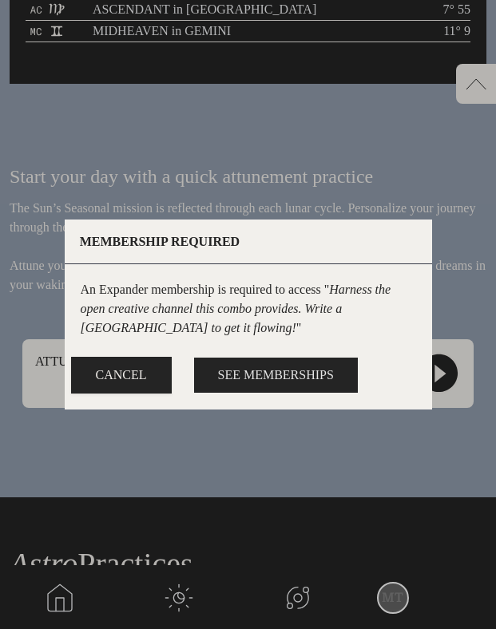
click at [256, 385] on span "See Memberships" at bounding box center [276, 375] width 116 height 19
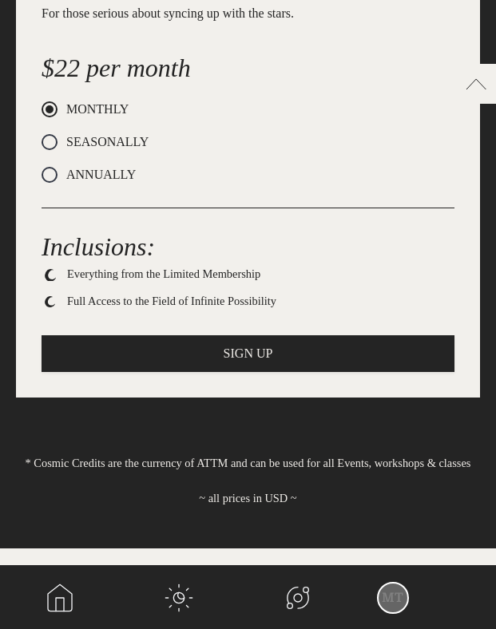
scroll to position [669, 0]
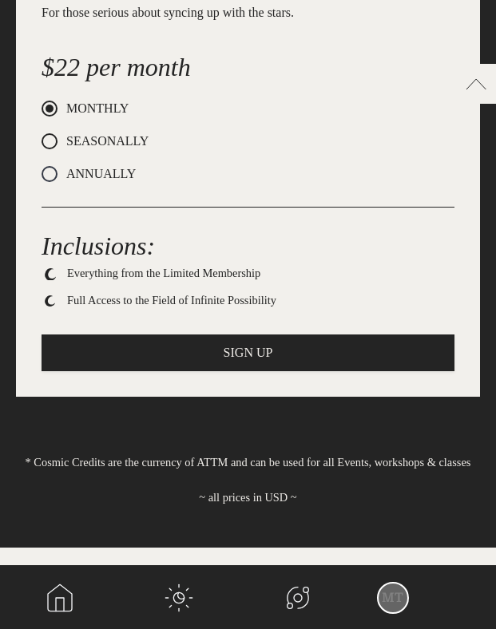
click at [101, 134] on span "SEASONALLY" at bounding box center [102, 141] width 91 height 19
click at [52, 137] on input "SEASONALLY" at bounding box center [47, 142] width 10 height 10
radio input "true"
click at [100, 168] on span "ANNUALLY" at bounding box center [96, 173] width 78 height 19
click at [52, 169] on input "ANNUALLY" at bounding box center [47, 174] width 10 height 10
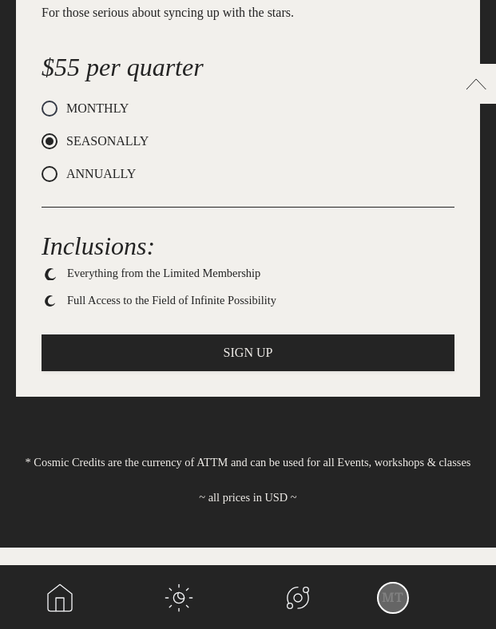
radio input "true"
click at [98, 149] on div "SEASONALLY" at bounding box center [248, 143] width 413 height 23
click at [89, 112] on span "MONTHLY" at bounding box center [92, 108] width 71 height 19
click at [52, 112] on input "MONTHLY" at bounding box center [47, 109] width 10 height 10
radio input "true"
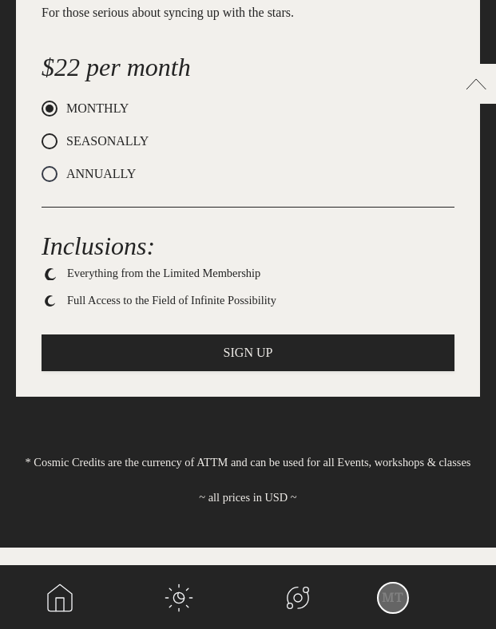
click at [89, 137] on span "SEASONALLY" at bounding box center [102, 141] width 91 height 19
click at [52, 137] on input "SEASONALLY" at bounding box center [47, 142] width 10 height 10
radio input "true"
click at [93, 156] on div "$55 per quarter MONTHLY SEASONALLY ANNUALLY" at bounding box center [248, 118] width 413 height 140
click at [482, 82] on icon "arrow-left" at bounding box center [476, 84] width 21 height 12
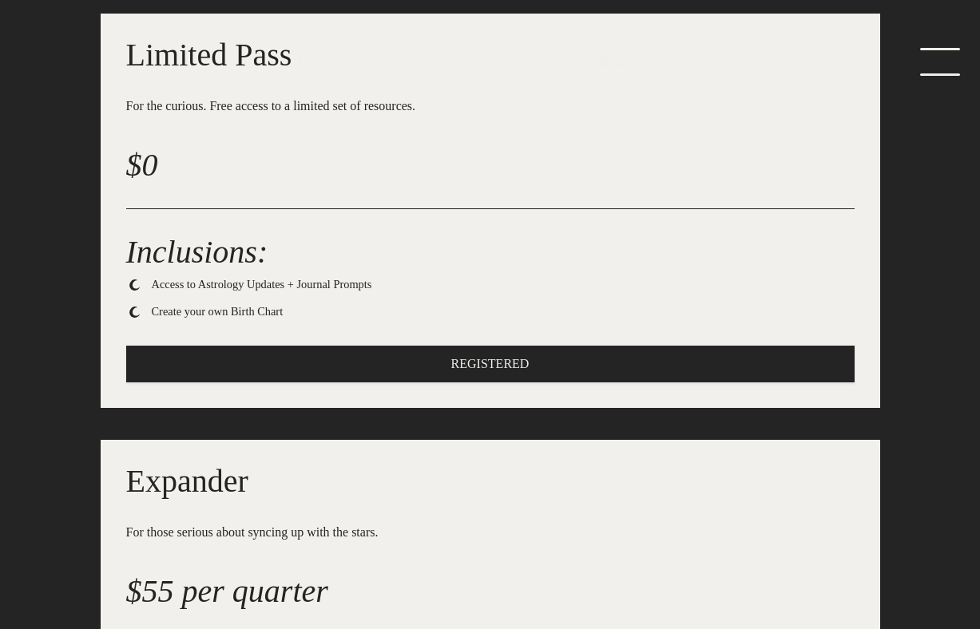
scroll to position [0, 0]
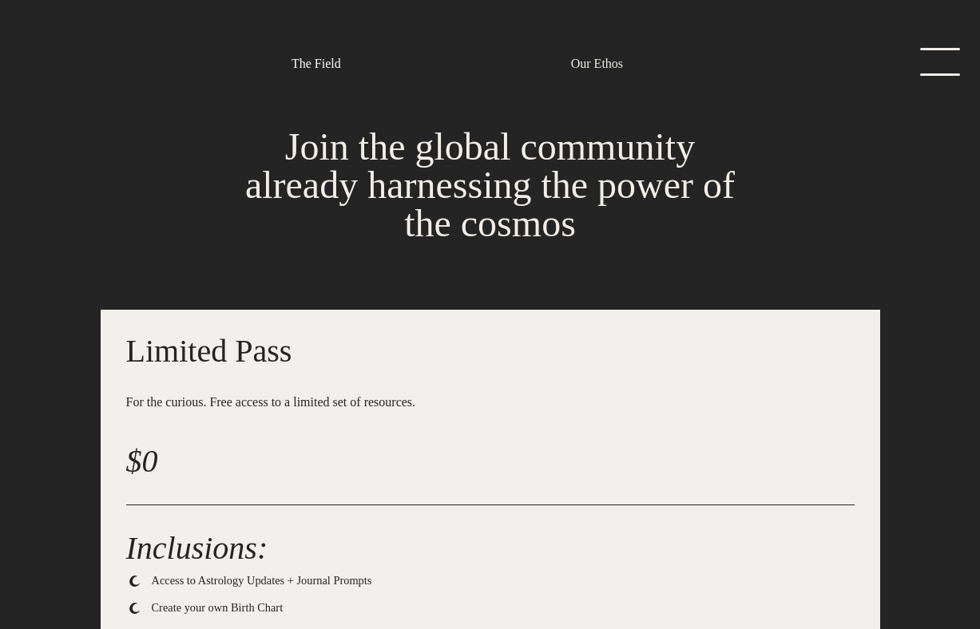
click at [315, 72] on link "The Field" at bounding box center [316, 63] width 50 height 19
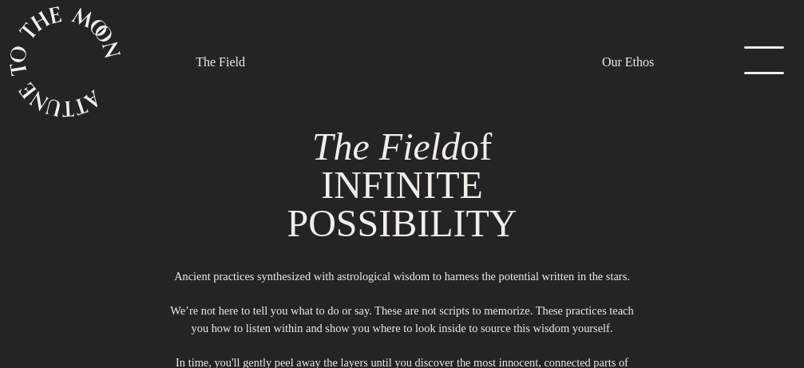
click at [495, 210] on div "The Field of INFINITE POSSIBILITY Ancient practices synthesized with astrologic…" at bounding box center [402, 295] width 804 height 355
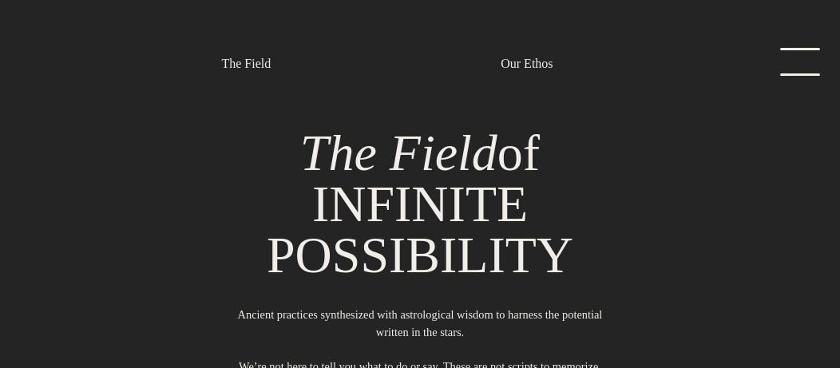
click at [495, 60] on link "menu" at bounding box center [795, 64] width 80 height 32
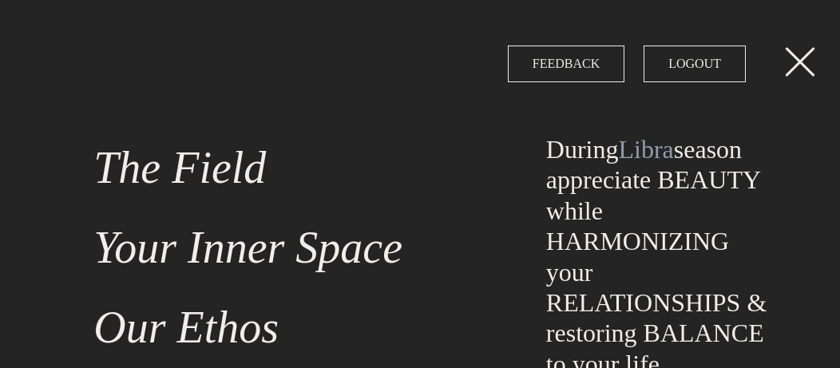
click at [495, 60] on link "menu" at bounding box center [795, 64] width 80 height 32
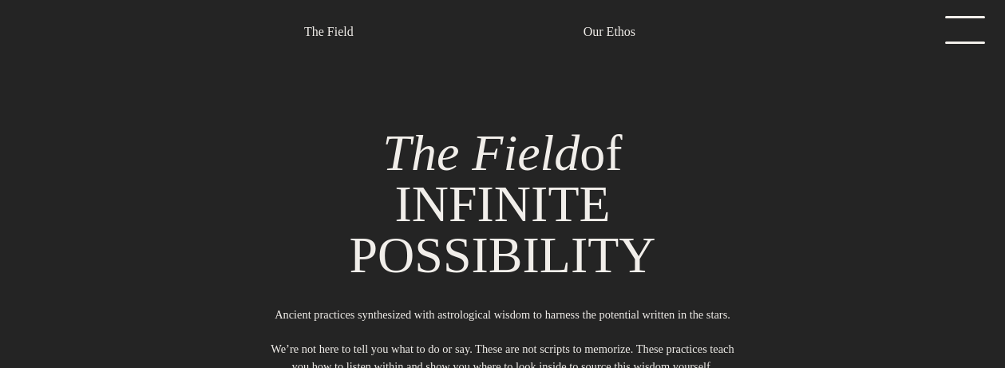
click at [231, 152] on div "The Field of INFINITE POSSIBILITY Ancient practices synthesized with astrologic…" at bounding box center [502, 315] width 811 height 394
click at [249, 260] on h1 "The Field of INFINITE POSSIBILITY" at bounding box center [502, 204] width 521 height 153
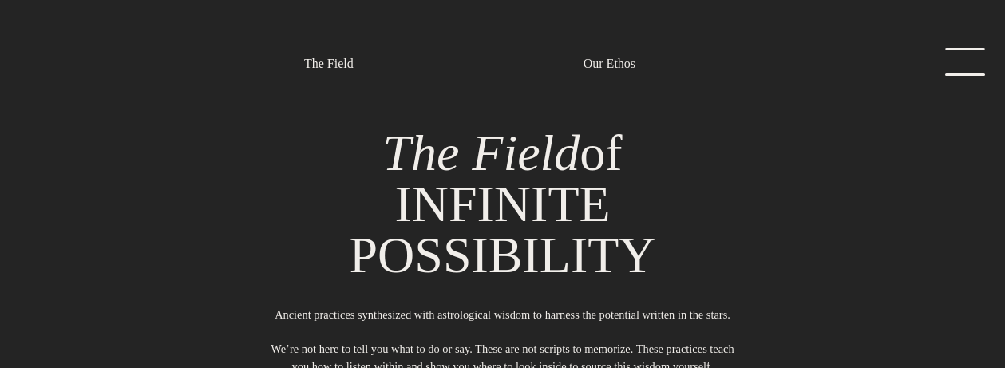
click at [332, 145] on h1 "The Field of INFINITE POSSIBILITY" at bounding box center [502, 204] width 521 height 153
click at [963, 68] on link "menu" at bounding box center [961, 64] width 80 height 32
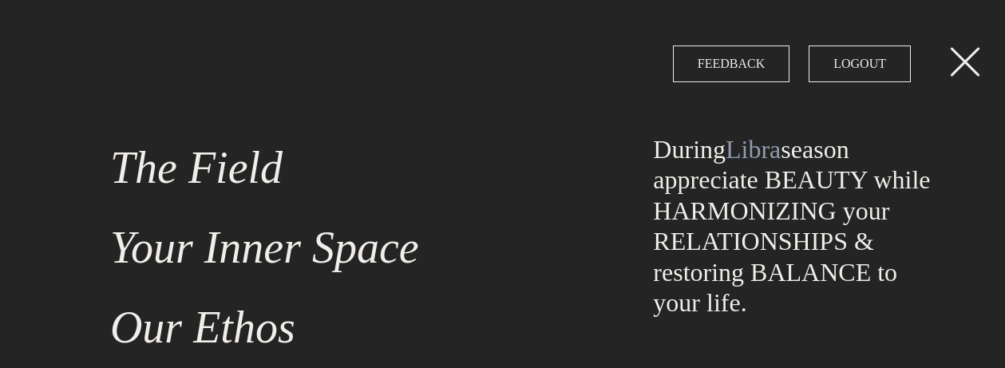
click at [963, 68] on link "menu" at bounding box center [961, 64] width 80 height 32
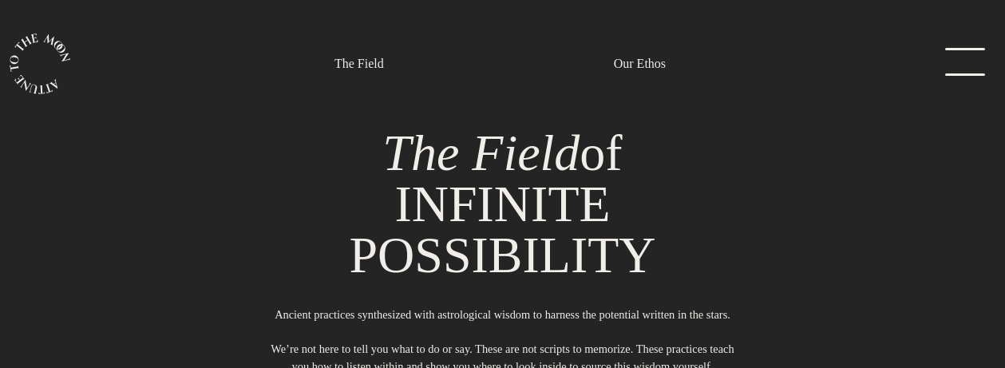
click at [977, 61] on link "menu" at bounding box center [961, 64] width 80 height 32
click at [967, 56] on link "menu" at bounding box center [961, 64] width 80 height 32
click at [933, 62] on link "menu" at bounding box center [961, 64] width 80 height 32
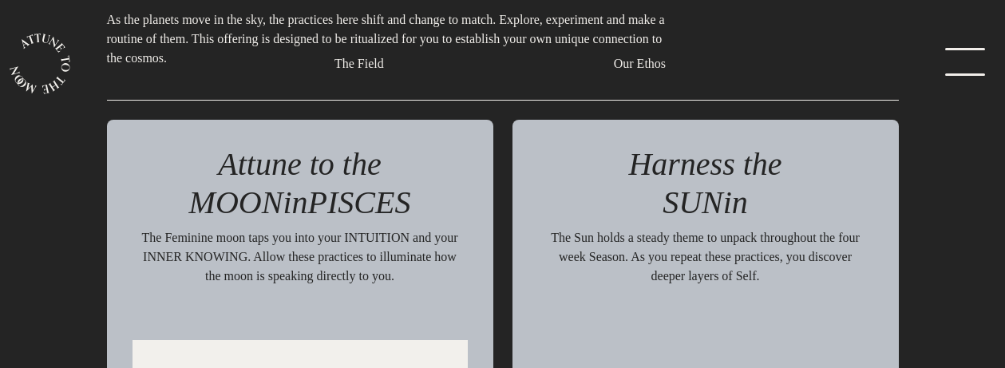
scroll to position [901, 0]
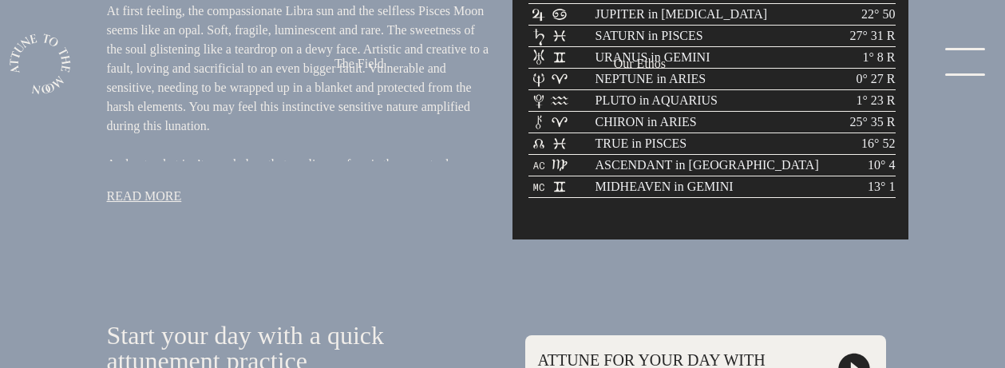
click at [959, 64] on link "menu" at bounding box center [961, 64] width 80 height 32
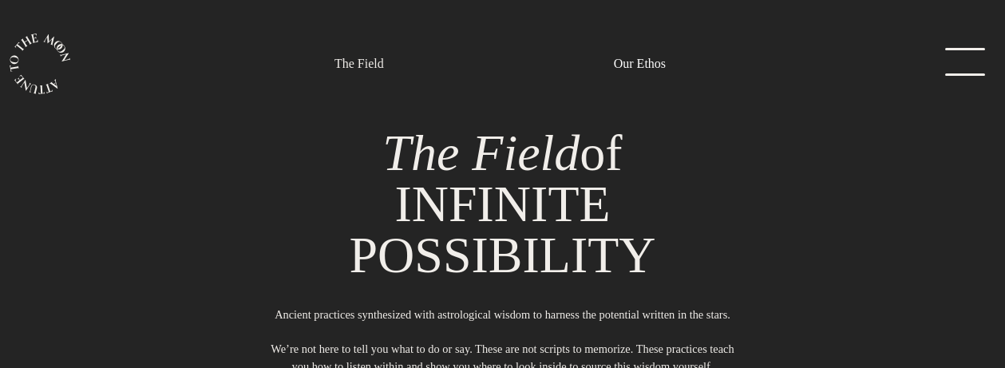
click at [650, 70] on link "Our Ethos" at bounding box center [640, 63] width 52 height 19
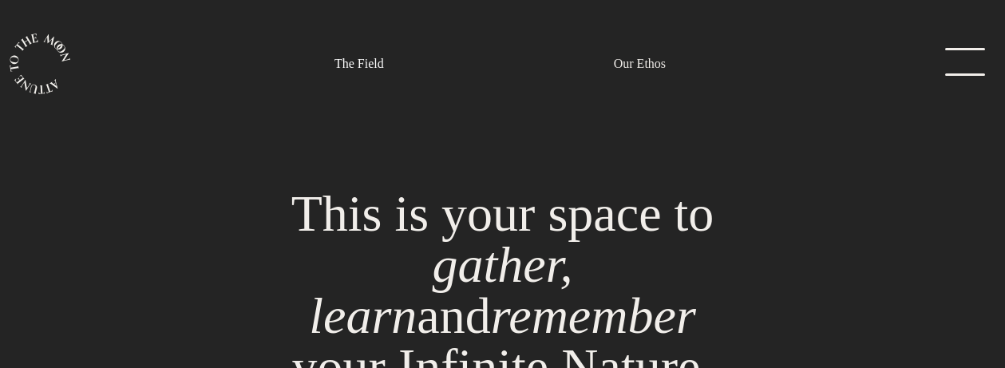
click at [335, 61] on link "The Field" at bounding box center [360, 63] width 50 height 19
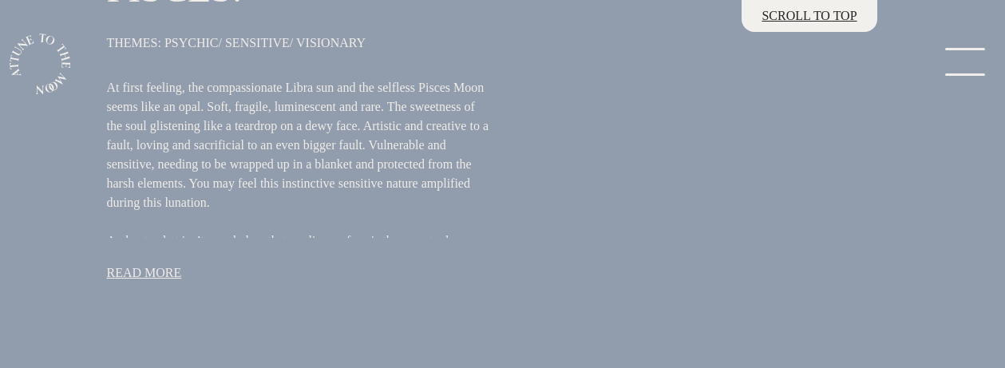
scroll to position [838, 0]
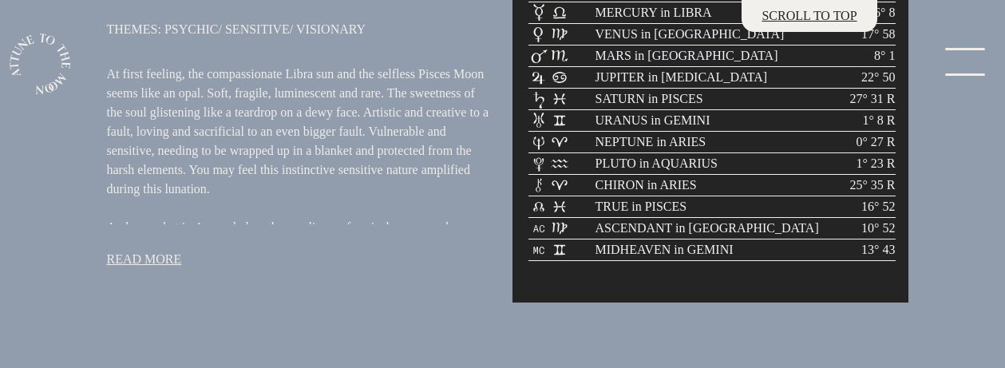
click at [987, 54] on link "menu" at bounding box center [961, 64] width 80 height 32
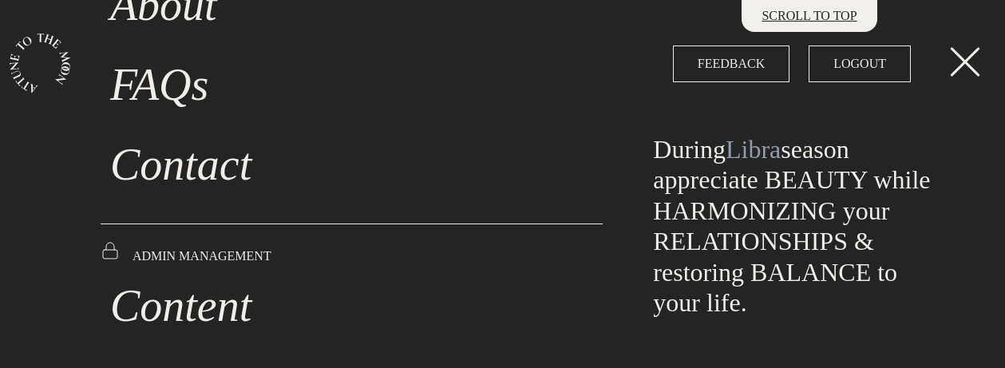
scroll to position [0, 0]
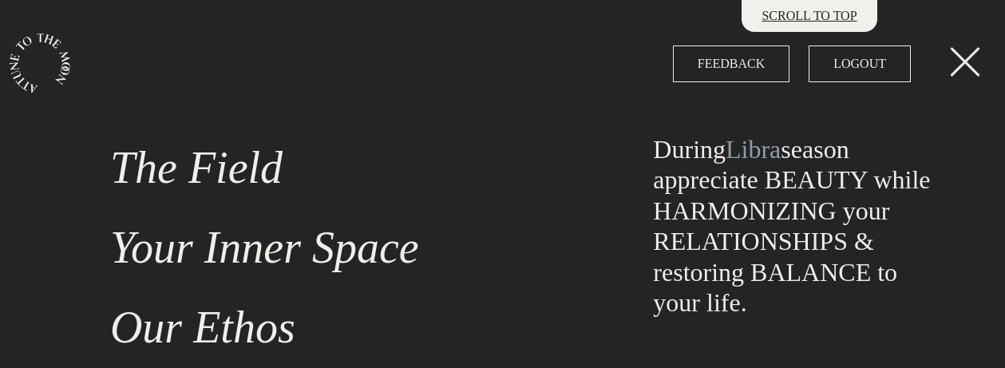
drag, startPoint x: 983, startPoint y: 44, endPoint x: 966, endPoint y: 49, distance: 17.4
click at [983, 44] on div "The Field Your Inner Space Our Ethos Pricing About FAQs Contact ADMIN MANAGEMEN…" at bounding box center [502, 184] width 1005 height 368
click at [953, 65] on link "menu" at bounding box center [961, 64] width 80 height 32
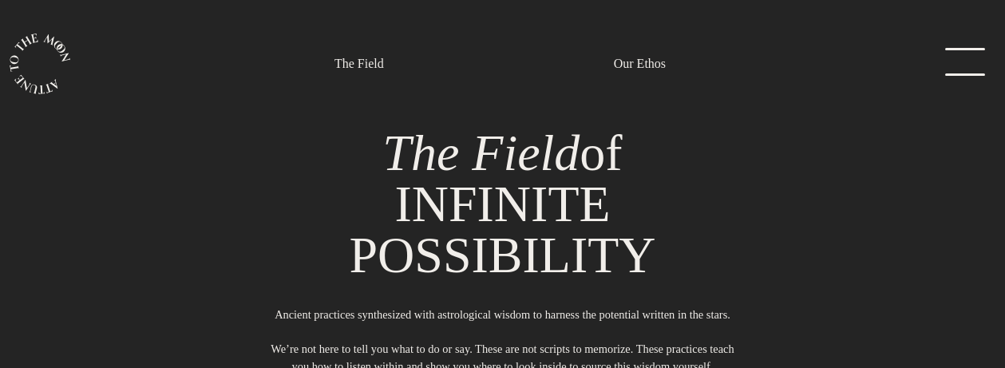
click at [941, 77] on link "menu" at bounding box center [961, 64] width 80 height 32
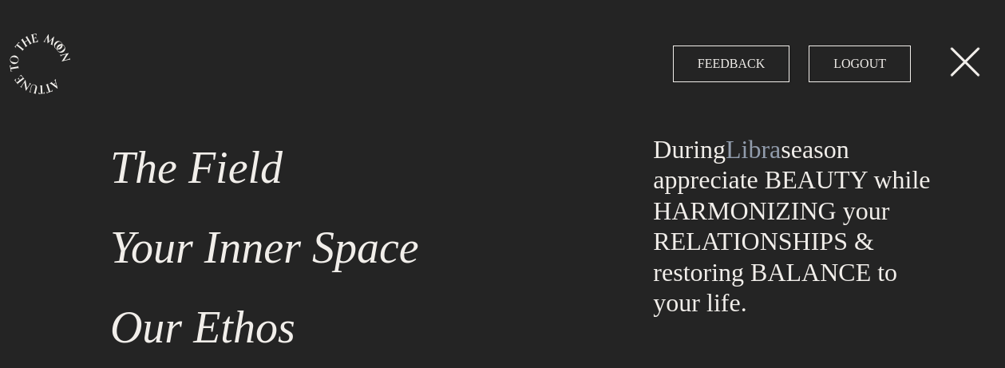
scroll to position [23, 0]
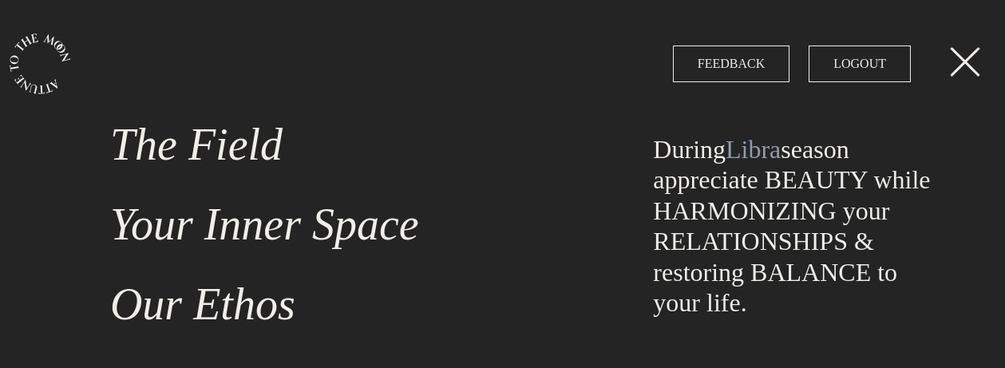
click at [268, 216] on link "Your Inner Space" at bounding box center [352, 224] width 503 height 80
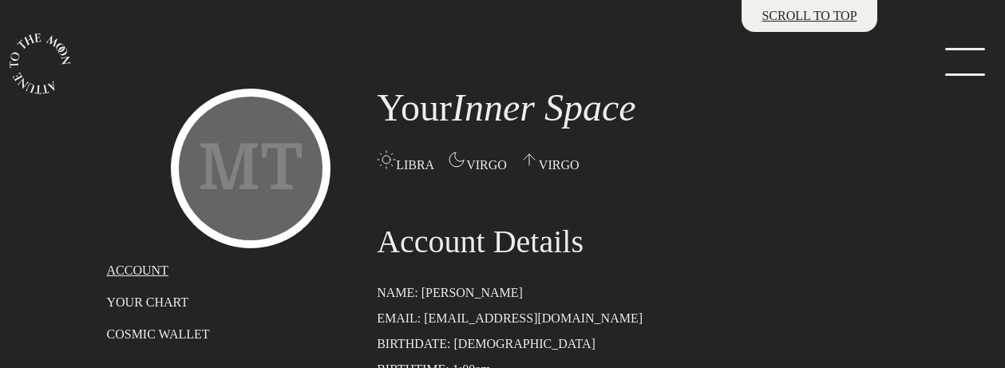
scroll to position [57, 0]
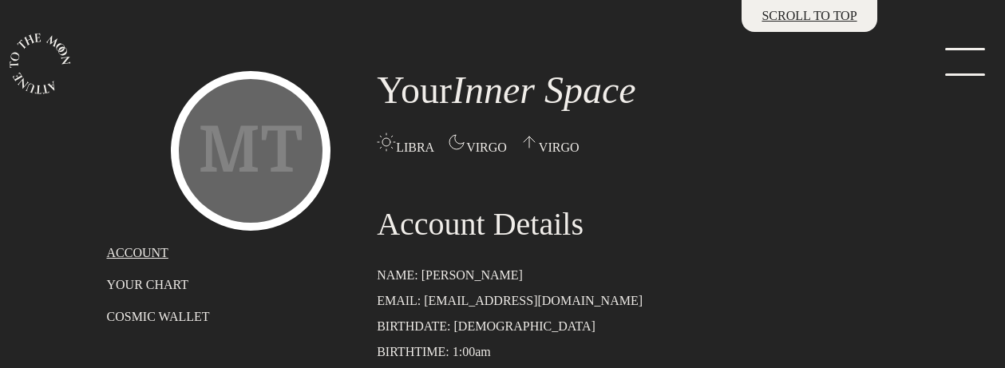
click at [250, 121] on div "MT" at bounding box center [251, 151] width 160 height 160
click at [243, 176] on div "MT" at bounding box center [251, 151] width 160 height 160
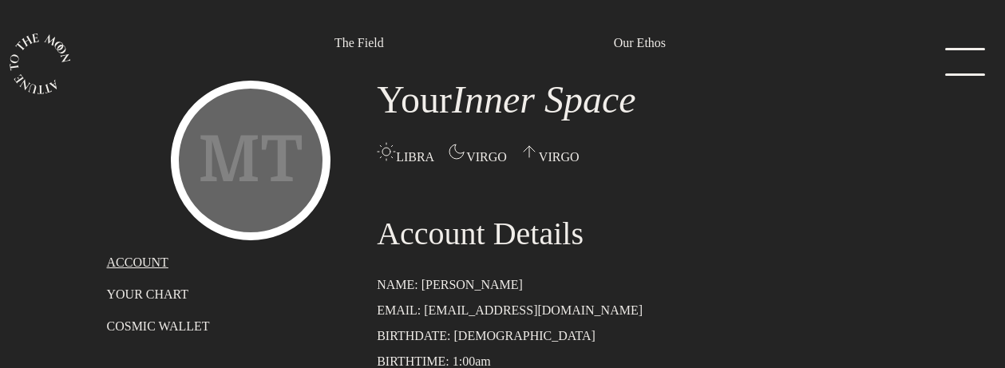
scroll to position [16, 0]
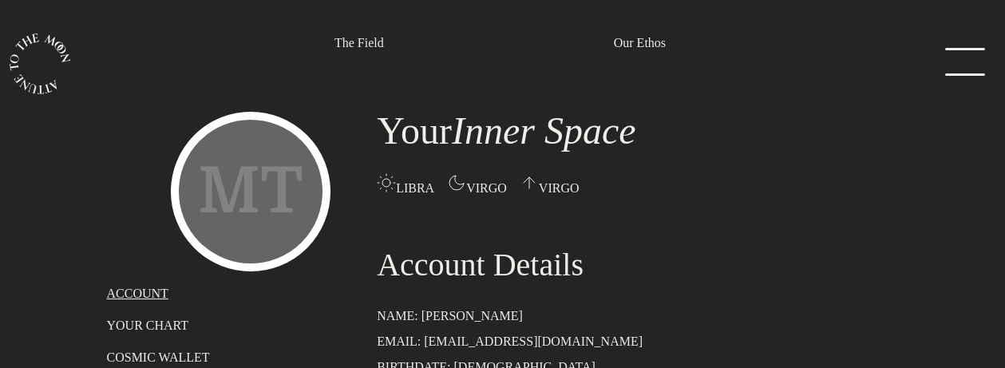
click at [269, 211] on div "MT" at bounding box center [251, 192] width 160 height 160
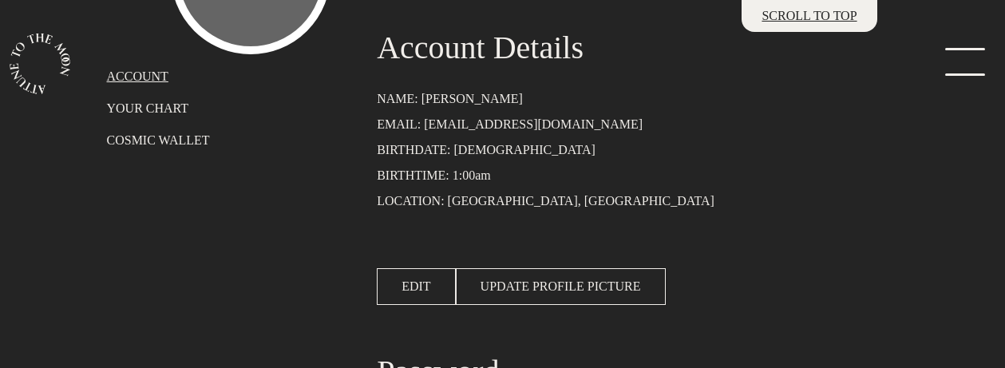
scroll to position [251, 0]
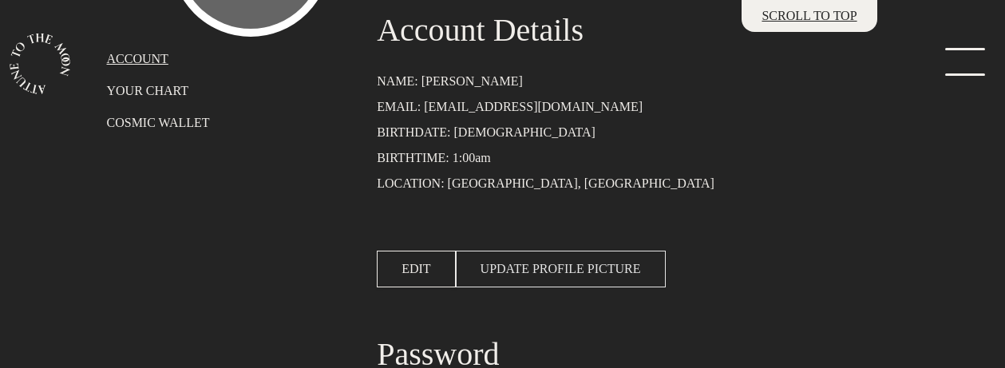
click at [545, 276] on span "UPDATE PROFILE PICTURE" at bounding box center [561, 269] width 161 height 19
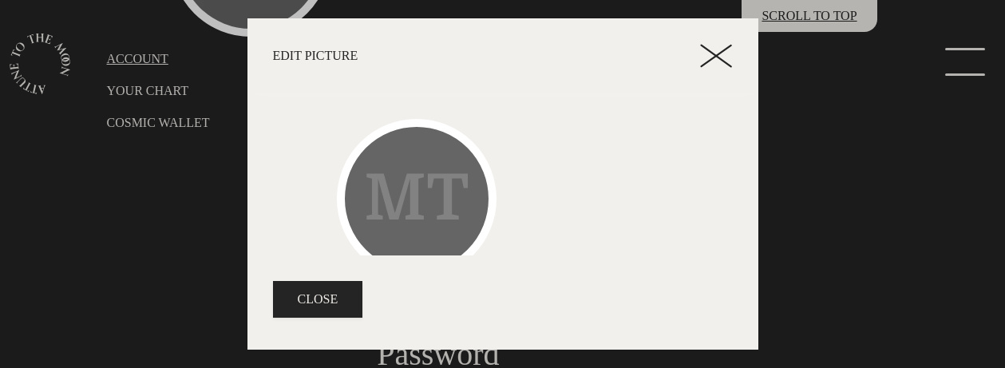
click at [441, 208] on div "MT" at bounding box center [417, 199] width 160 height 160
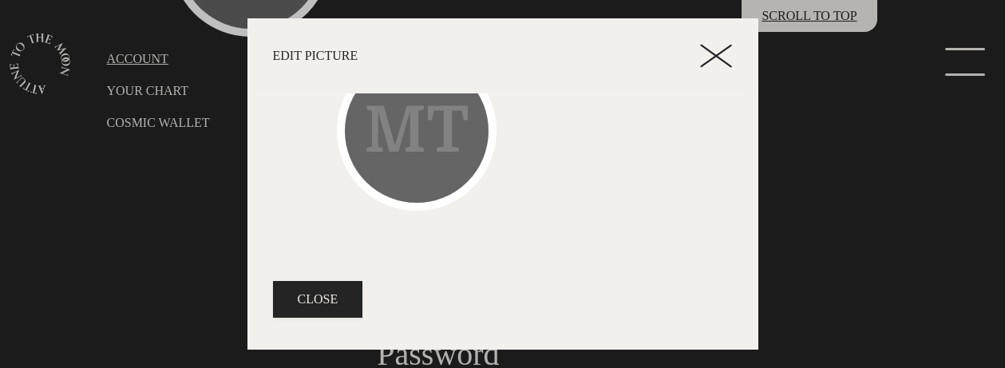
click at [718, 62] on icon at bounding box center [716, 56] width 32 height 24
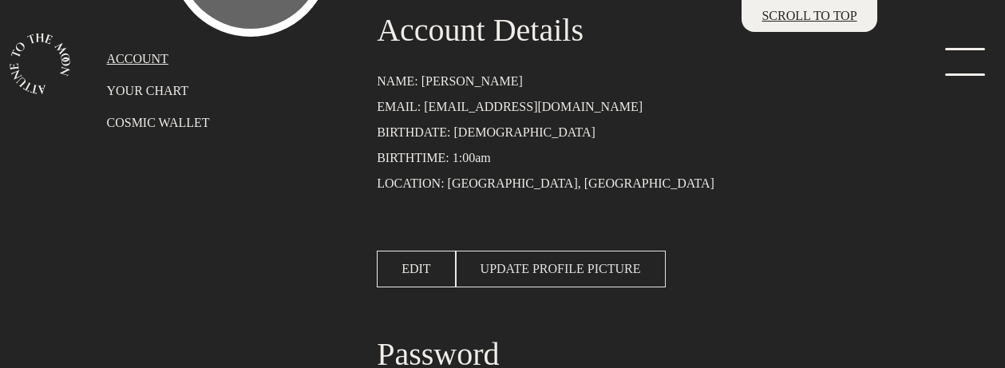
click at [612, 279] on span "UPDATE PROFILE PICTURE" at bounding box center [561, 269] width 161 height 19
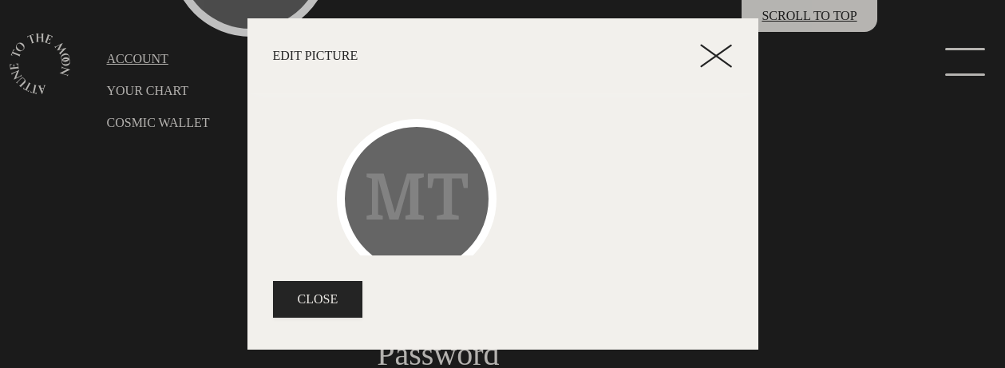
click at [385, 212] on div "MT" at bounding box center [417, 199] width 160 height 160
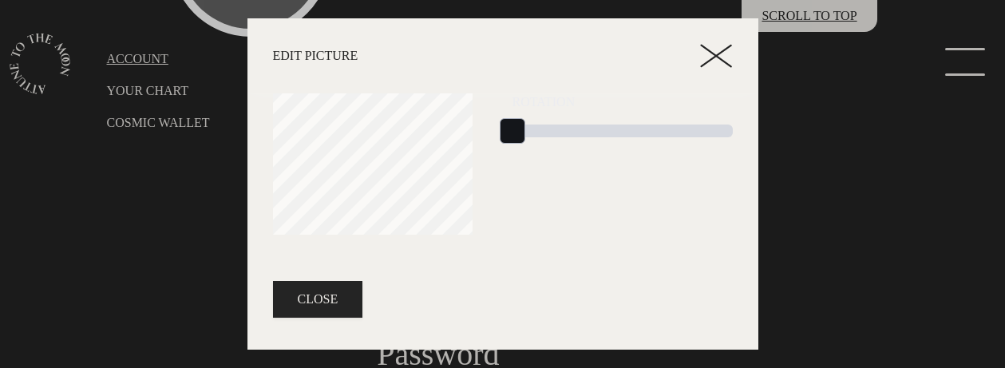
scroll to position [78, 0]
click at [424, 143] on div "MT Scale 1 Rotation 0" at bounding box center [503, 143] width 479 height 224
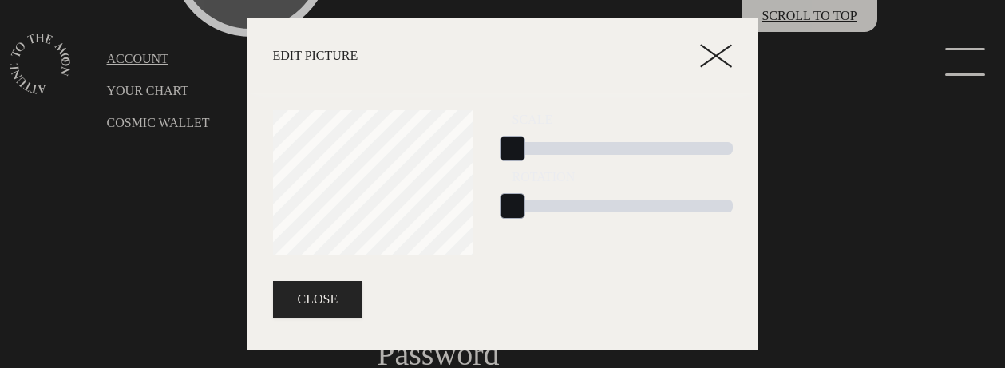
scroll to position [39, 0]
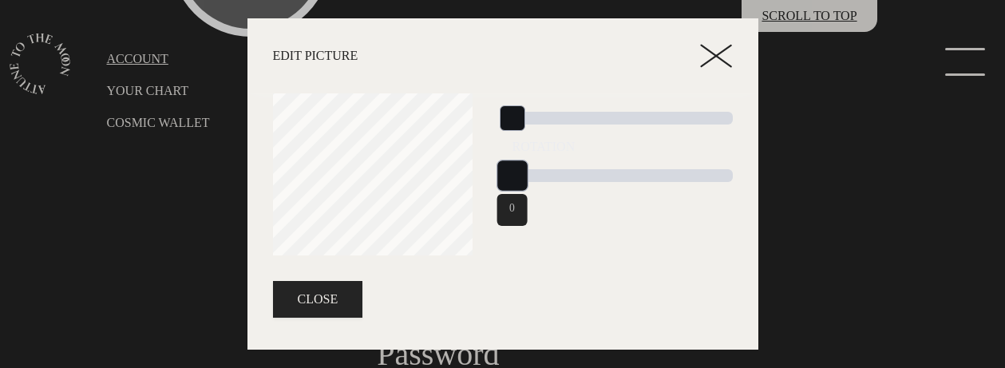
click at [378, 181] on div "MT Scale 1 Rotation 0" at bounding box center [503, 182] width 479 height 224
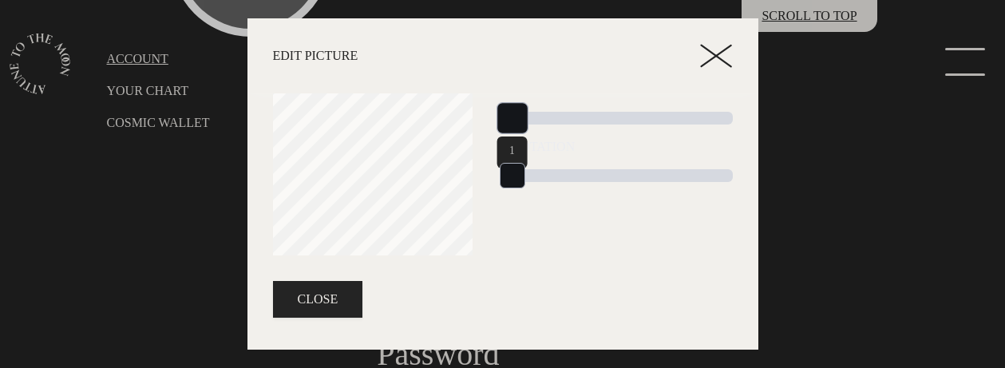
click at [519, 134] on div "Scale 1 Rotation 0" at bounding box center [623, 182] width 240 height 224
click at [244, 150] on div "Edit Picture MT Scale 1 Rotation 0 UPLOAD CANCEL CLOSE" at bounding box center [502, 184] width 1005 height 368
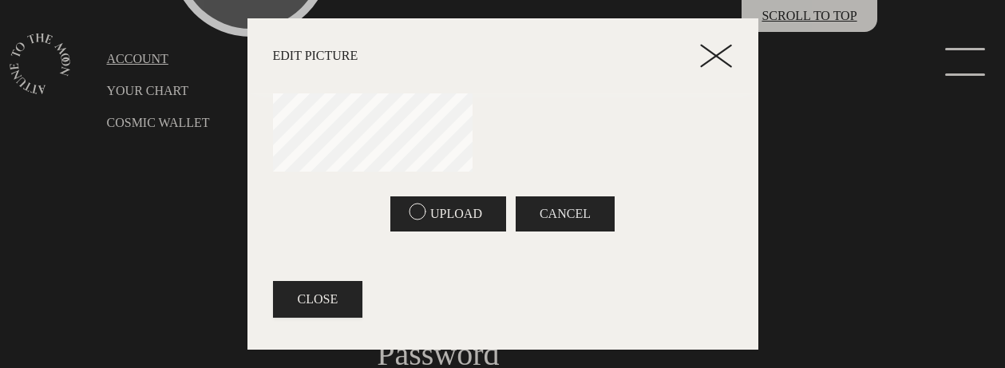
click at [569, 216] on span "CANCEL" at bounding box center [565, 213] width 51 height 19
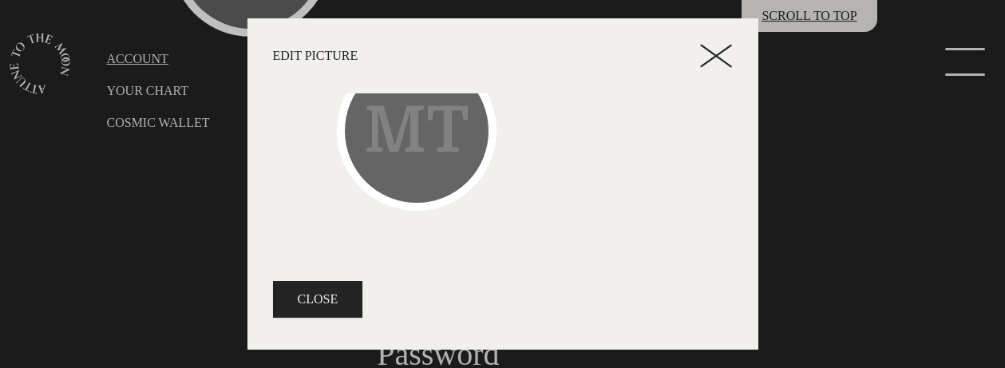
click at [438, 153] on div "MT" at bounding box center [417, 131] width 160 height 160
click at [415, 149] on div "MT" at bounding box center [417, 131] width 160 height 160
click at [713, 65] on icon at bounding box center [716, 56] width 32 height 24
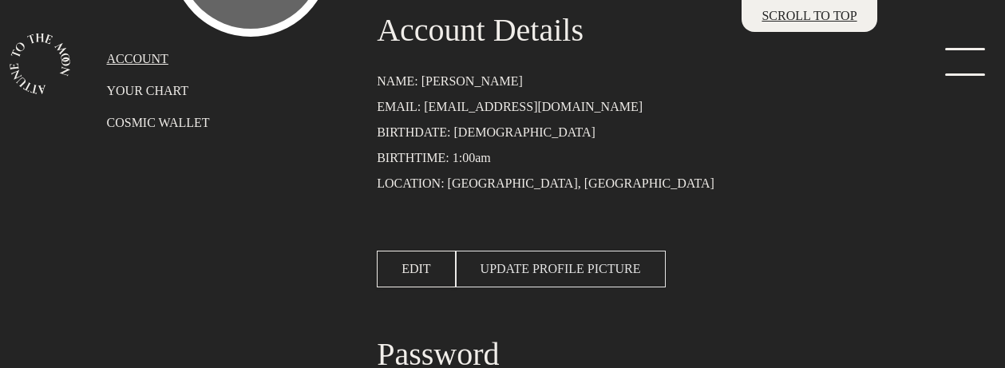
click at [563, 272] on span "UPDATE PROFILE PICTURE" at bounding box center [561, 269] width 161 height 19
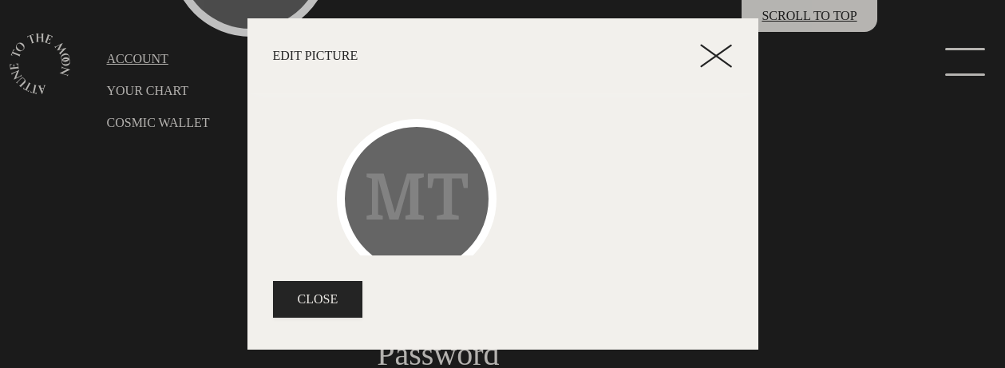
click at [422, 194] on div "MT" at bounding box center [417, 199] width 160 height 160
click at [408, 195] on div "MT" at bounding box center [417, 199] width 160 height 160
click at [726, 37] on header "Edit Picture" at bounding box center [503, 55] width 511 height 75
click at [719, 51] on icon at bounding box center [716, 56] width 32 height 24
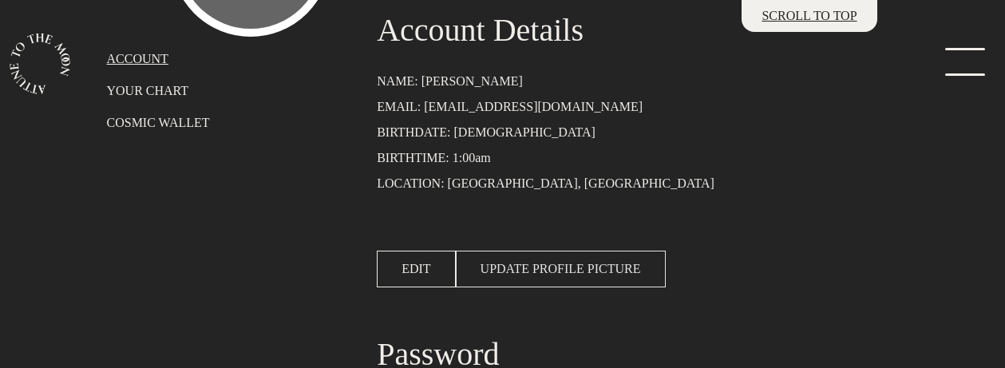
click at [547, 257] on button "UPDATE PROFILE PICTURE" at bounding box center [561, 269] width 210 height 37
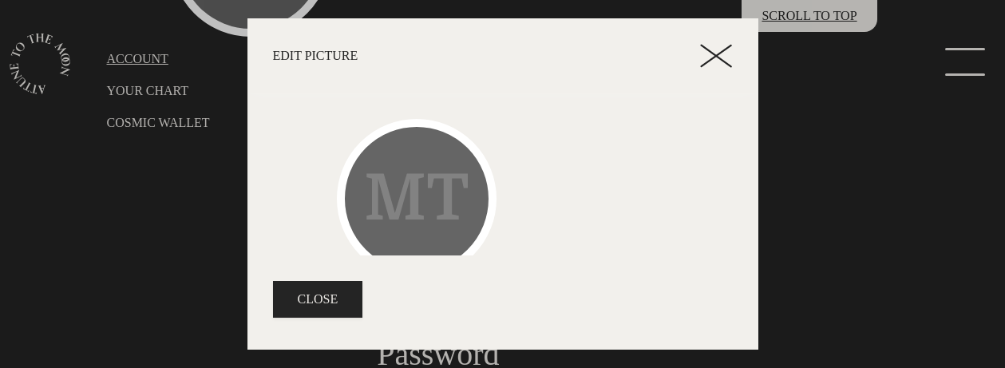
click at [700, 126] on div "MT" at bounding box center [503, 199] width 460 height 160
click at [718, 48] on icon at bounding box center [716, 56] width 32 height 24
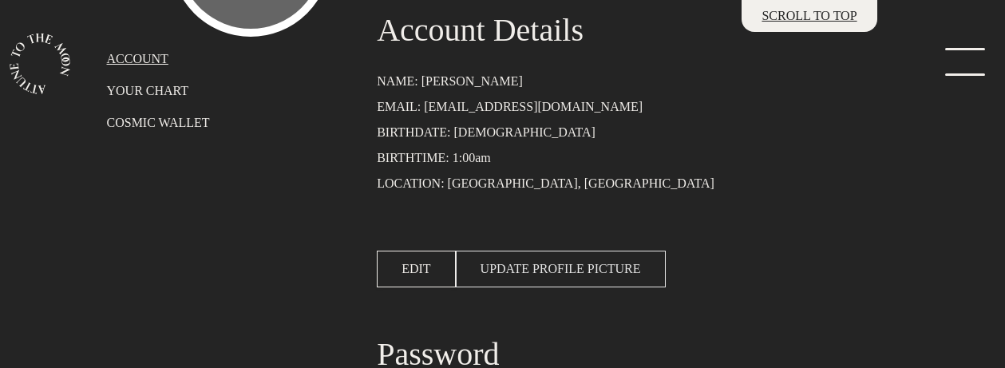
click at [589, 265] on span "UPDATE PROFILE PICTURE" at bounding box center [561, 269] width 161 height 19
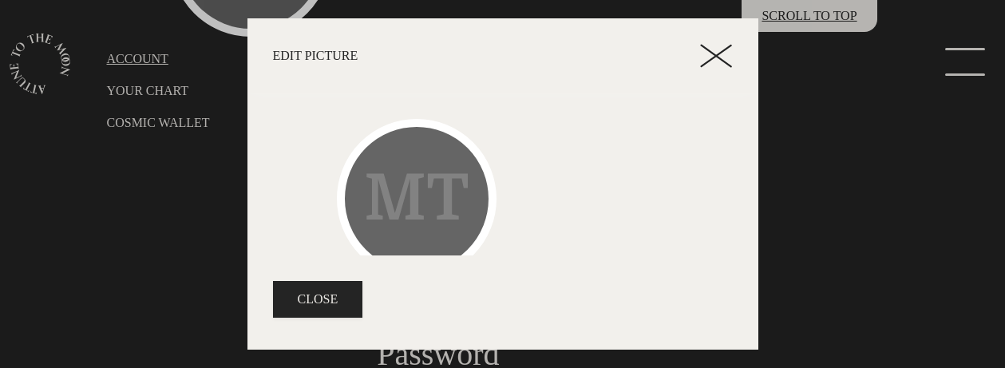
click at [386, 189] on div "MT" at bounding box center [417, 199] width 160 height 160
click at [715, 52] on icon at bounding box center [716, 56] width 32 height 24
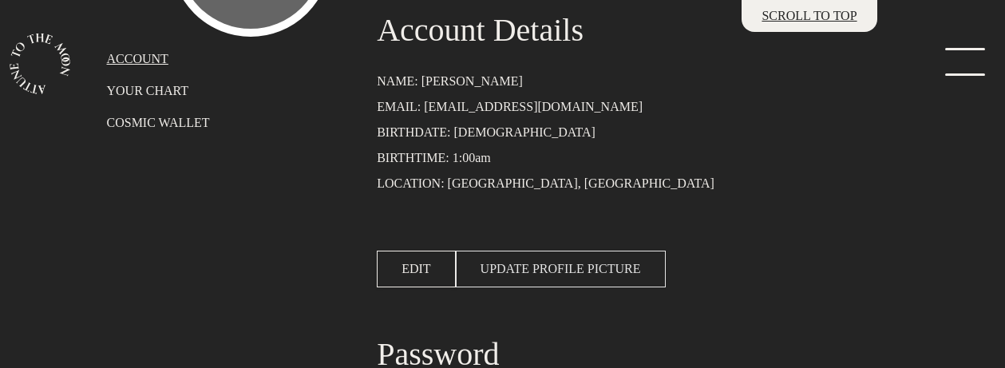
click at [544, 276] on span "UPDATE PROFILE PICTURE" at bounding box center [561, 269] width 161 height 19
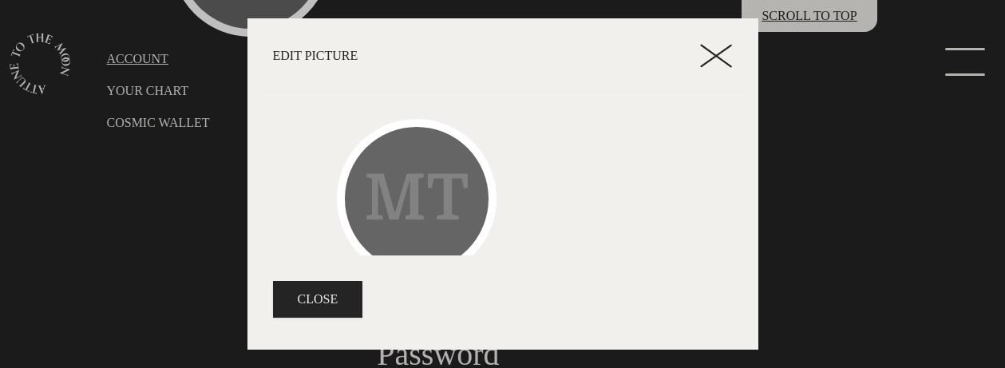
click at [417, 204] on div "MT" at bounding box center [417, 199] width 160 height 160
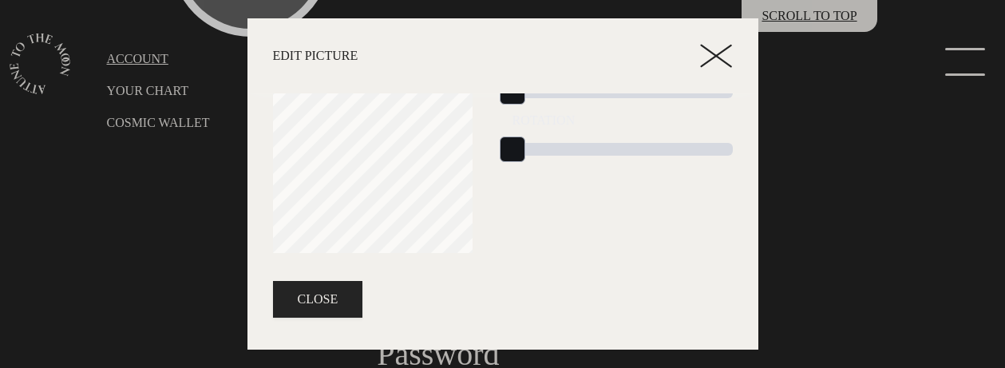
scroll to position [0, 0]
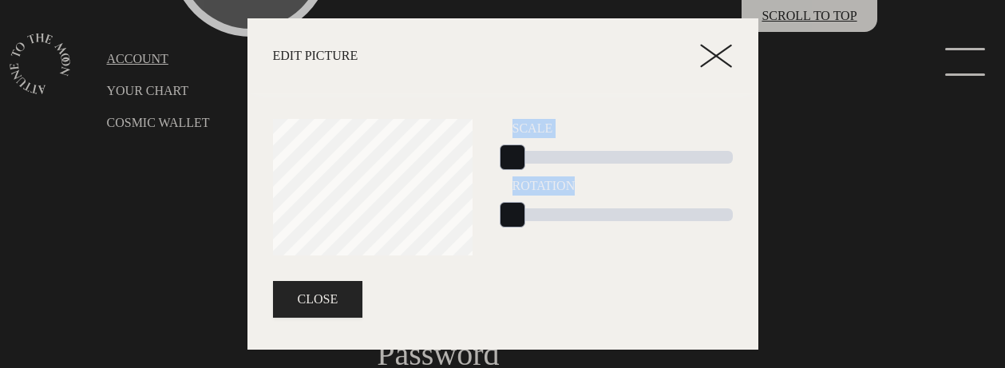
drag, startPoint x: 505, startPoint y: 118, endPoint x: 651, endPoint y: 225, distance: 181.1
click at [651, 225] on div "Scale 1 Rotation 0" at bounding box center [623, 221] width 240 height 224
click at [533, 119] on label "Scale" at bounding box center [623, 128] width 220 height 19
click at [522, 129] on label "Scale" at bounding box center [623, 128] width 220 height 19
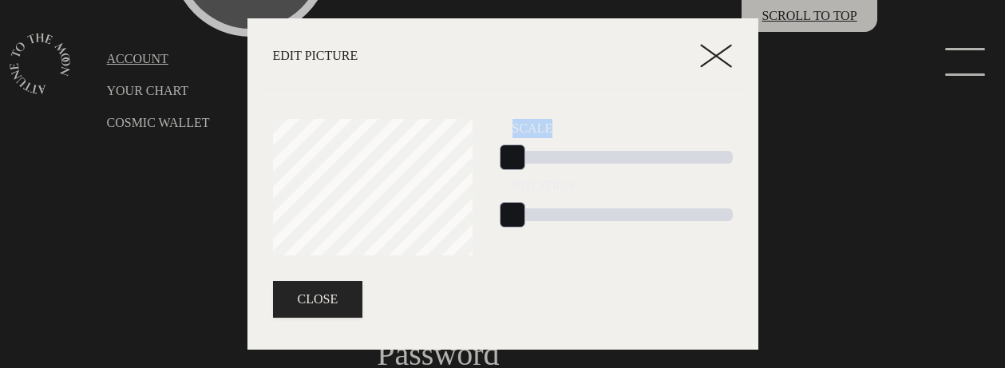
click at [522, 129] on label "Scale" at bounding box center [623, 128] width 220 height 19
click at [567, 122] on label "Scale" at bounding box center [623, 128] width 220 height 19
click at [527, 133] on label "Scale" at bounding box center [623, 128] width 220 height 19
click at [718, 53] on icon at bounding box center [716, 56] width 32 height 24
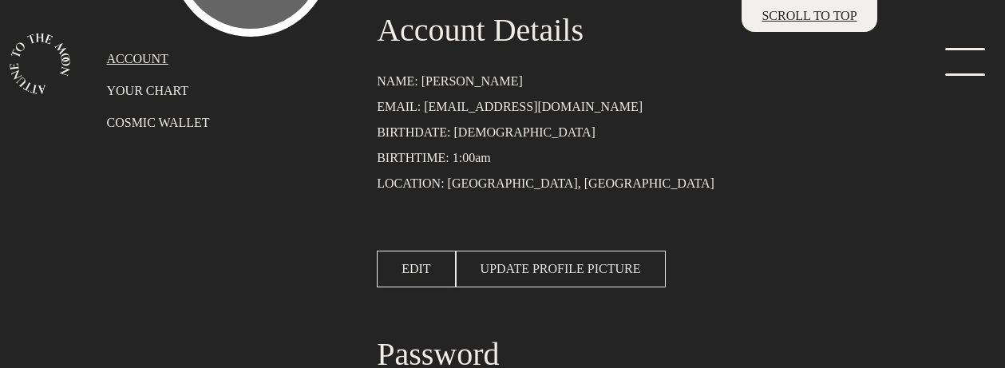
click at [575, 269] on span "UPDATE PROFILE PICTURE" at bounding box center [561, 269] width 161 height 19
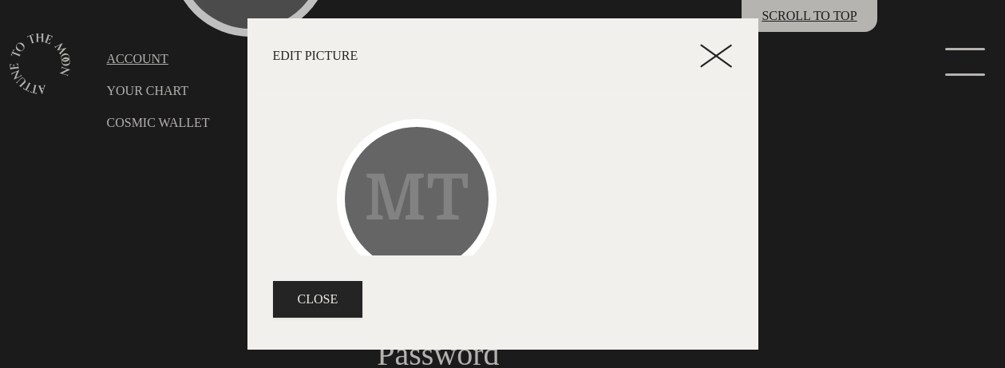
click at [726, 65] on icon at bounding box center [716, 56] width 32 height 24
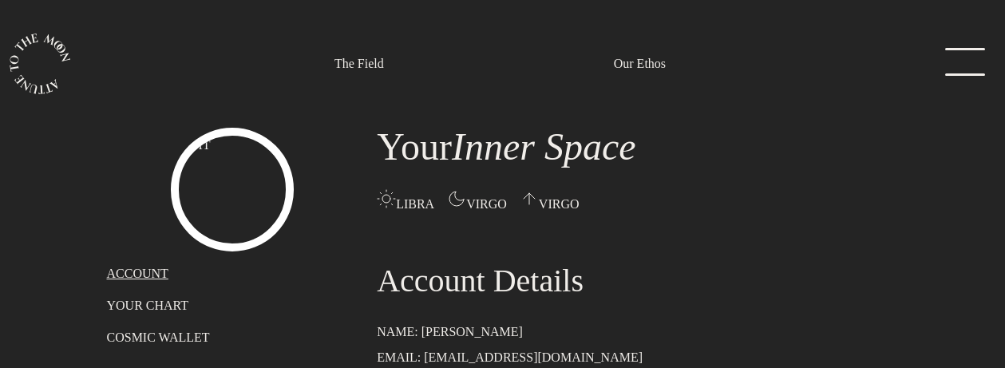
click at [227, 197] on img at bounding box center [233, 190] width 124 height 124
click at [144, 299] on p "YOUR CHART" at bounding box center [233, 305] width 252 height 19
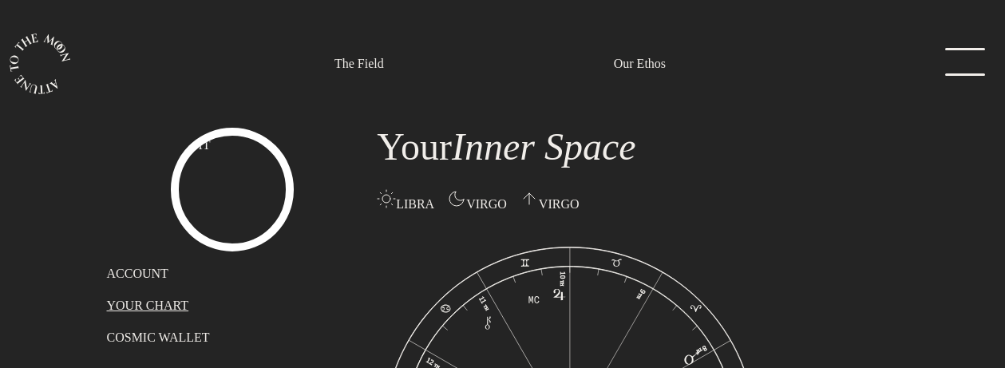
click at [141, 279] on p "ACCOUNT" at bounding box center [233, 273] width 252 height 19
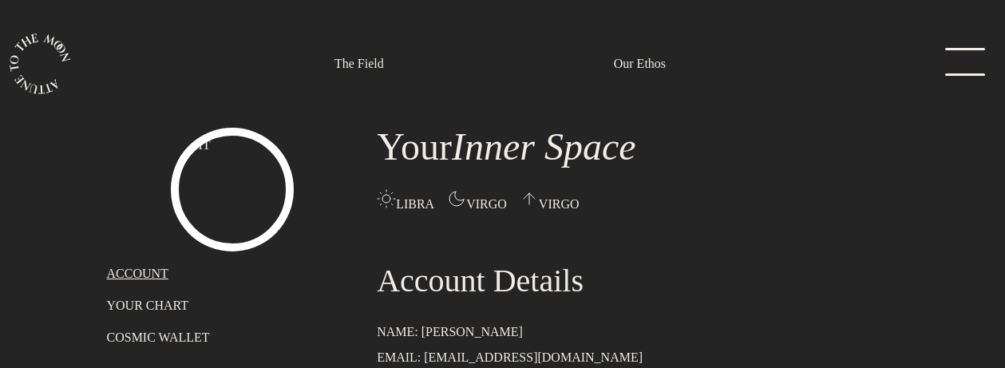
click at [971, 54] on link "menu" at bounding box center [961, 64] width 80 height 32
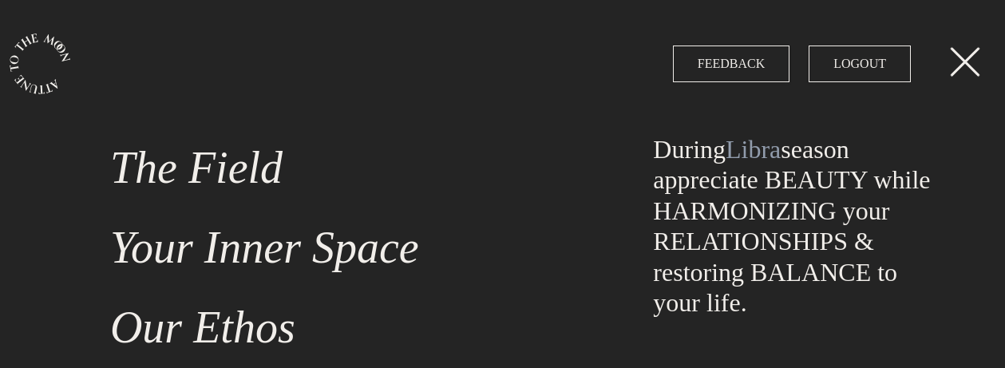
click at [179, 159] on link "The Field" at bounding box center [352, 168] width 503 height 80
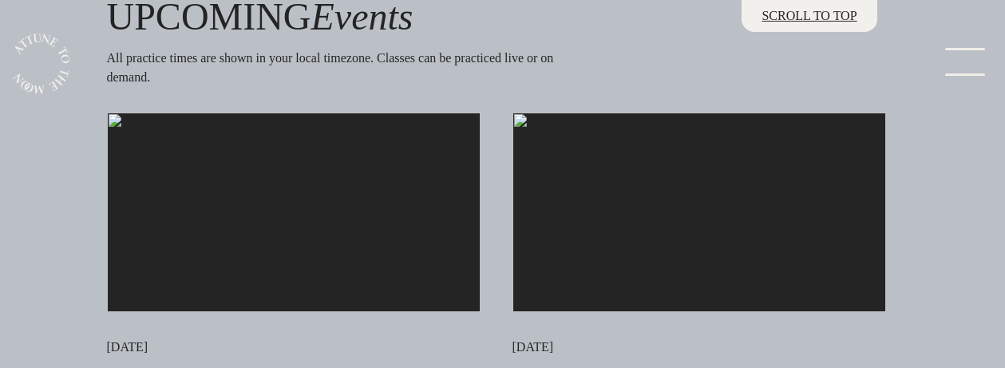
scroll to position [4154, 0]
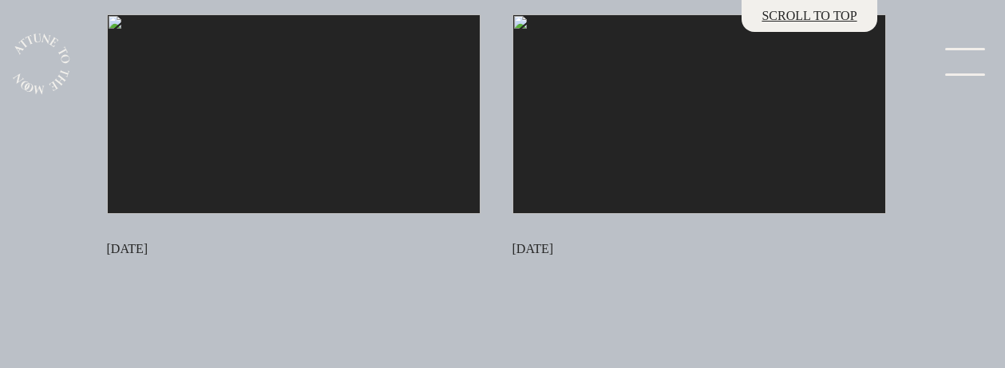
click at [303, 192] on img at bounding box center [294, 114] width 374 height 200
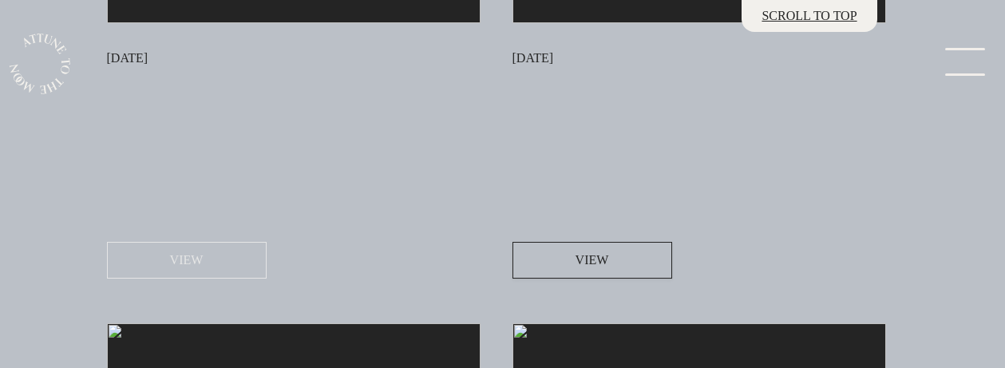
click at [188, 270] on span "VIEW" at bounding box center [187, 260] width 34 height 19
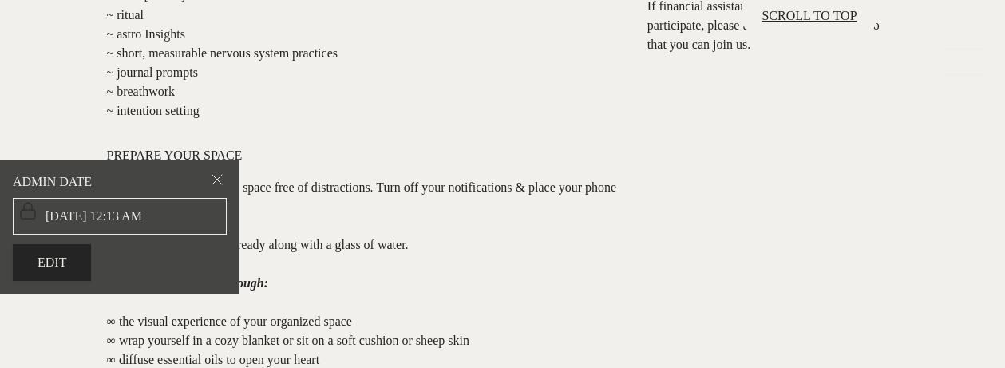
scroll to position [1059, 0]
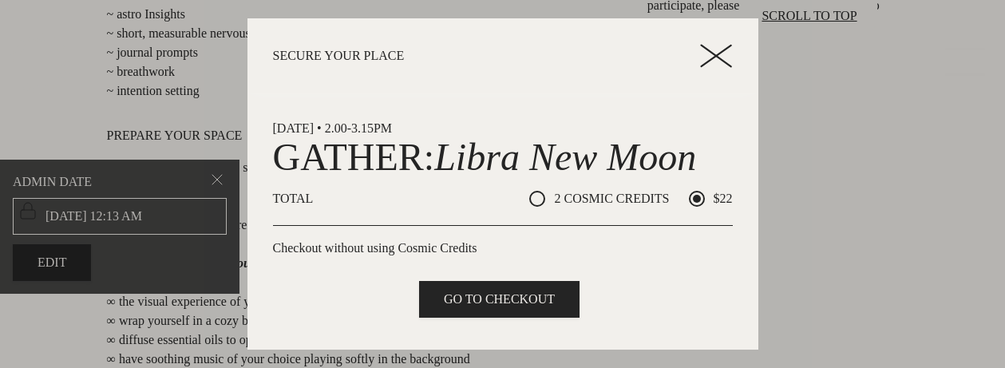
click at [640, 202] on span "2 COSMIC CREDITS" at bounding box center [607, 198] width 124 height 19
click at [540, 202] on input "2 COSMIC CREDITS" at bounding box center [534, 199] width 10 height 10
radio input "true"
click at [714, 202] on span "$22" at bounding box center [719, 198] width 28 height 19
click at [700, 202] on input "$22" at bounding box center [694, 199] width 10 height 10
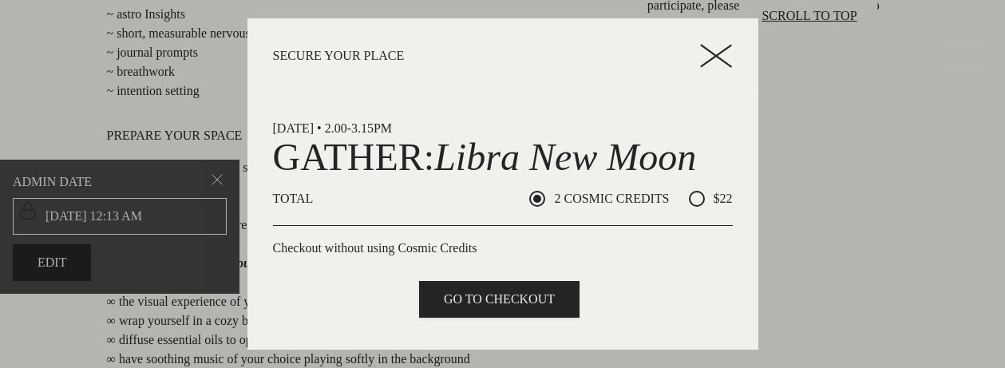
radio input "true"
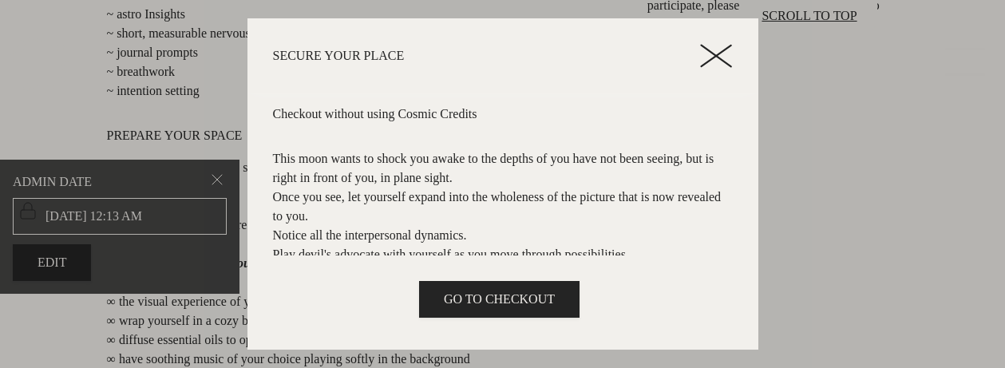
scroll to position [0, 0]
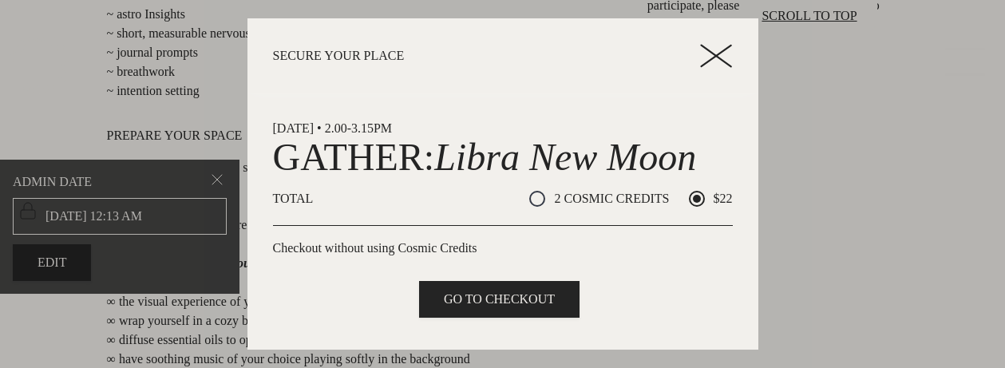
click at [715, 50] on icon at bounding box center [716, 56] width 32 height 24
click at [725, 62] on line at bounding box center [717, 57] width 30 height 22
click at [714, 54] on line at bounding box center [717, 57] width 30 height 22
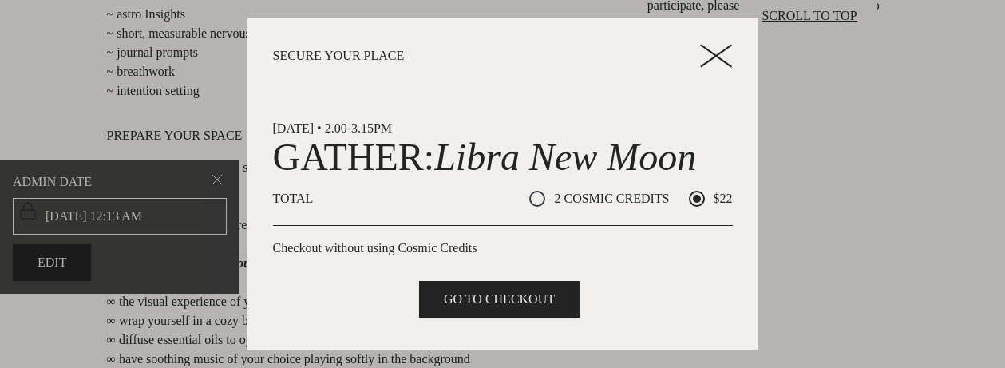
click at [377, 54] on p "SECURE YOUR PLACE" at bounding box center [487, 56] width 428 height 13
copy header "SECURE YOUR PLACE CONFIRMATION ACCESS REPLAY CONFIRMATION ADD TO CALENDAR"
click at [724, 46] on icon at bounding box center [716, 56] width 32 height 24
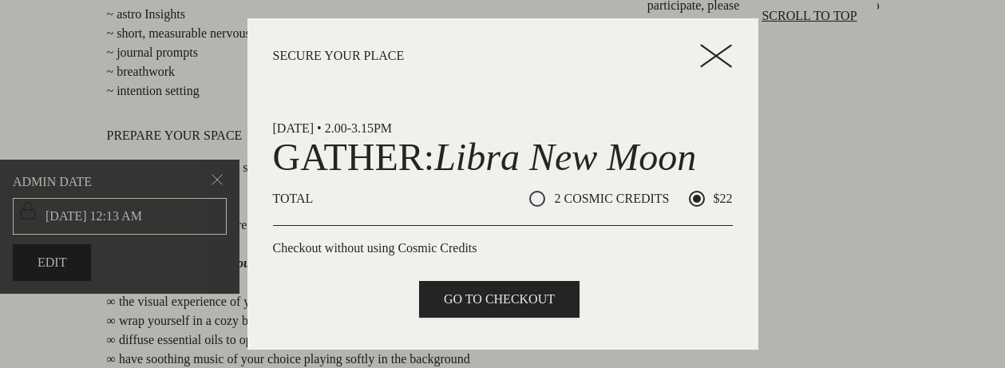
click at [717, 58] on icon at bounding box center [716, 56] width 32 height 24
click at [893, 117] on div at bounding box center [502, 184] width 1005 height 368
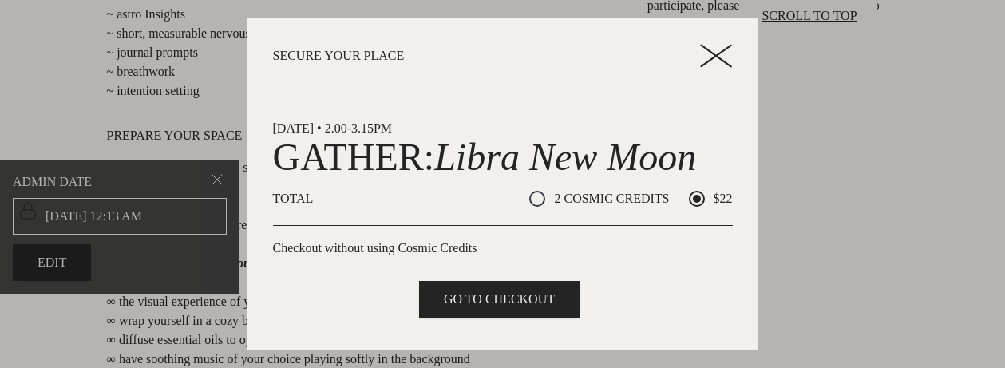
click at [709, 52] on icon at bounding box center [716, 56] width 32 height 24
click at [713, 57] on line at bounding box center [717, 56] width 30 height 21
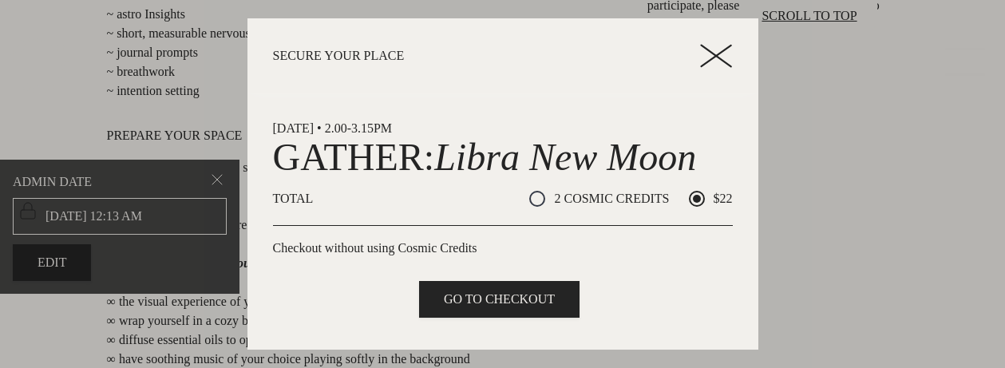
click at [713, 57] on line at bounding box center [717, 56] width 30 height 21
click at [715, 75] on header "MEMBERSHIP ADD CREDIT CARD ADD CREDITS SECURE YOUR PLACE CONFIRMATION ACCESS RE…" at bounding box center [503, 55] width 511 height 75
click at [715, 50] on icon at bounding box center [716, 56] width 32 height 24
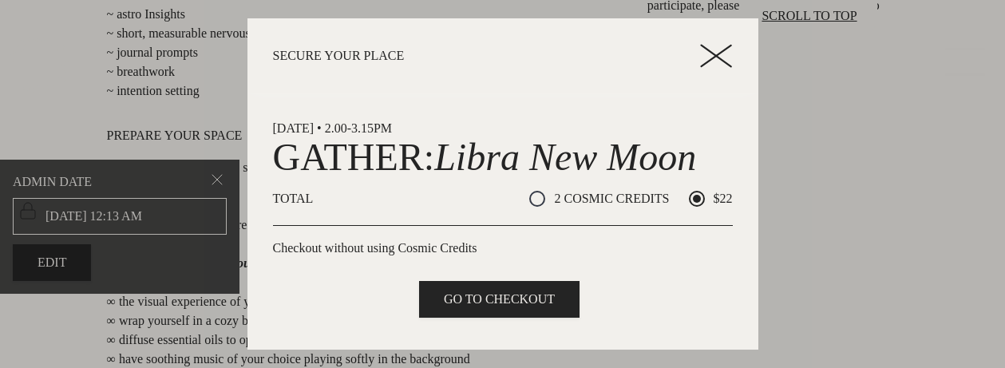
click at [715, 50] on icon at bounding box center [716, 56] width 32 height 24
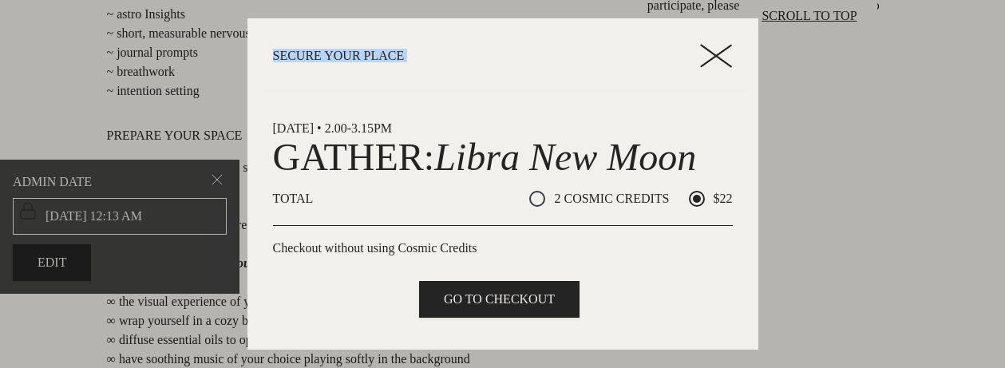
click at [715, 50] on icon at bounding box center [716, 56] width 32 height 24
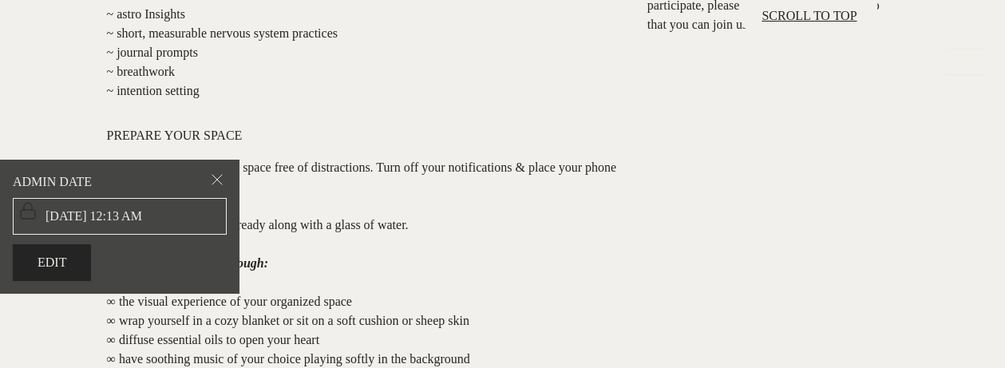
click at [215, 178] on span at bounding box center [217, 182] width 19 height 25
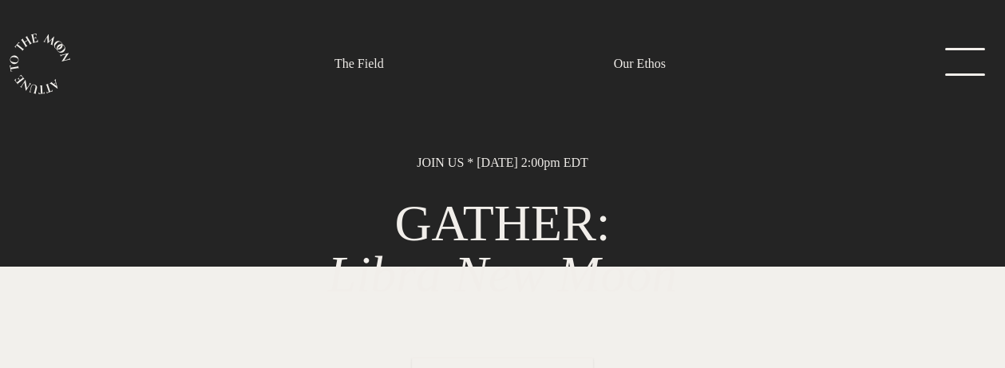
click at [56, 66] on icon "main navigation" at bounding box center [40, 64] width 61 height 61
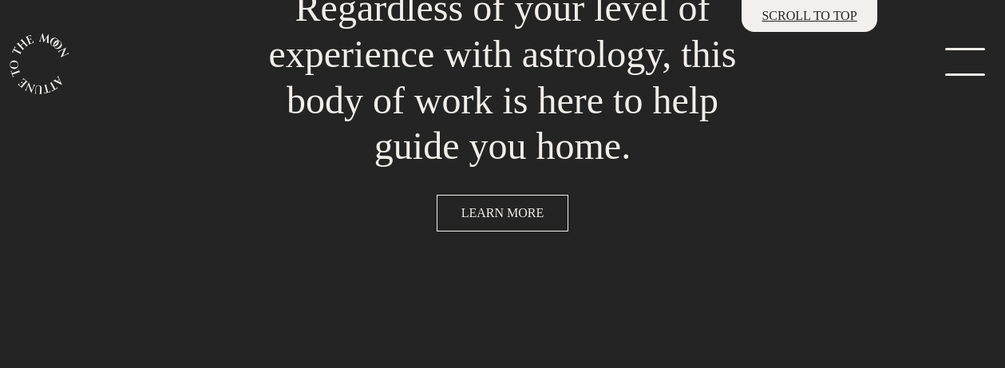
scroll to position [2778, 0]
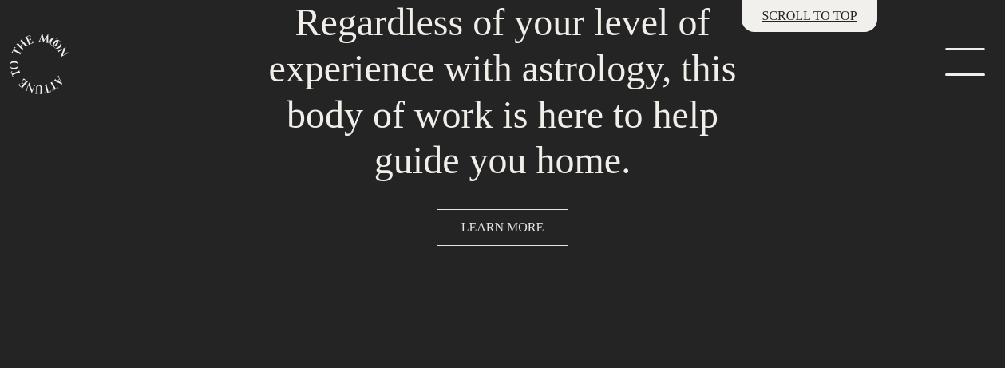
click at [495, 220] on span "LEARN MORE" at bounding box center [503, 227] width 83 height 19
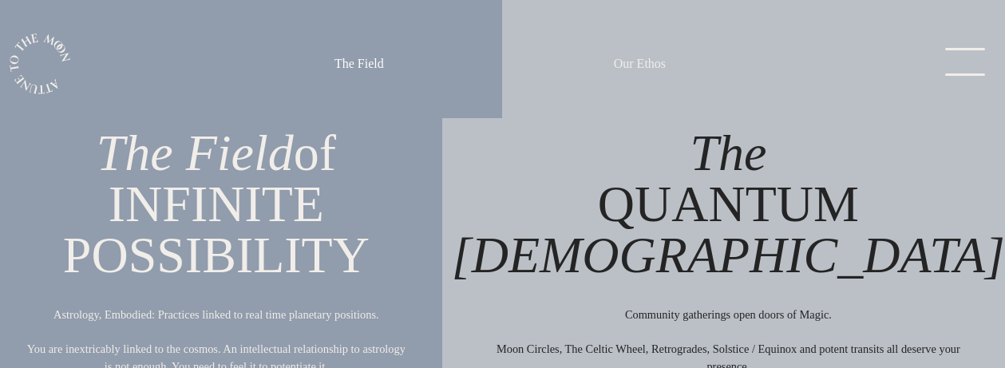
click at [348, 58] on link "The Field" at bounding box center [360, 63] width 50 height 19
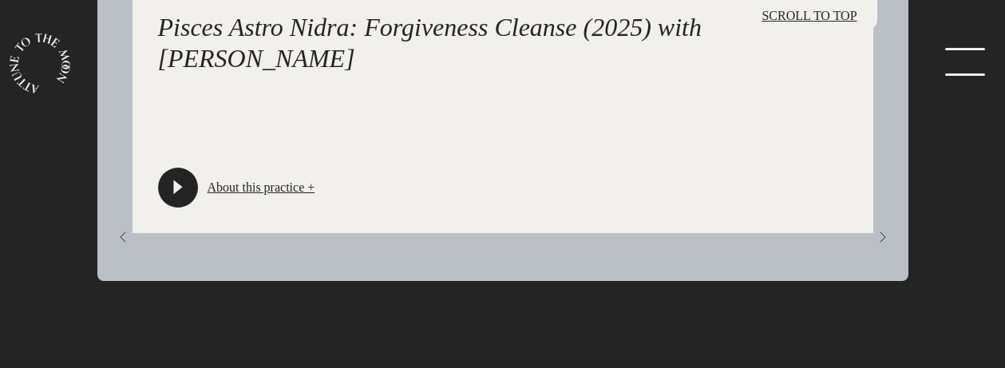
scroll to position [6618, 0]
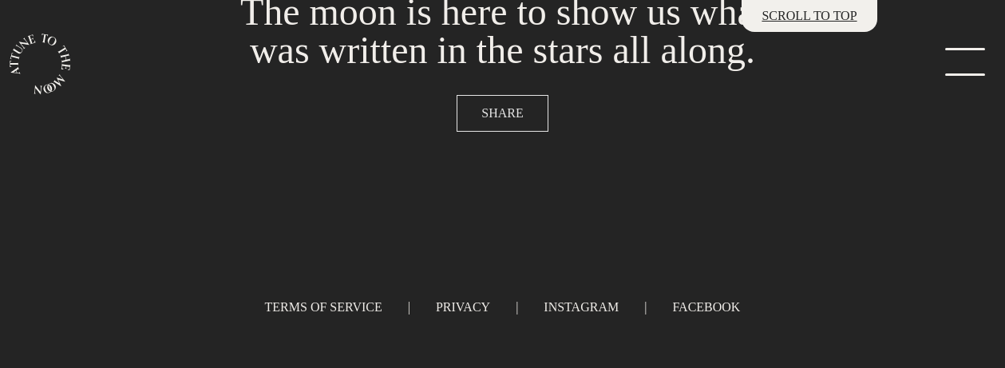
click at [501, 109] on span "SHARE" at bounding box center [503, 113] width 42 height 19
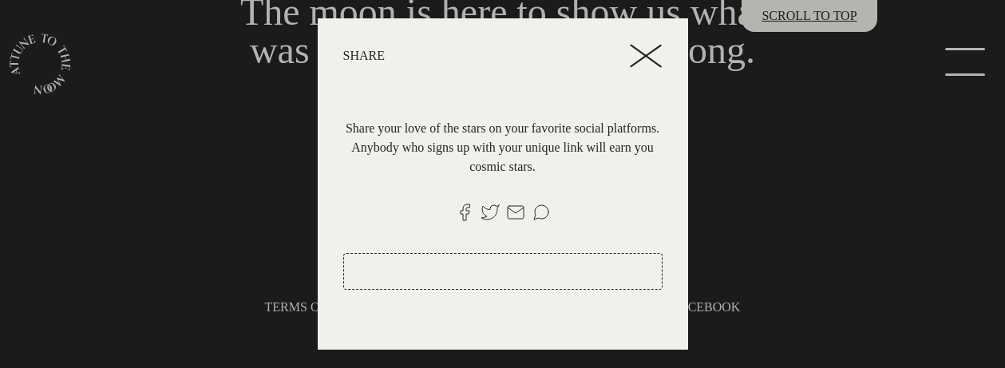
click at [656, 50] on icon at bounding box center [646, 56] width 32 height 24
type input "https://attunetothemoon.com?ref=34rJgpubQPPxXEEGmPfFHSpvxsZ2"
click at [640, 56] on icon at bounding box center [646, 56] width 32 height 24
click at [802, 170] on div at bounding box center [502, 184] width 1005 height 368
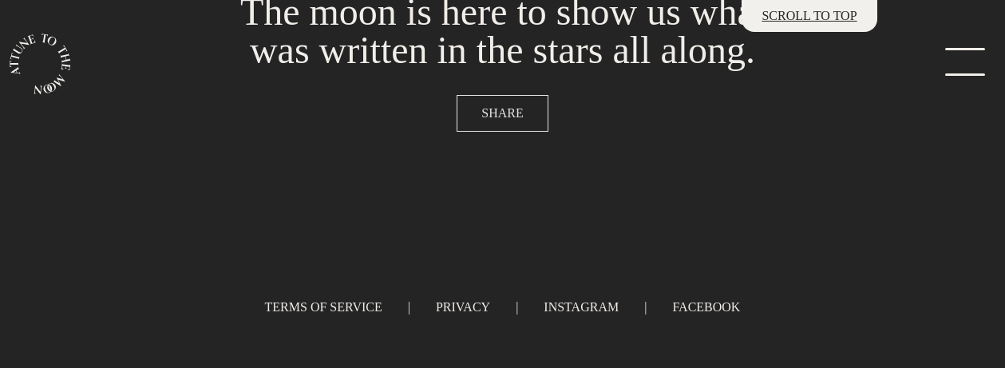
click at [500, 97] on button "SHARE" at bounding box center [502, 113] width 91 height 37
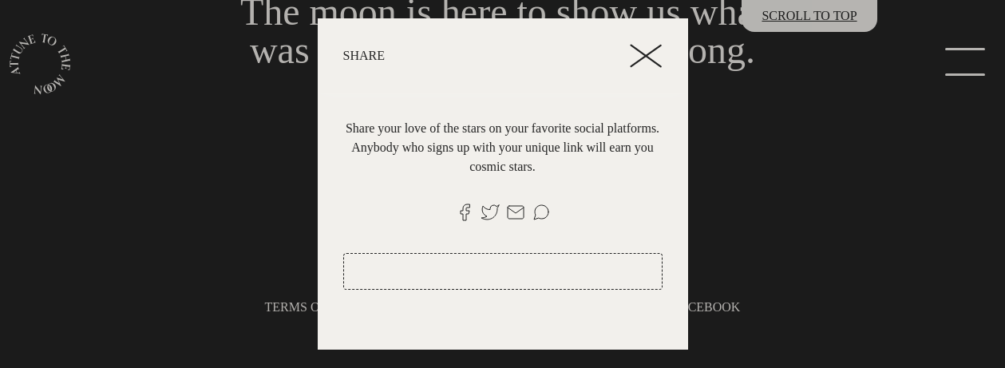
click at [644, 42] on header "Share" at bounding box center [503, 55] width 371 height 75
click at [644, 50] on icon at bounding box center [646, 56] width 32 height 24
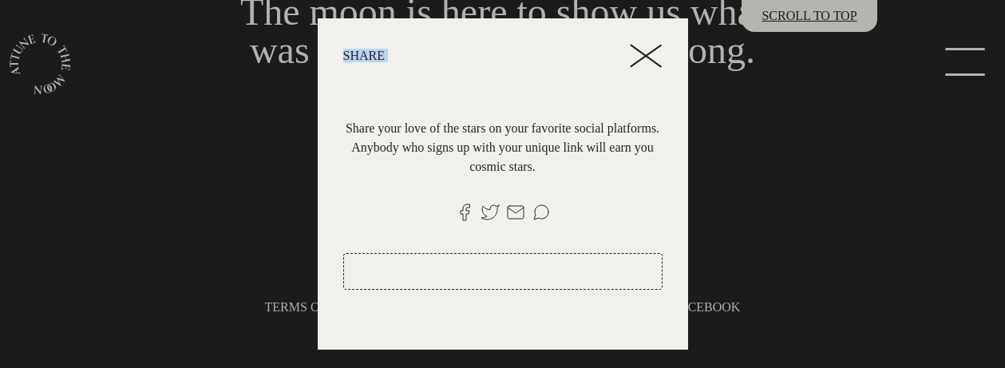
click at [644, 50] on icon at bounding box center [646, 56] width 32 height 24
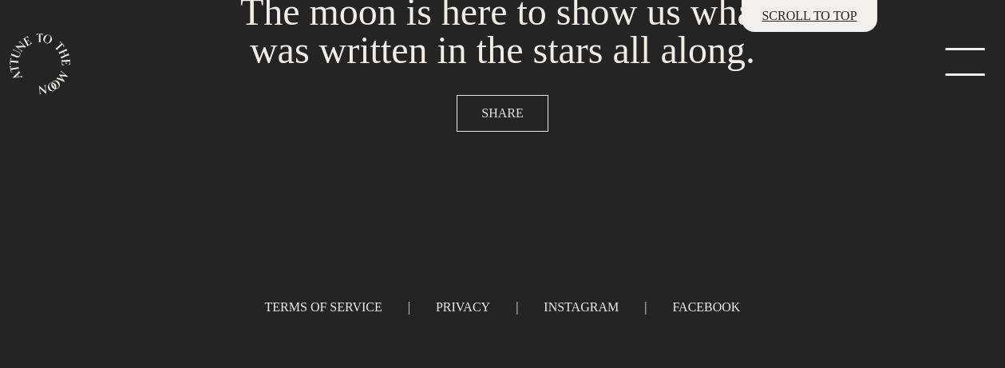
click at [508, 109] on span "SHARE" at bounding box center [503, 113] width 42 height 19
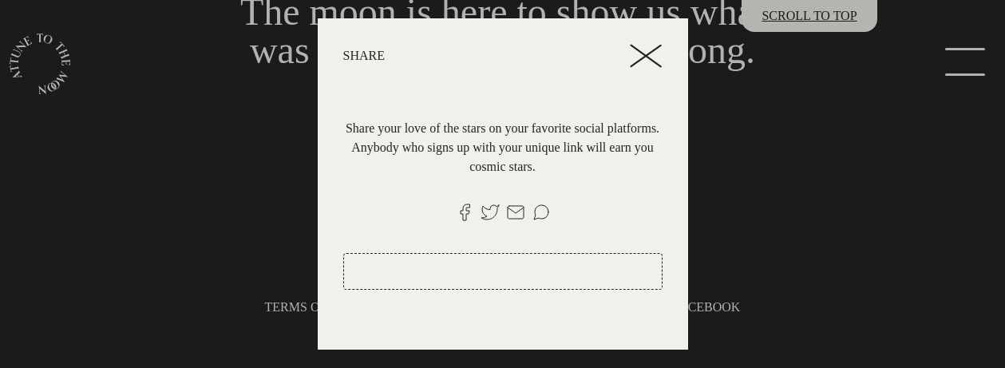
scroll to position [6540, 0]
click at [636, 52] on icon at bounding box center [646, 56] width 32 height 24
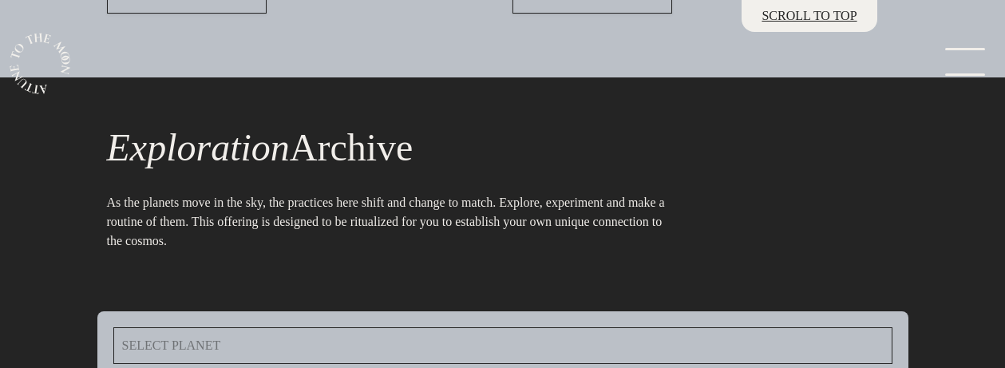
scroll to position [6235, 0]
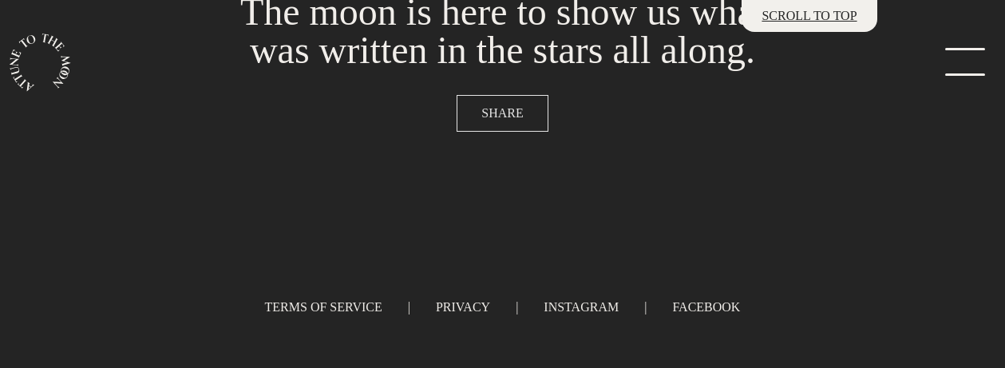
click at [507, 113] on span "SHARE" at bounding box center [503, 113] width 42 height 19
click at [497, 113] on span "SHARE" at bounding box center [503, 113] width 42 height 19
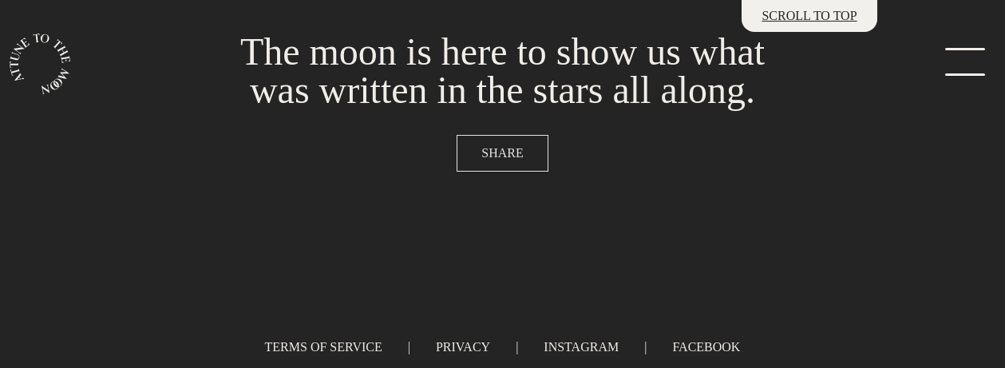
scroll to position [6456, 0]
click at [505, 164] on span "SHARE" at bounding box center [503, 154] width 42 height 19
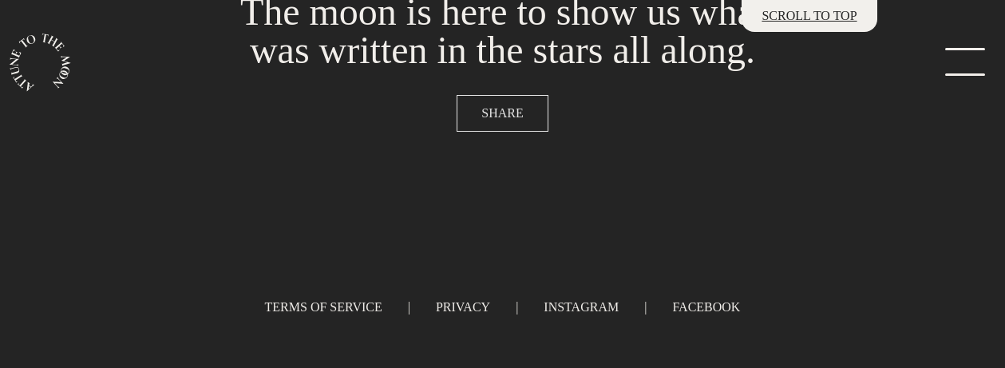
click at [508, 110] on span "SHARE" at bounding box center [503, 113] width 42 height 19
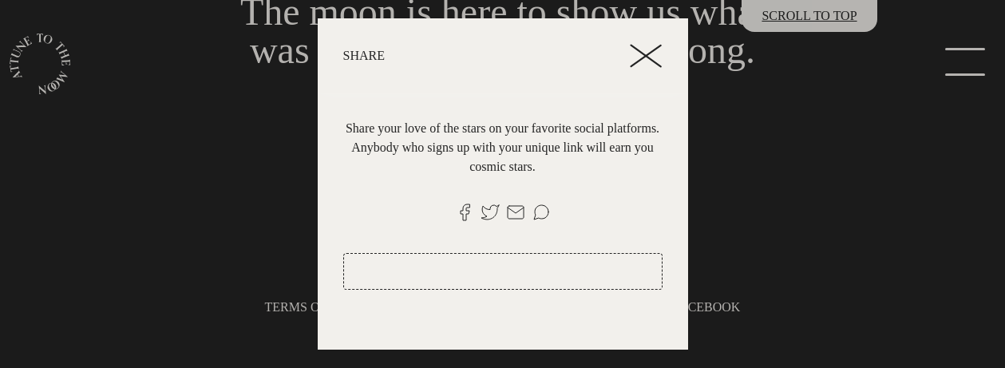
scroll to position [6540, 0]
click at [639, 49] on icon at bounding box center [646, 56] width 32 height 24
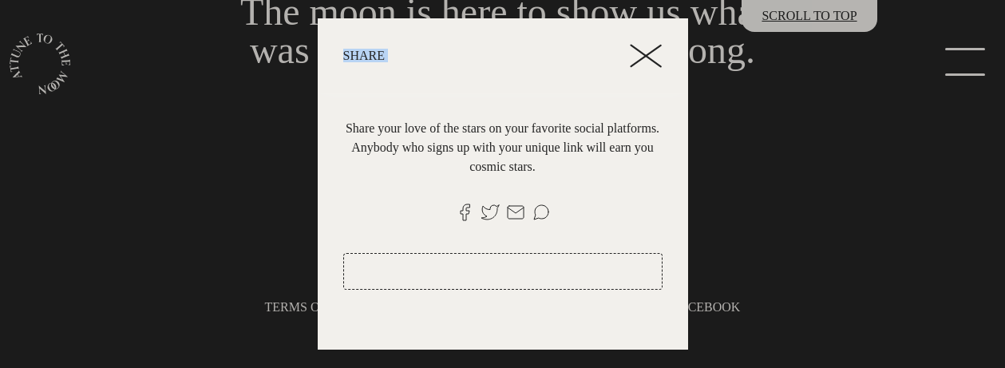
click at [639, 49] on icon at bounding box center [646, 56] width 32 height 24
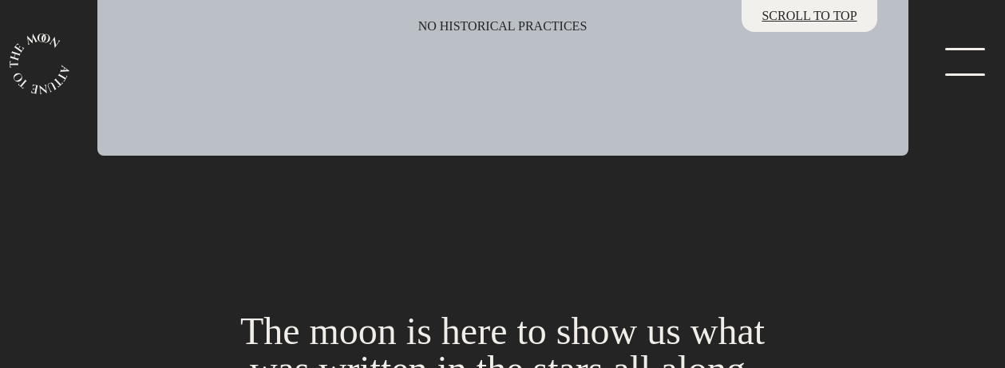
scroll to position [6540, 0]
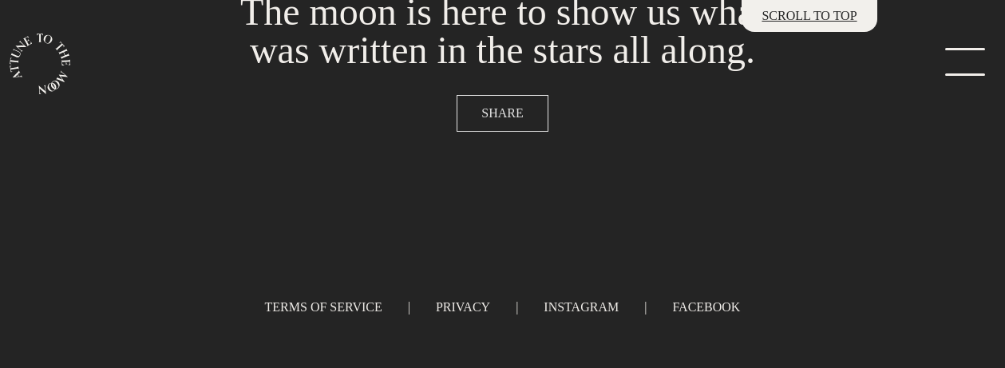
click at [507, 102] on button "SHARE" at bounding box center [502, 113] width 91 height 37
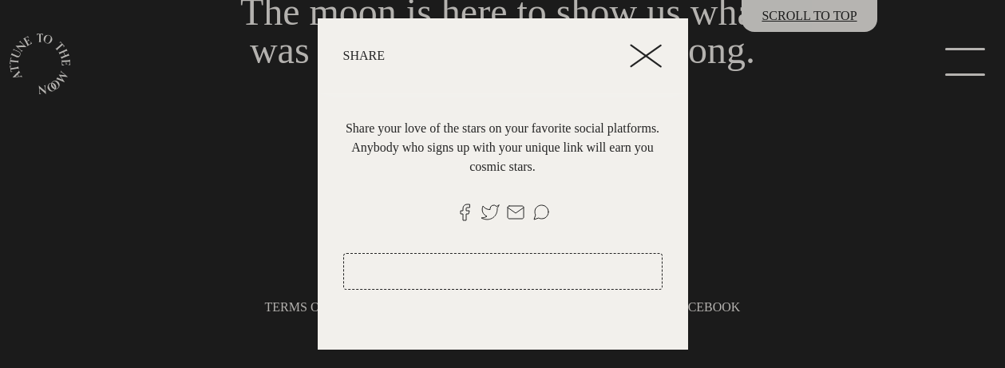
click at [648, 46] on icon at bounding box center [646, 56] width 32 height 24
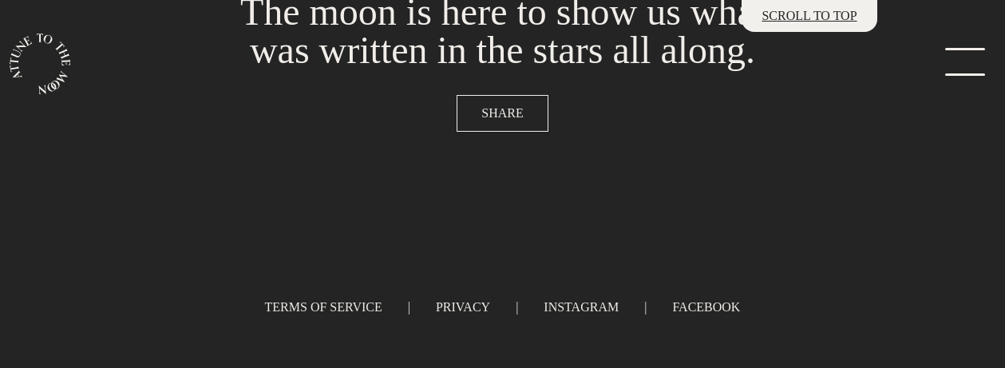
click at [509, 133] on div "The moon is here to show us what was written in the stars all along. SHARE" at bounding box center [502, 62] width 609 height 158
click at [511, 113] on span "SHARE" at bounding box center [503, 113] width 42 height 19
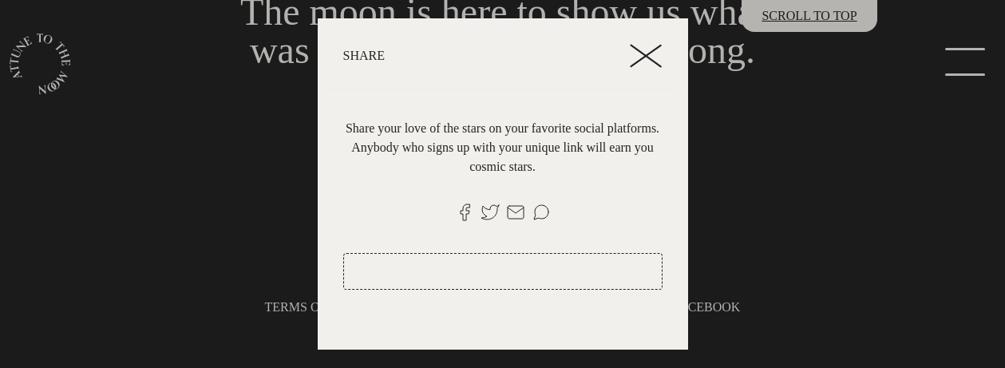
click at [663, 48] on header "Share" at bounding box center [503, 55] width 371 height 75
click at [641, 54] on icon at bounding box center [646, 56] width 32 height 24
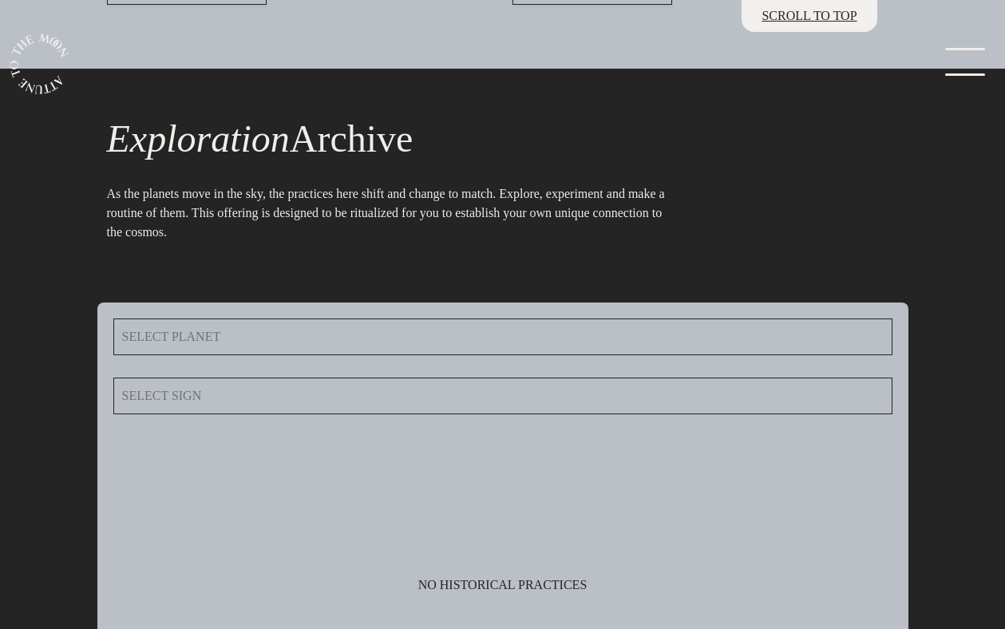
scroll to position [6279, 0]
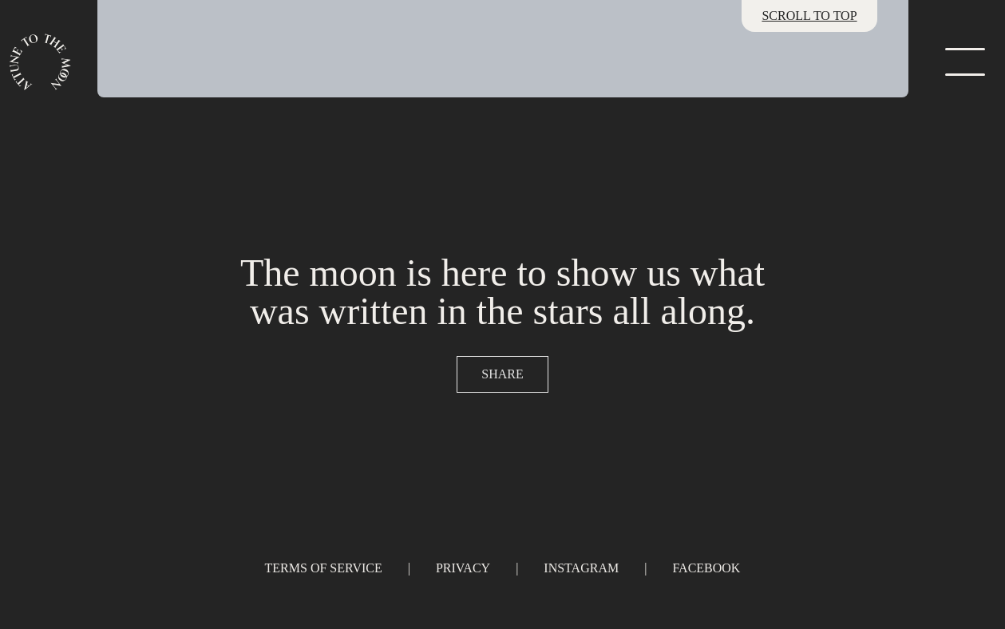
click at [493, 367] on span "SHARE" at bounding box center [503, 374] width 42 height 19
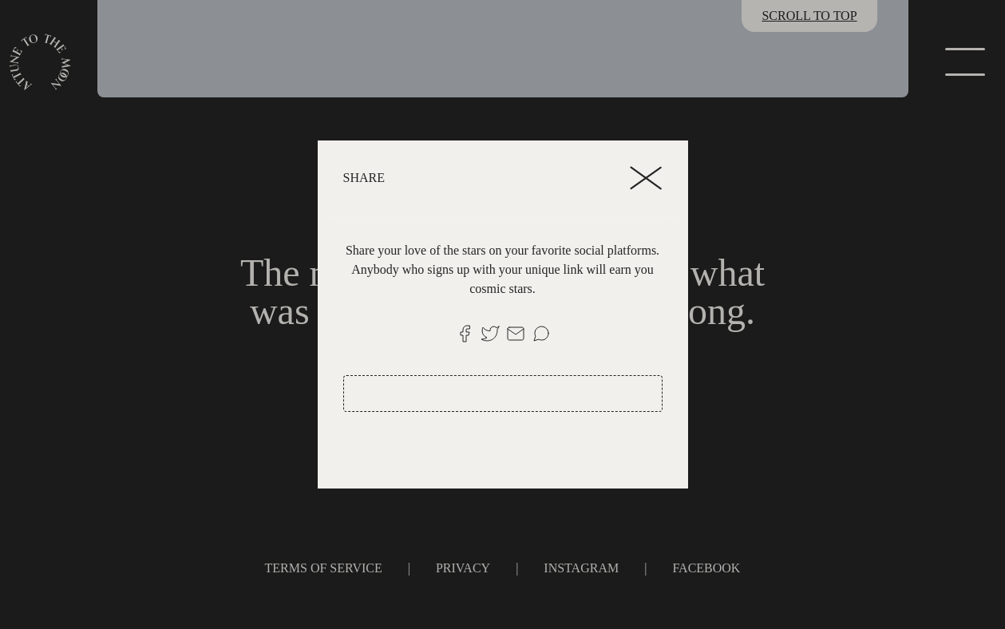
click at [652, 169] on icon at bounding box center [646, 178] width 32 height 24
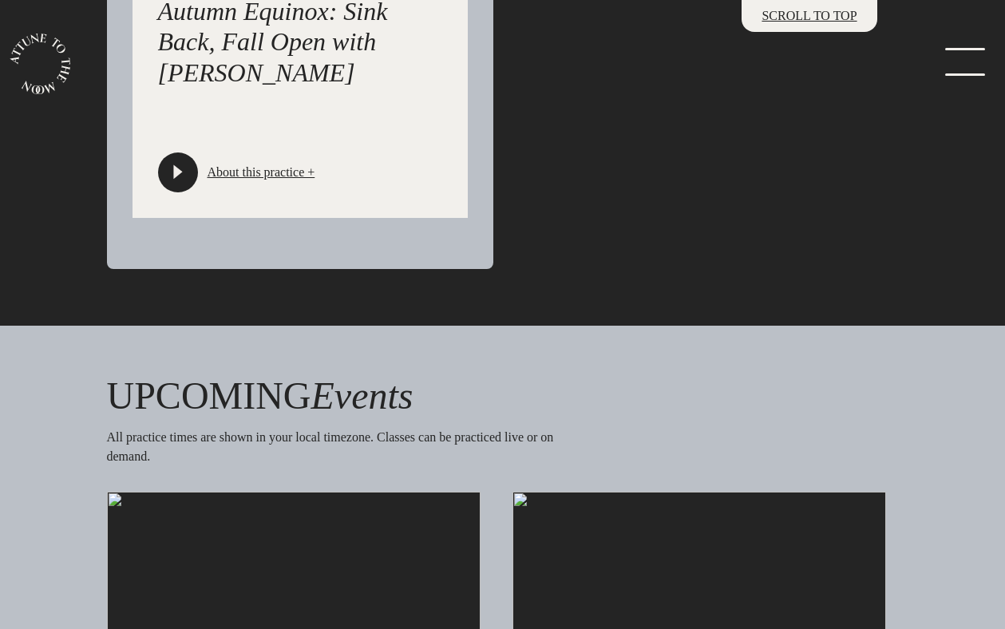
scroll to position [3024, 0]
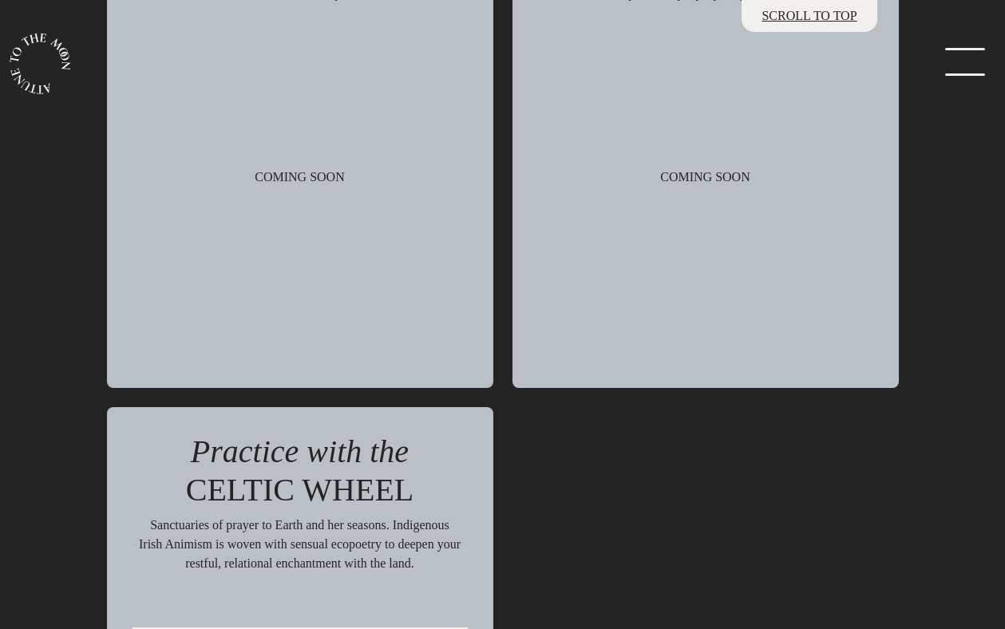
click at [973, 68] on link "menu" at bounding box center [961, 64] width 80 height 32
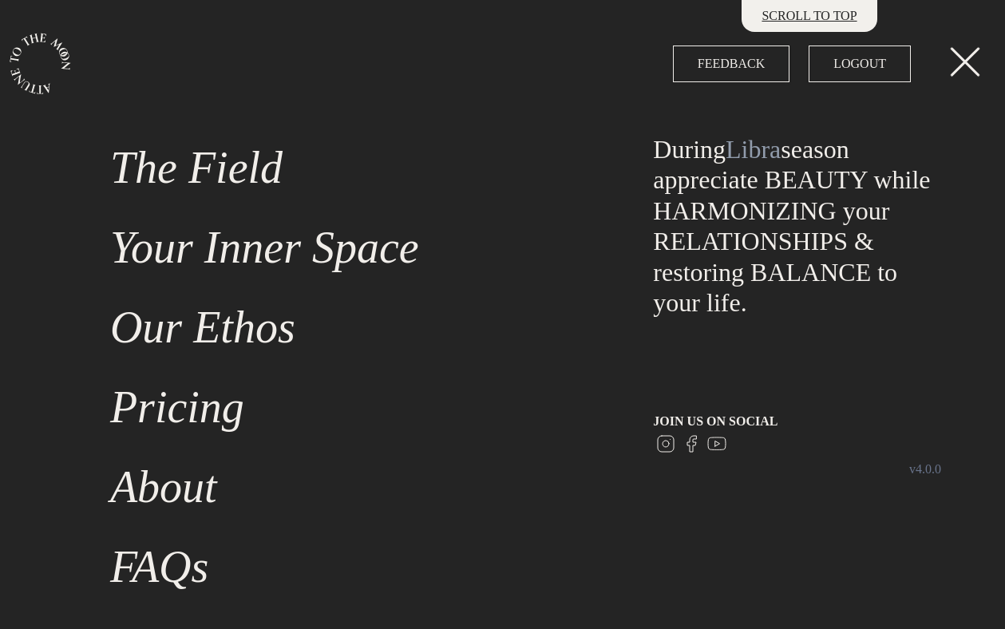
click at [972, 67] on link "menu" at bounding box center [961, 64] width 80 height 32
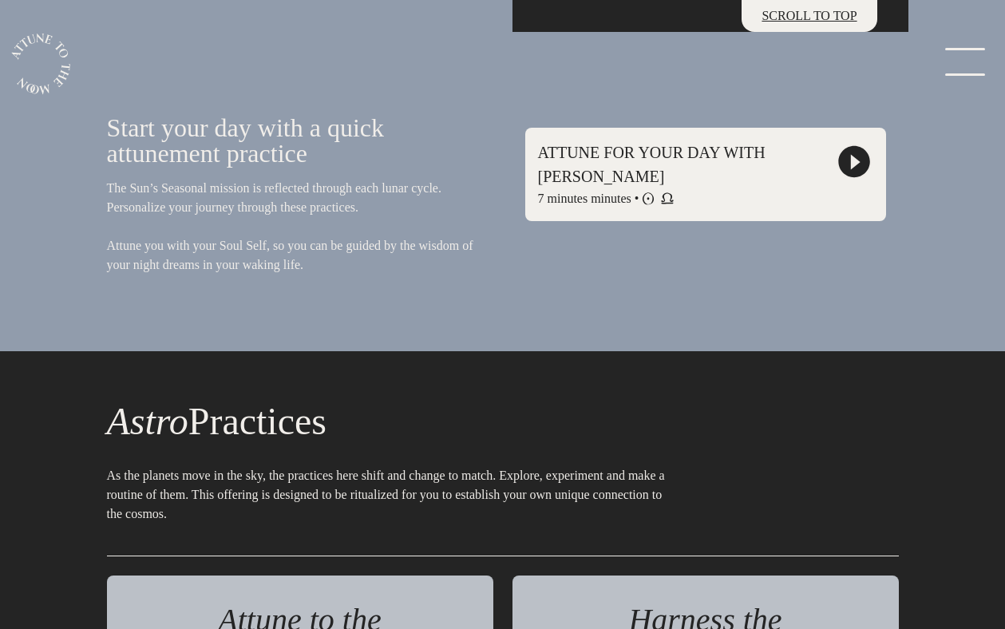
scroll to position [1130, 0]
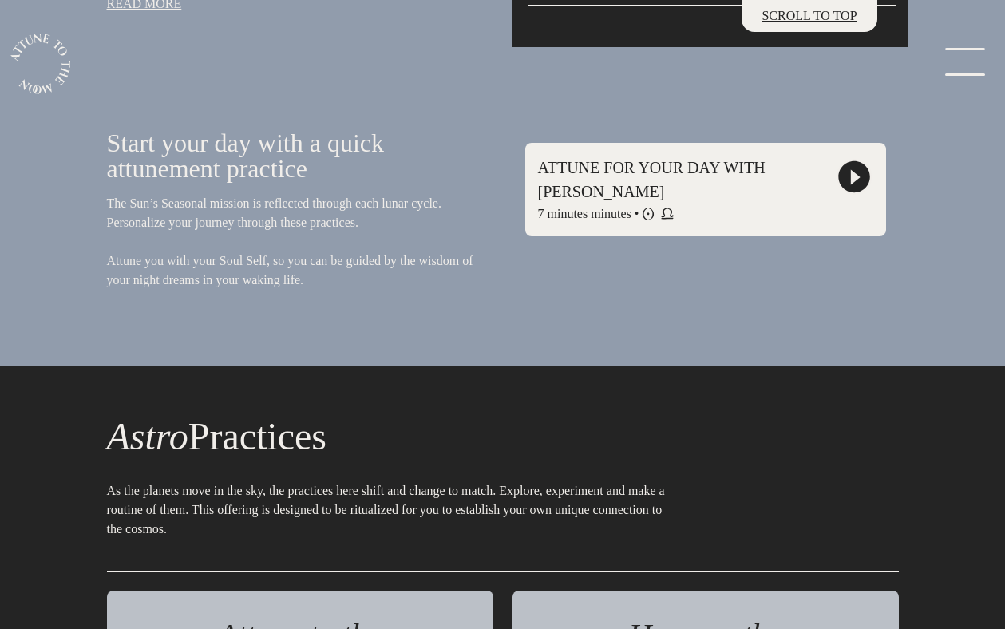
click at [672, 171] on p "ATTUNE FOR YOUR DAY WITH [PERSON_NAME]" at bounding box center [687, 180] width 299 height 48
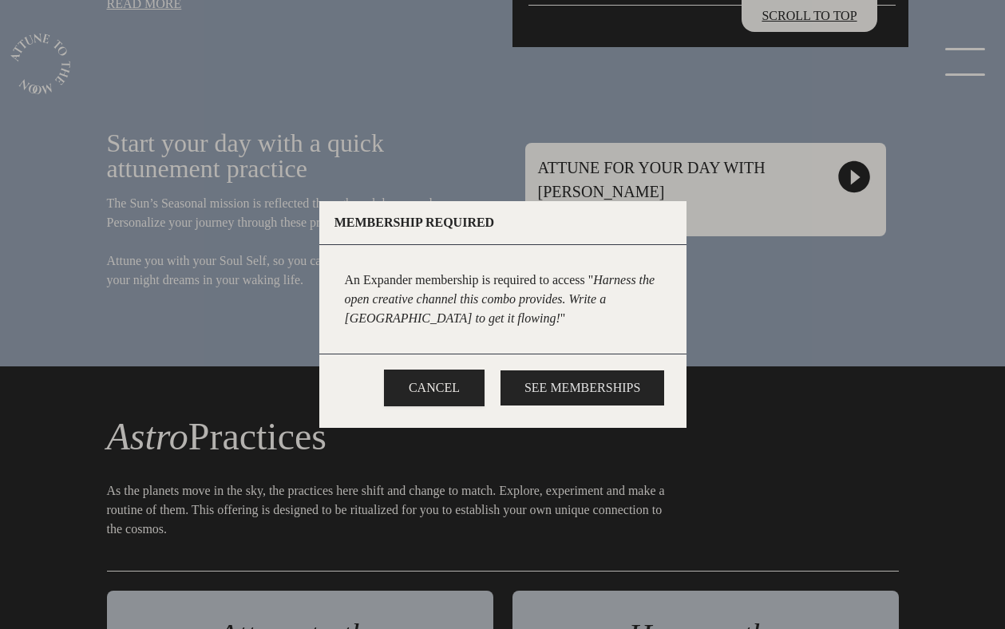
click at [544, 367] on span "See Memberships" at bounding box center [583, 388] width 116 height 19
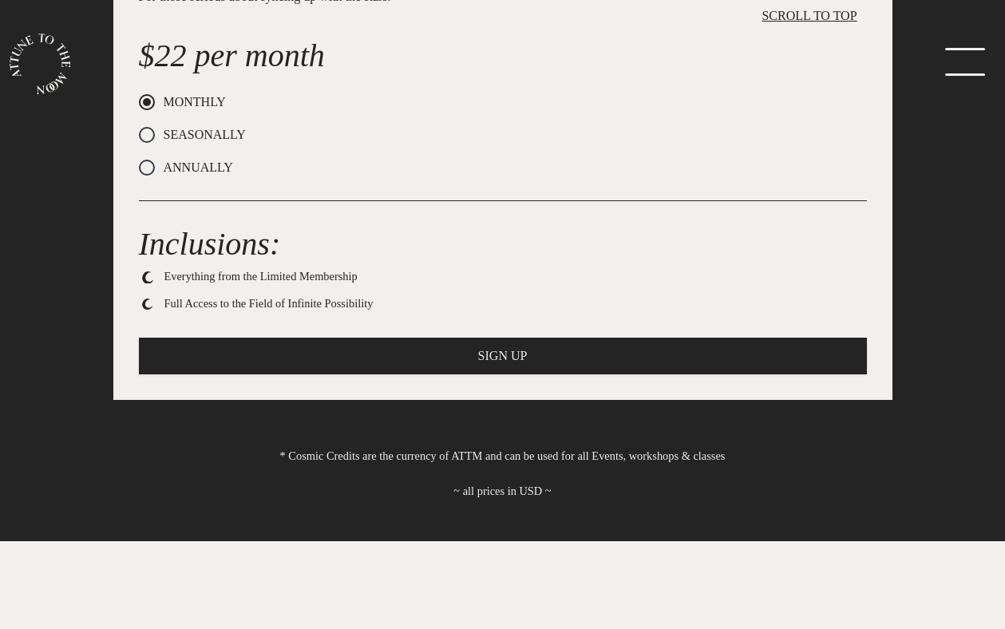
scroll to position [821, 0]
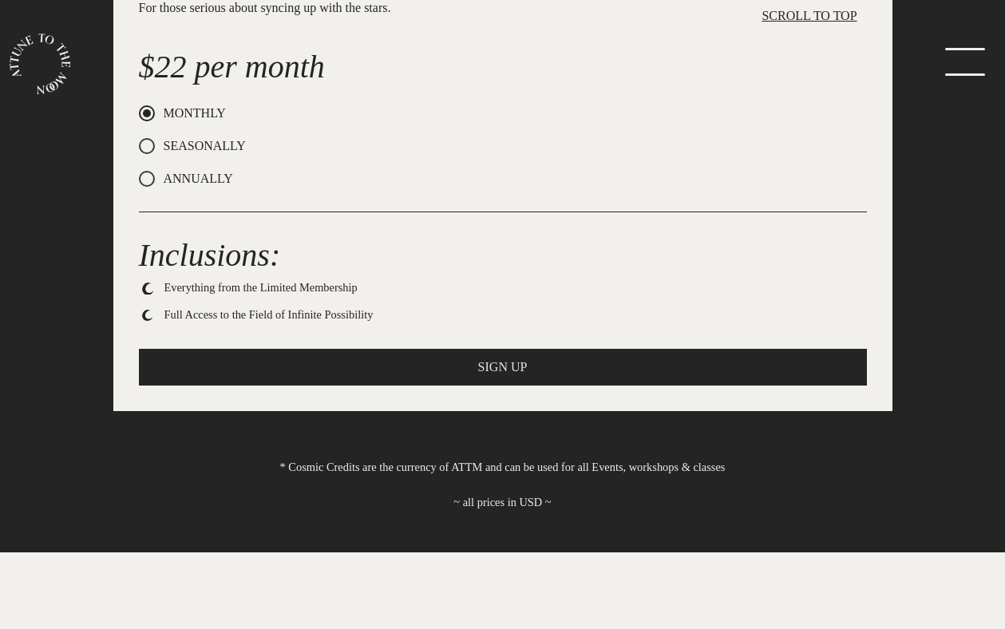
click at [517, 363] on span "SIGN UP" at bounding box center [503, 367] width 50 height 19
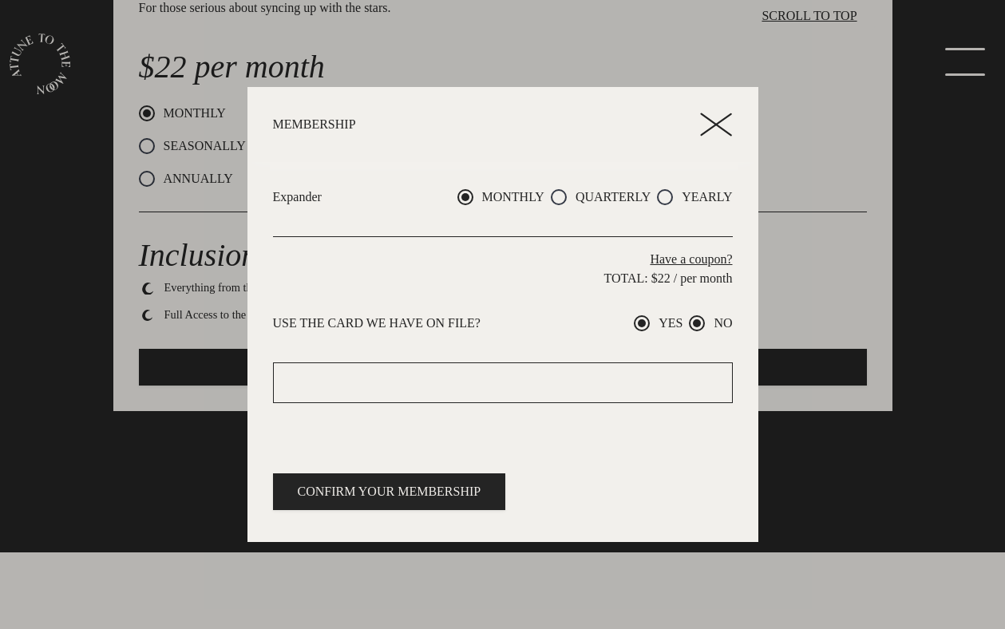
radio input "true"
radio input "false"
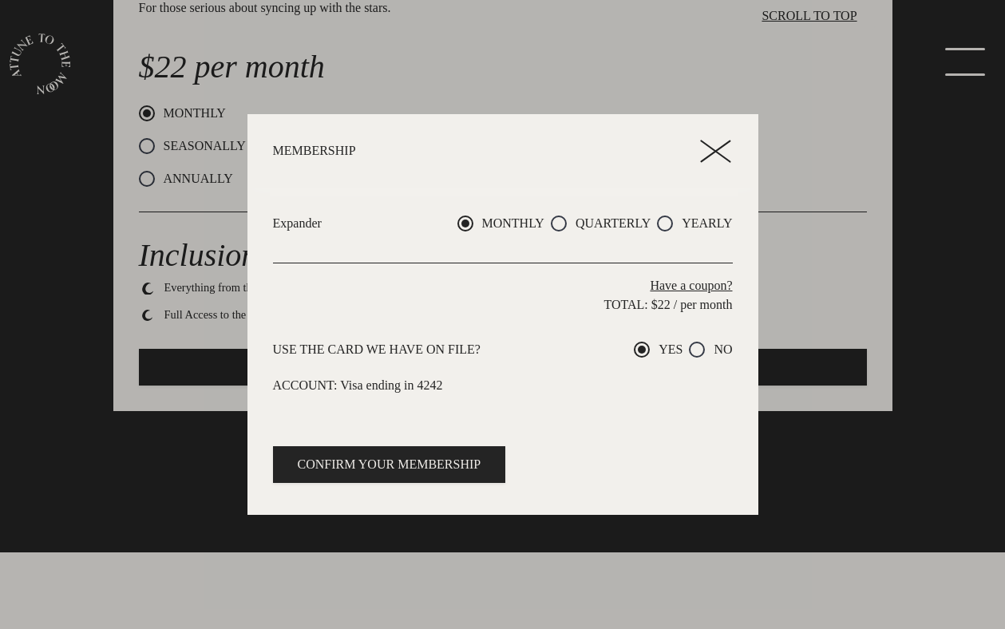
click at [713, 163] on icon at bounding box center [716, 152] width 32 height 24
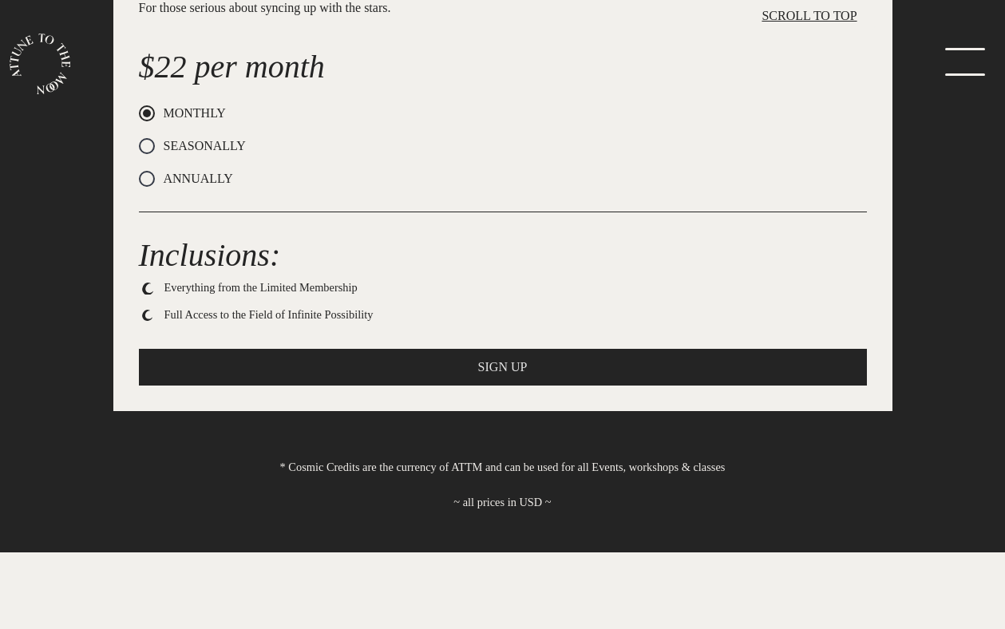
click at [611, 355] on button "SIGN UP" at bounding box center [503, 367] width 728 height 37
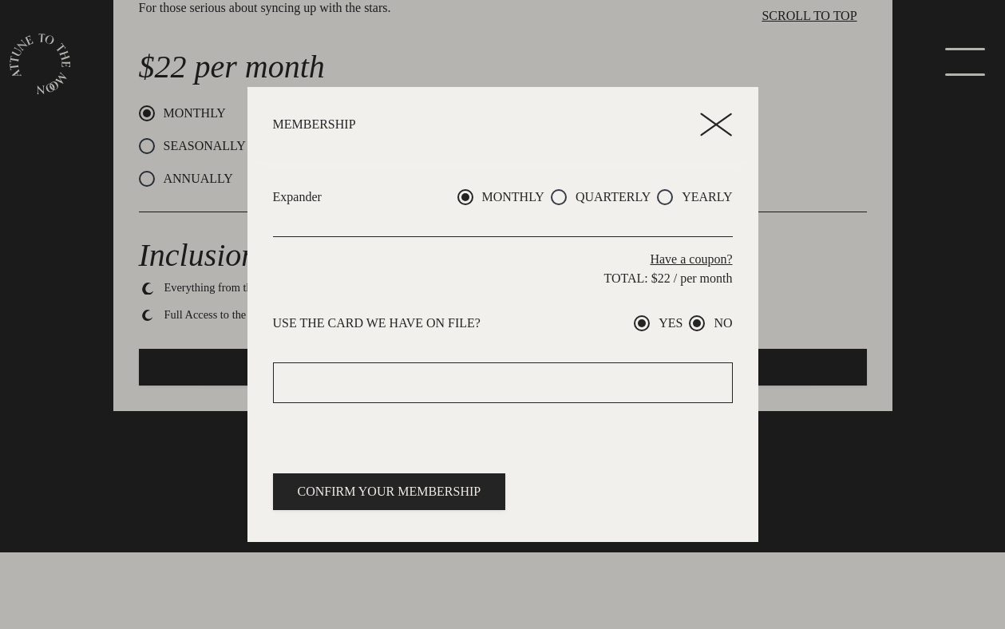
radio input "true"
radio input "false"
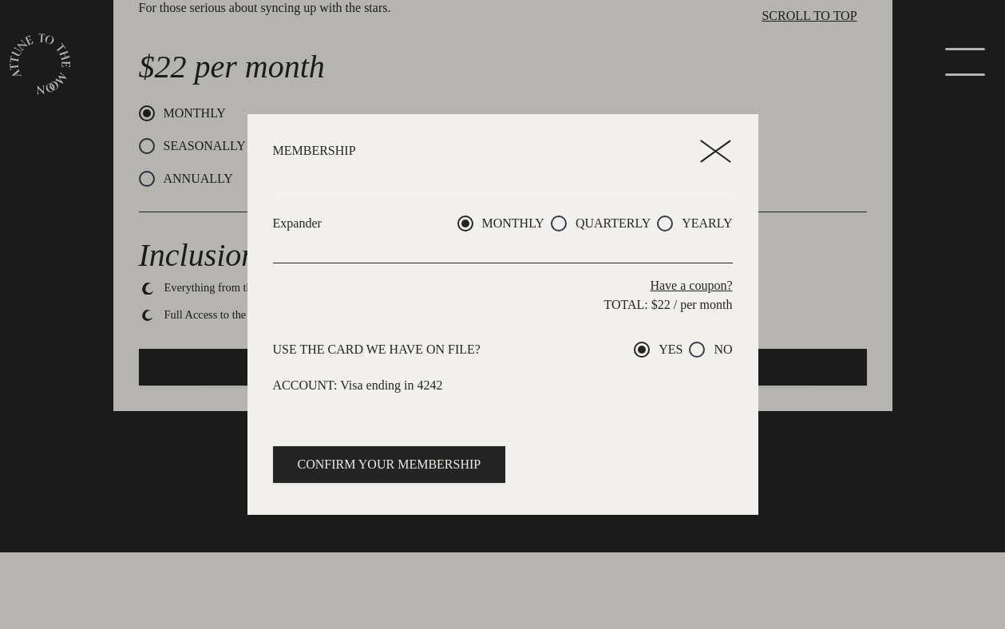
click at [721, 148] on line at bounding box center [717, 151] width 30 height 21
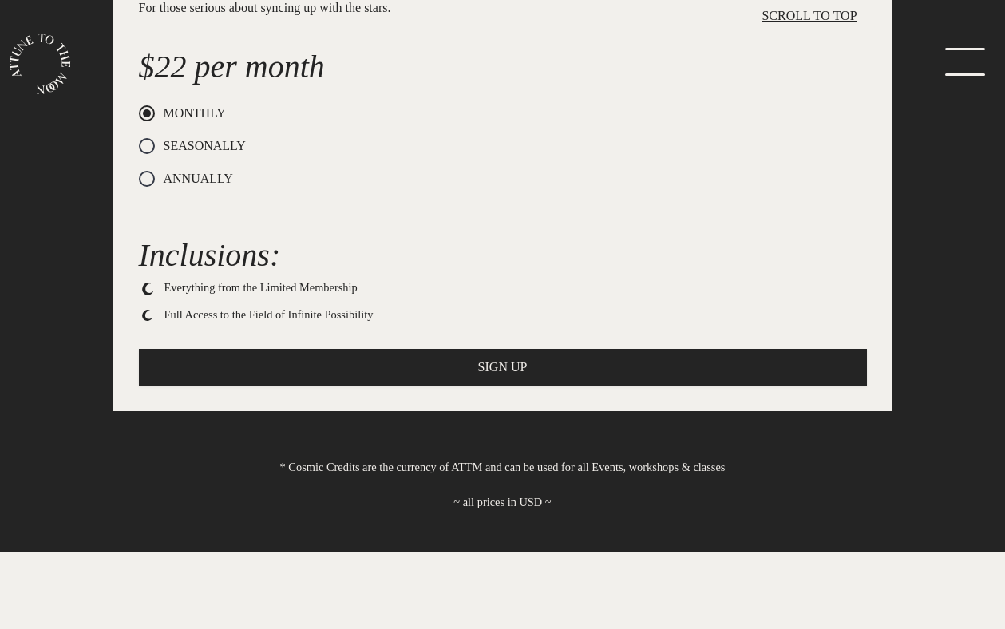
scroll to position [0, 0]
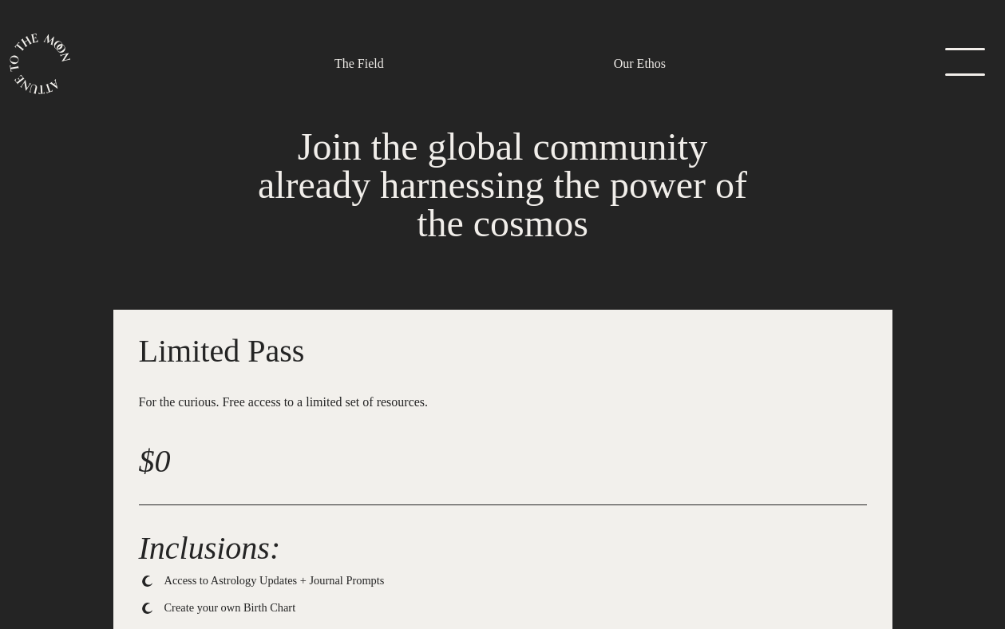
click at [957, 75] on link "menu" at bounding box center [961, 64] width 80 height 32
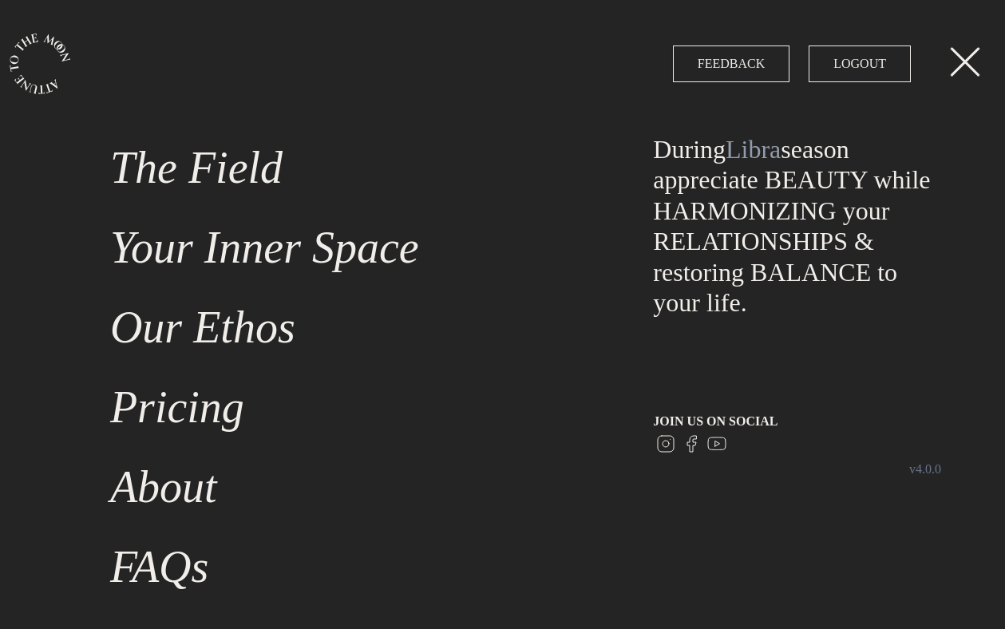
click at [961, 60] on link "menu" at bounding box center [961, 64] width 80 height 32
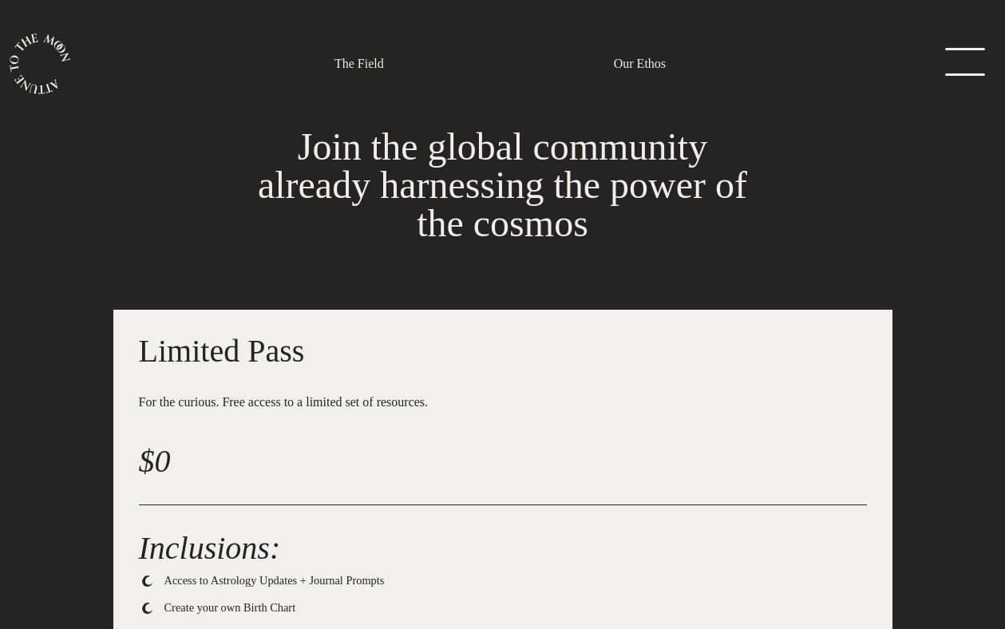
click at [359, 40] on link "The Field" at bounding box center [359, 64] width 69 height 128
click at [360, 85] on link "The Field" at bounding box center [359, 64] width 69 height 128
click at [359, 61] on link "The Field" at bounding box center [360, 63] width 50 height 19
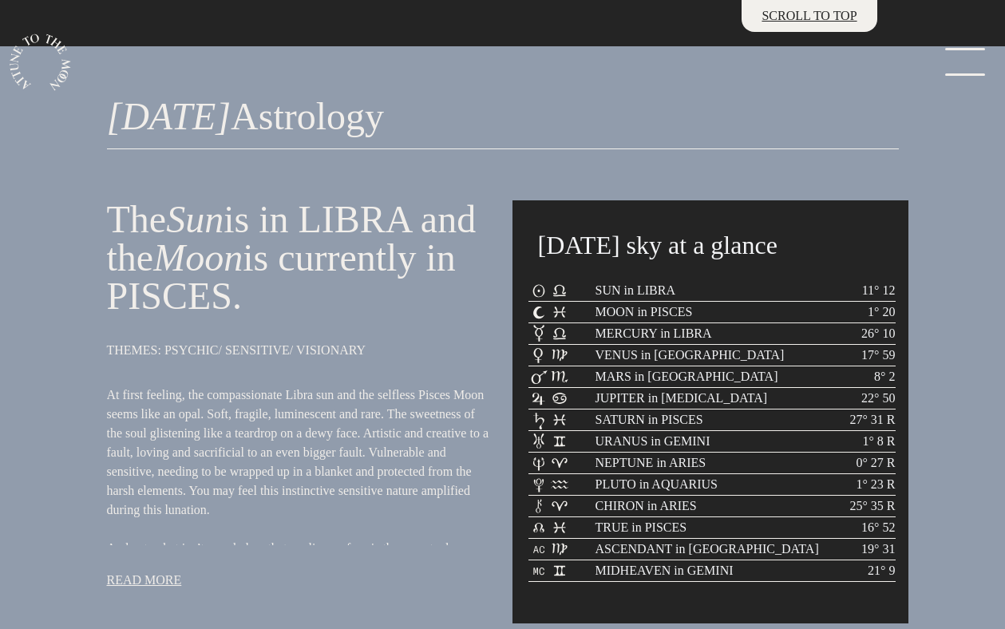
scroll to position [578, 0]
